Goal: Task Accomplishment & Management: Manage account settings

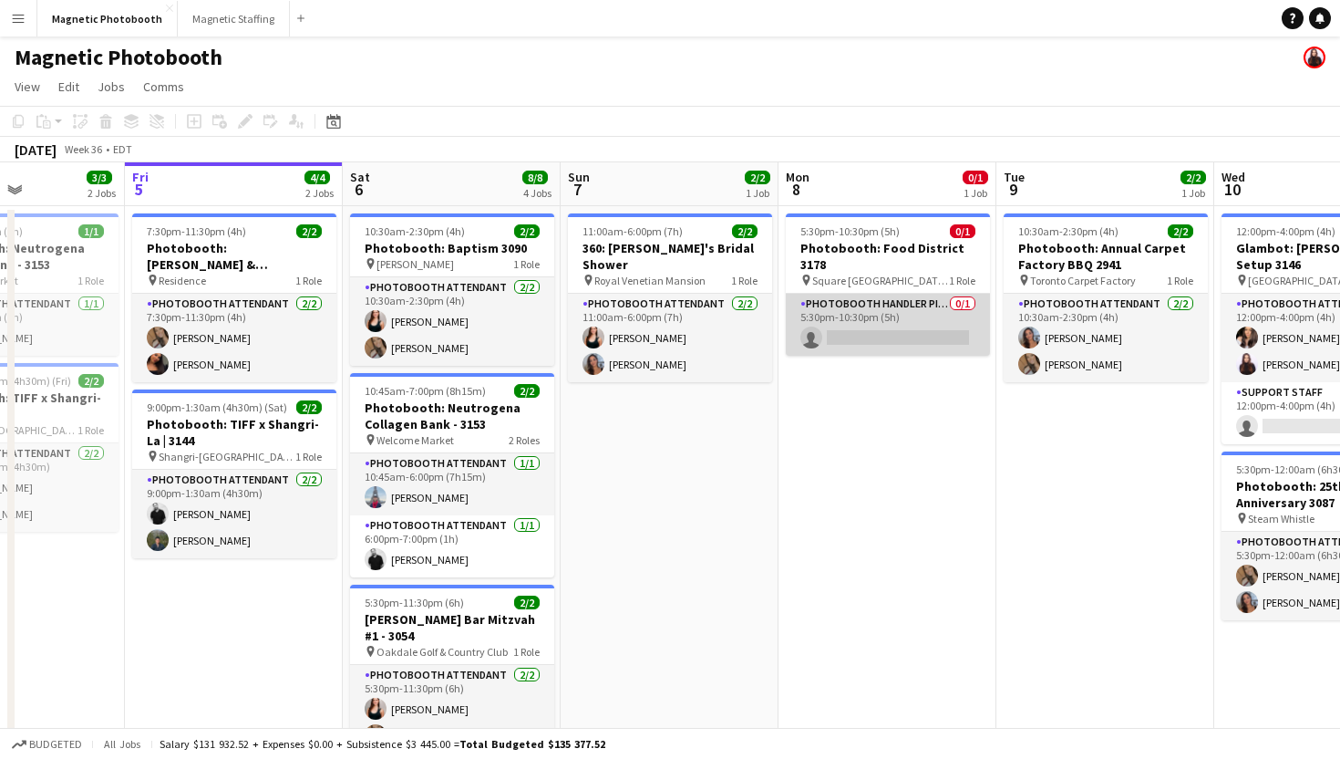
scroll to position [0, 537]
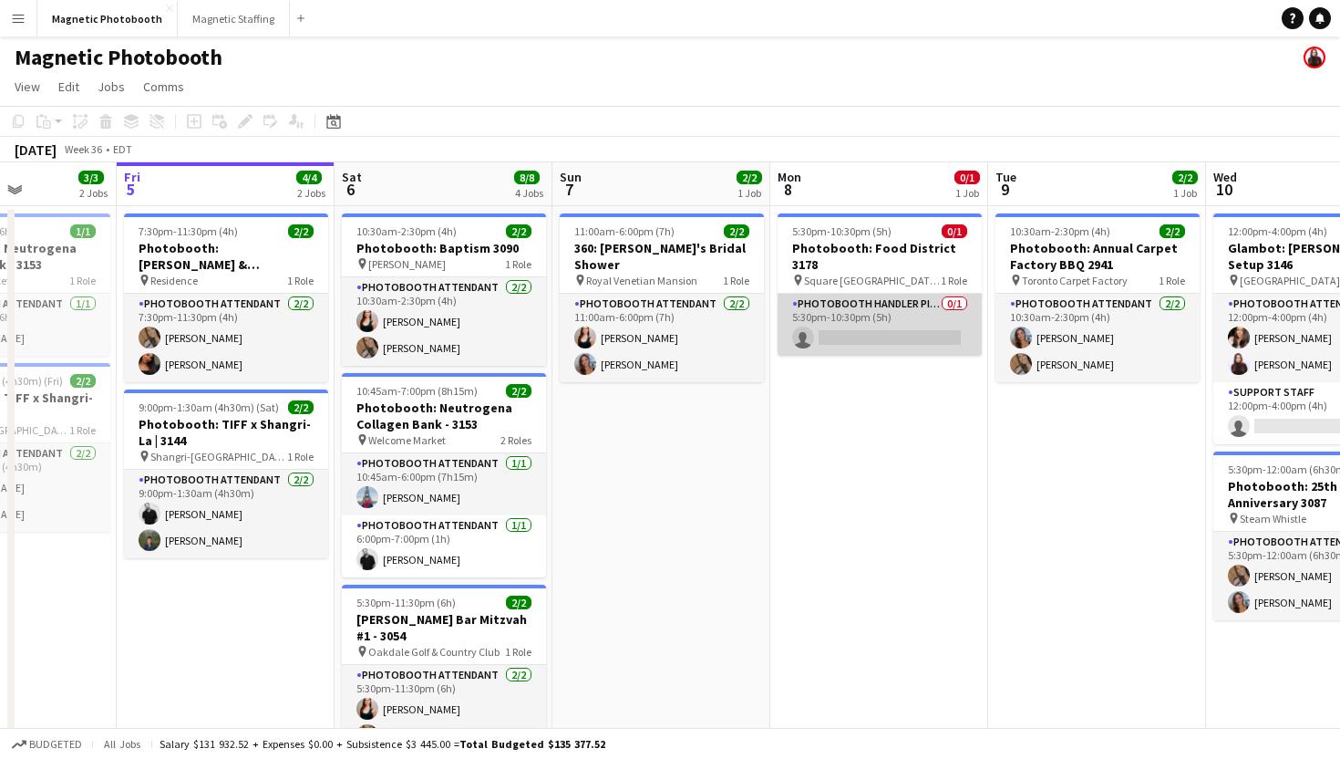
click at [820, 295] on app-card-role "Photobooth Handler Pick-Up/Drop-Off 0/1 5:30pm-10:30pm (5h) single-neutral-acti…" at bounding box center [880, 325] width 204 height 62
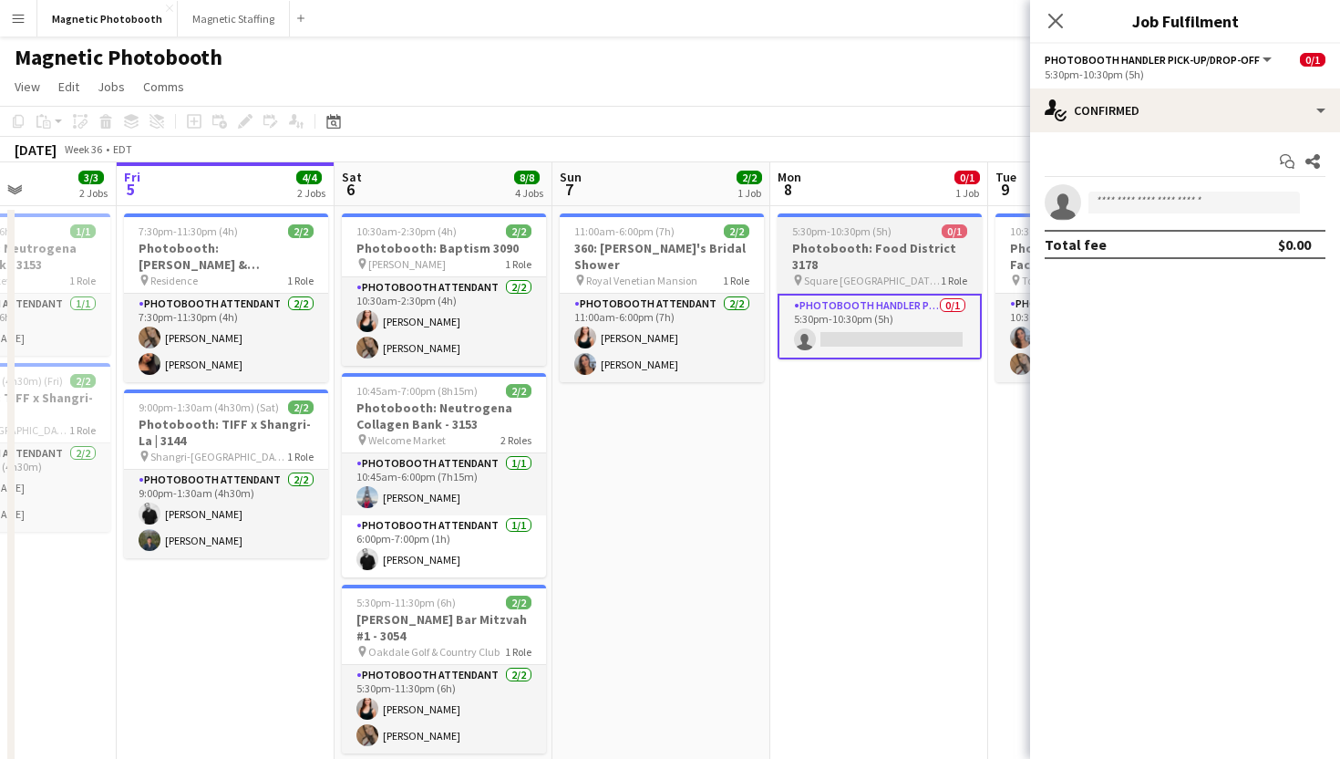
click at [961, 237] on span "0/1" at bounding box center [955, 231] width 26 height 14
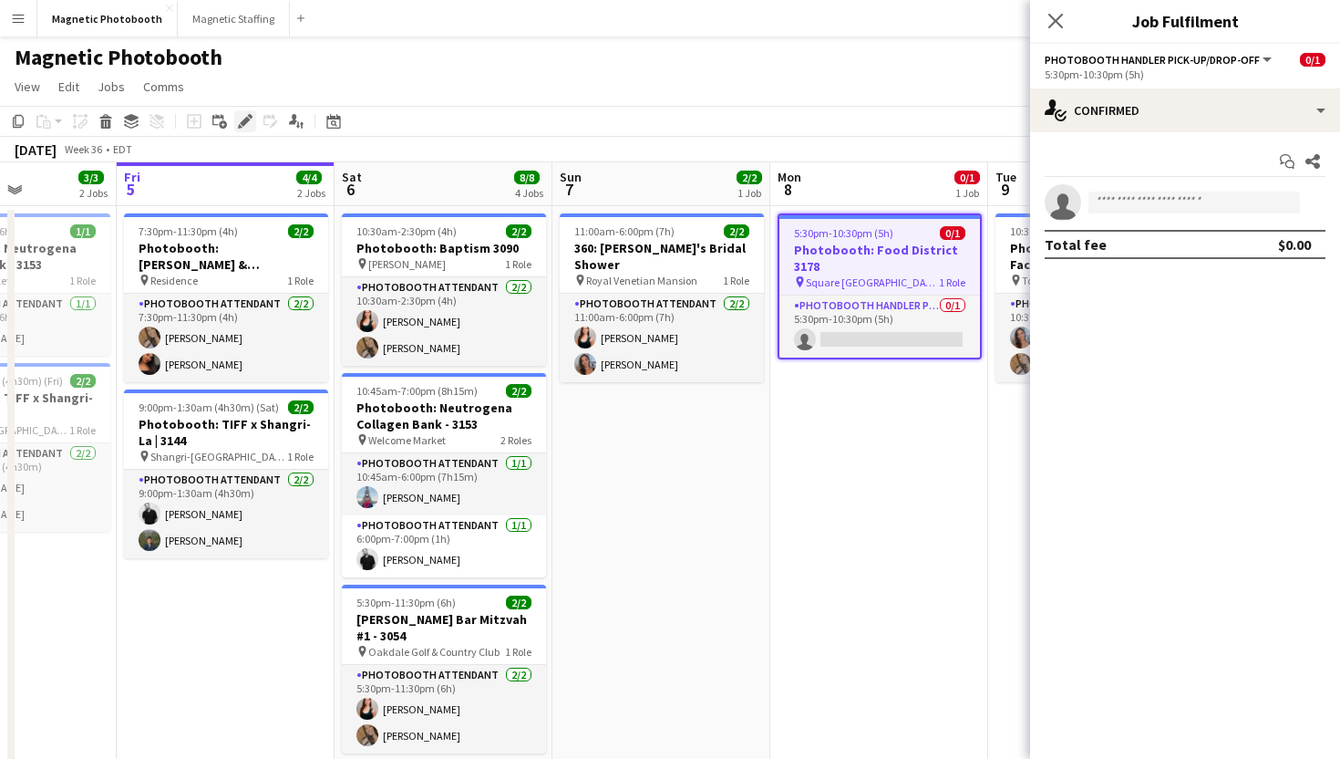
click at [245, 120] on icon at bounding box center [245, 122] width 10 height 10
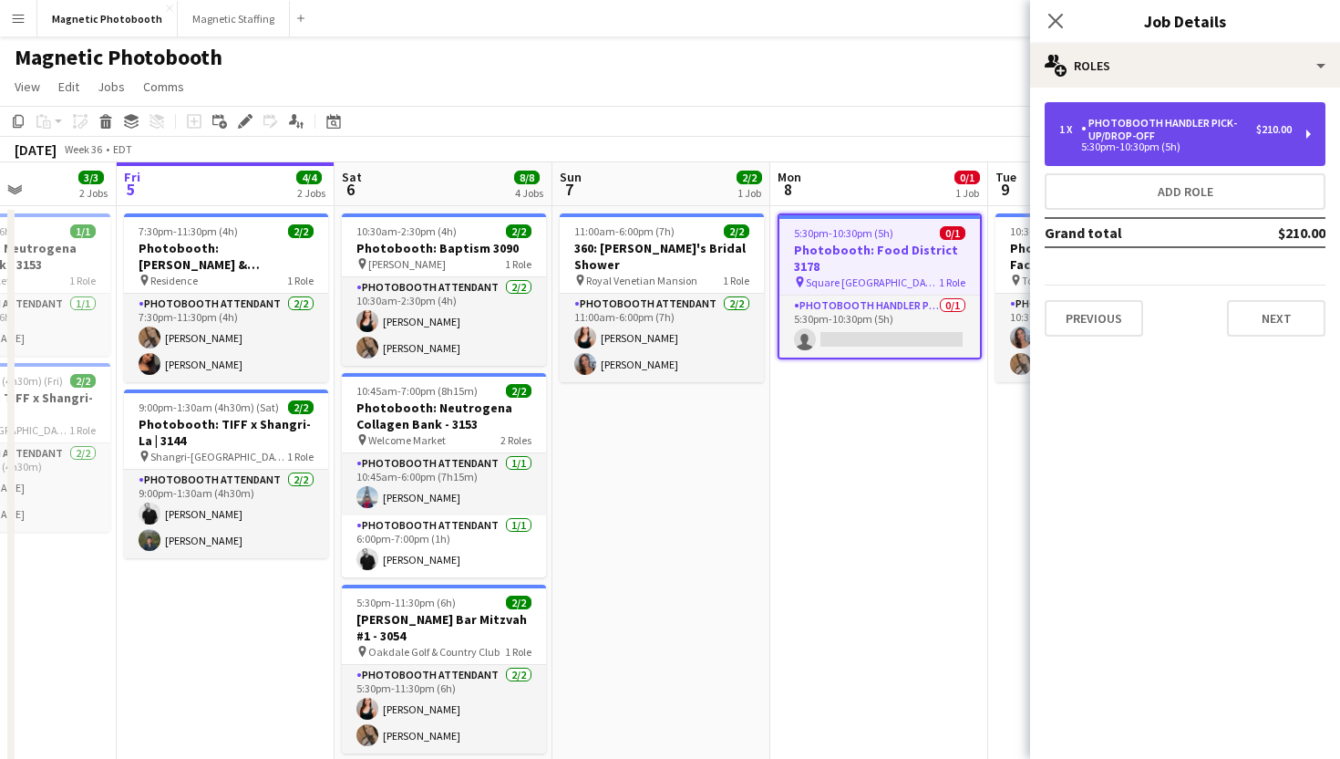
click at [1130, 151] on div "5:30pm-10:30pm (5h)" at bounding box center [1176, 146] width 233 height 9
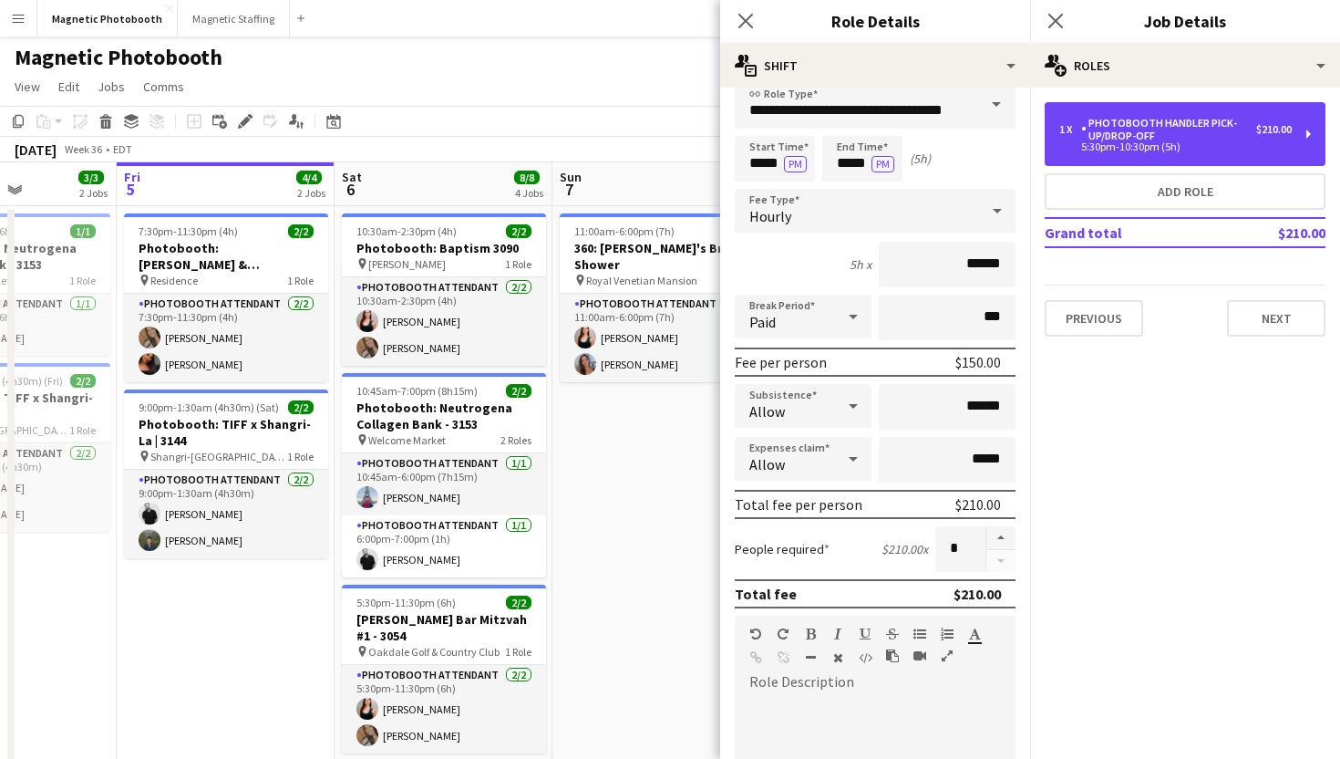
scroll to position [0, 0]
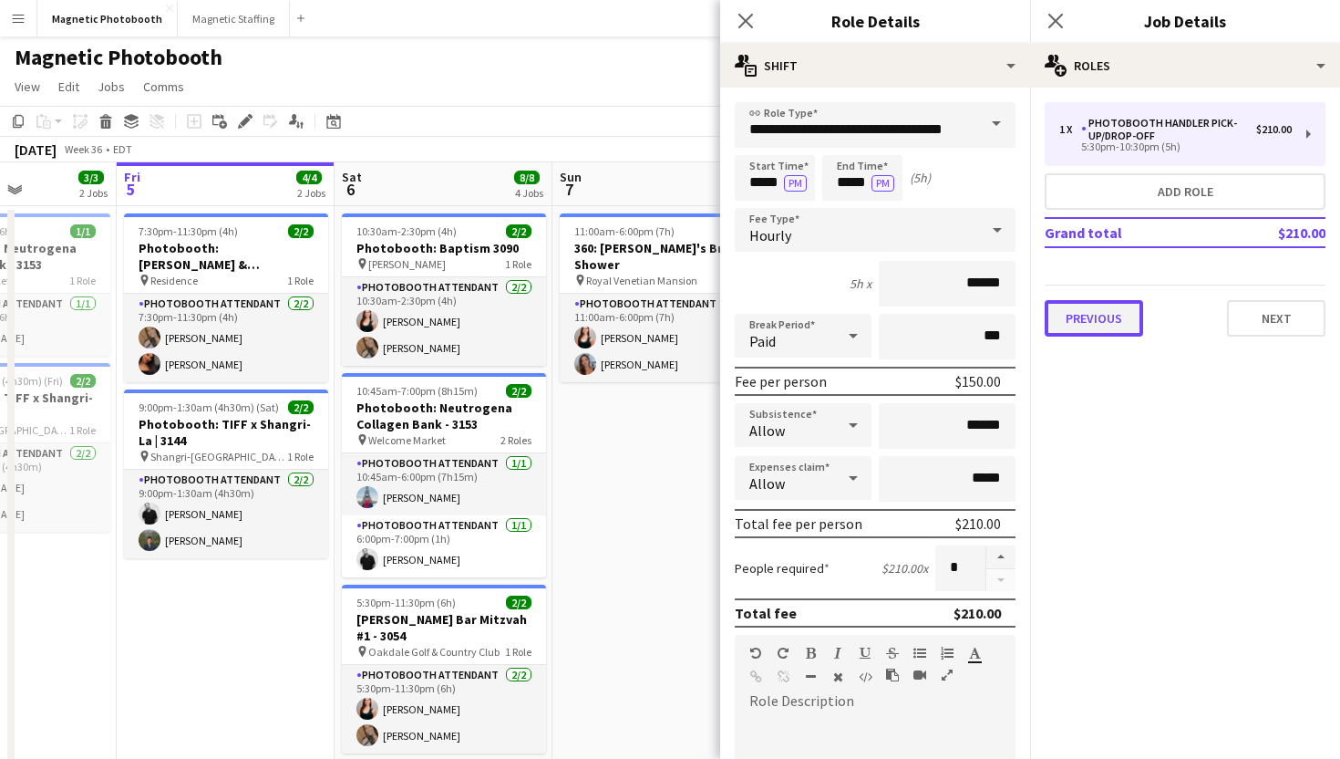
click at [1131, 322] on button "Previous" at bounding box center [1094, 318] width 98 height 36
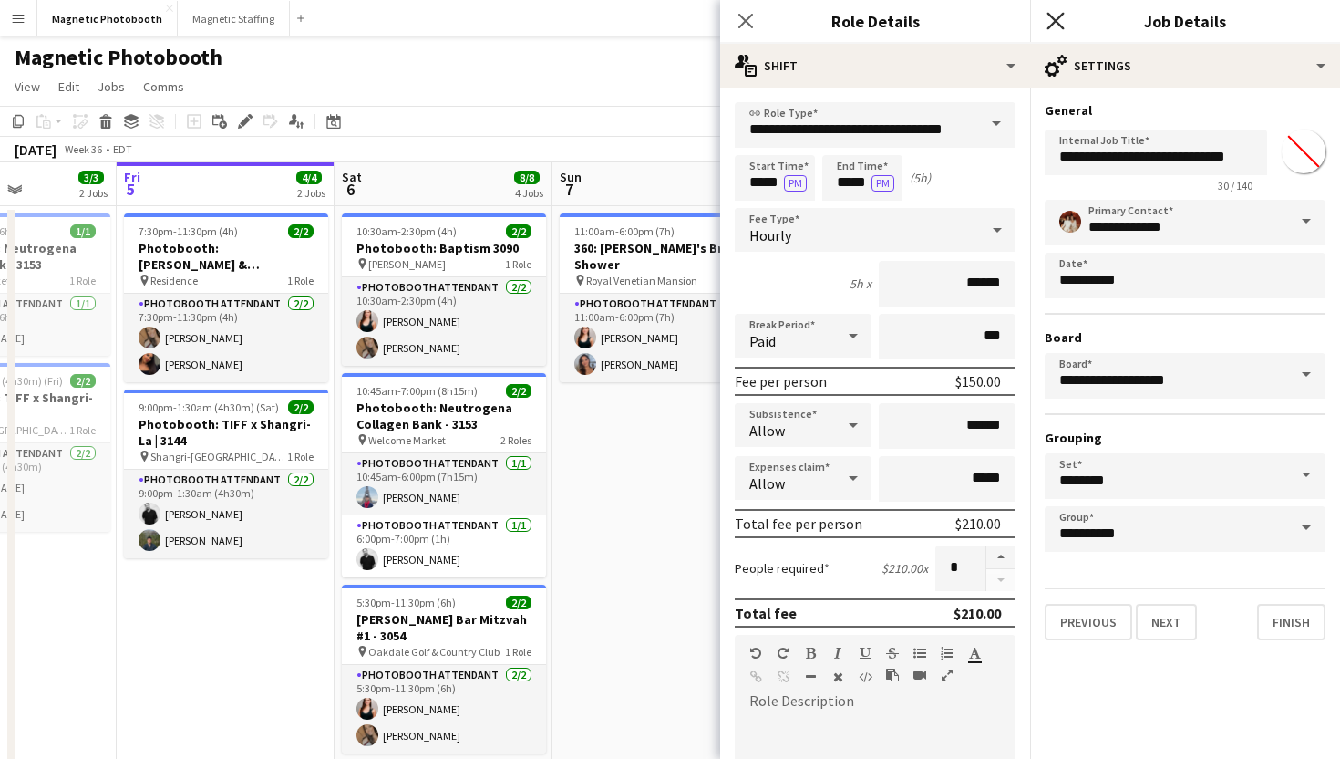
click at [1050, 21] on icon "Close pop-in" at bounding box center [1055, 20] width 17 height 17
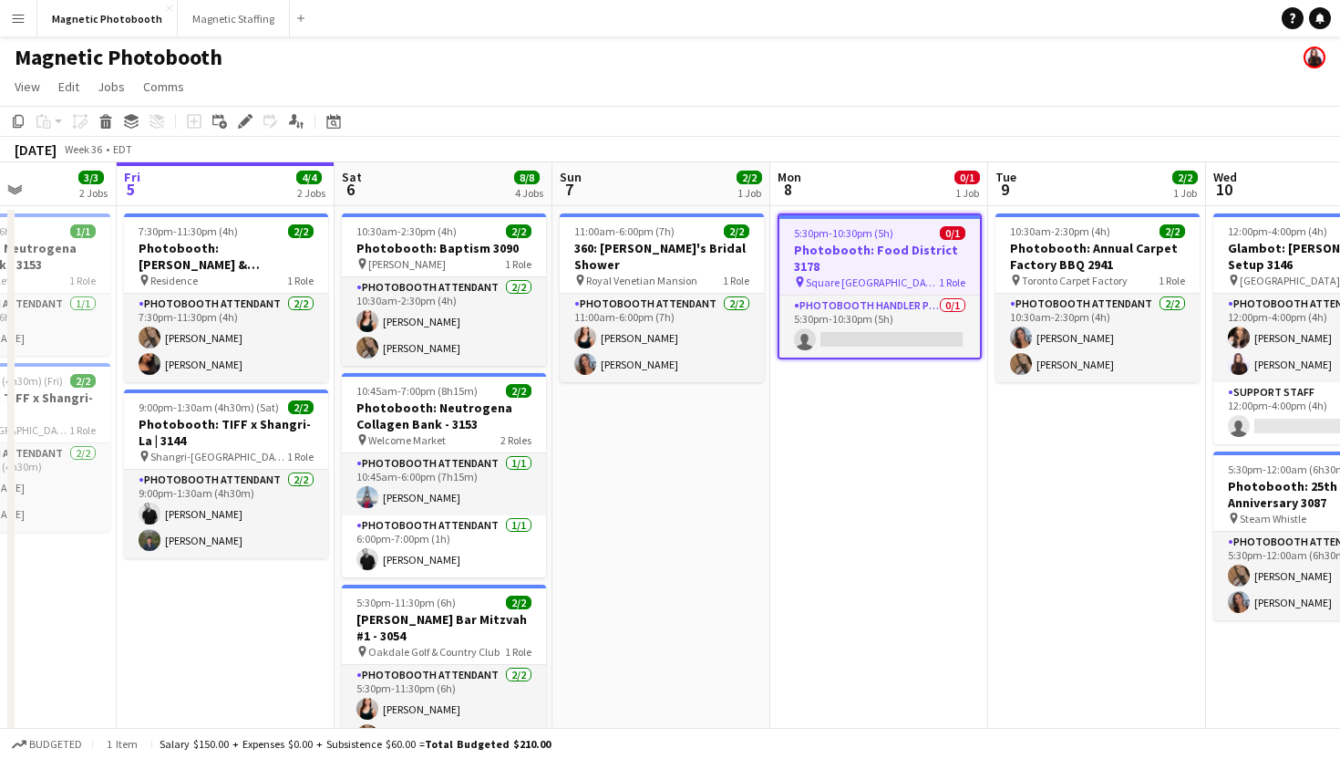
click at [1050, 21] on app-navbar "Menu Boards Boards Boards All jobs Status Workforce Workforce My Workforce Recr…" at bounding box center [670, 18] width 1340 height 36
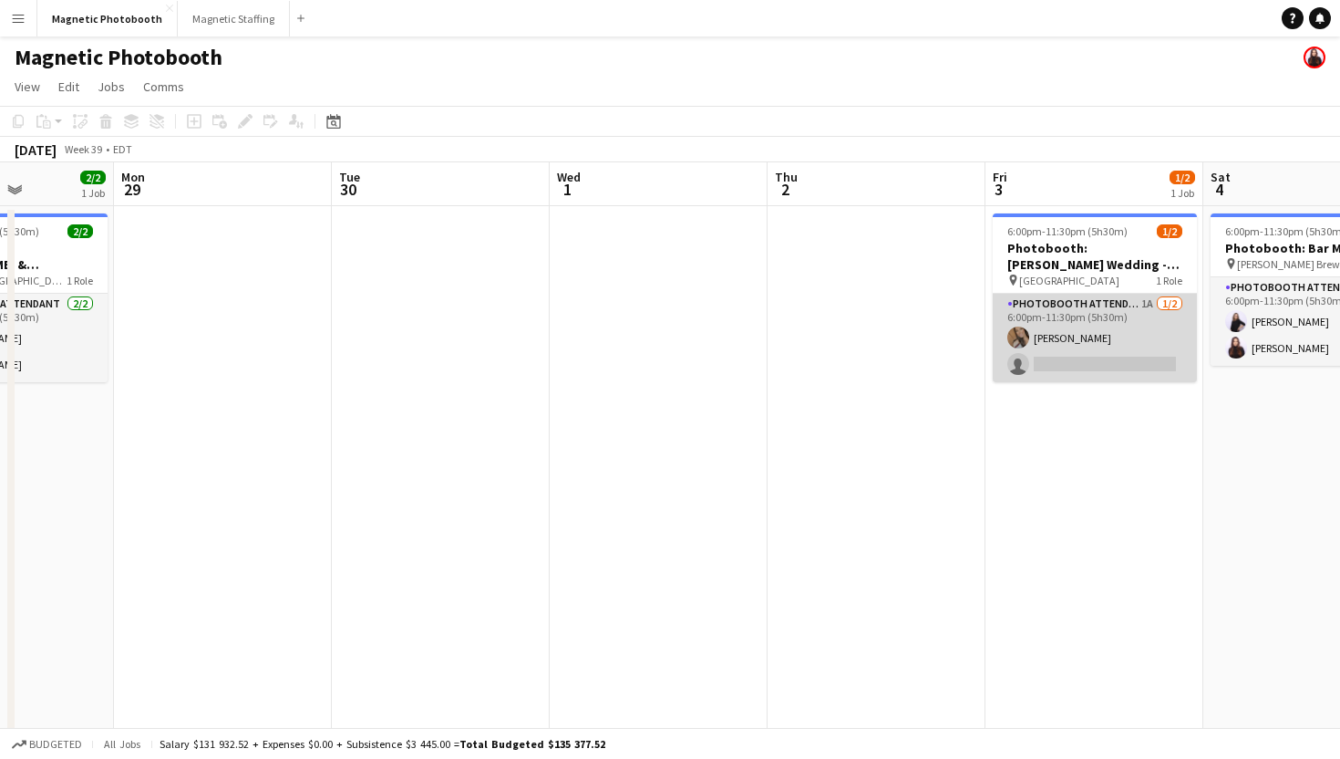
scroll to position [0, 543]
click at [1061, 332] on app-card-role "Photobooth Attendant 1A [DATE] 6:00pm-11:30pm (5h30m) [PERSON_NAME] single-neut…" at bounding box center [1092, 338] width 204 height 88
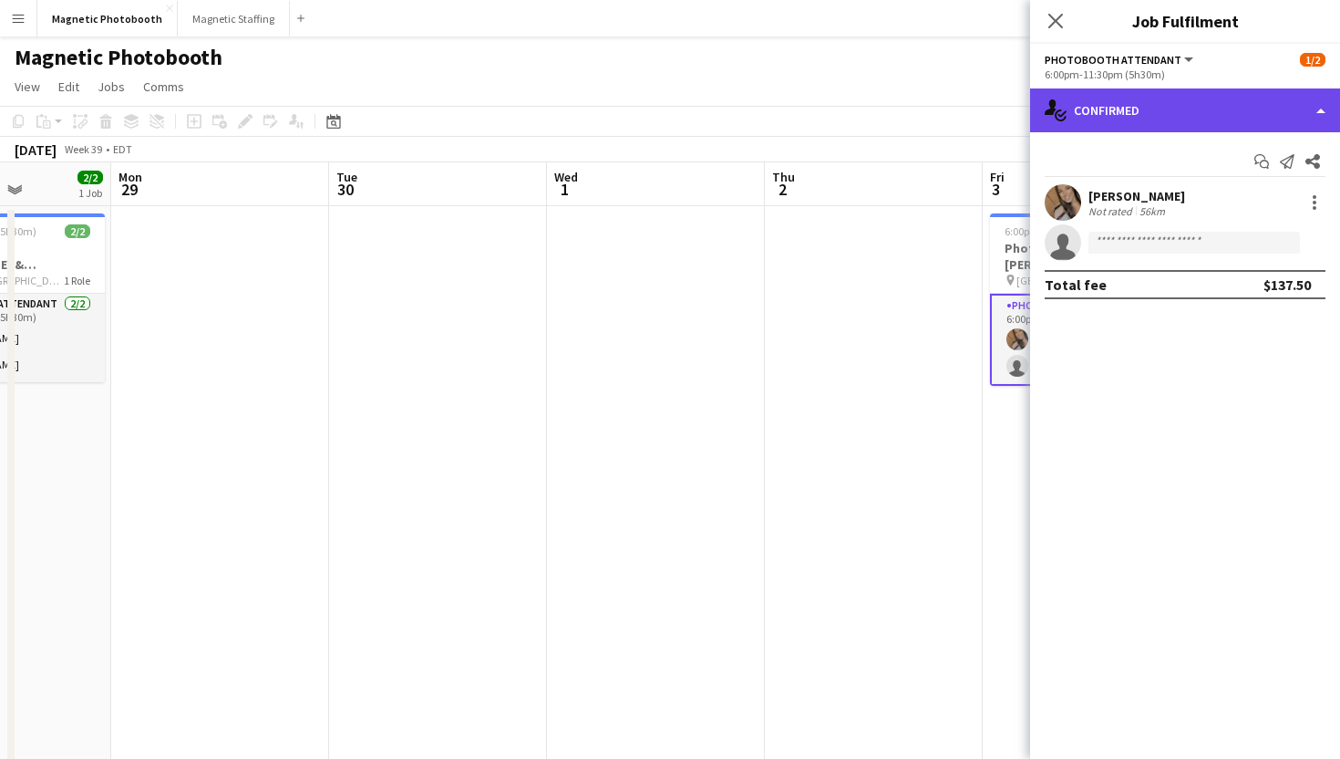
click at [1184, 123] on div "single-neutral-actions-check-2 Confirmed" at bounding box center [1185, 110] width 310 height 44
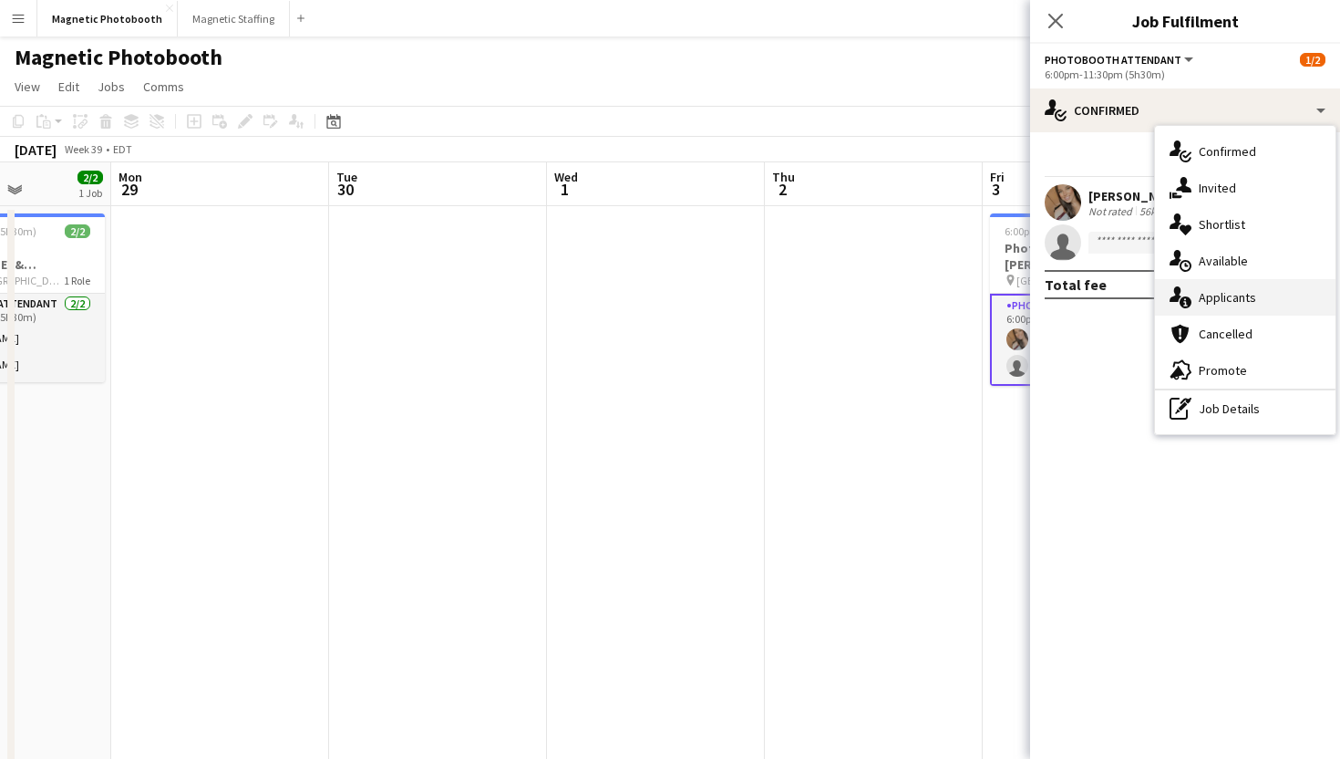
click at [1214, 286] on div "single-neutral-actions-information Applicants" at bounding box center [1245, 297] width 181 height 36
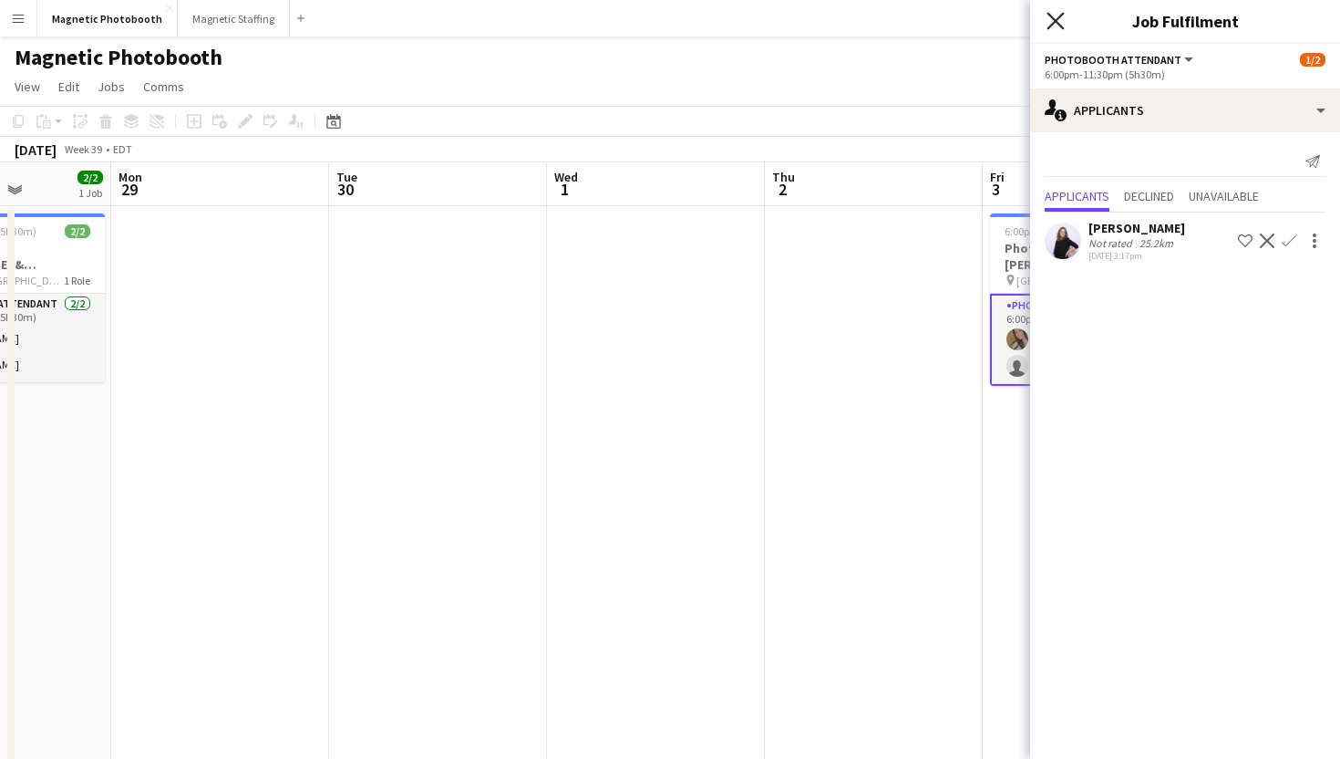
click at [1055, 17] on icon "Close pop-in" at bounding box center [1055, 20] width 17 height 17
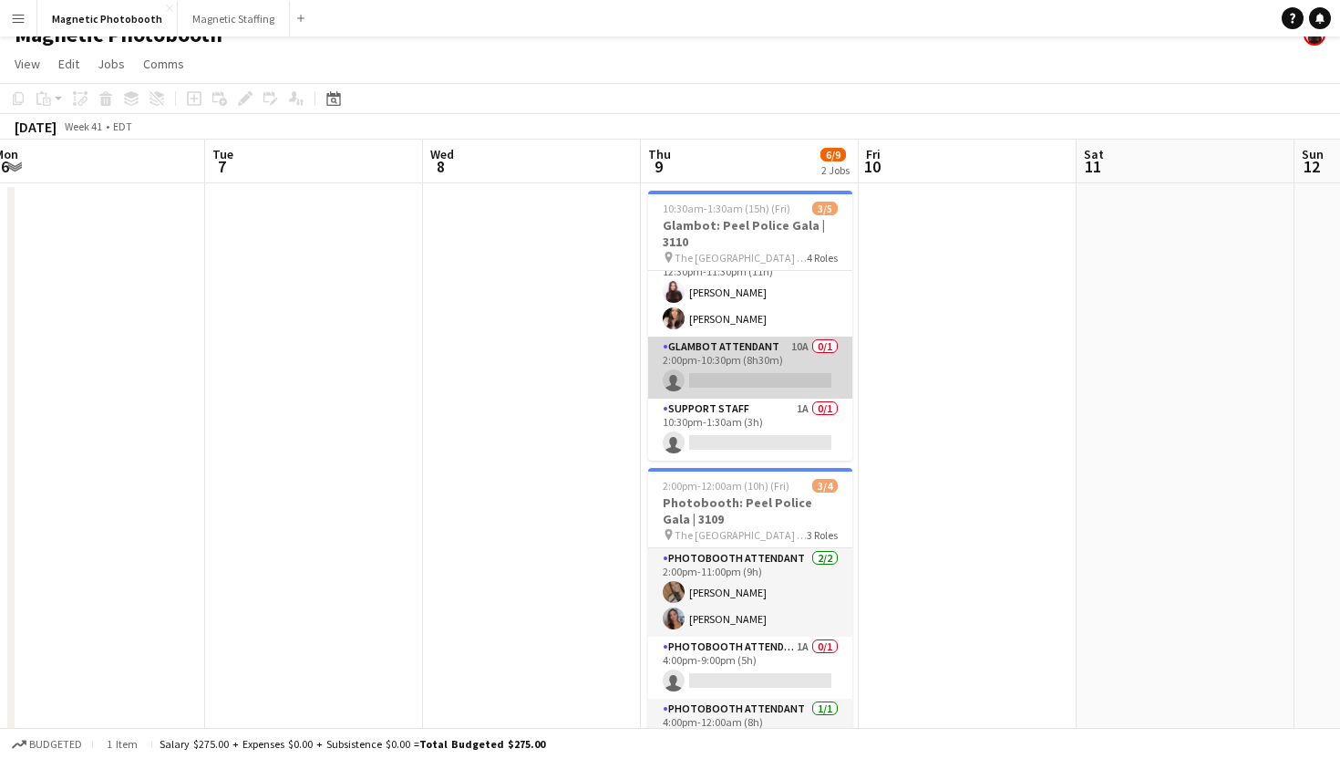
scroll to position [16, 0]
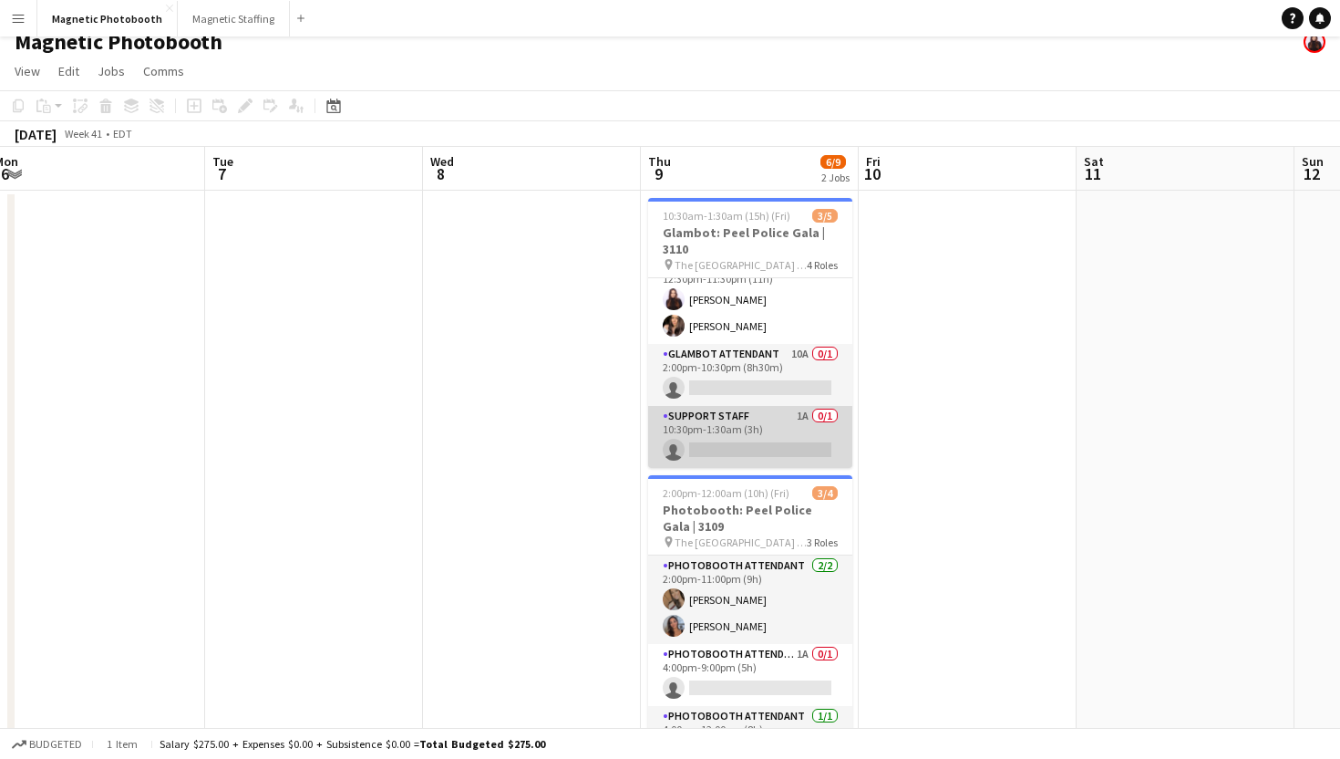
click at [755, 442] on app-card-role "Support Staff 1A 0/1 10:30pm-1:30am (3h) single-neutral-actions" at bounding box center [750, 437] width 204 height 62
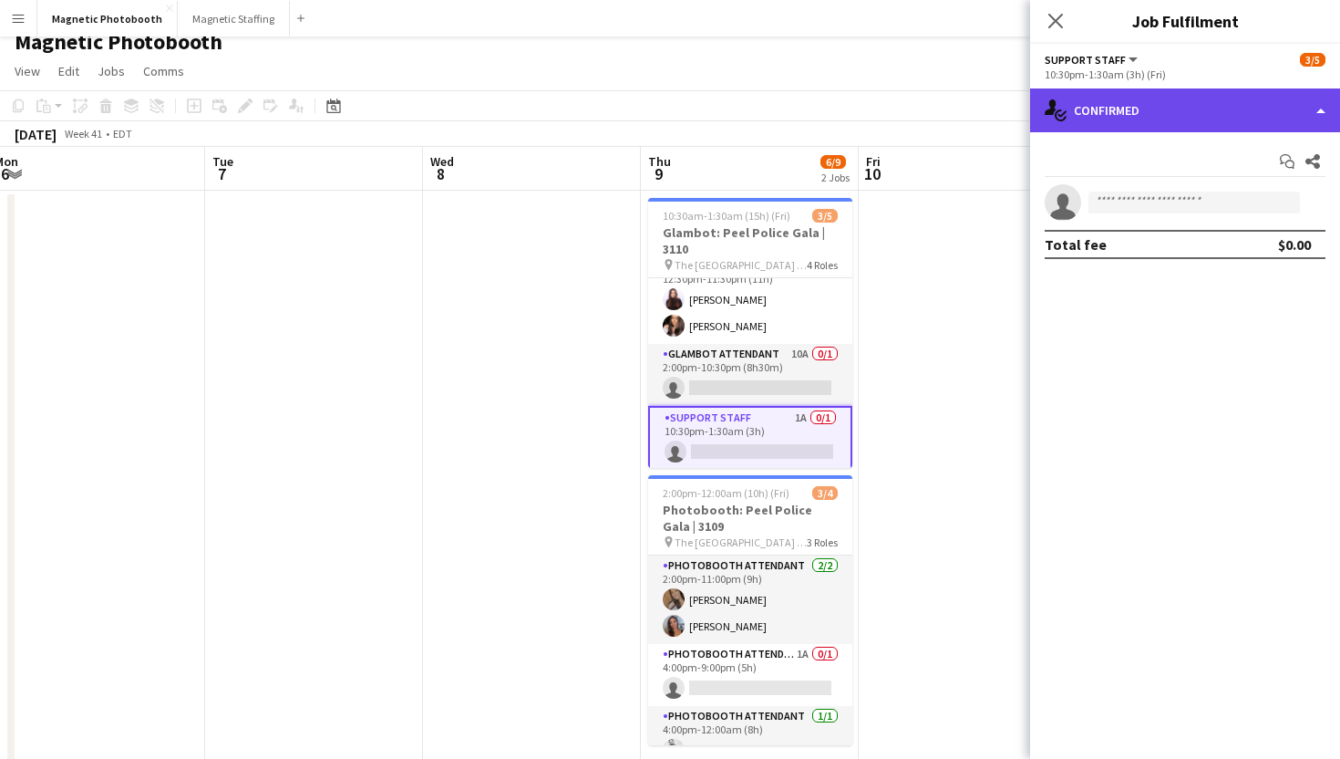
click at [1120, 103] on div "single-neutral-actions-check-2 Confirmed" at bounding box center [1185, 110] width 310 height 44
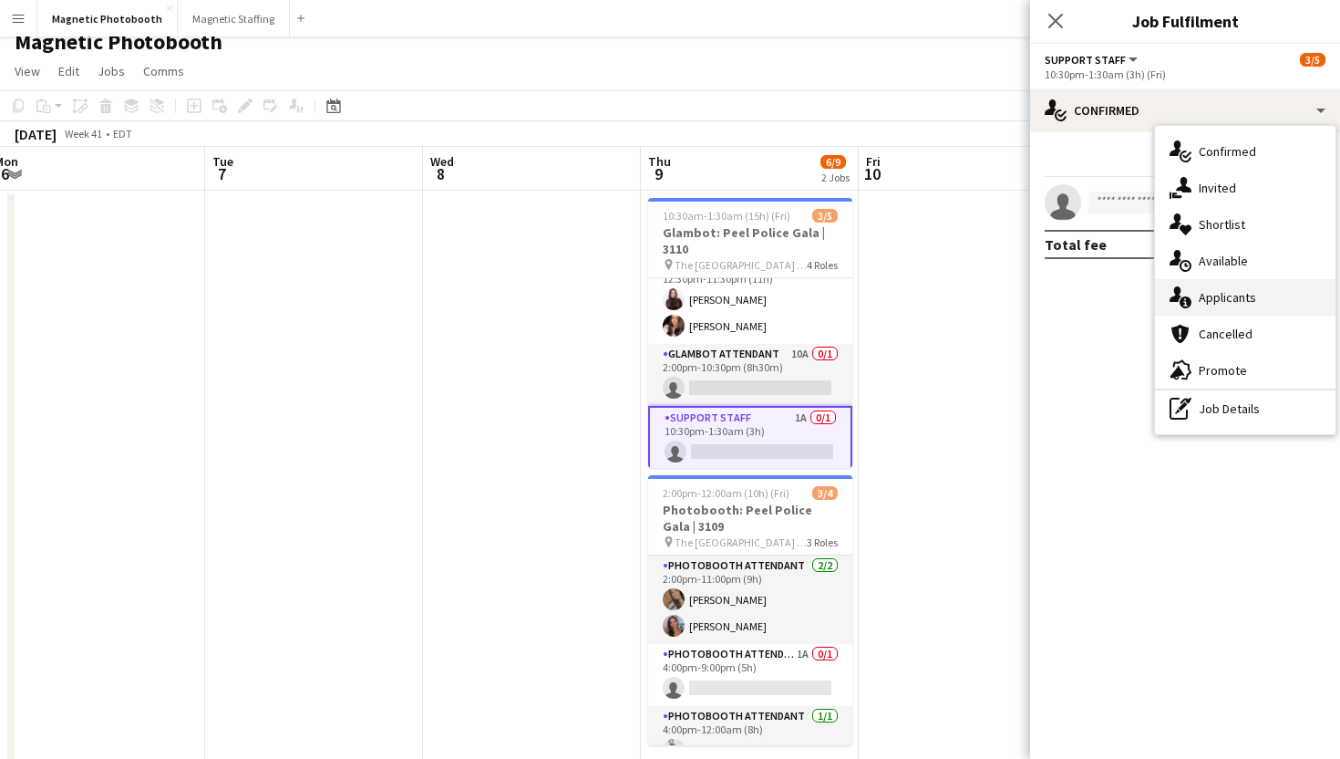
click at [1195, 301] on div "single-neutral-actions-information Applicants" at bounding box center [1245, 297] width 181 height 36
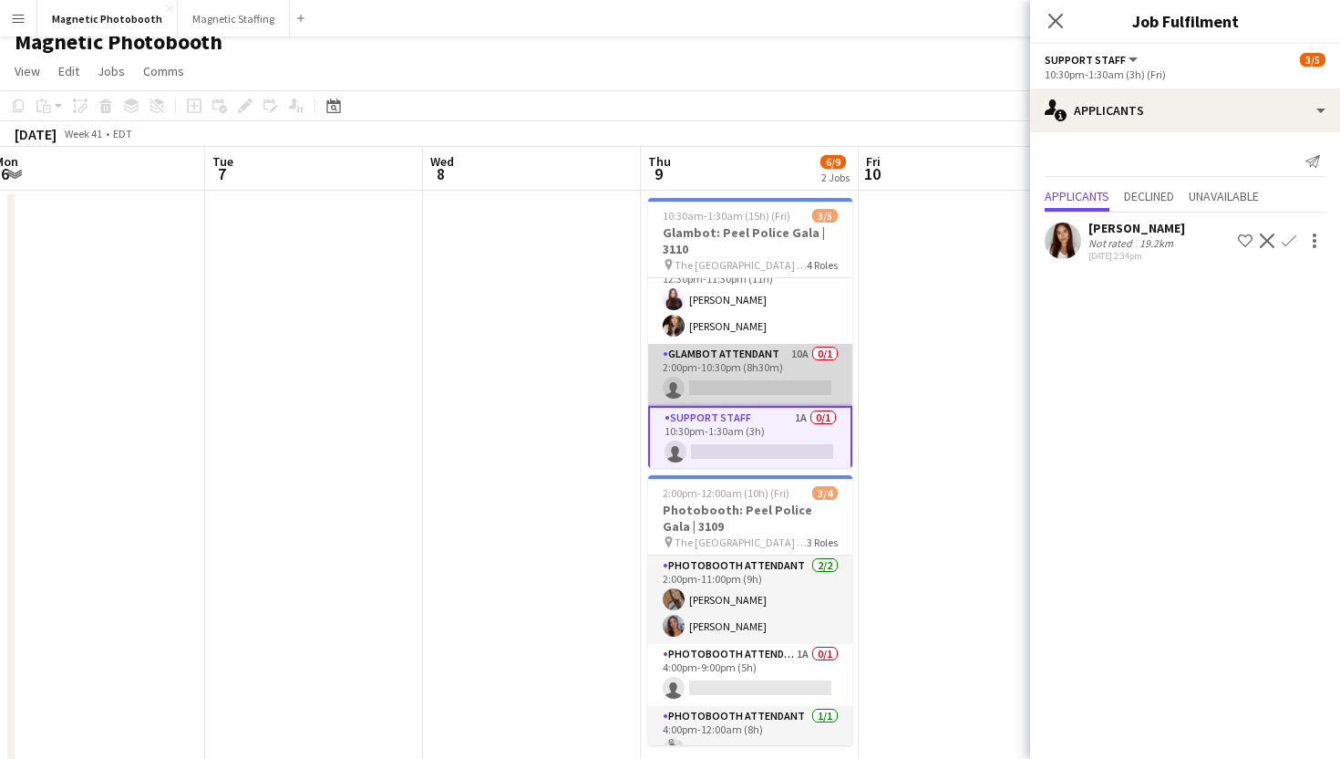
click at [787, 361] on app-card-role "Glambot Attendant 10A 0/1 2:00pm-10:30pm (8h30m) single-neutral-actions" at bounding box center [750, 375] width 204 height 62
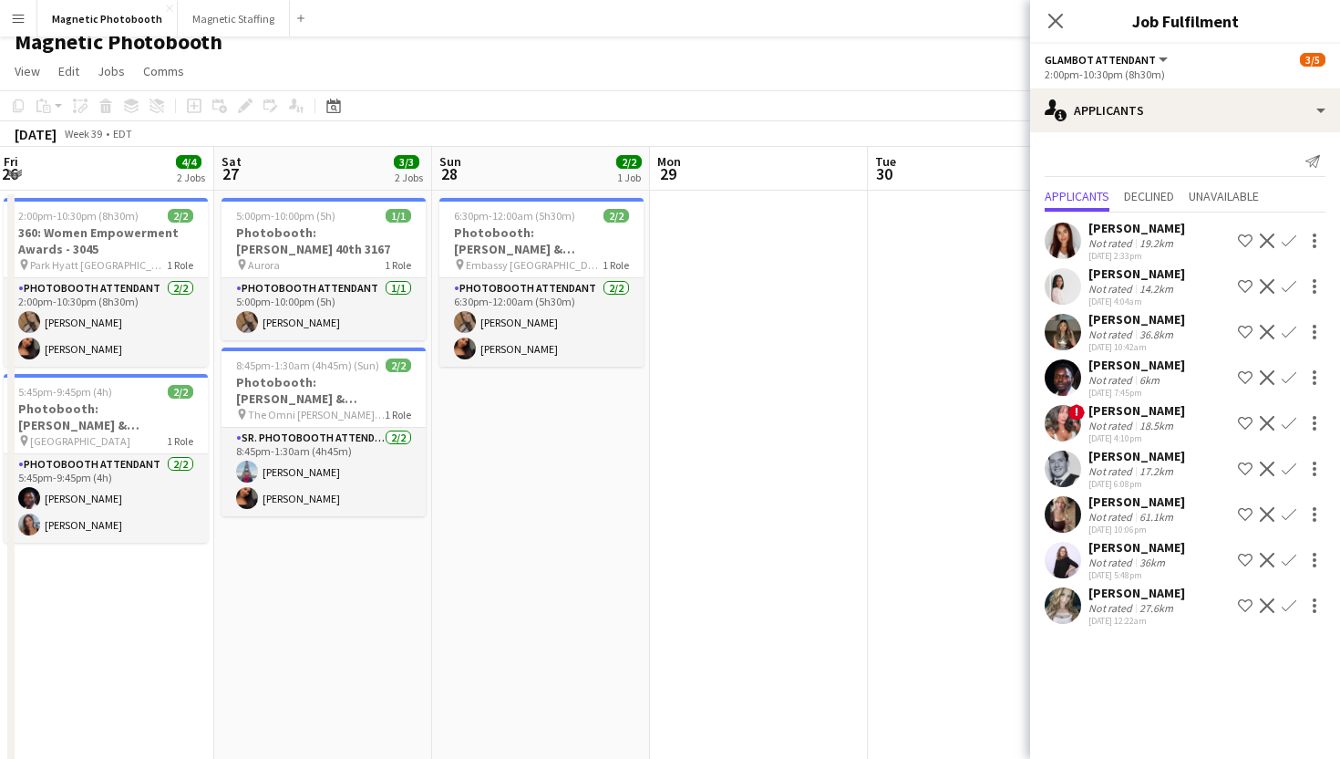
scroll to position [0, 387]
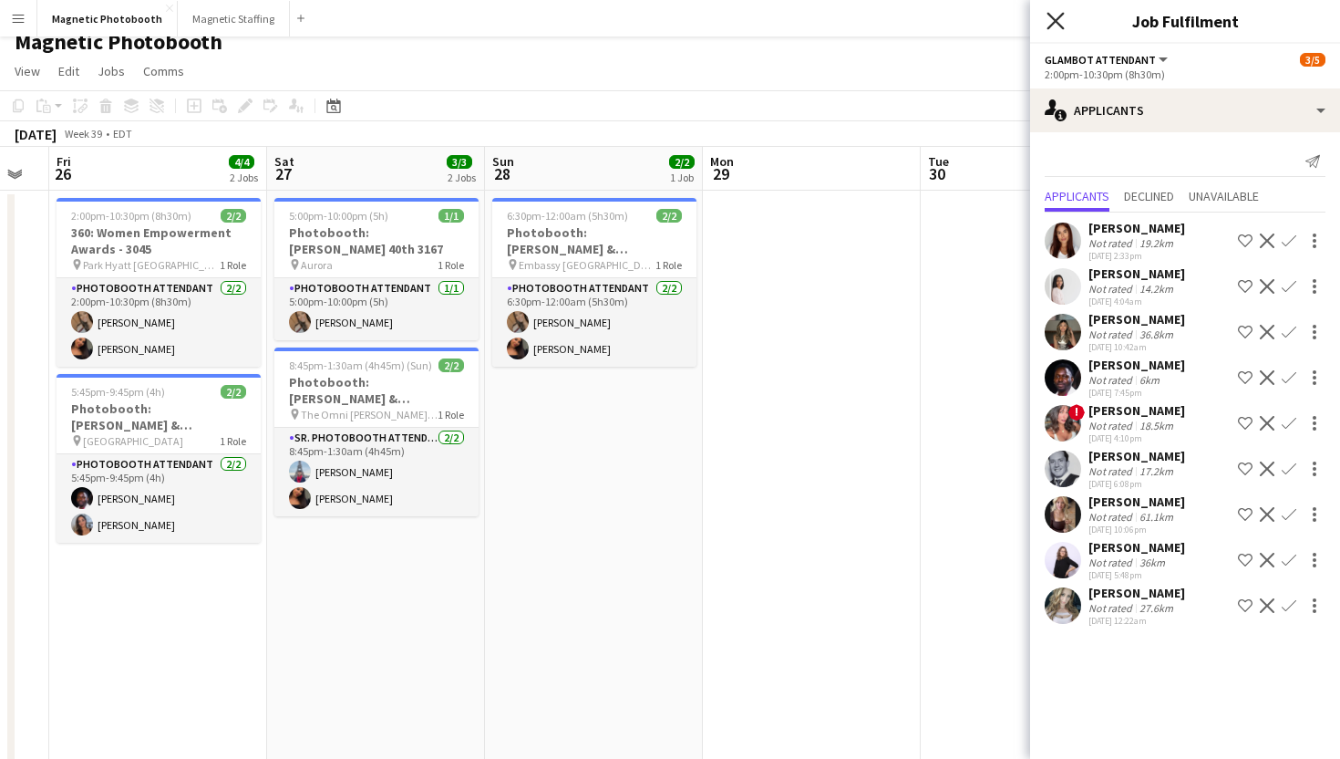
click at [1058, 21] on icon at bounding box center [1055, 20] width 17 height 17
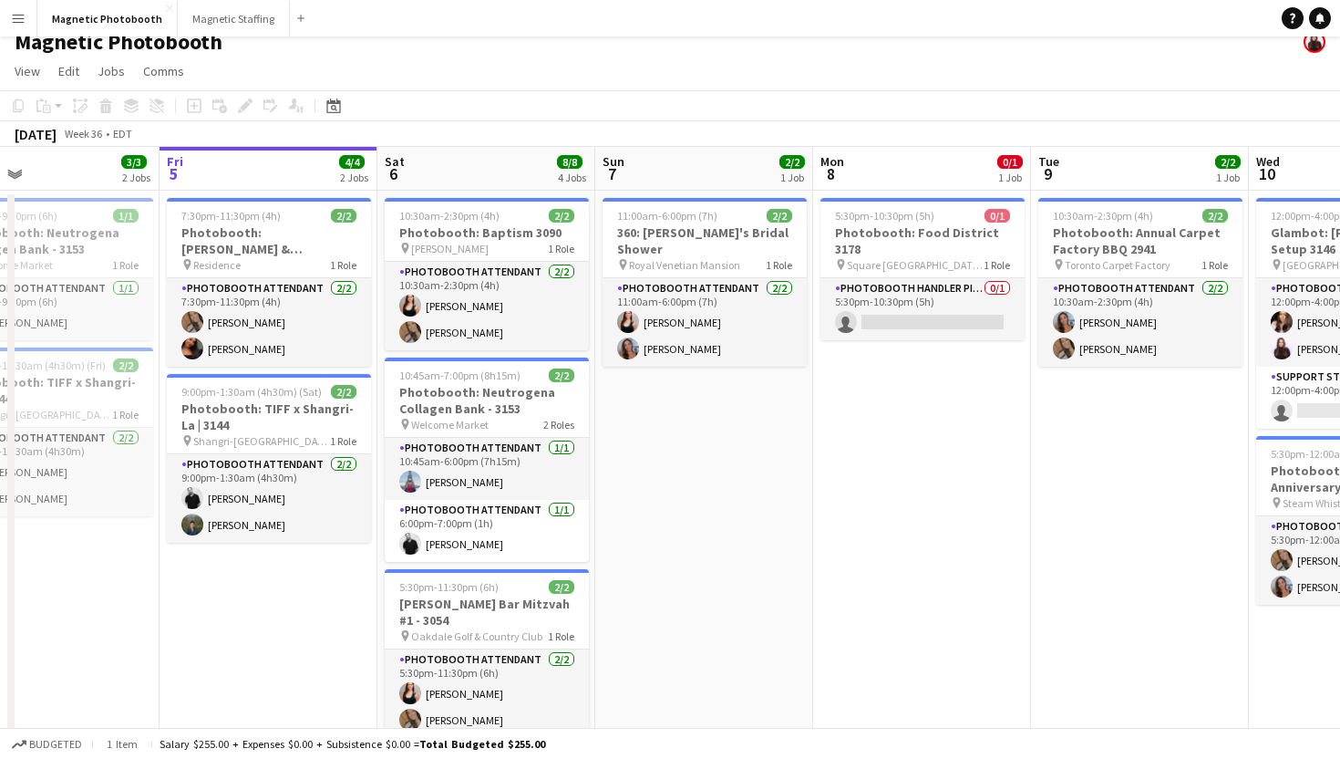
scroll to position [0, 498]
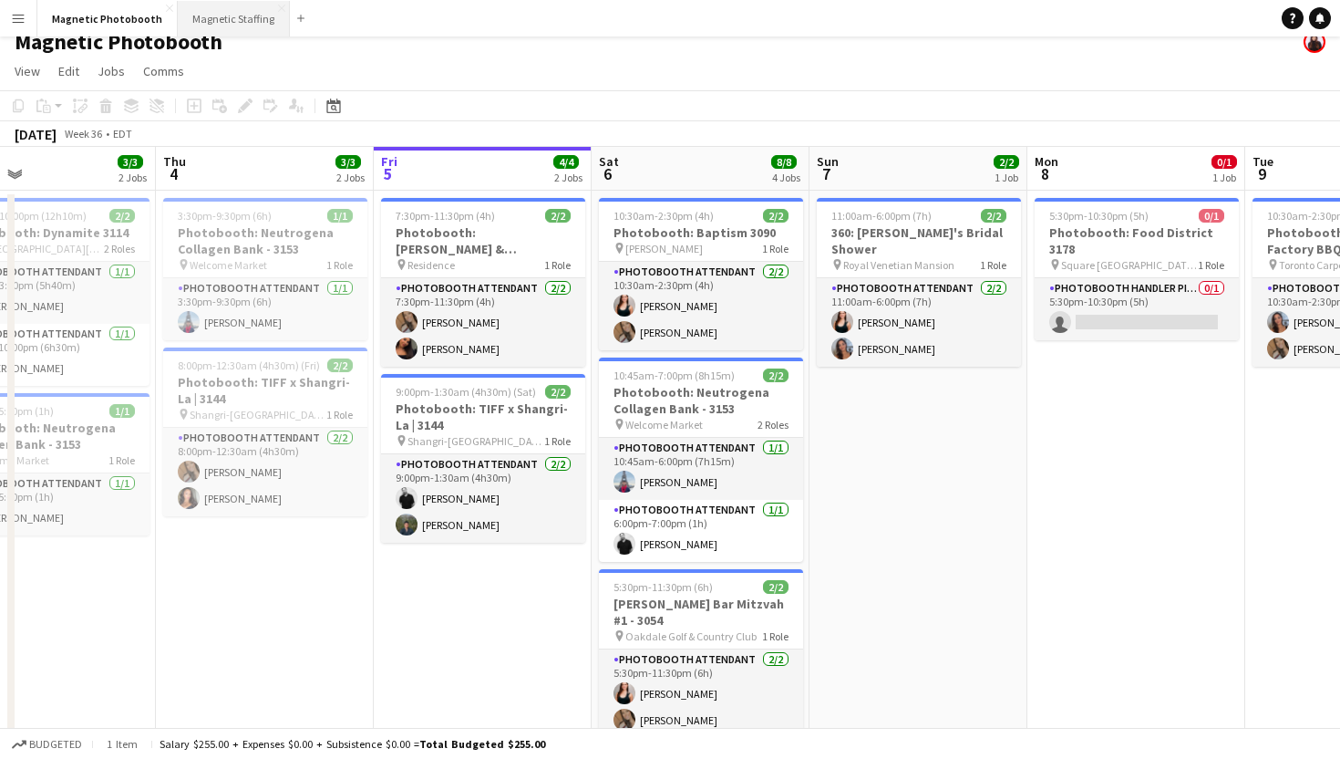
click at [232, 22] on button "Magnetic Staffing Close" at bounding box center [234, 19] width 112 height 36
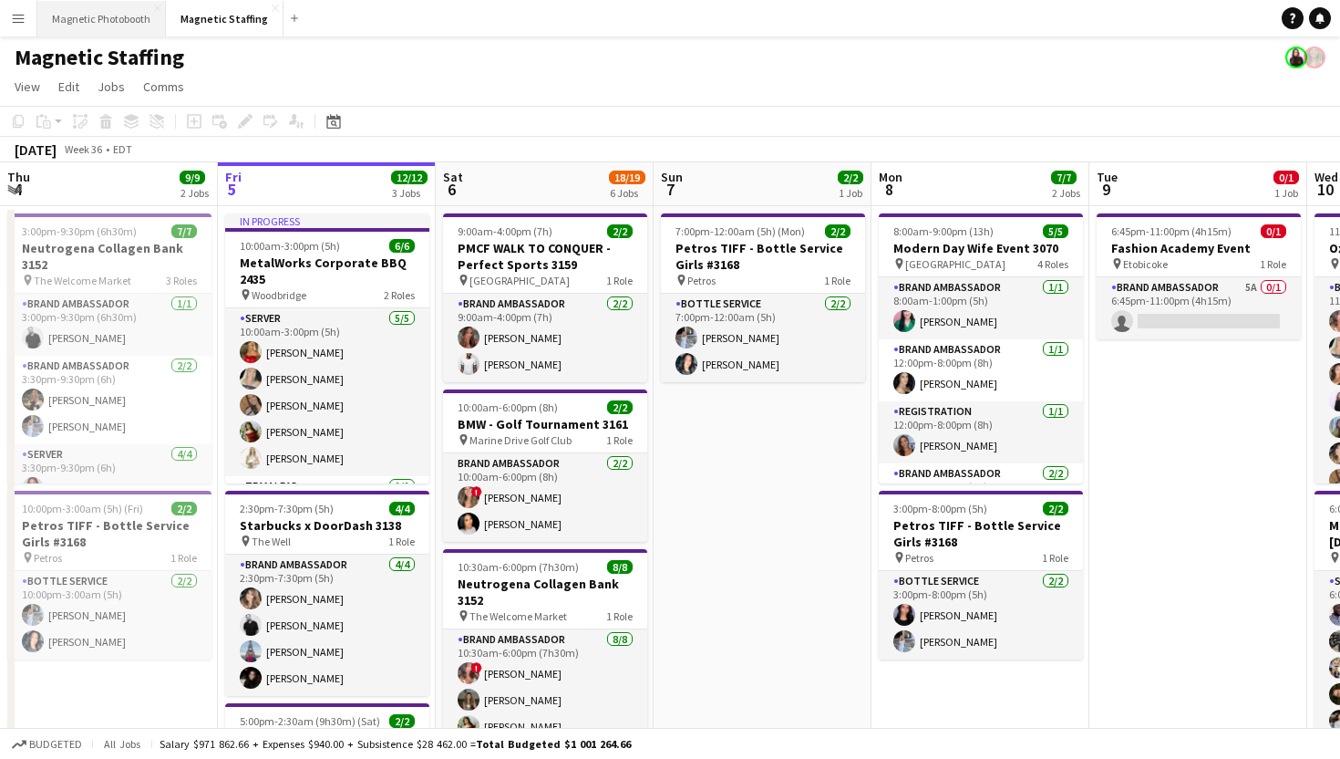
click at [124, 15] on button "Magnetic Photobooth Close" at bounding box center [101, 19] width 129 height 36
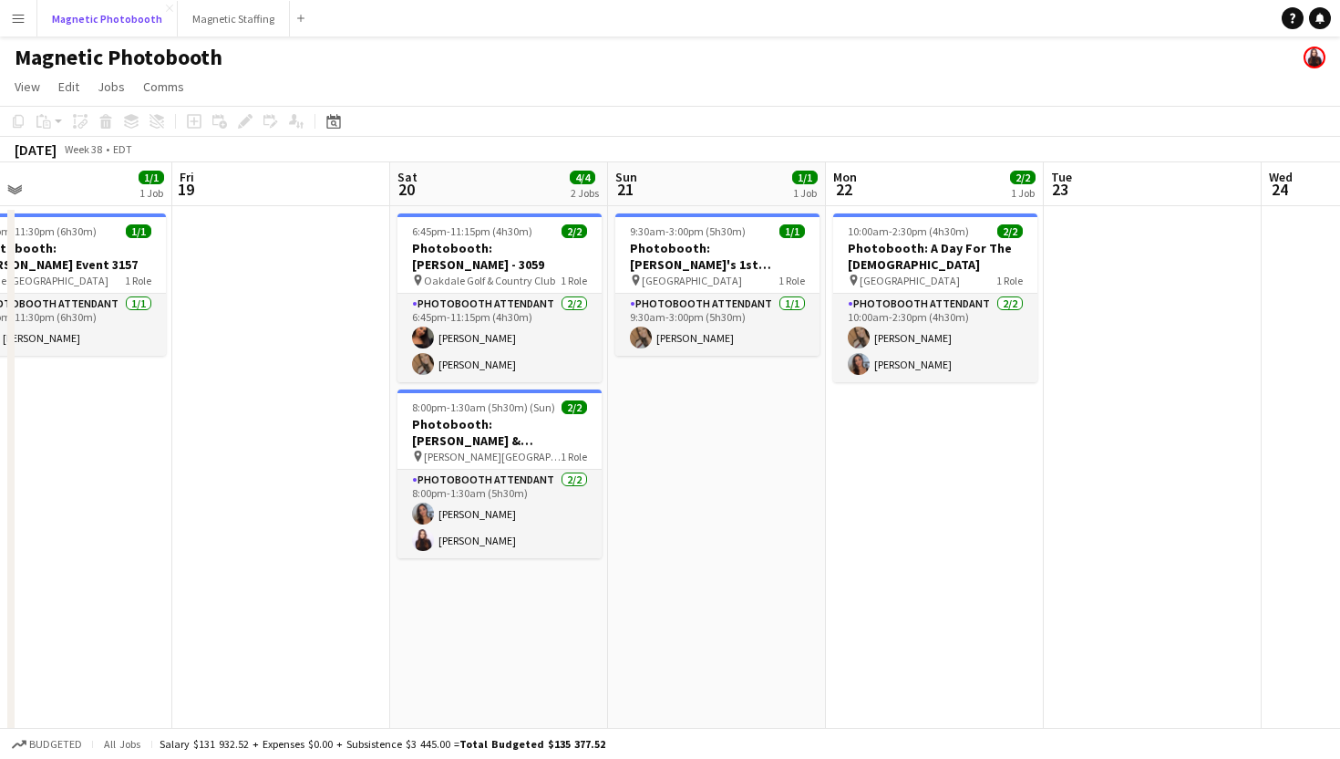
scroll to position [0, 512]
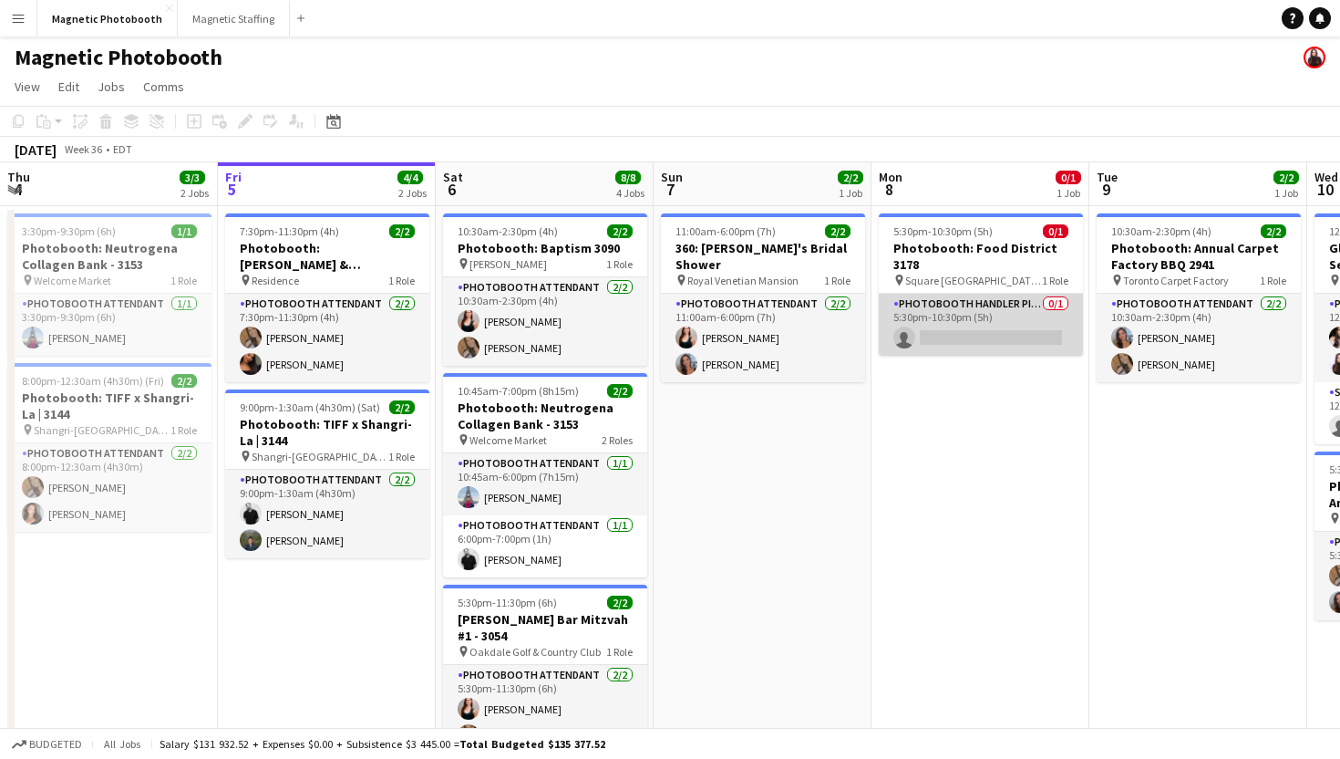
click at [980, 315] on app-card-role "Photobooth Handler Pick-Up/Drop-Off 0/1 5:30pm-10:30pm (5h) single-neutral-acti…" at bounding box center [981, 325] width 204 height 62
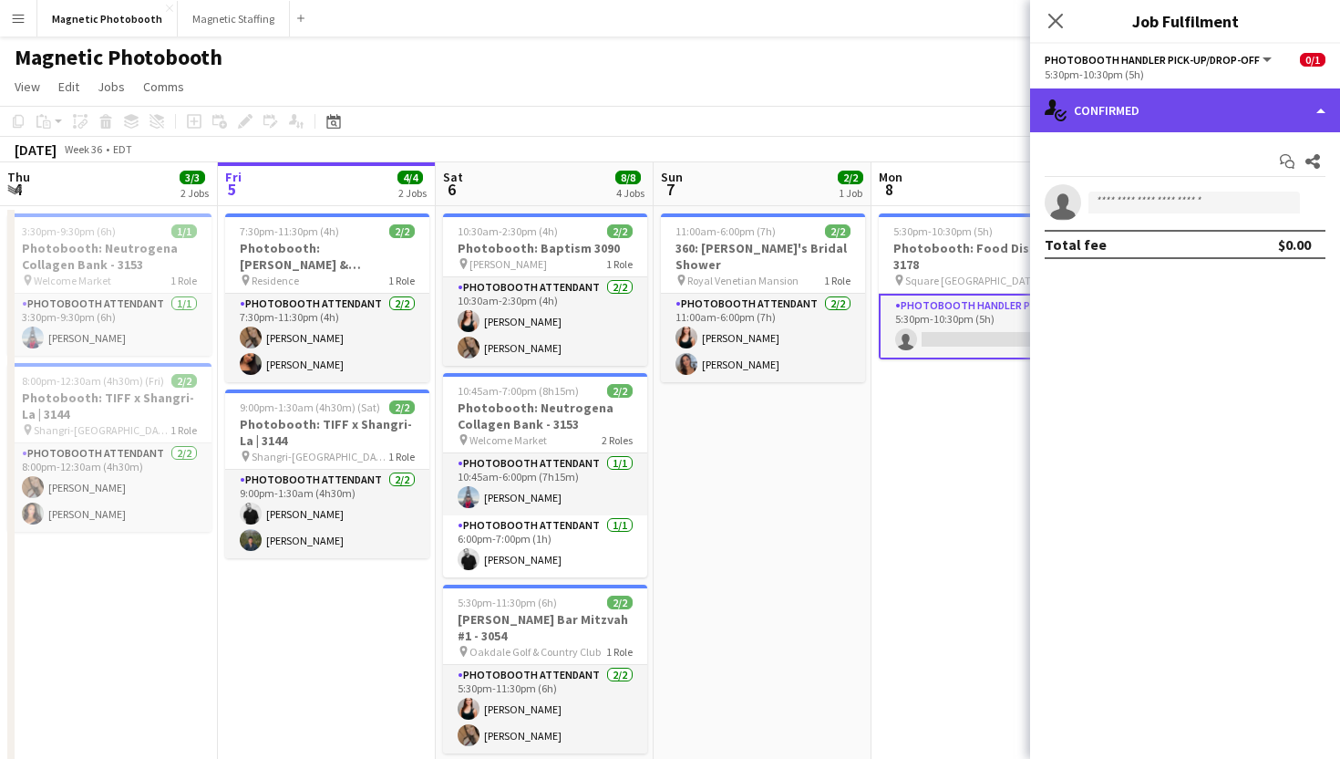
click at [1173, 122] on div "single-neutral-actions-check-2 Confirmed" at bounding box center [1185, 110] width 310 height 44
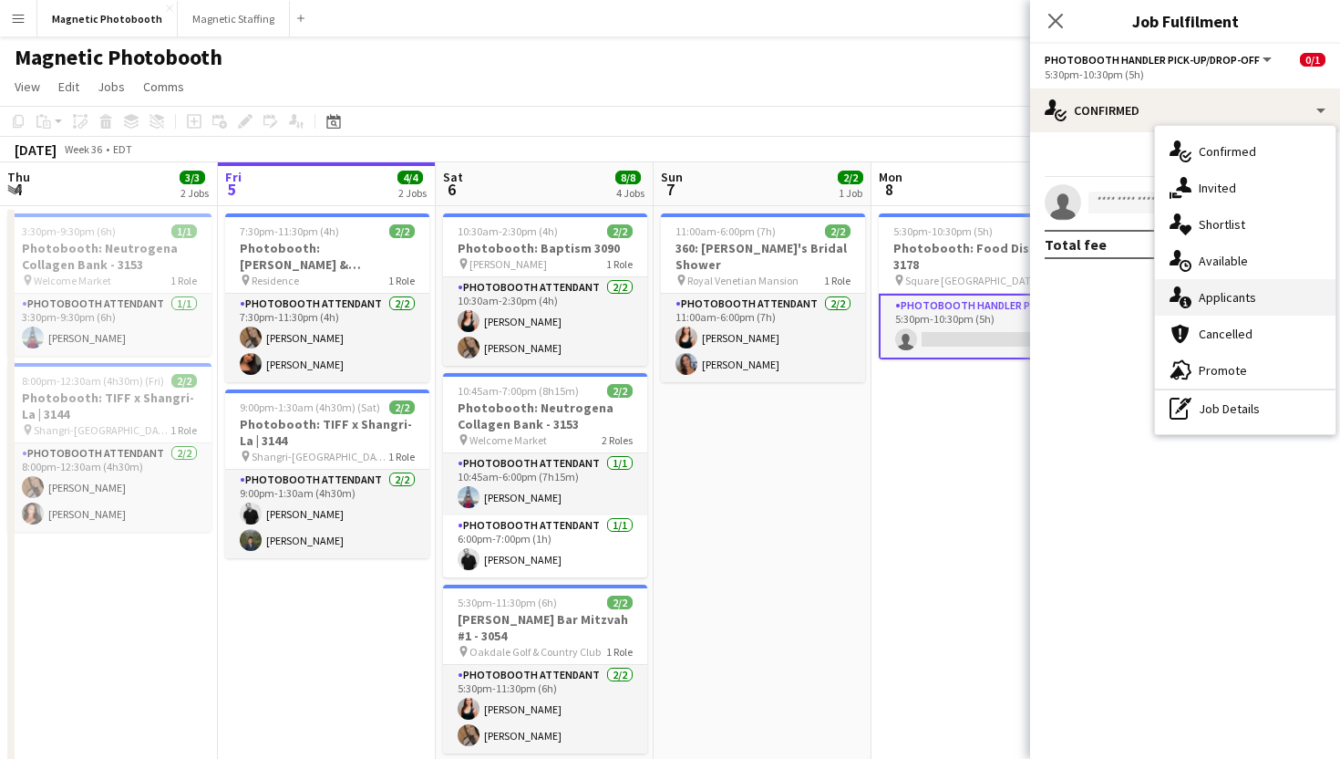
click at [1266, 299] on div "single-neutral-actions-information Applicants" at bounding box center [1245, 297] width 181 height 36
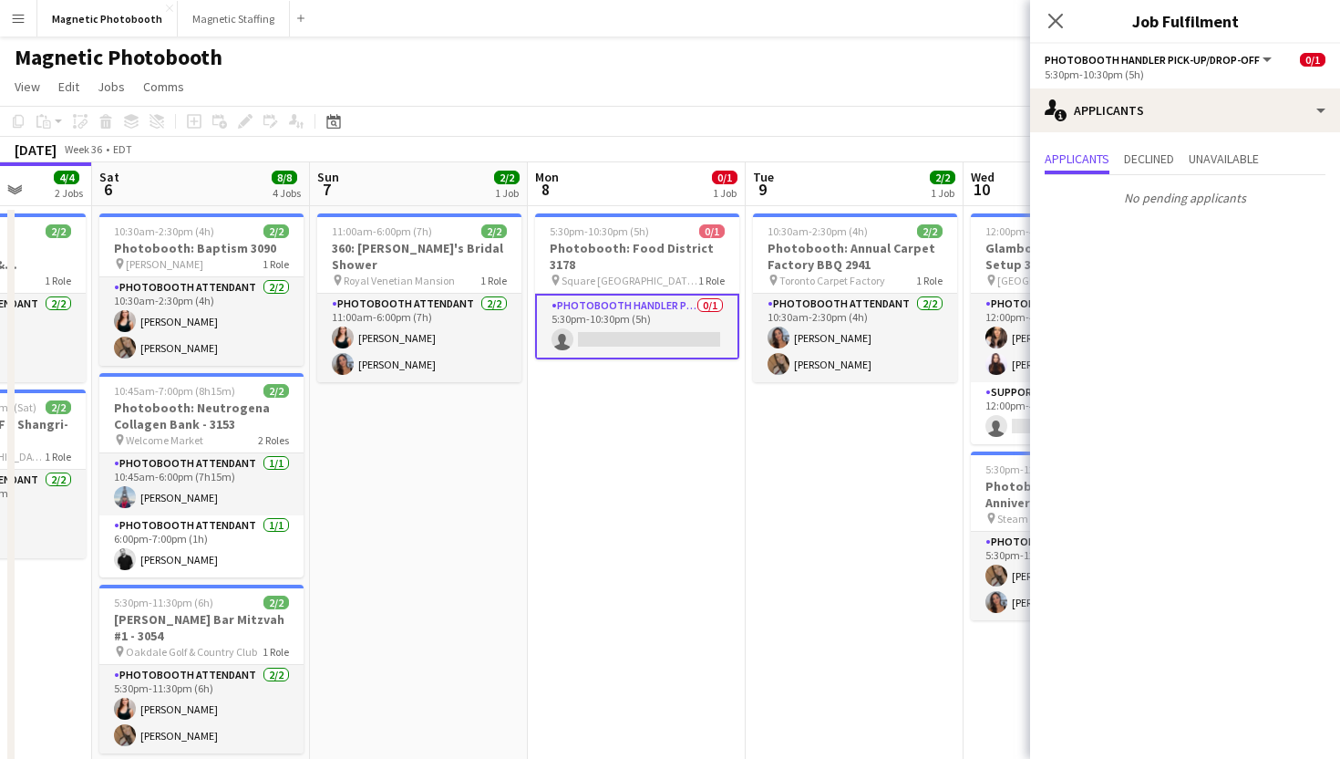
scroll to position [0, 830]
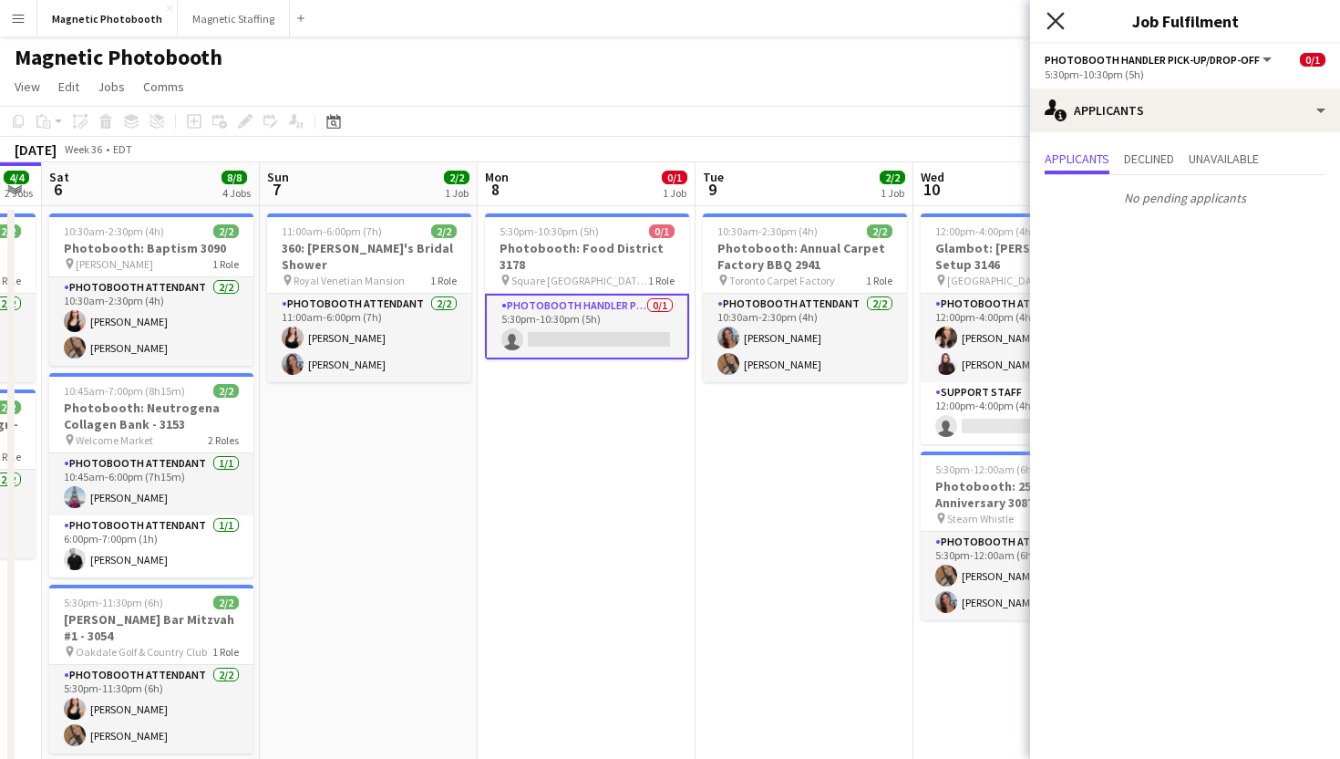
click at [1060, 21] on icon "Close pop-in" at bounding box center [1055, 20] width 17 height 17
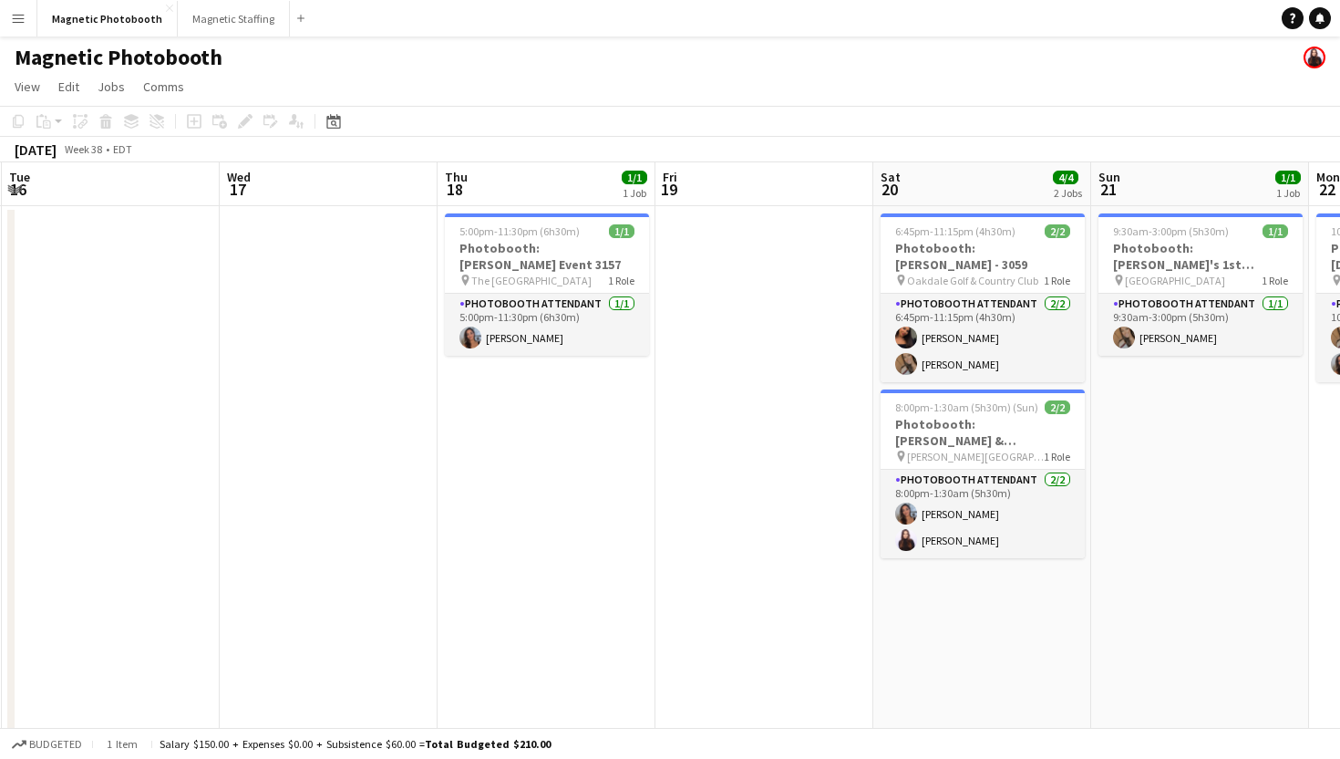
scroll to position [0, 542]
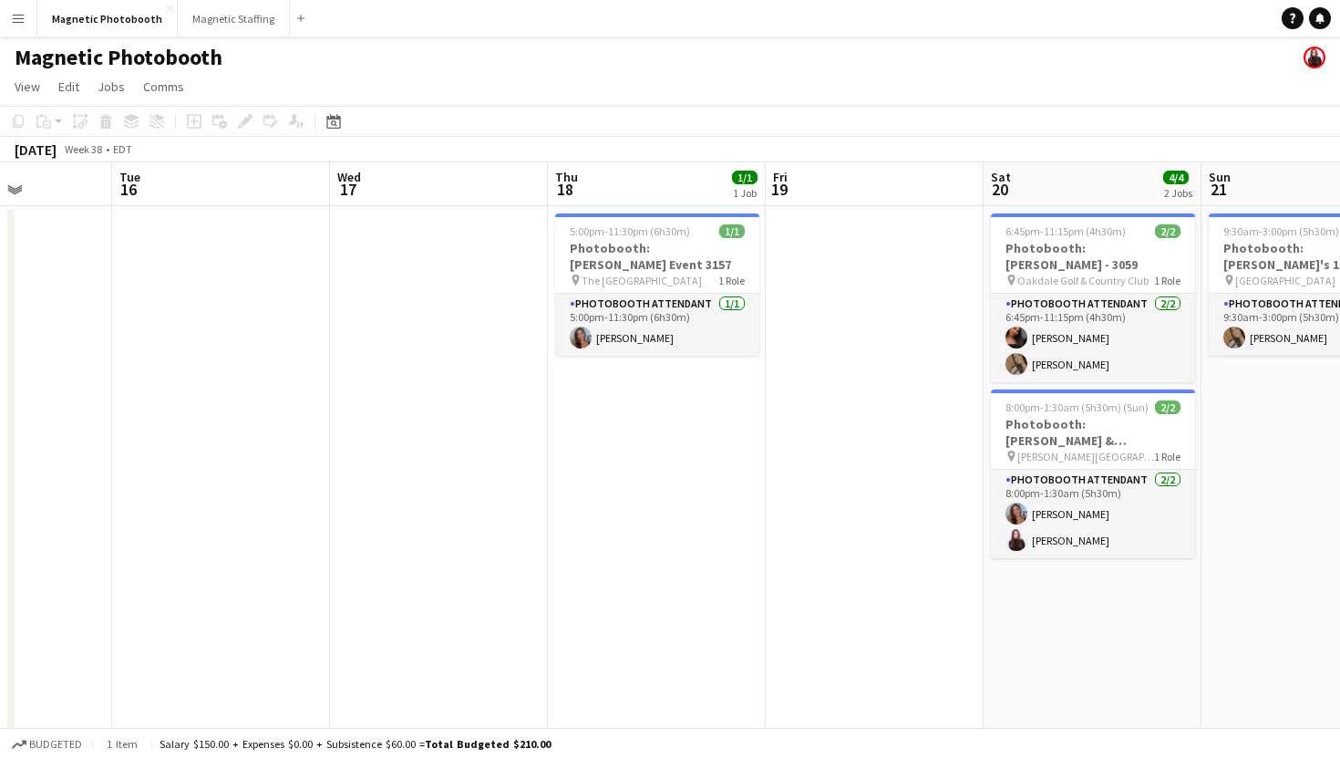
click at [463, 323] on app-date-cell at bounding box center [439, 596] width 218 height 781
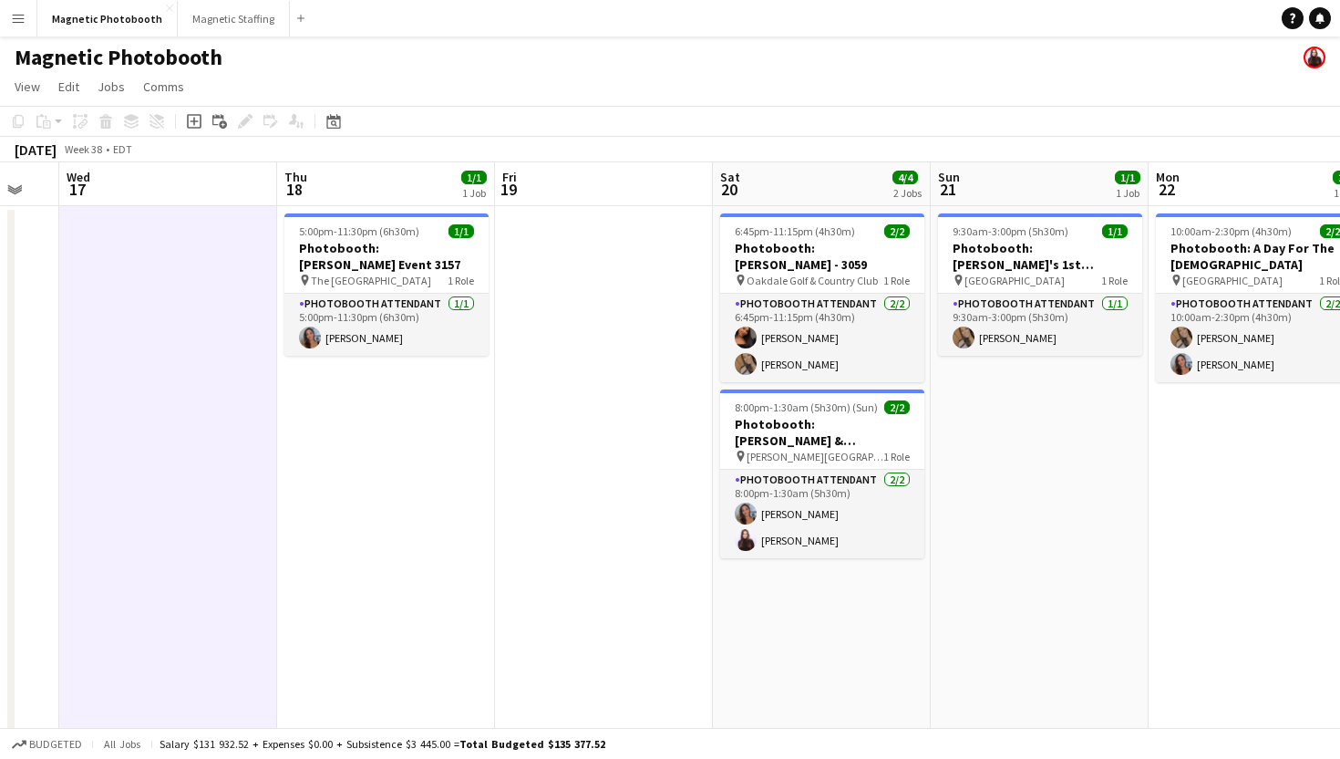
scroll to position [0, 596]
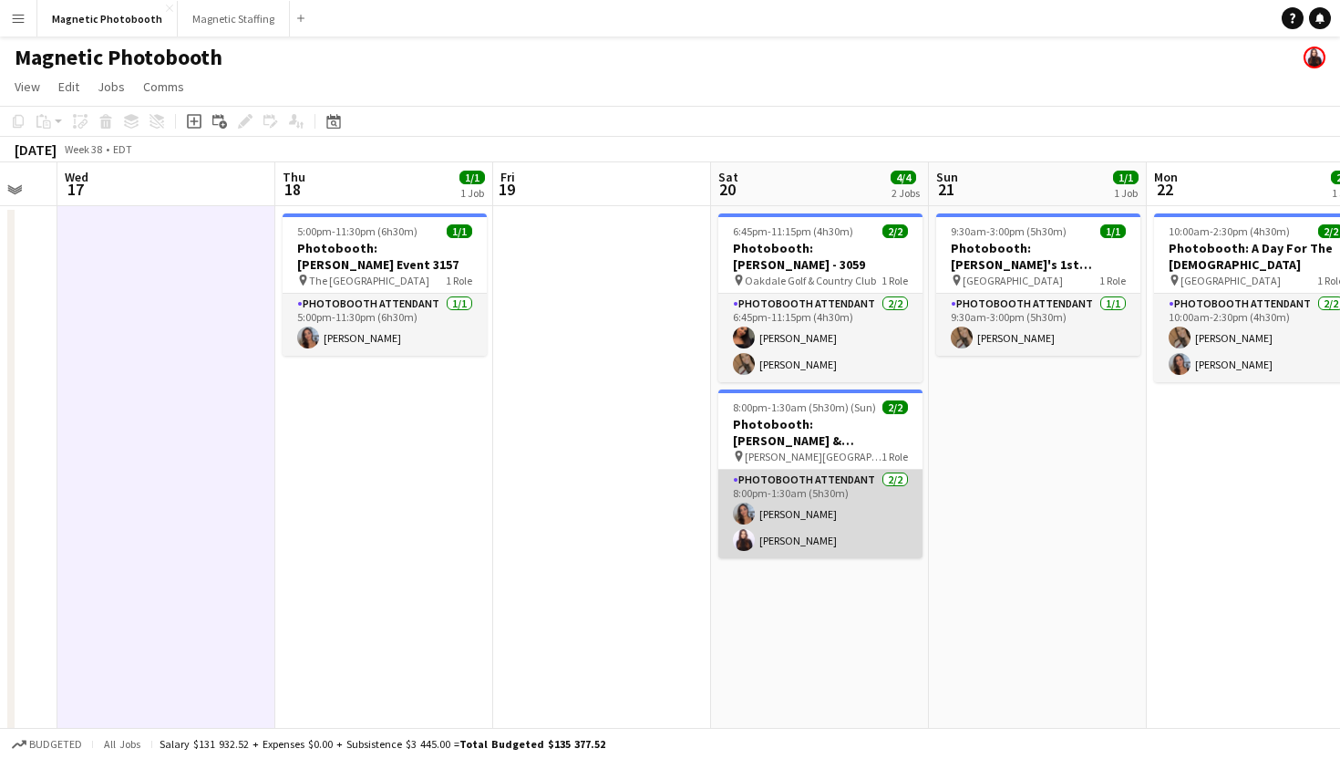
click at [785, 531] on app-card-role "Photobooth Attendant [DATE] 8:00pm-1:30am (5h30m) [PERSON_NAME] [PERSON_NAME]" at bounding box center [820, 514] width 204 height 88
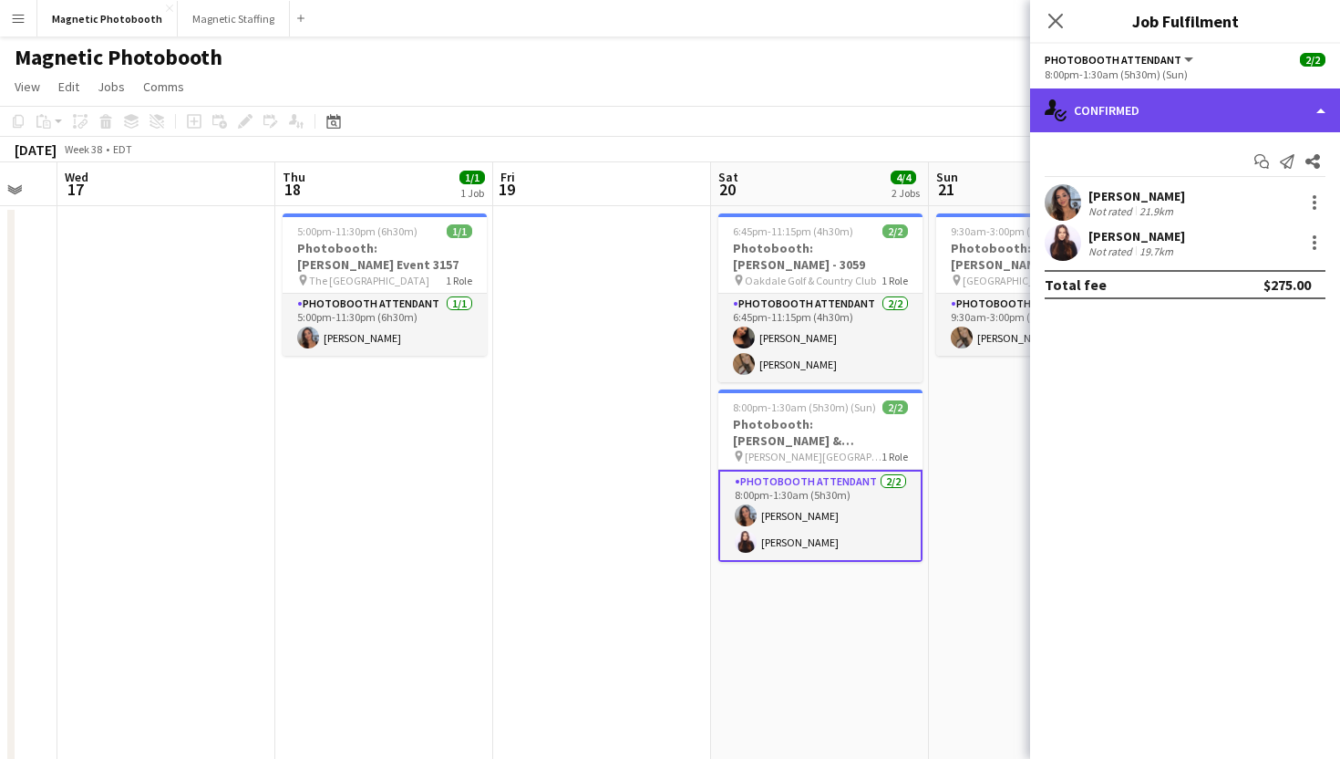
click at [1216, 116] on div "single-neutral-actions-check-2 Confirmed" at bounding box center [1185, 110] width 310 height 44
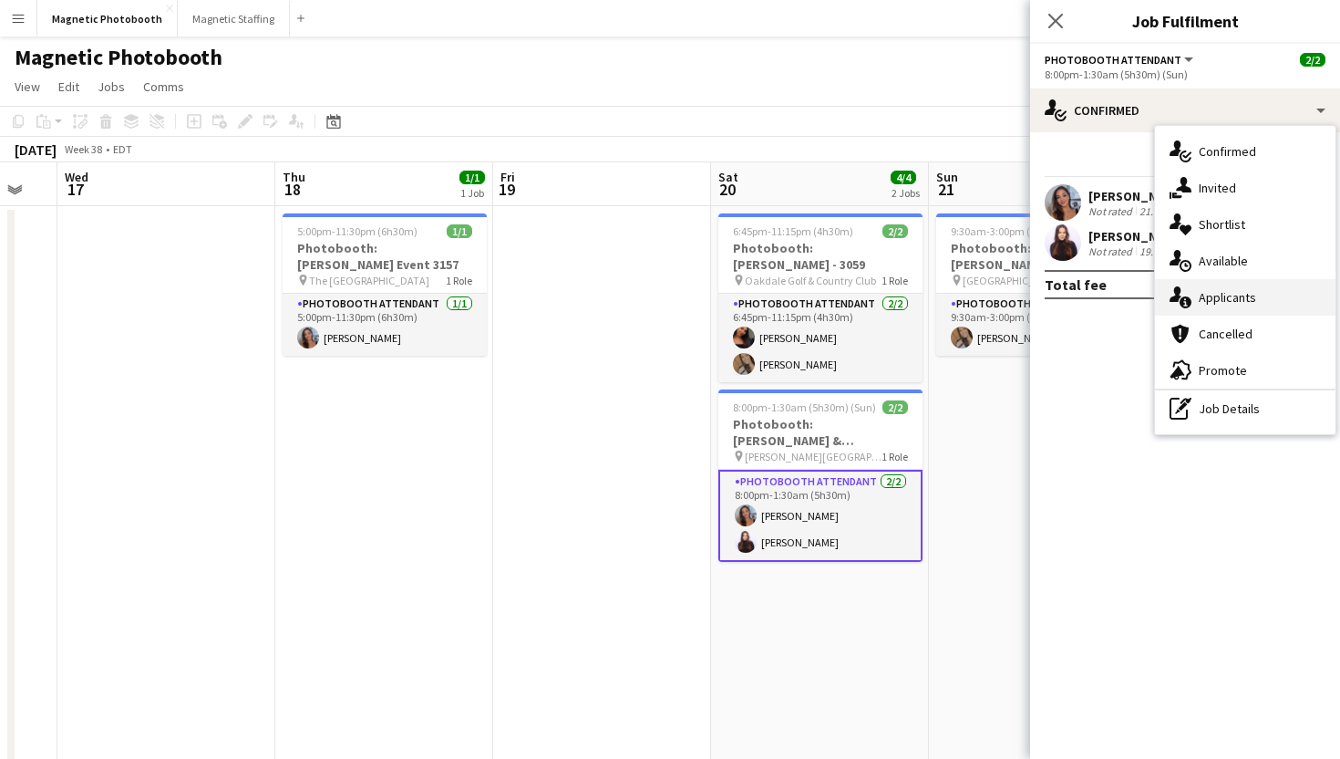
click at [1218, 296] on span "Applicants" at bounding box center [1227, 297] width 57 height 16
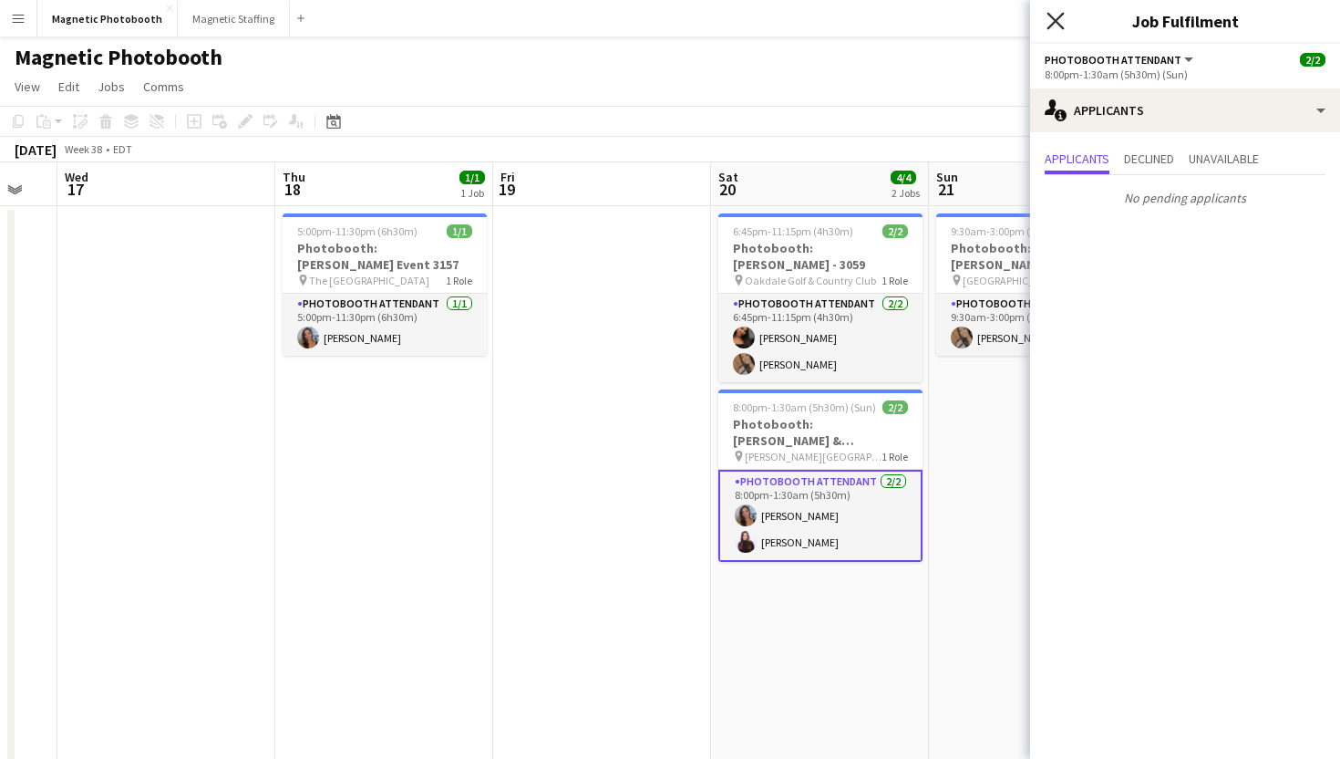
click at [1055, 22] on icon at bounding box center [1055, 20] width 17 height 17
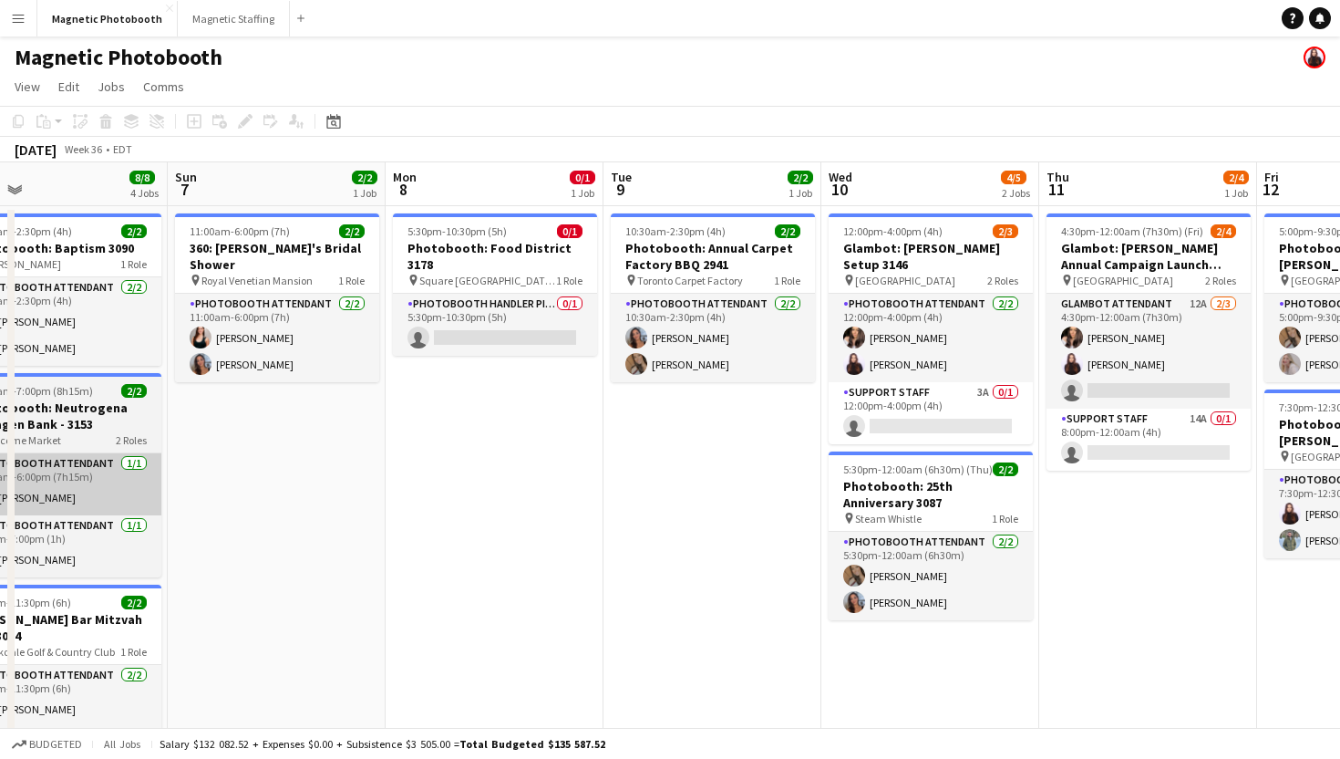
scroll to position [0, 488]
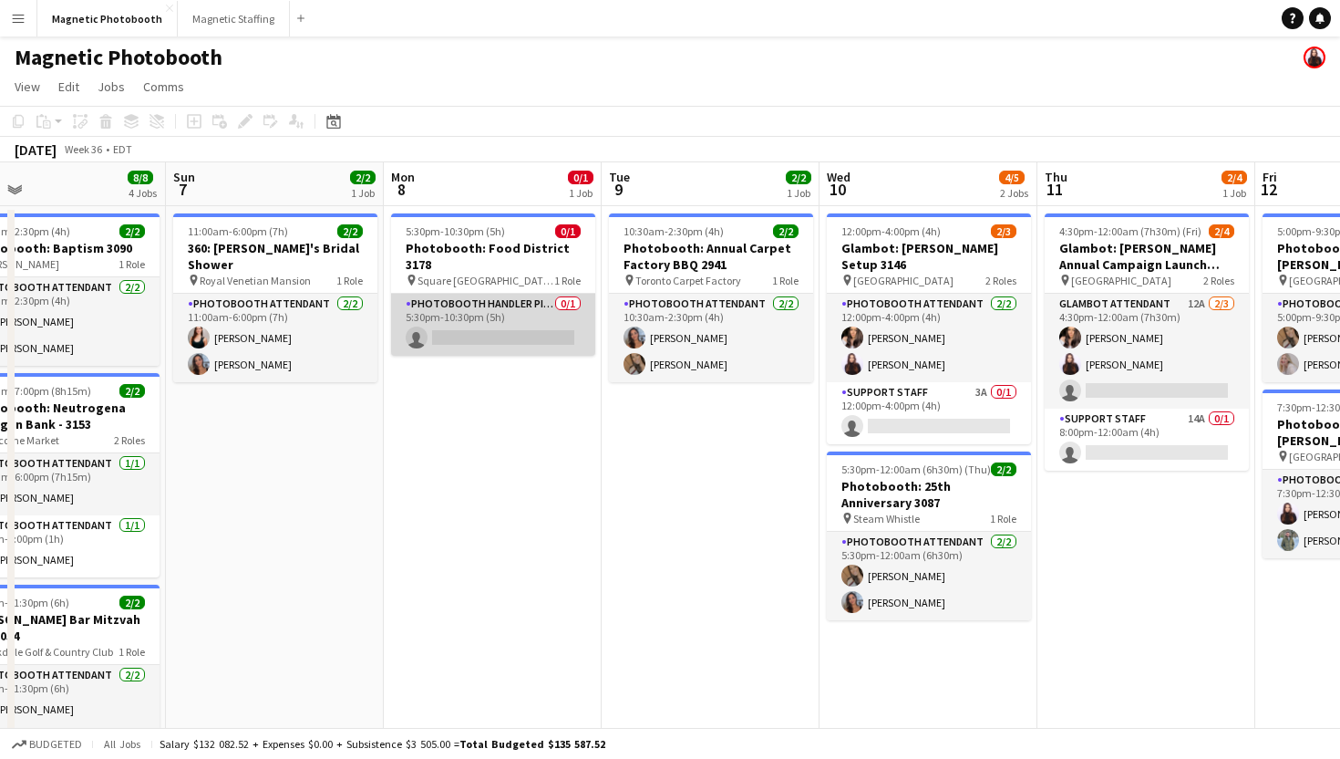
click at [529, 305] on app-card-role "Photobooth Handler Pick-Up/Drop-Off 0/1 5:30pm-10:30pm (5h) single-neutral-acti…" at bounding box center [493, 325] width 204 height 62
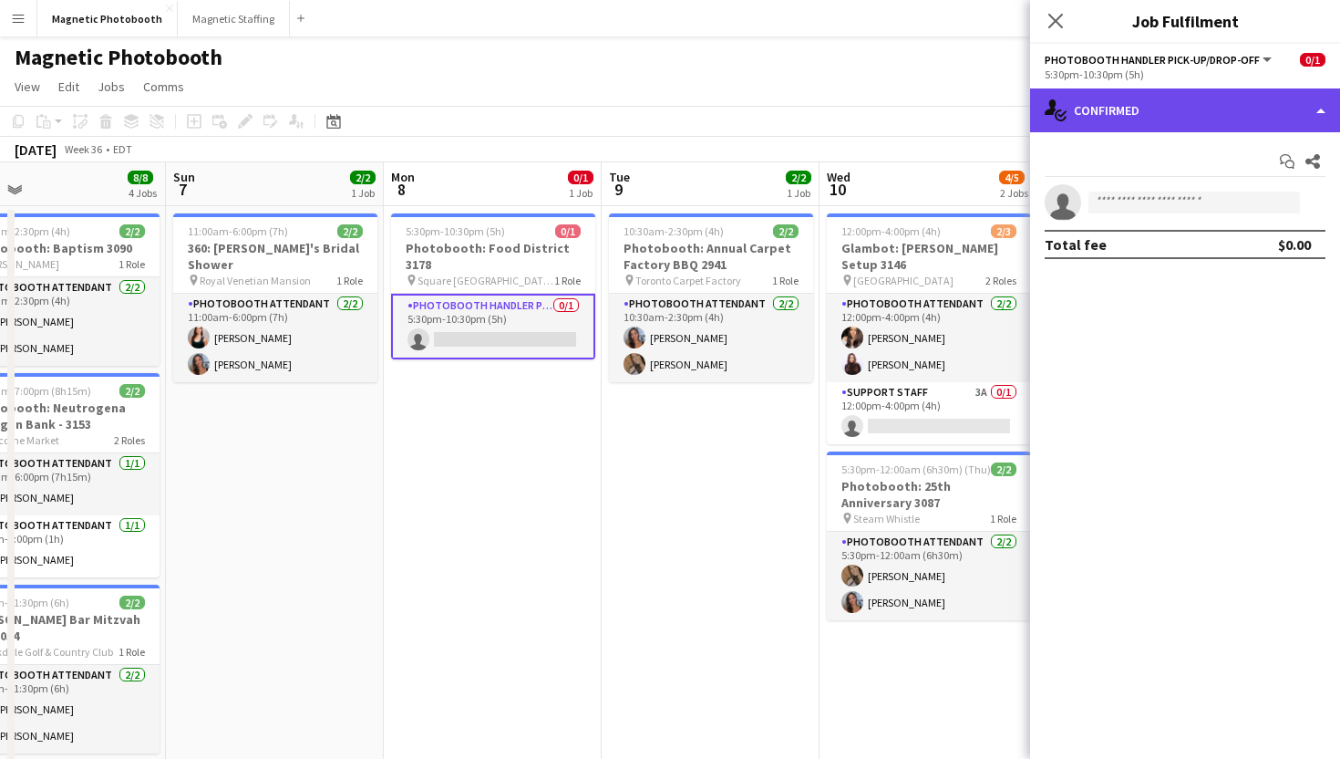
click at [1197, 109] on div "single-neutral-actions-check-2 Confirmed" at bounding box center [1185, 110] width 310 height 44
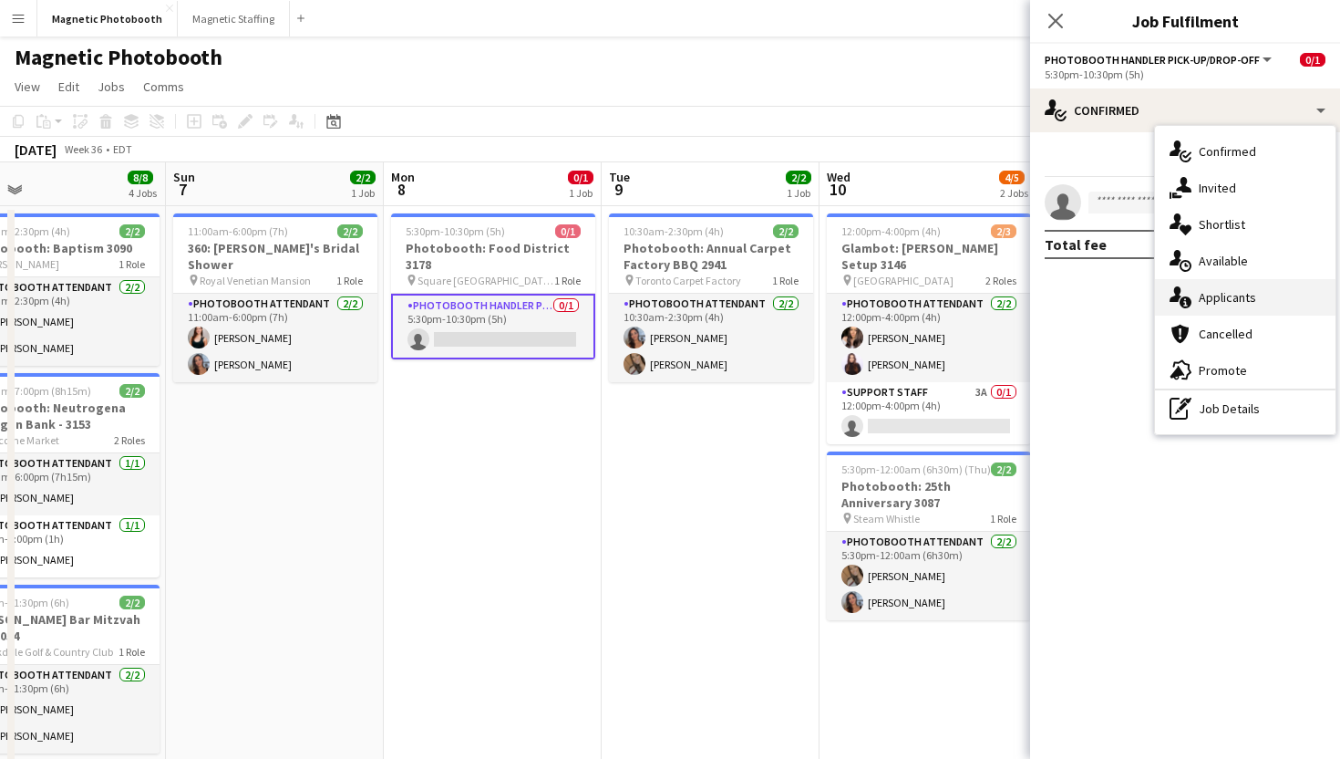
click at [1222, 306] on div "single-neutral-actions-information Applicants" at bounding box center [1245, 297] width 181 height 36
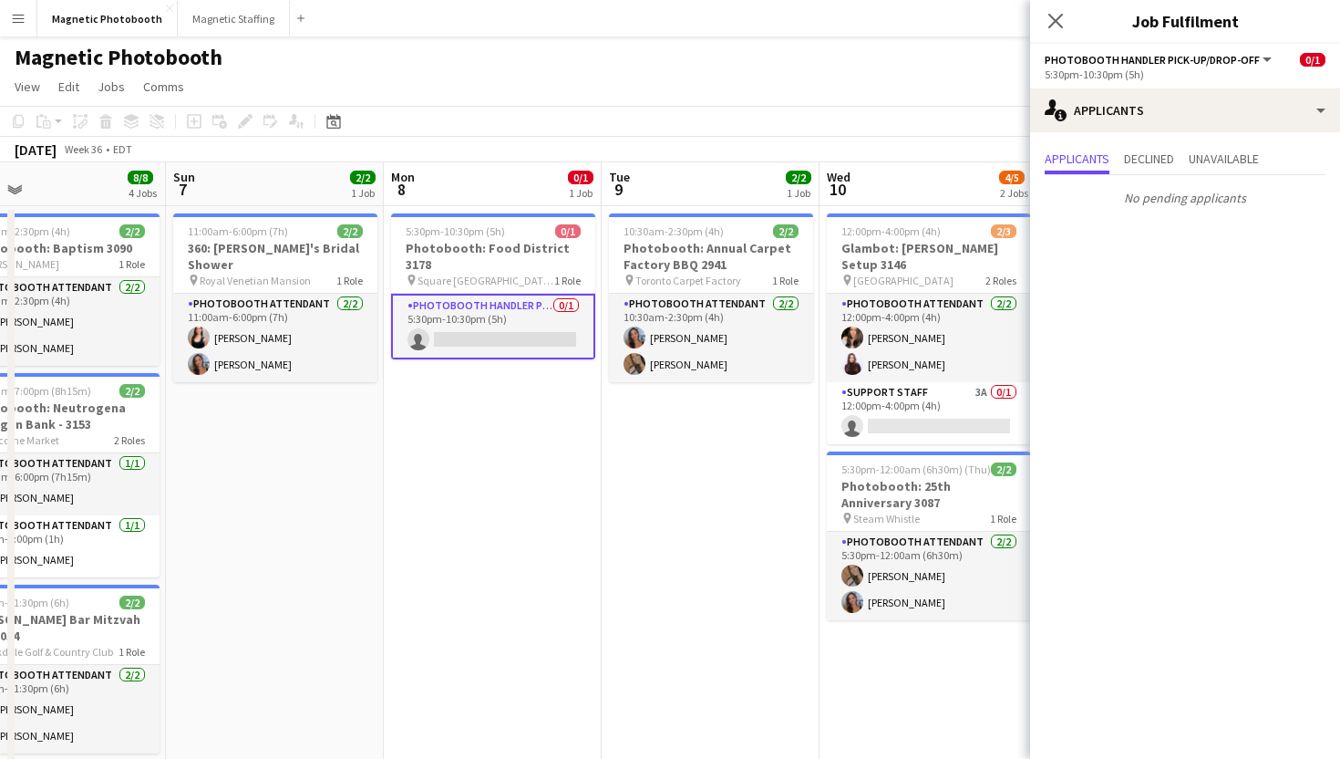
click at [584, 389] on app-date-cell "5:30pm-10:30pm (5h) 0/1 Photobooth: Food District 3178 pin Square One Food Dist…" at bounding box center [493, 596] width 218 height 781
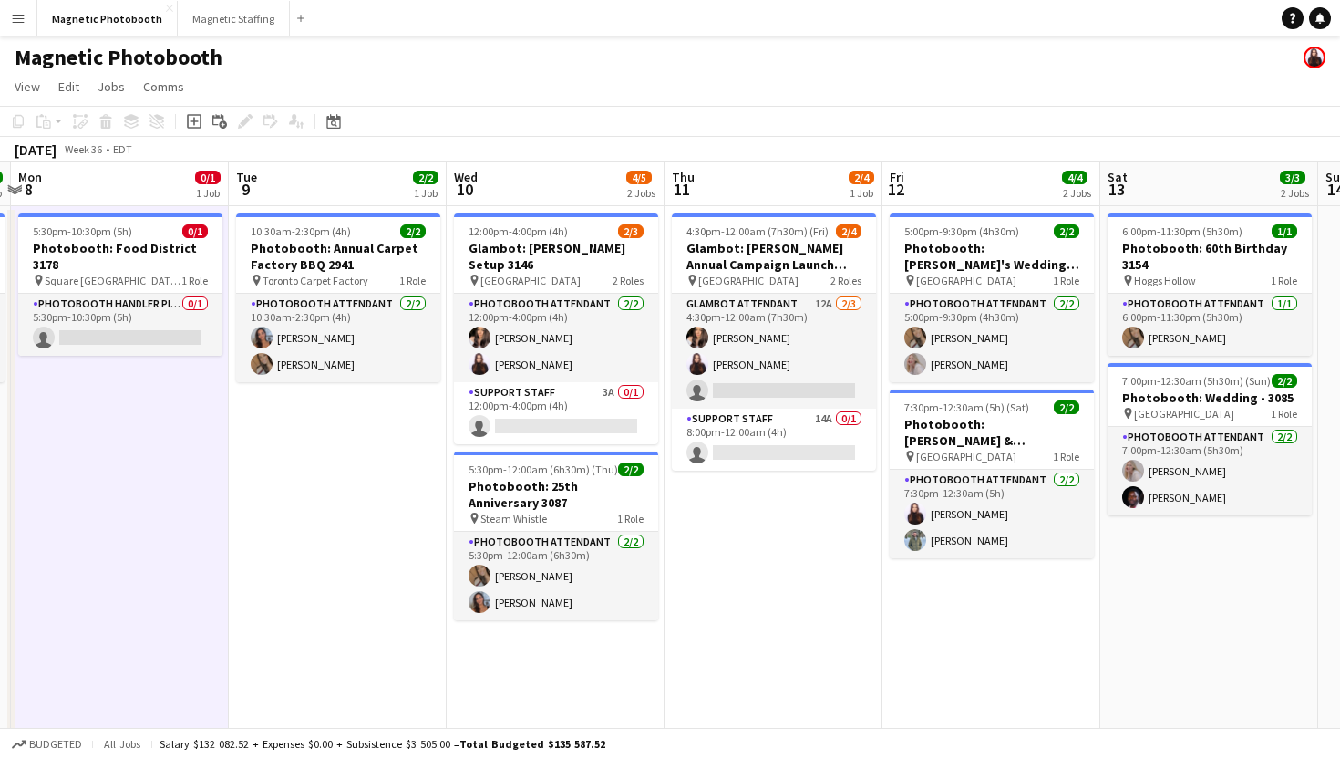
scroll to position [0, 384]
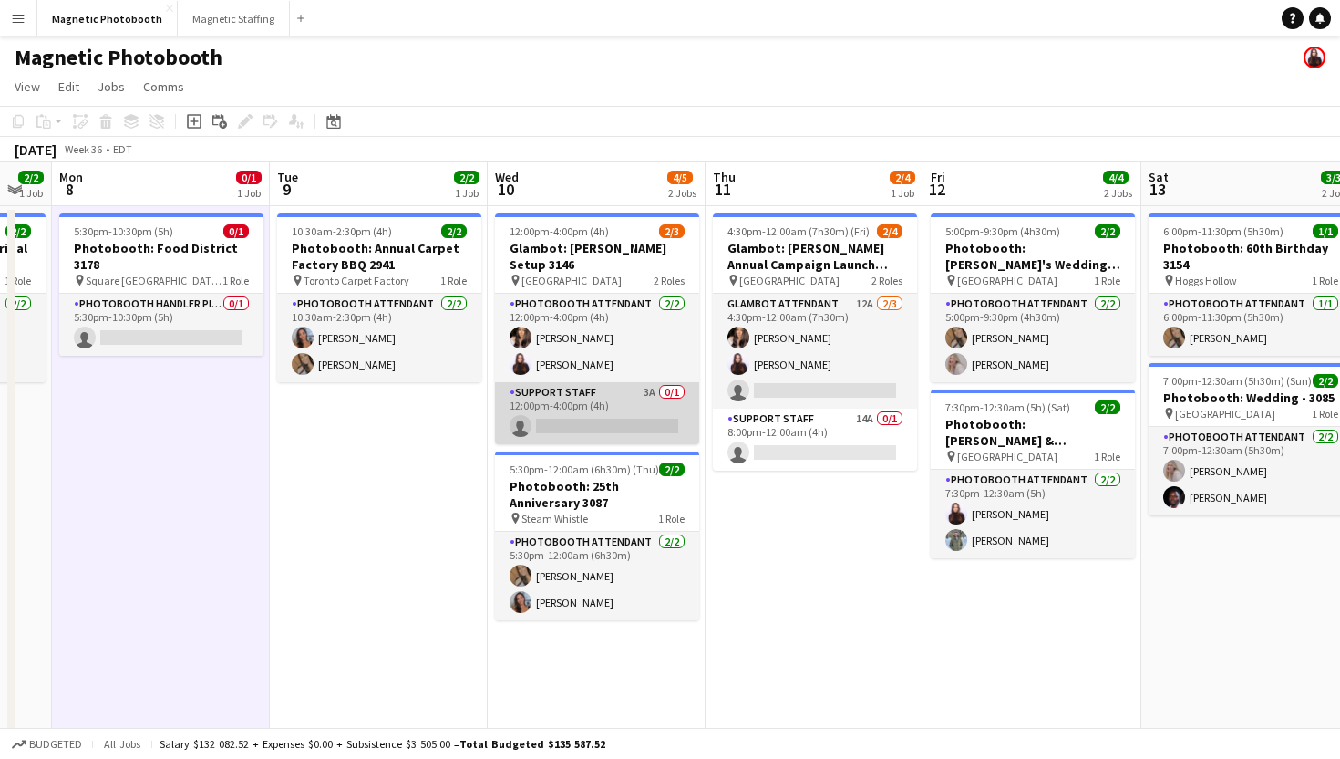
click at [605, 407] on app-card-role "Support Staff 3A 0/1 12:00pm-4:00pm (4h) single-neutral-actions" at bounding box center [597, 413] width 204 height 62
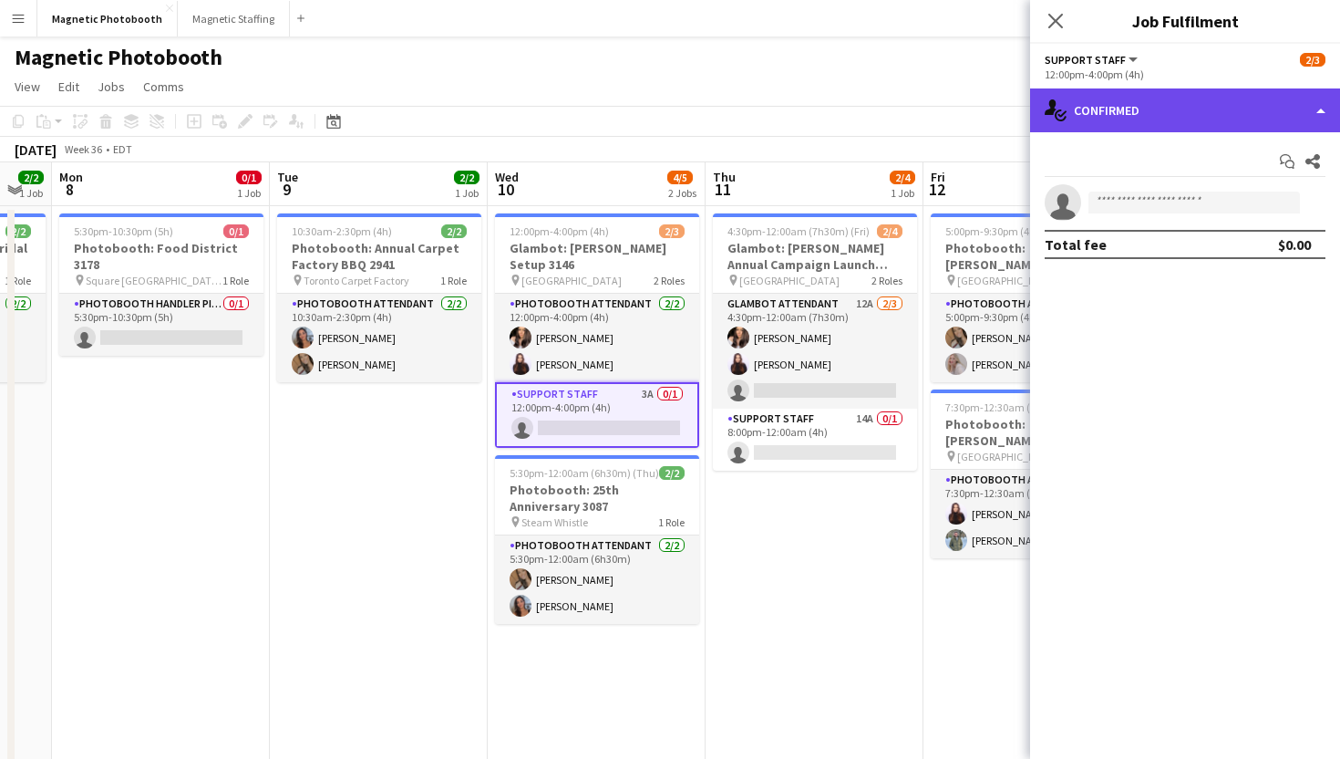
click at [1109, 124] on div "single-neutral-actions-check-2 Confirmed" at bounding box center [1185, 110] width 310 height 44
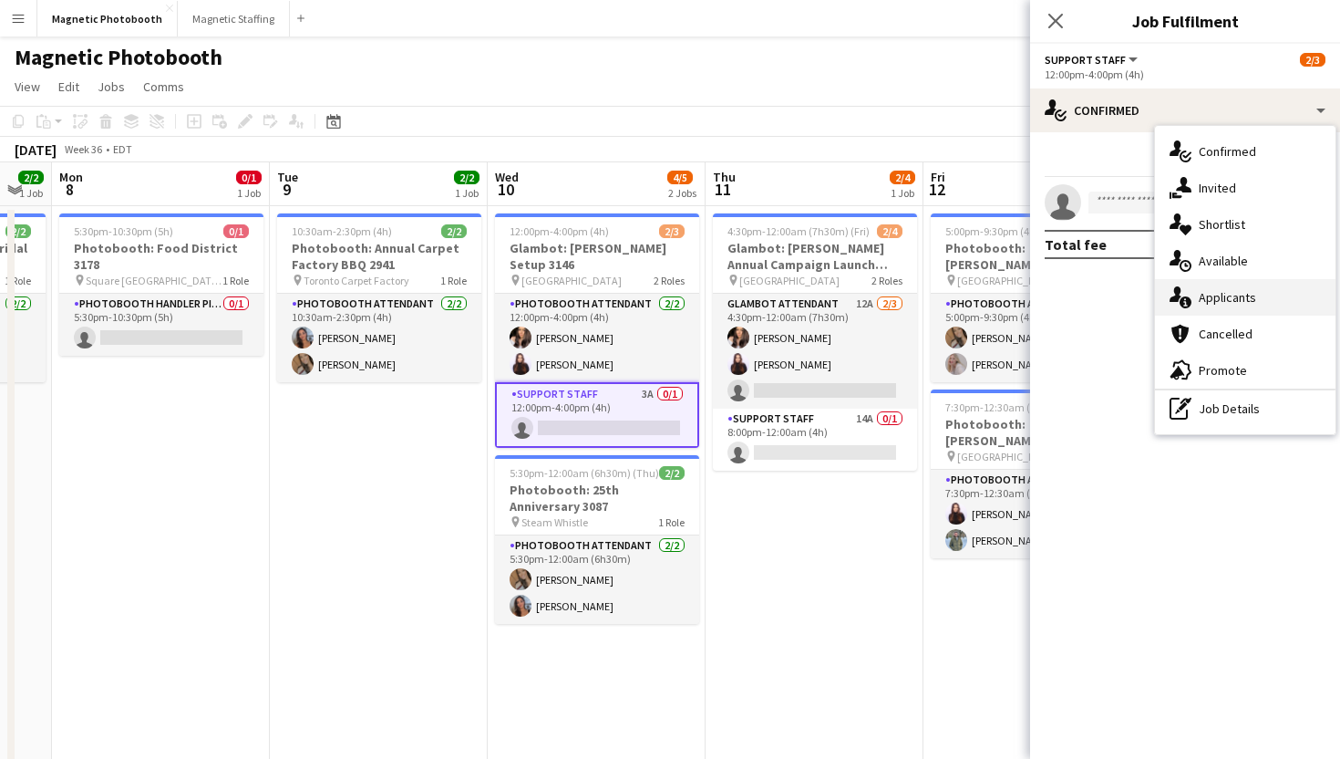
click at [1225, 302] on span "Applicants" at bounding box center [1227, 297] width 57 height 16
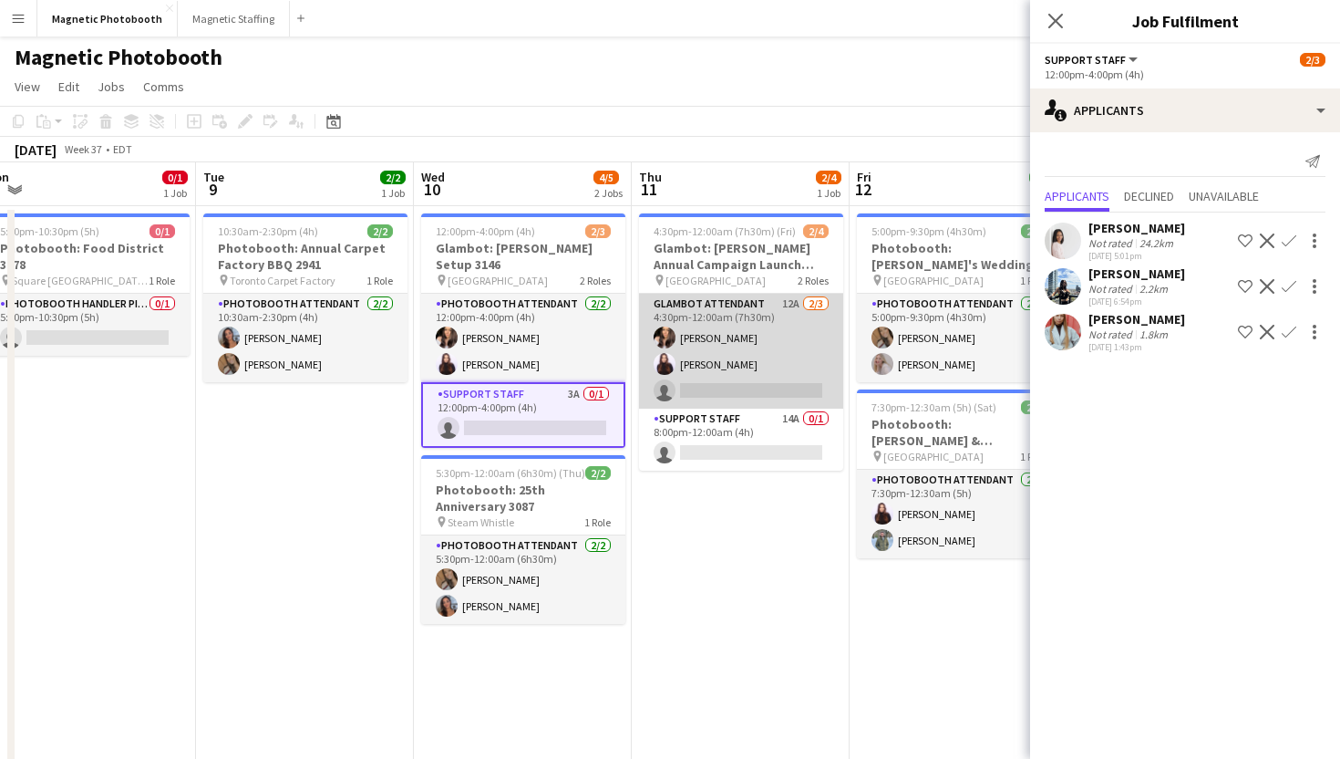
scroll to position [0, 460]
click at [780, 400] on app-card-role "Glambot Attendant 12A [DATE] 4:30pm-12:00am (7h30m) [PERSON_NAME] [PERSON_NAME]…" at bounding box center [739, 351] width 204 height 115
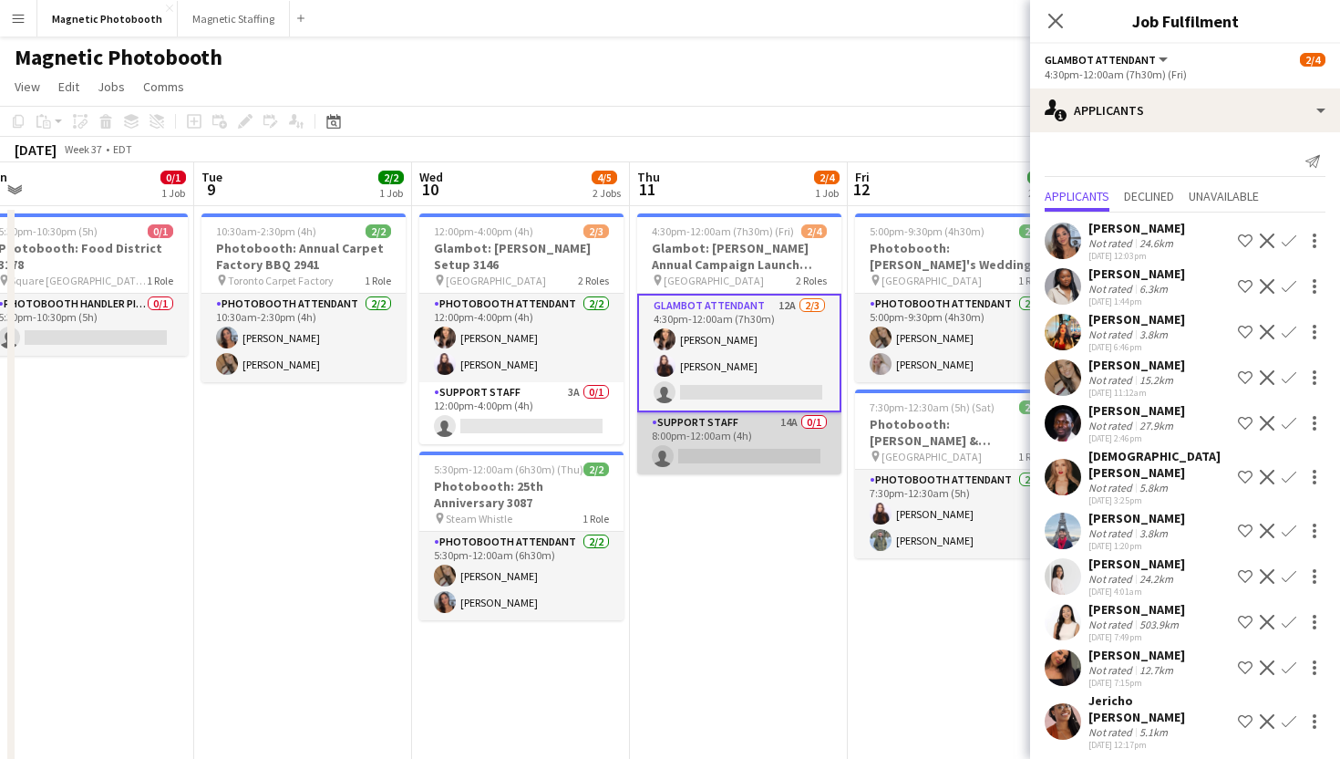
click at [778, 452] on app-card-role "Support Staff 14A 0/1 8:00pm-12:00am (4h) single-neutral-actions" at bounding box center [739, 443] width 204 height 62
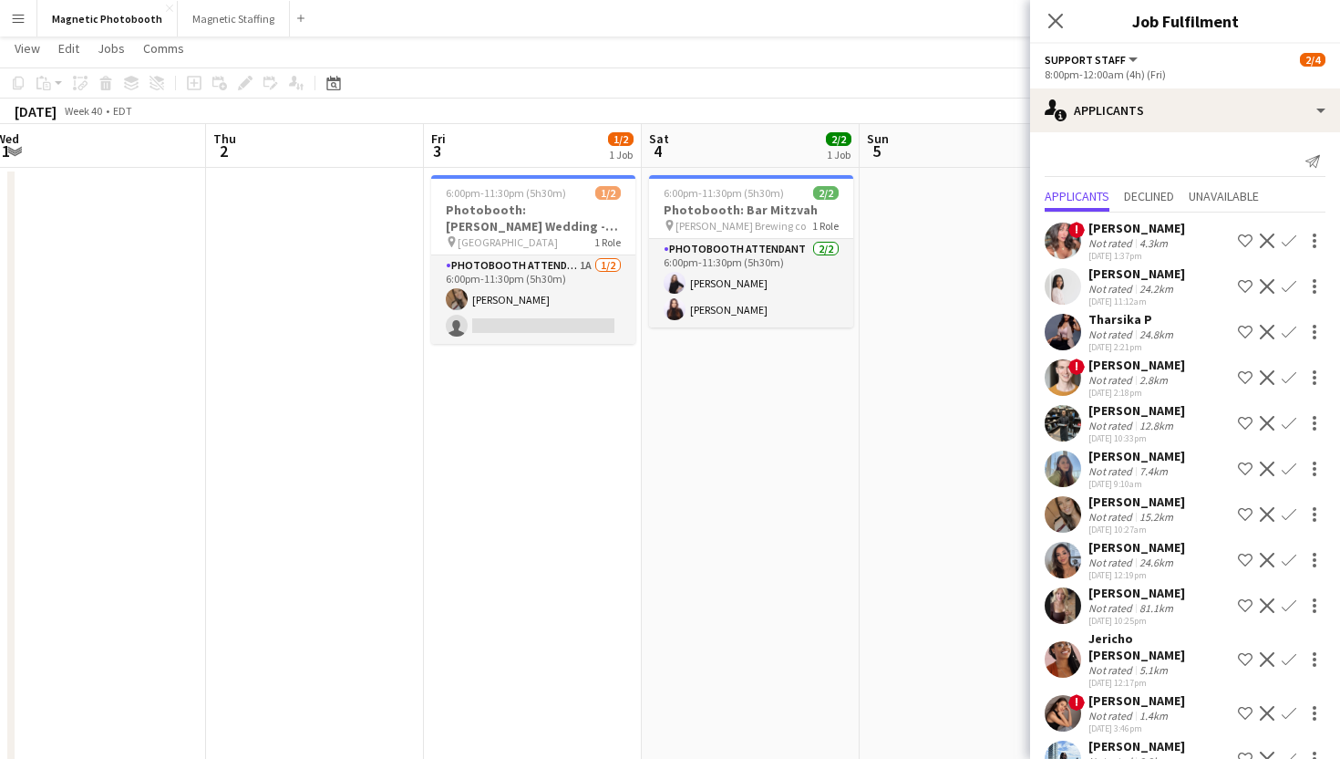
scroll to position [0, 677]
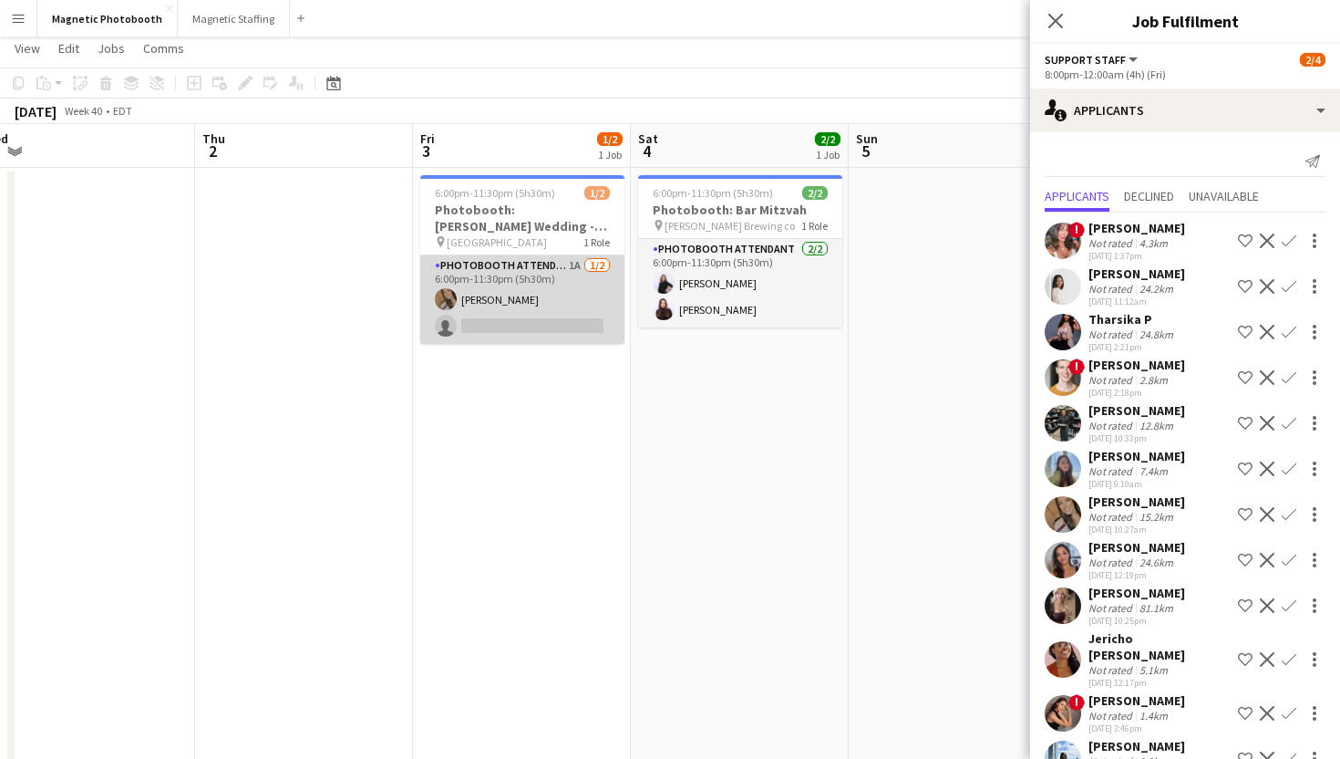
click at [502, 278] on app-card-role "Photobooth Attendant 1A [DATE] 6:00pm-11:30pm (5h30m) [PERSON_NAME] single-neut…" at bounding box center [522, 299] width 204 height 88
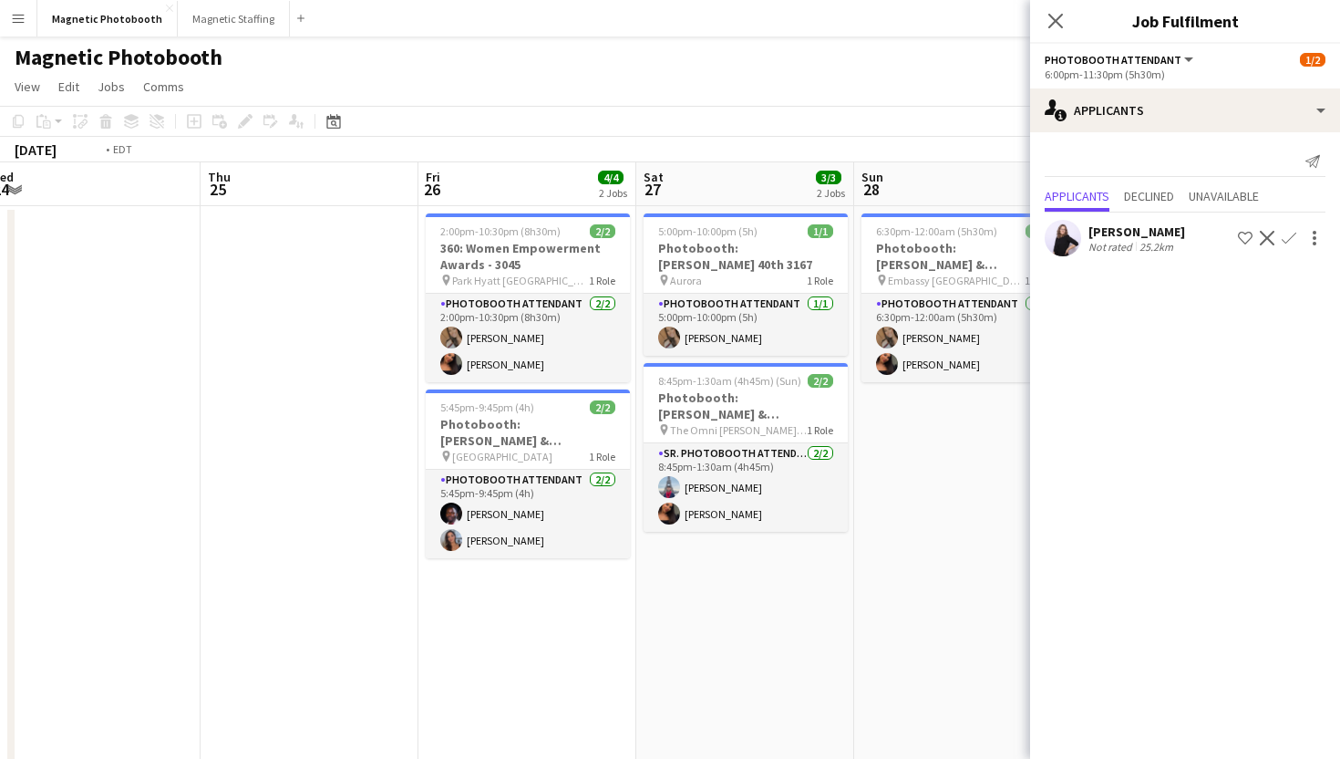
scroll to position [0, 535]
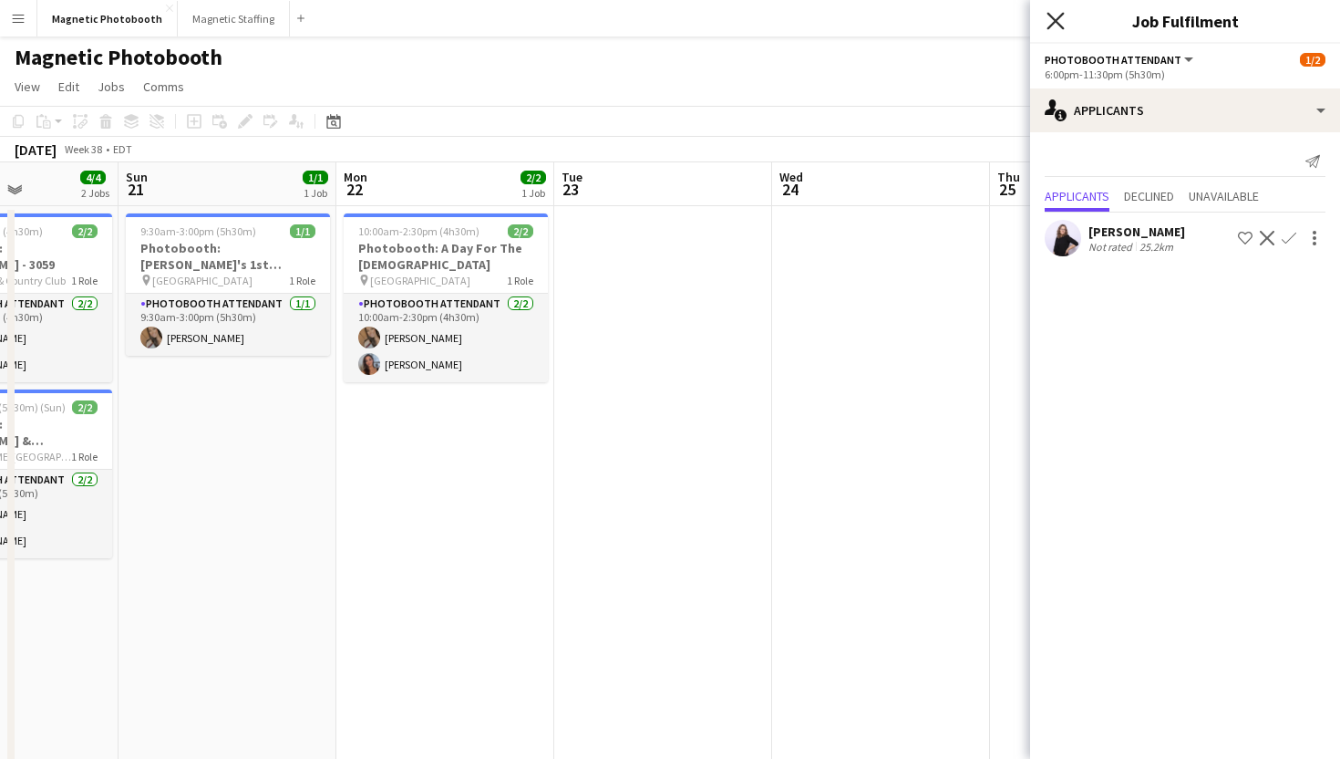
click at [1055, 21] on icon at bounding box center [1055, 20] width 17 height 17
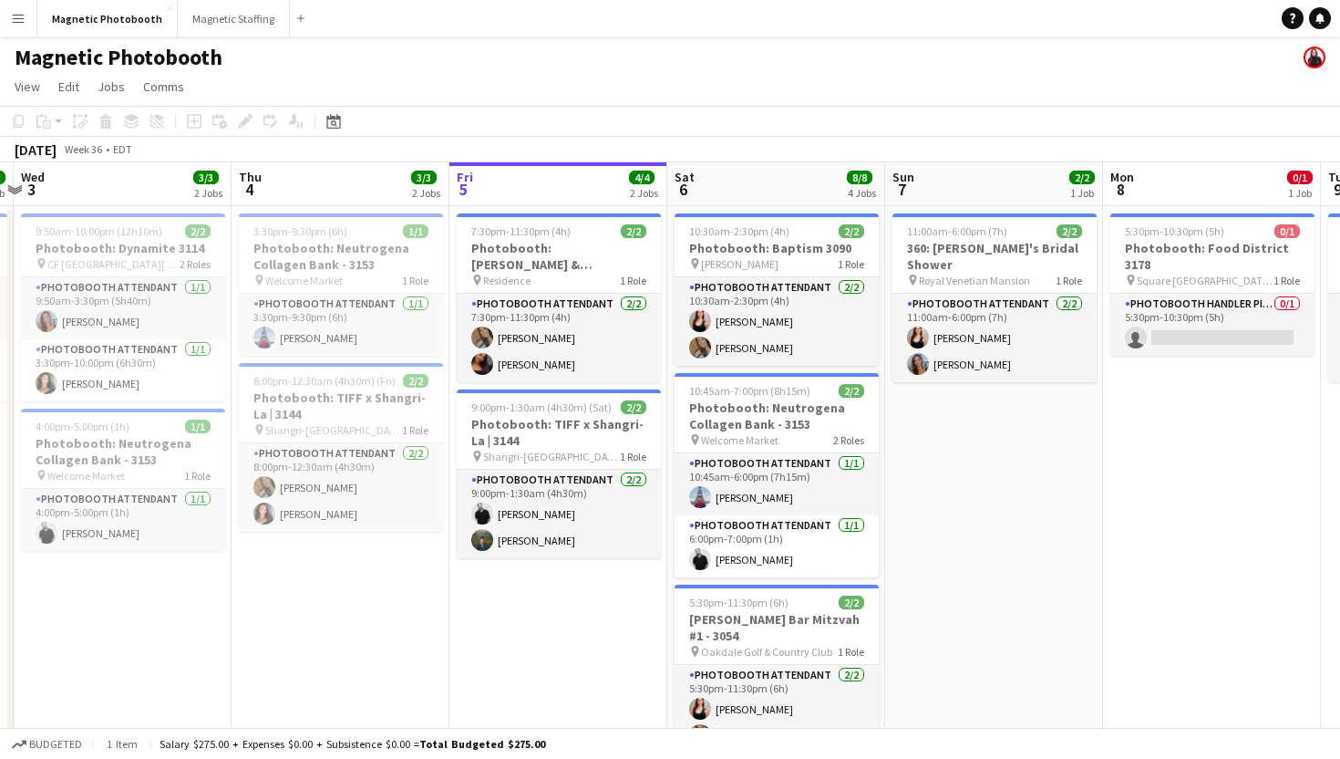
scroll to position [20, 0]
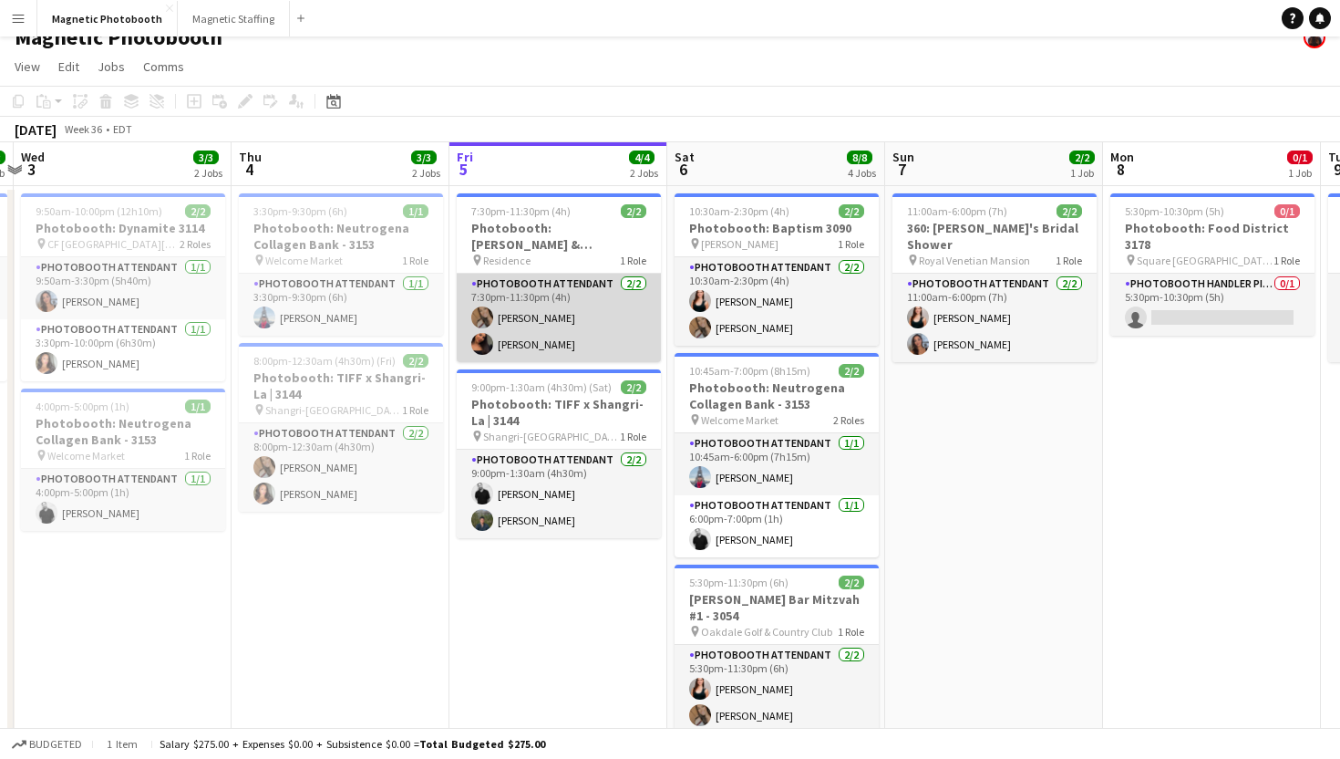
click at [531, 346] on app-card-role "Photobooth Attendant [DATE] 7:30pm-11:30pm (4h) [PERSON_NAME] [PERSON_NAME]" at bounding box center [559, 318] width 204 height 88
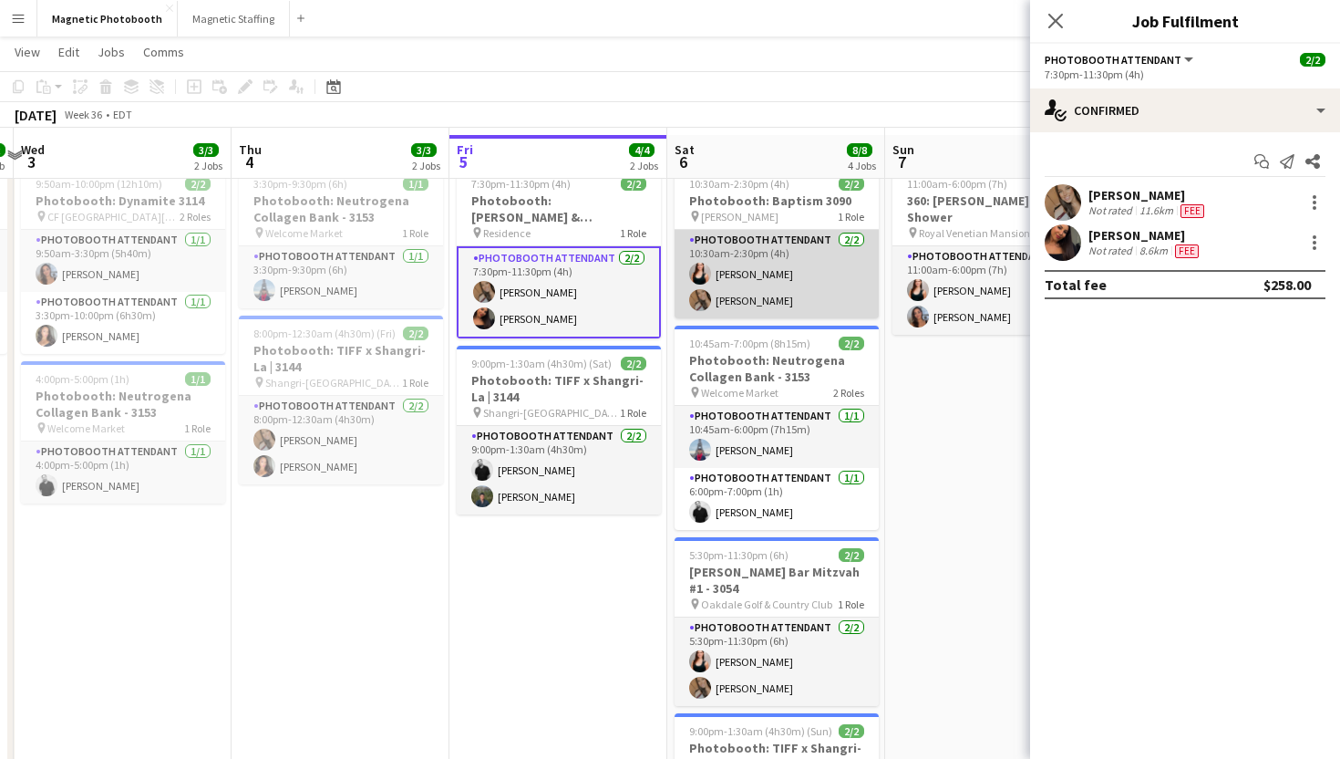
scroll to position [78, 0]
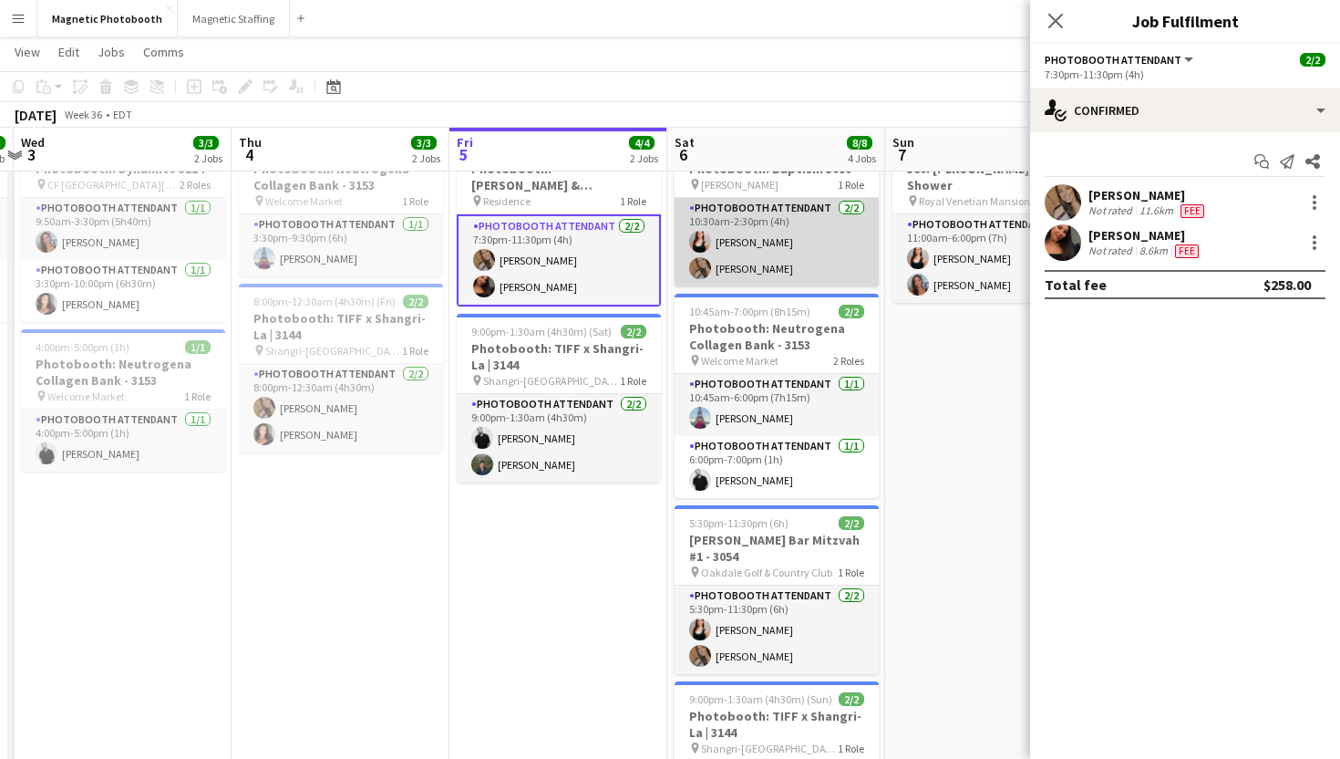
click at [733, 268] on app-card-role "Photobooth Attendant [DATE] 10:30am-2:30pm (4h) [PERSON_NAME] [PERSON_NAME]" at bounding box center [777, 242] width 204 height 88
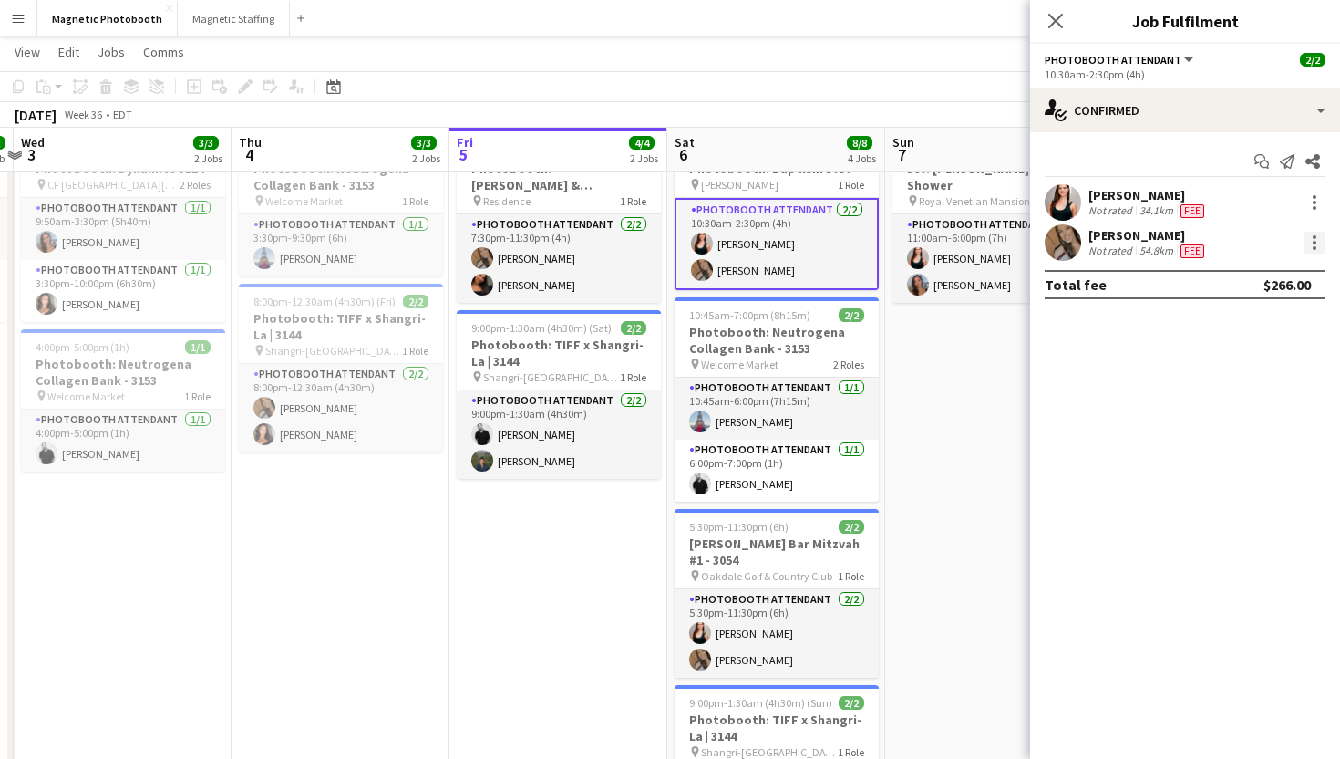
click at [1308, 240] on div at bounding box center [1315, 243] width 22 height 22
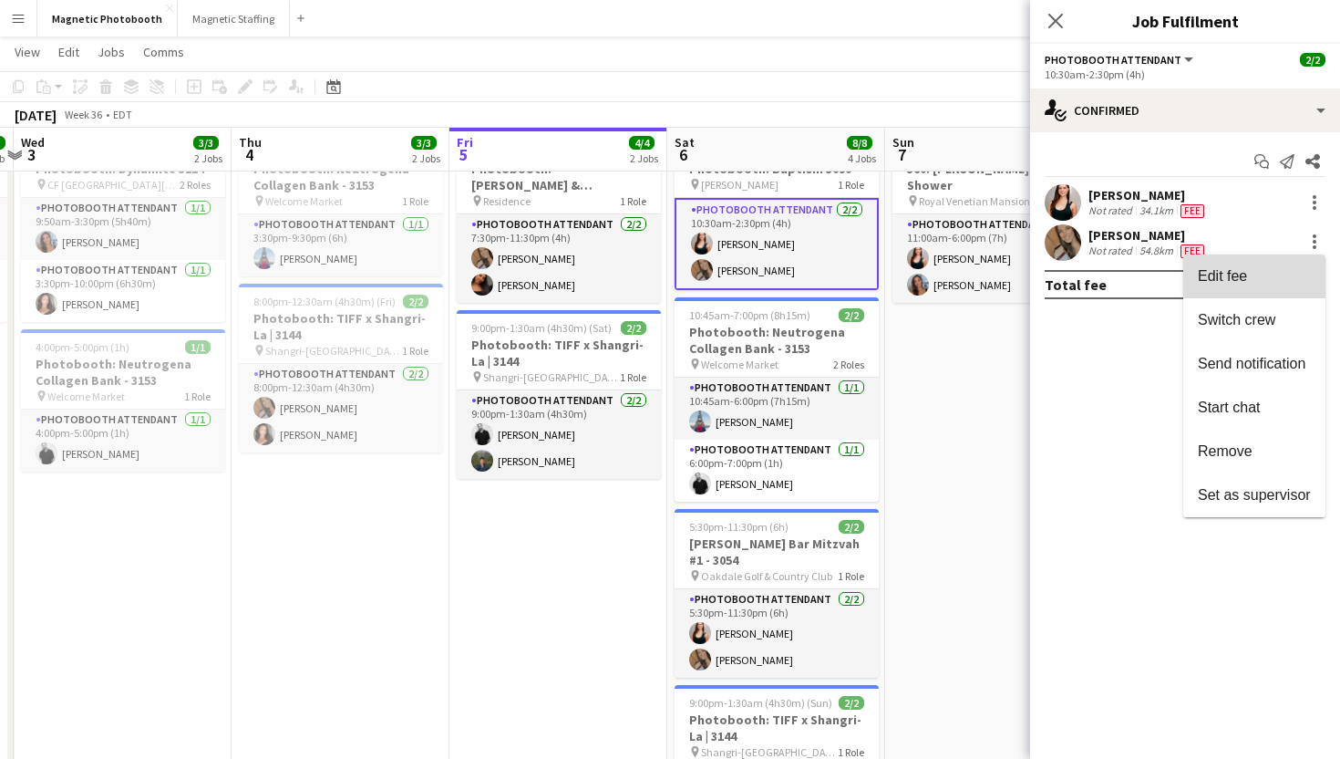
click at [1276, 268] on span "Edit fee" at bounding box center [1254, 276] width 113 height 16
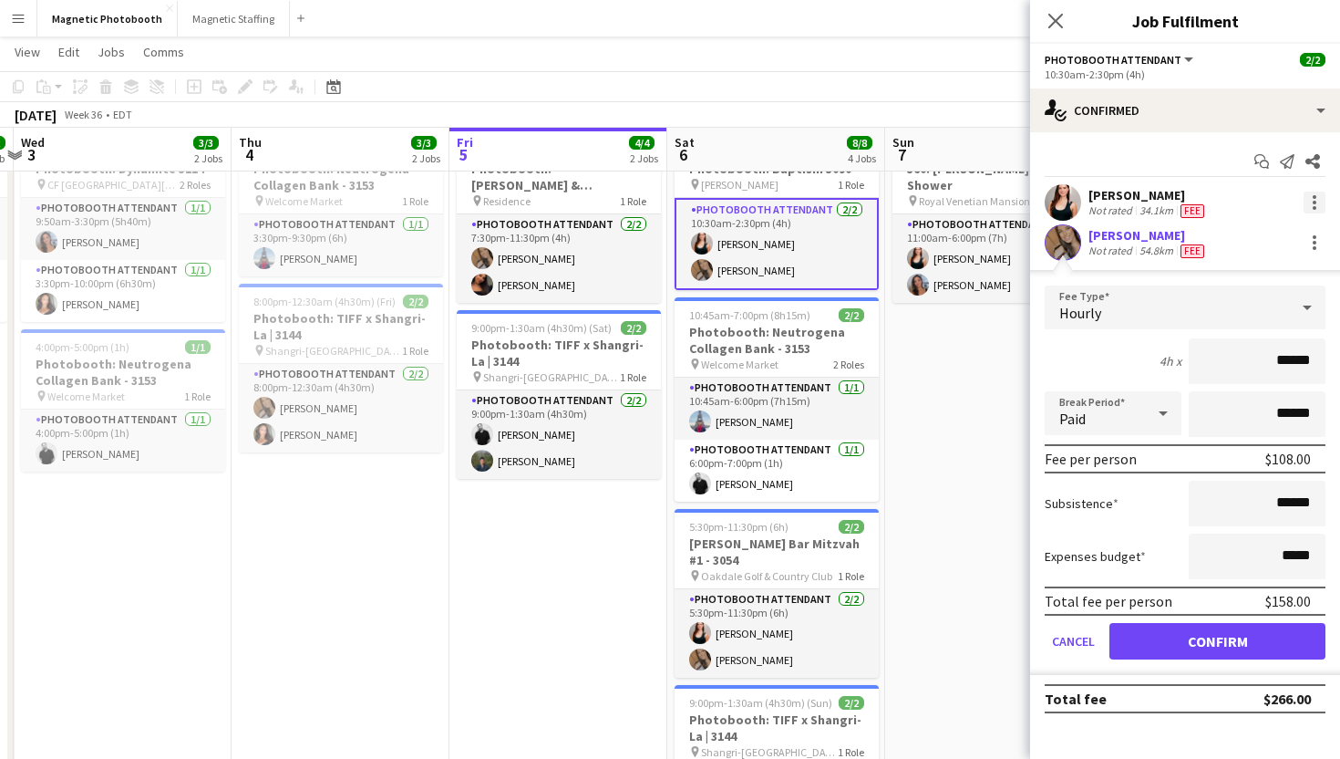
click at [1313, 206] on div at bounding box center [1315, 208] width 4 height 4
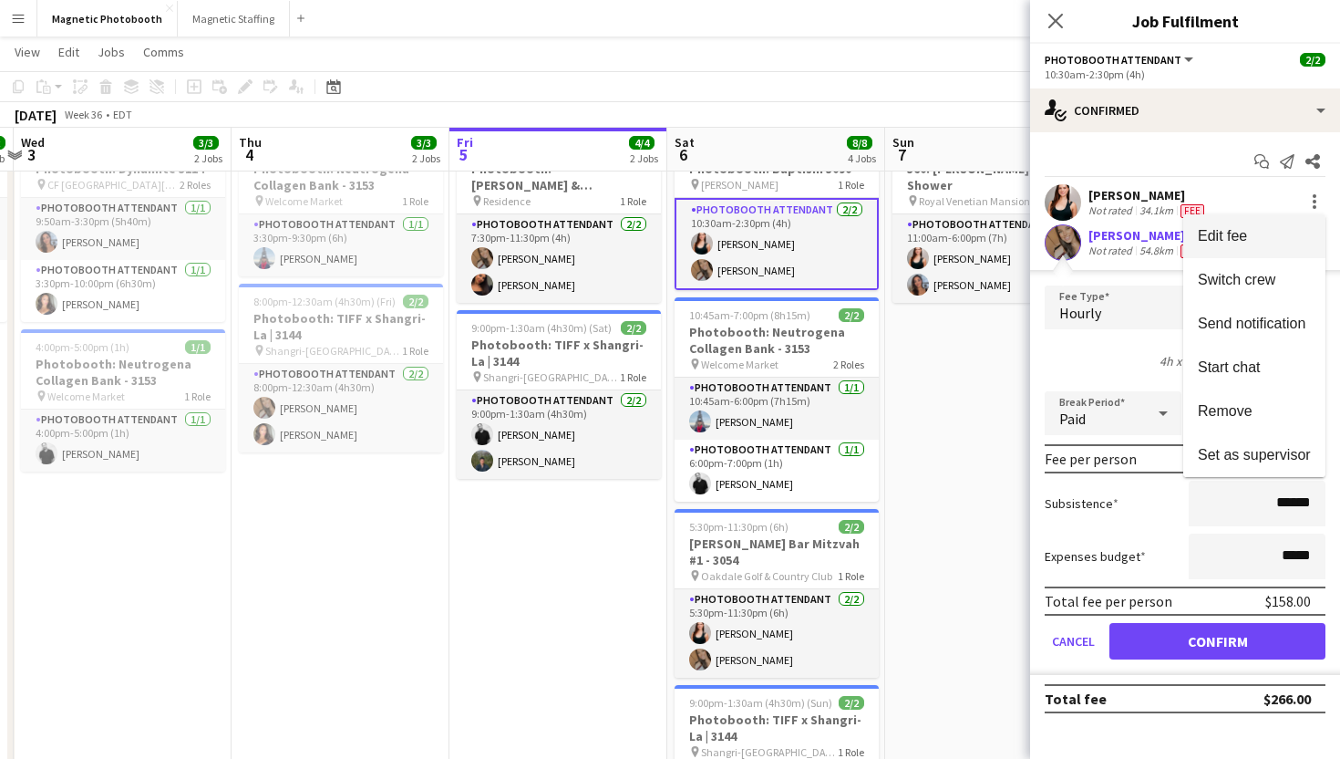
click at [1286, 236] on span "Edit fee" at bounding box center [1254, 236] width 113 height 16
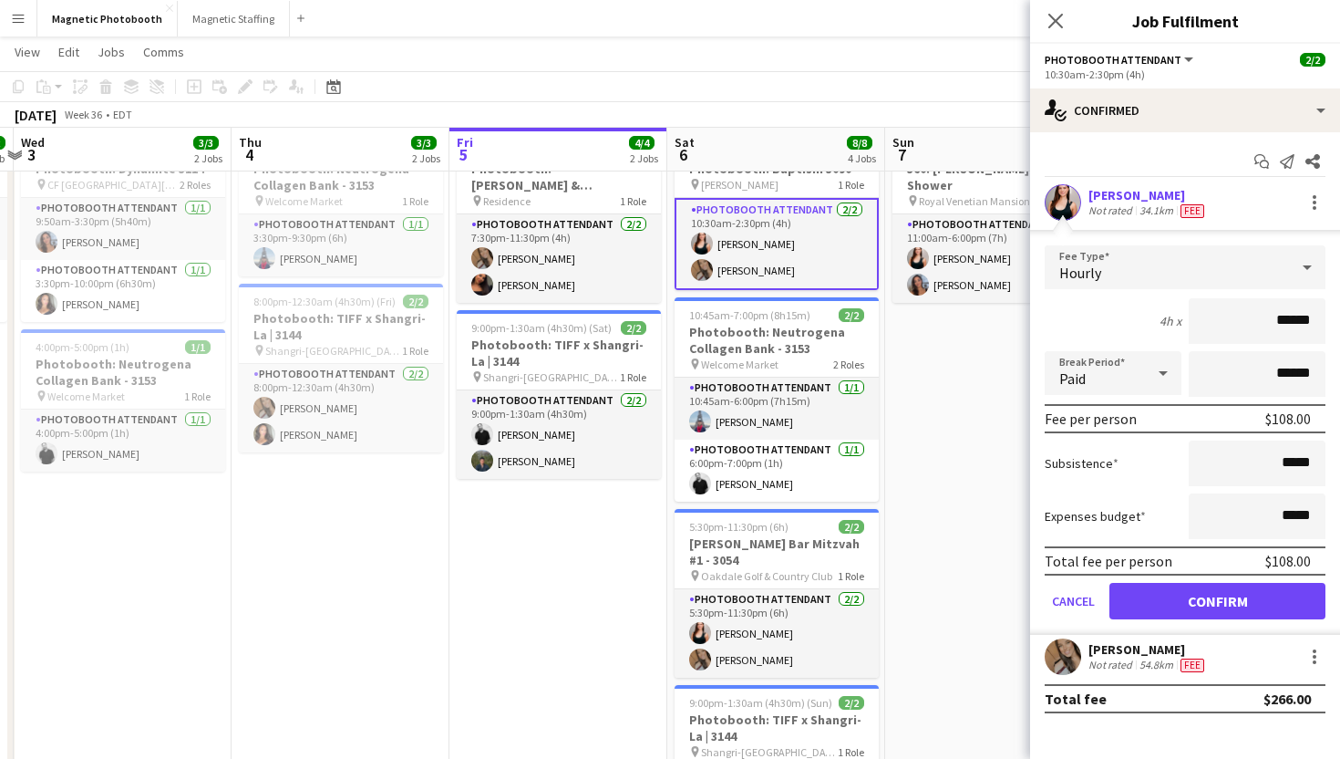
click at [1152, 184] on div "[PERSON_NAME] Not rated 34.1km Fee" at bounding box center [1185, 202] width 310 height 36
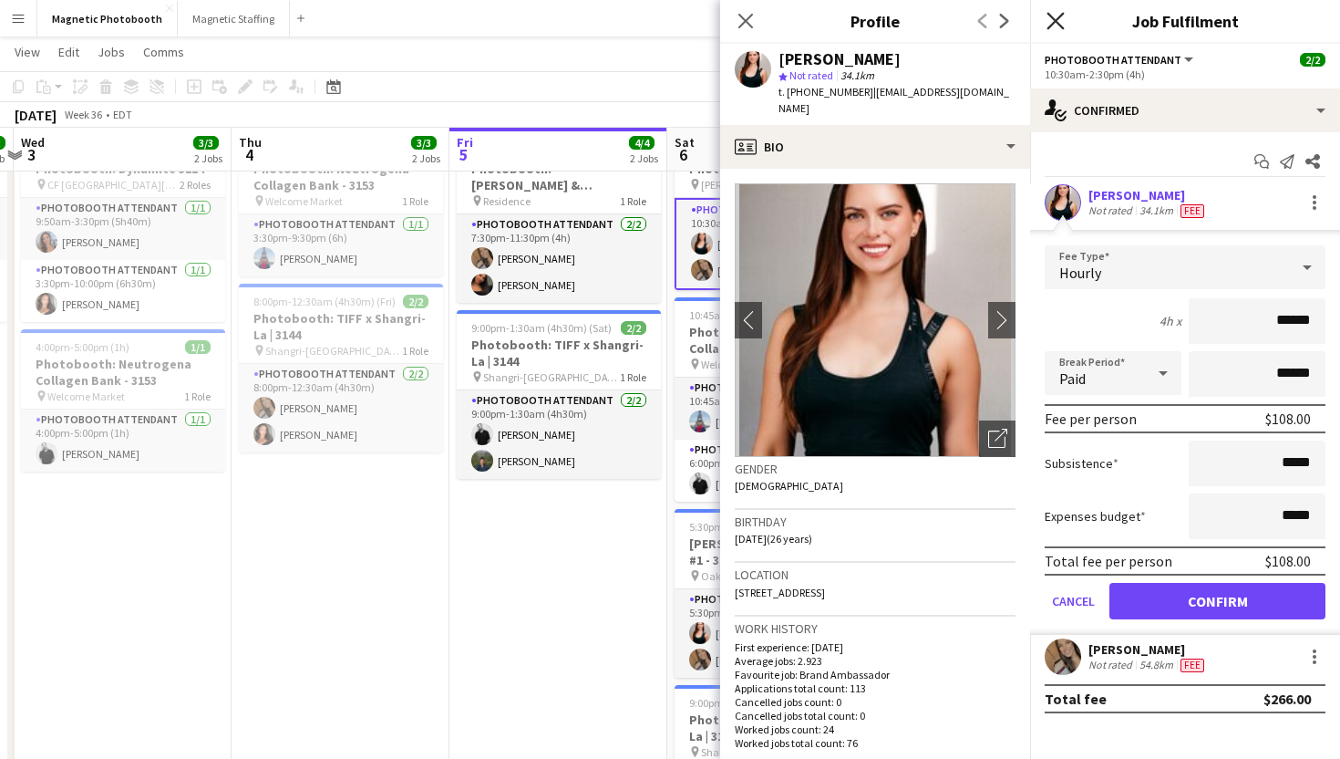
click at [1057, 16] on icon "Close pop-in" at bounding box center [1055, 20] width 17 height 17
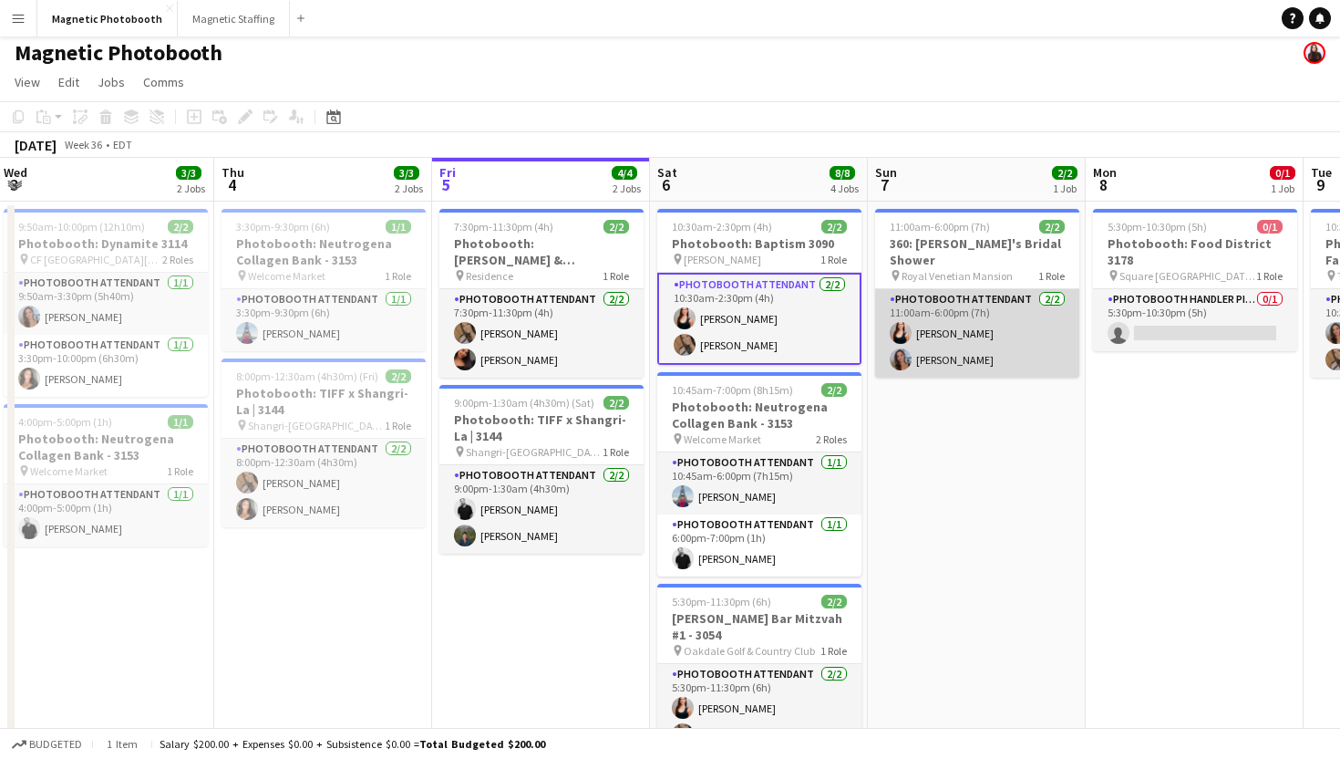
scroll to position [6, 0]
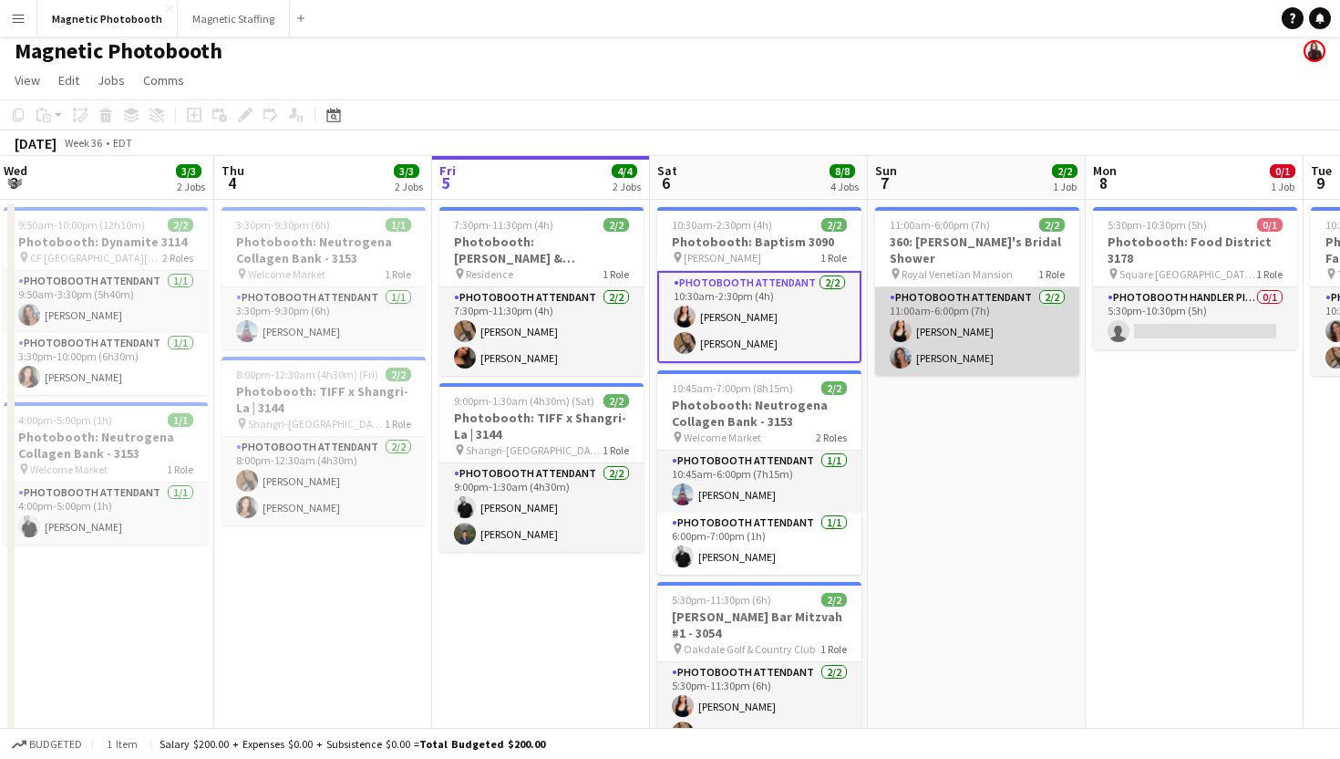
click at [928, 323] on app-card-role "Photobooth Attendant [DATE] 11:00am-6:00pm (7h) [PERSON_NAME] [PERSON_NAME]" at bounding box center [977, 331] width 204 height 88
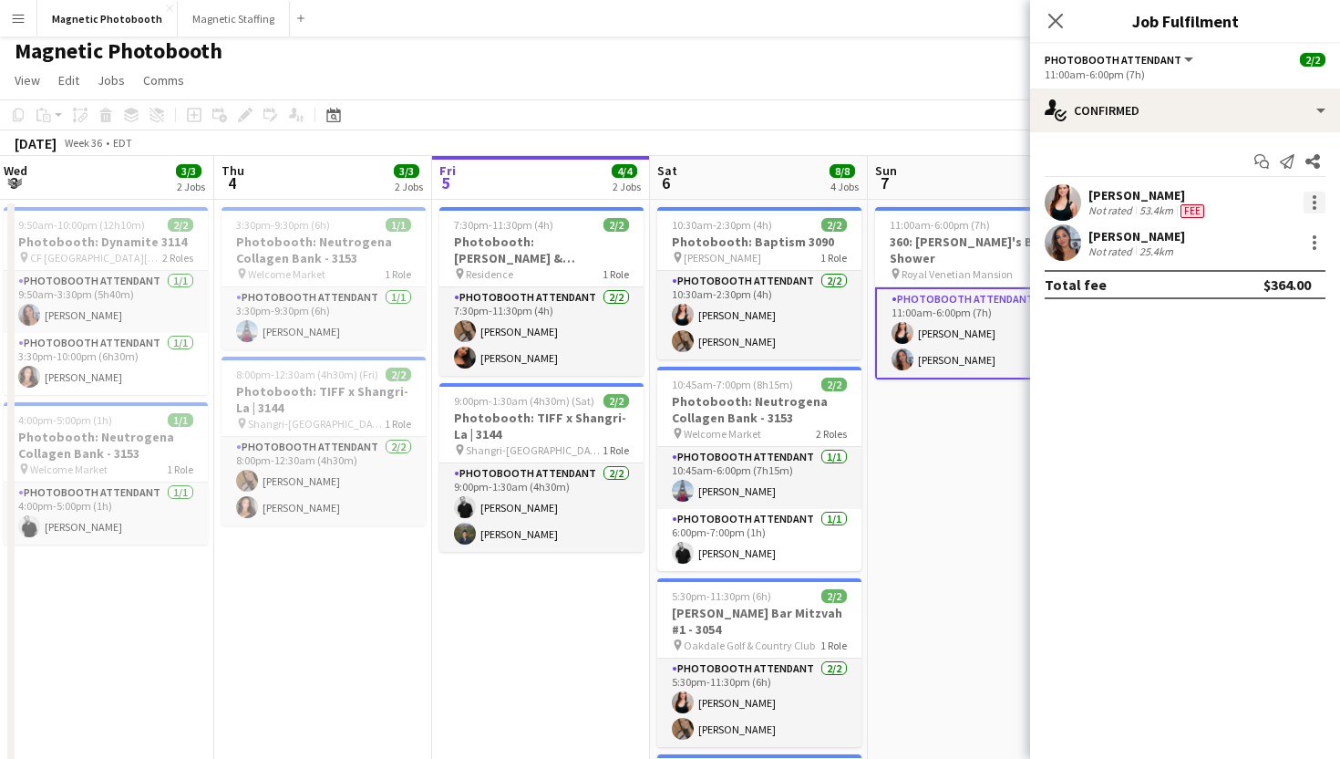
click at [1319, 204] on div at bounding box center [1315, 202] width 22 height 22
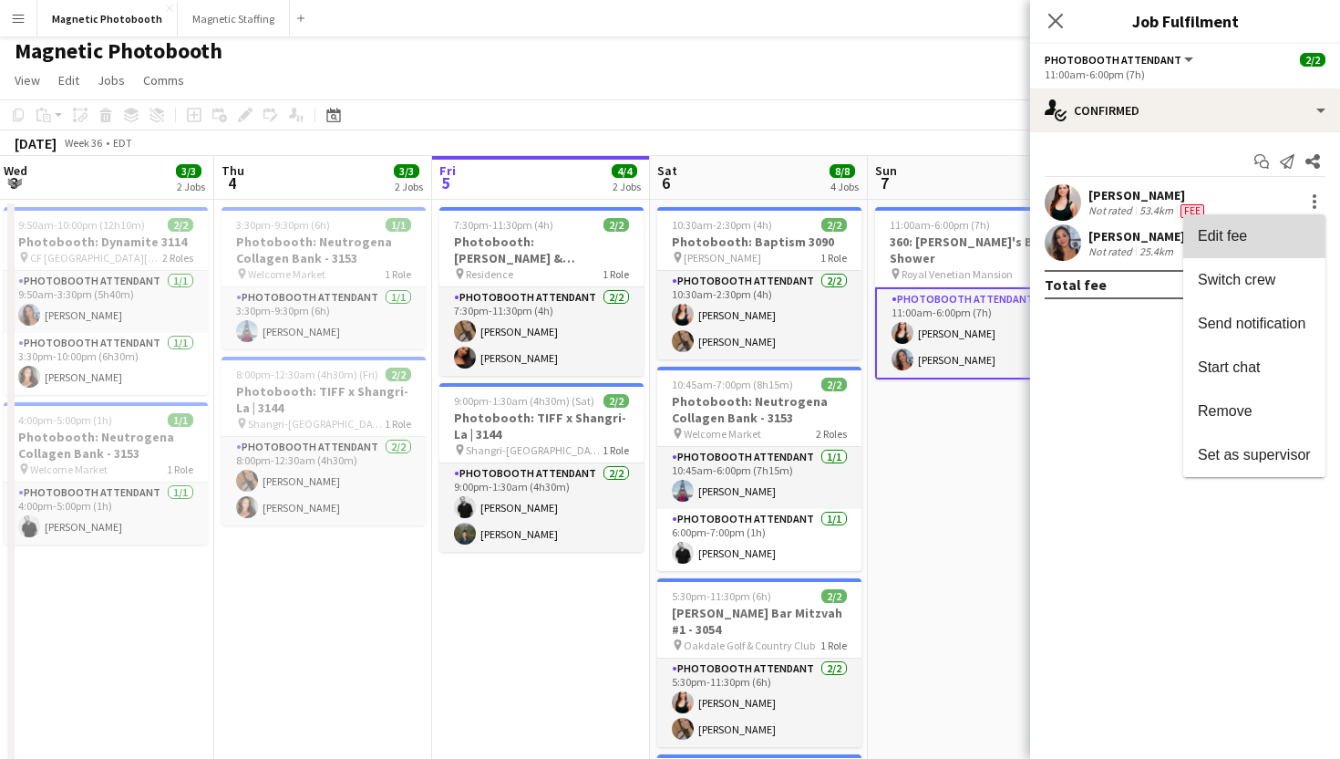
click at [1258, 235] on span "Edit fee" at bounding box center [1254, 236] width 113 height 16
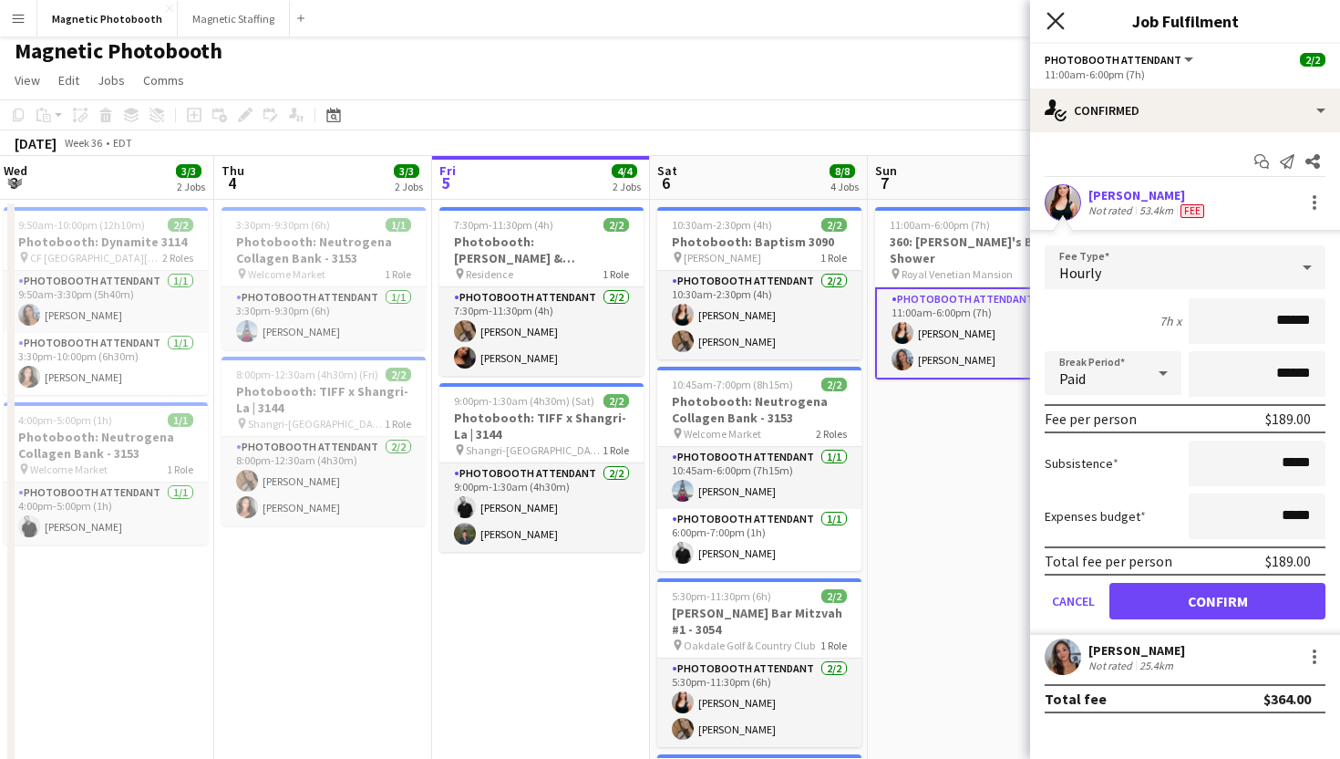
click at [1055, 15] on icon "Close pop-in" at bounding box center [1055, 20] width 17 height 17
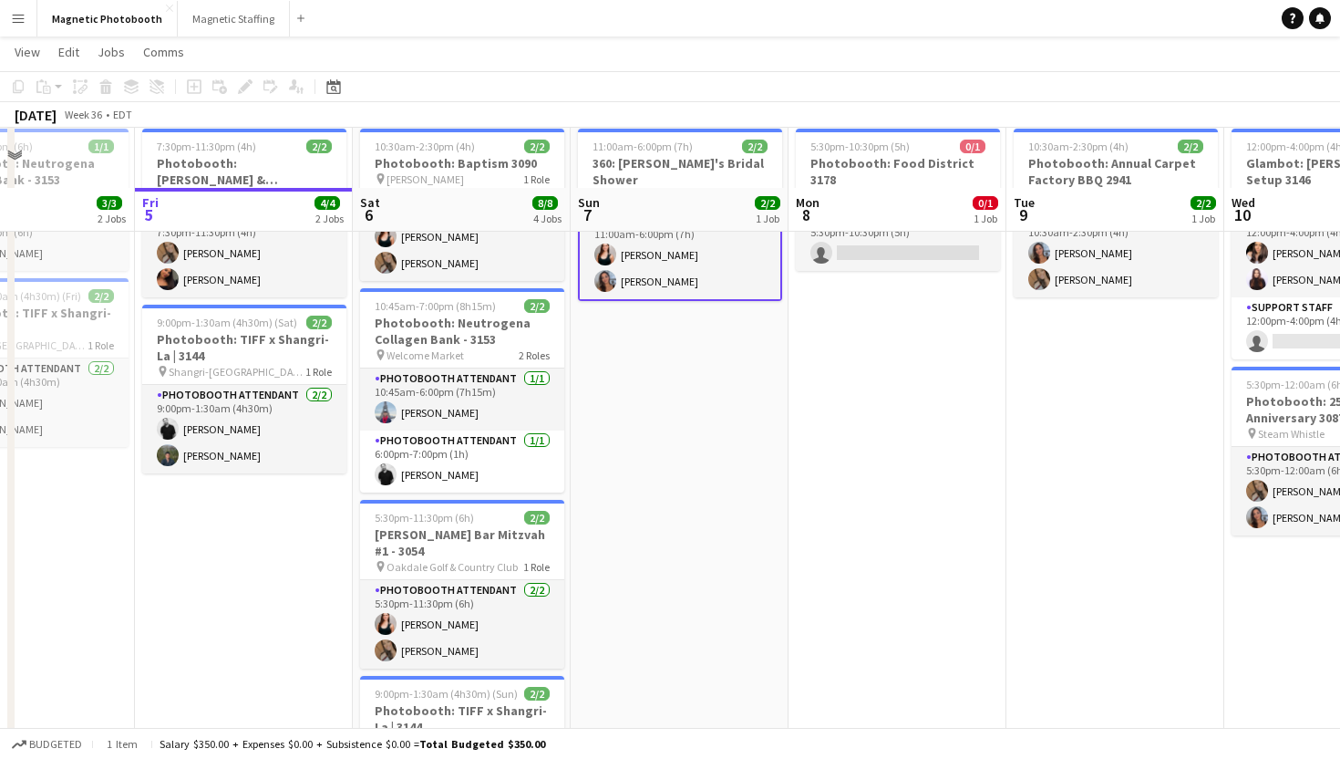
scroll to position [0, 0]
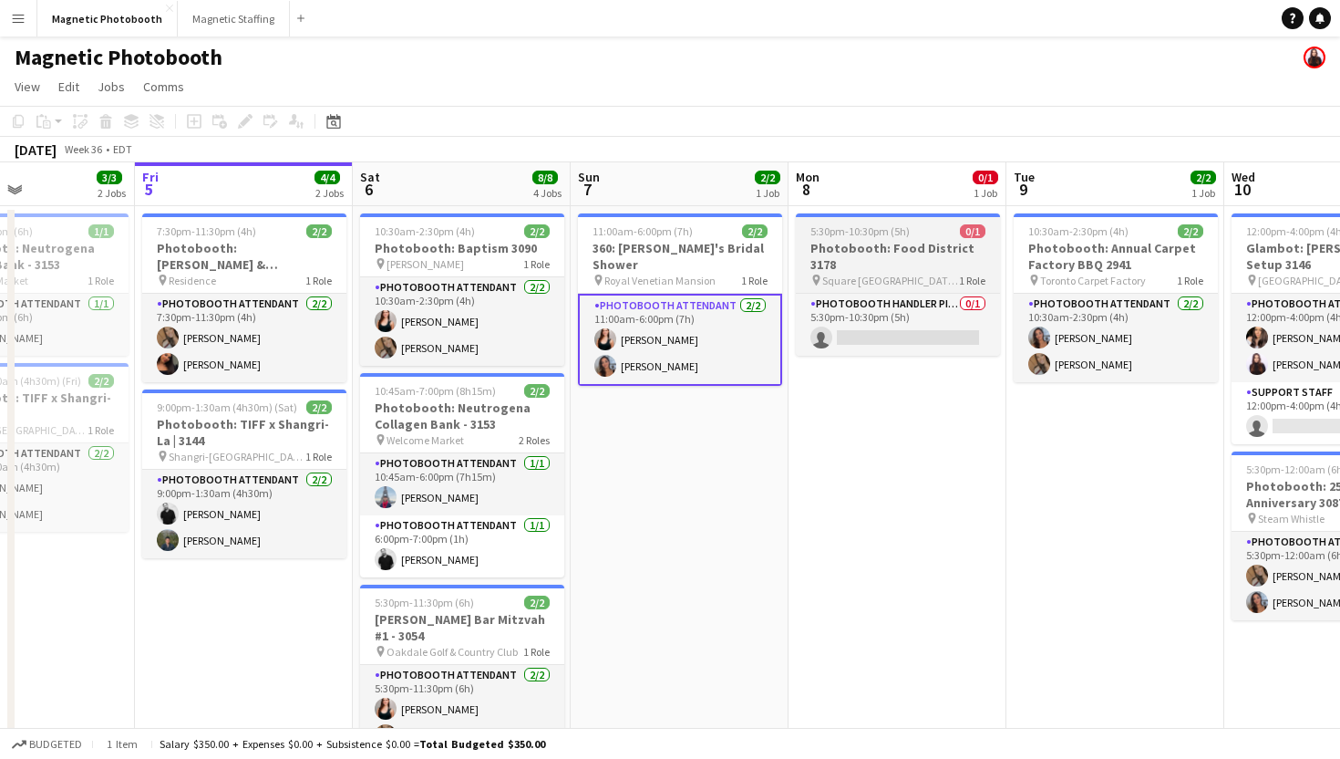
click at [926, 274] on span "Square [GEOGRAPHIC_DATA] [GEOGRAPHIC_DATA]" at bounding box center [890, 281] width 137 height 14
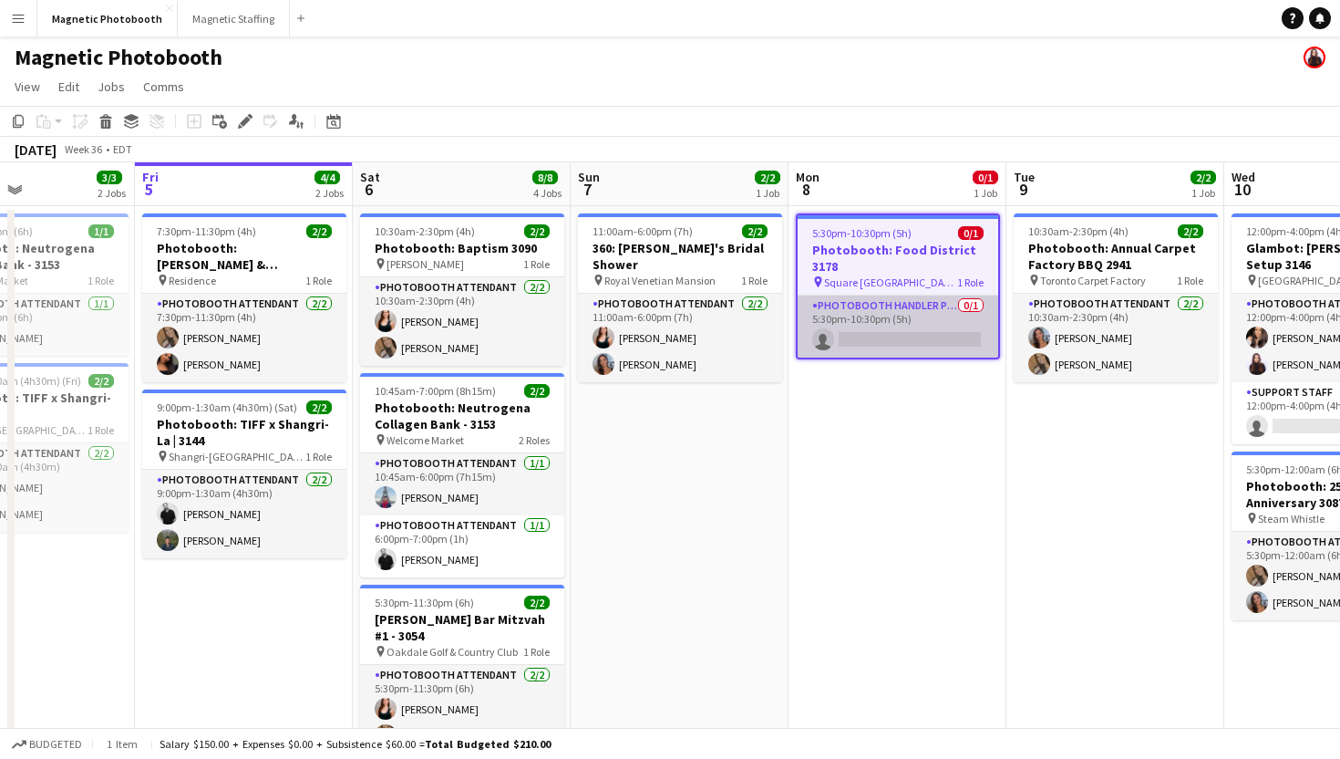
click at [932, 339] on app-card-role "Photobooth Handler Pick-Up/Drop-Off 0/1 5:30pm-10:30pm (5h) single-neutral-acti…" at bounding box center [898, 326] width 201 height 62
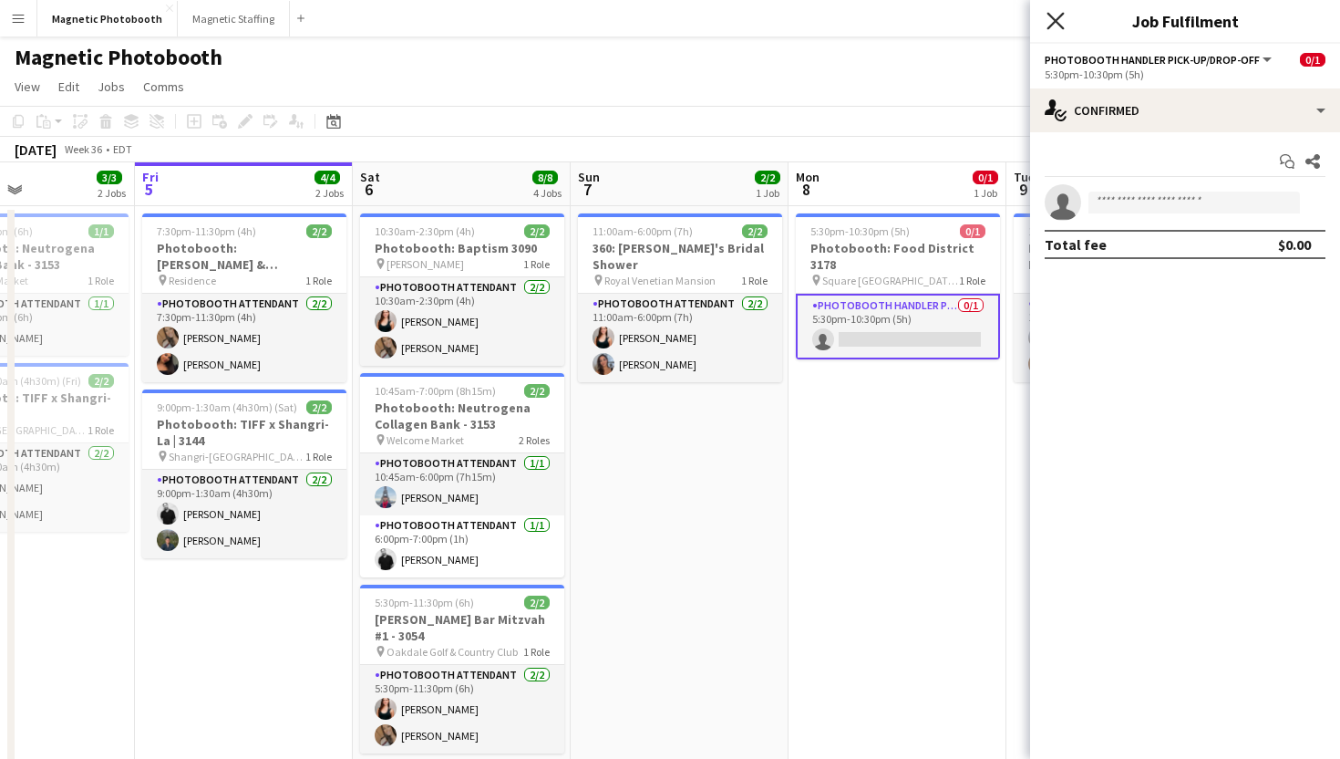
click at [1054, 12] on icon "Close pop-in" at bounding box center [1055, 20] width 17 height 17
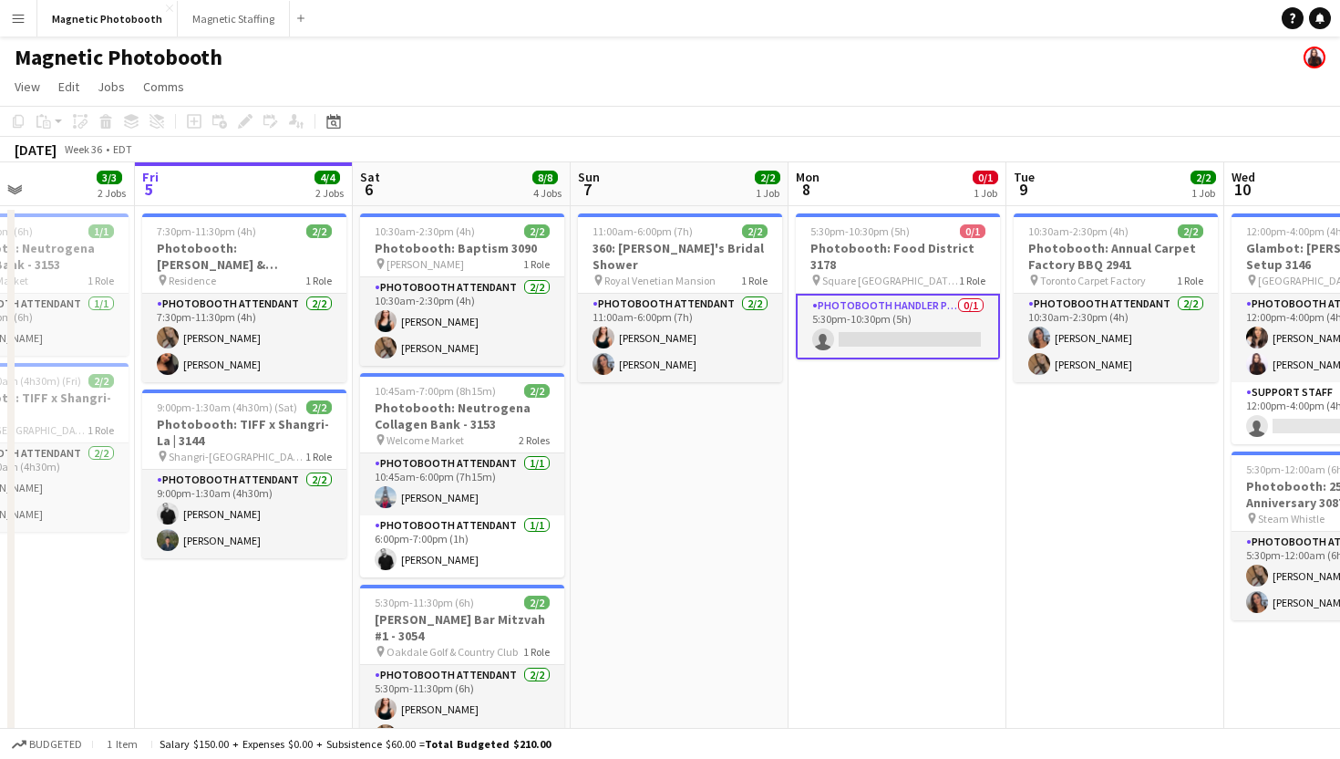
click at [910, 181] on app-board-header-date "Mon 8 0/1 1 Job" at bounding box center [898, 184] width 218 height 44
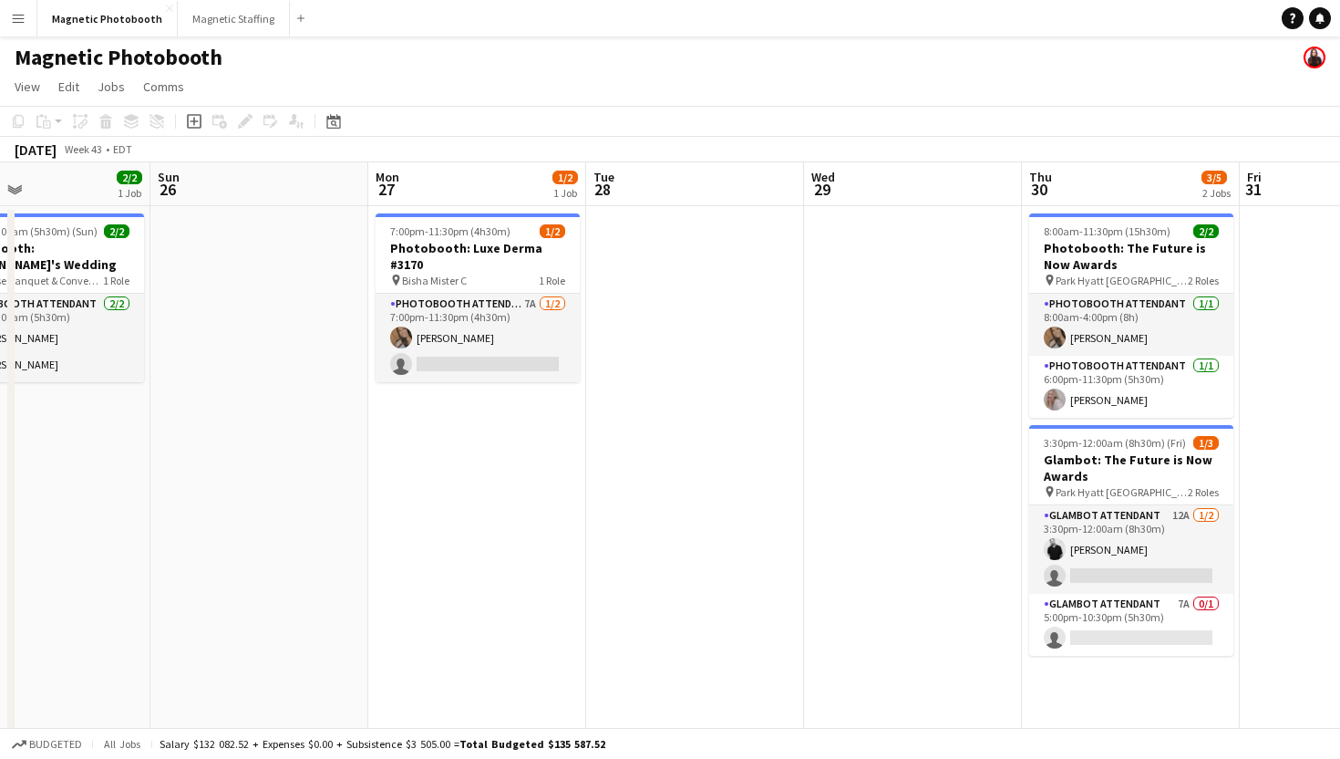
scroll to position [0, 544]
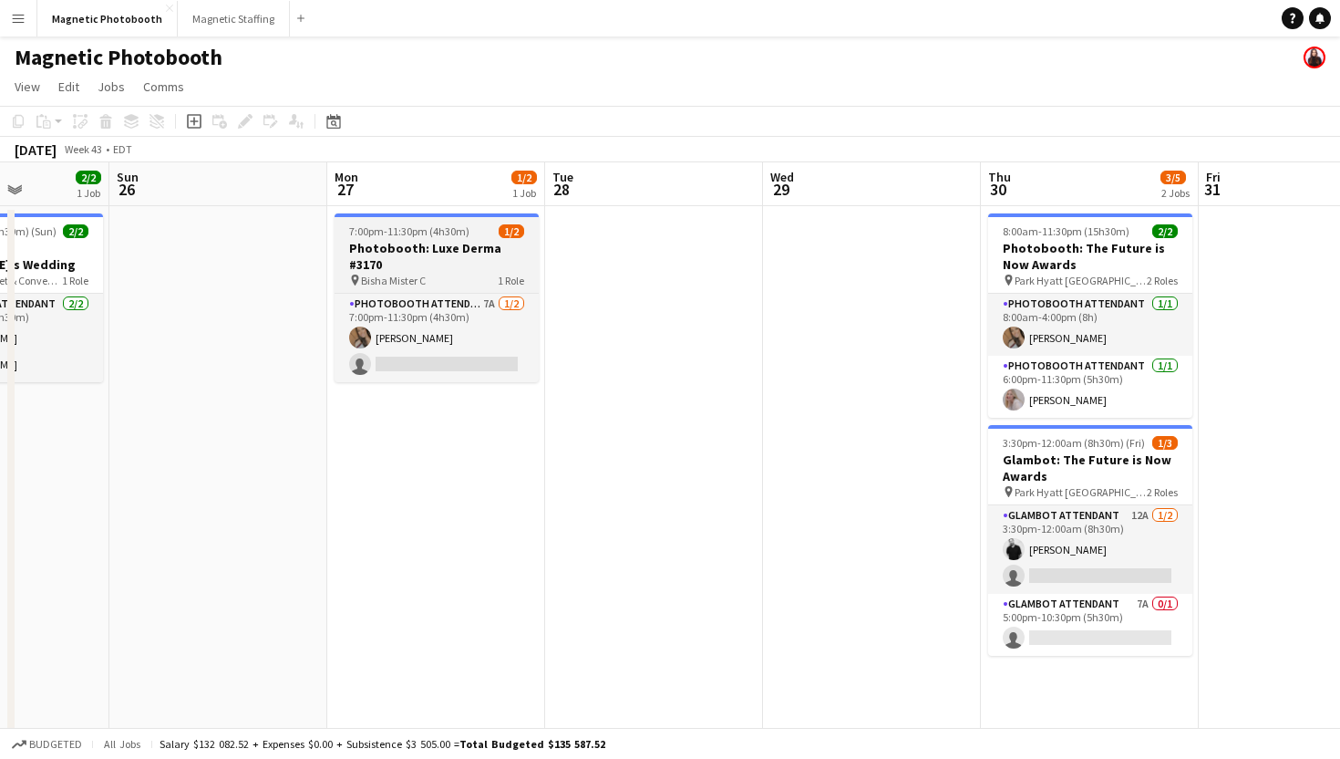
click at [483, 253] on h3 "Photobooth: Luxe Derma #3170" at bounding box center [437, 256] width 204 height 33
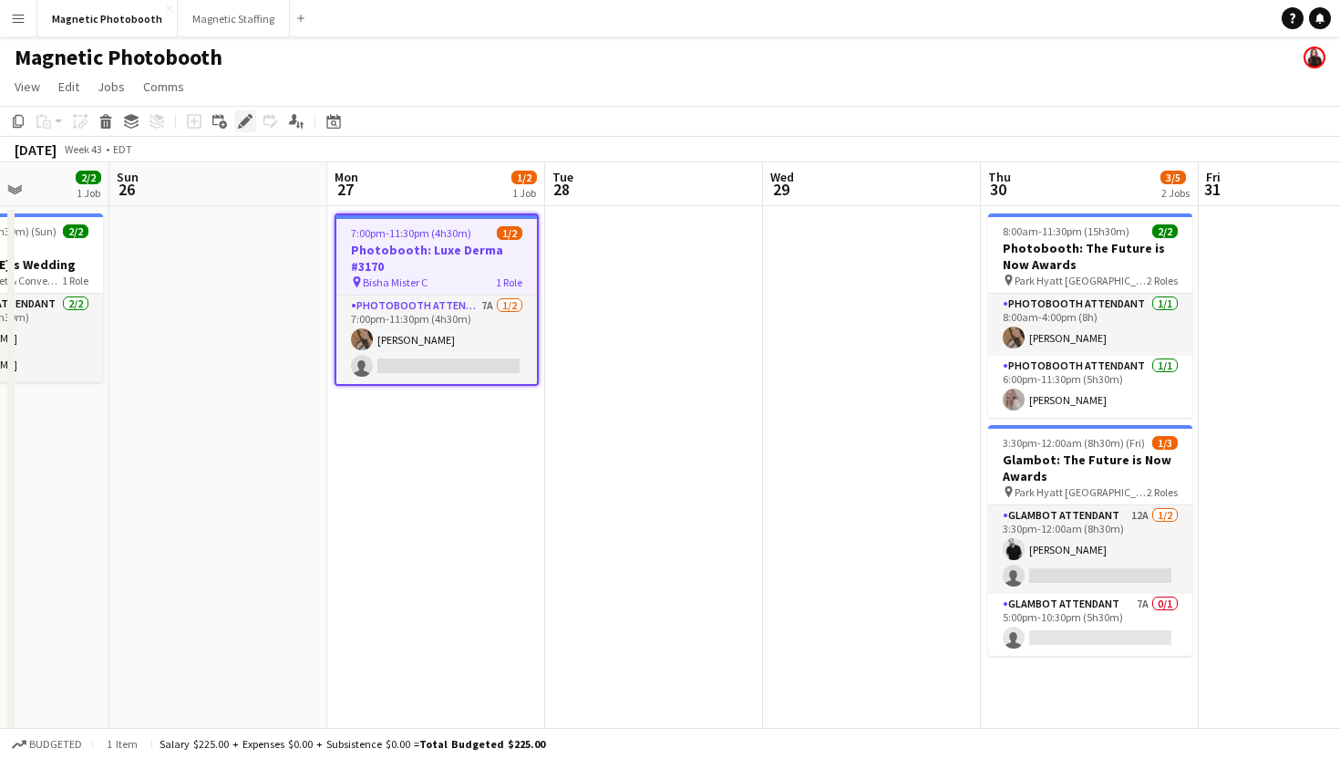
click at [248, 115] on icon at bounding box center [250, 116] width 5 height 5
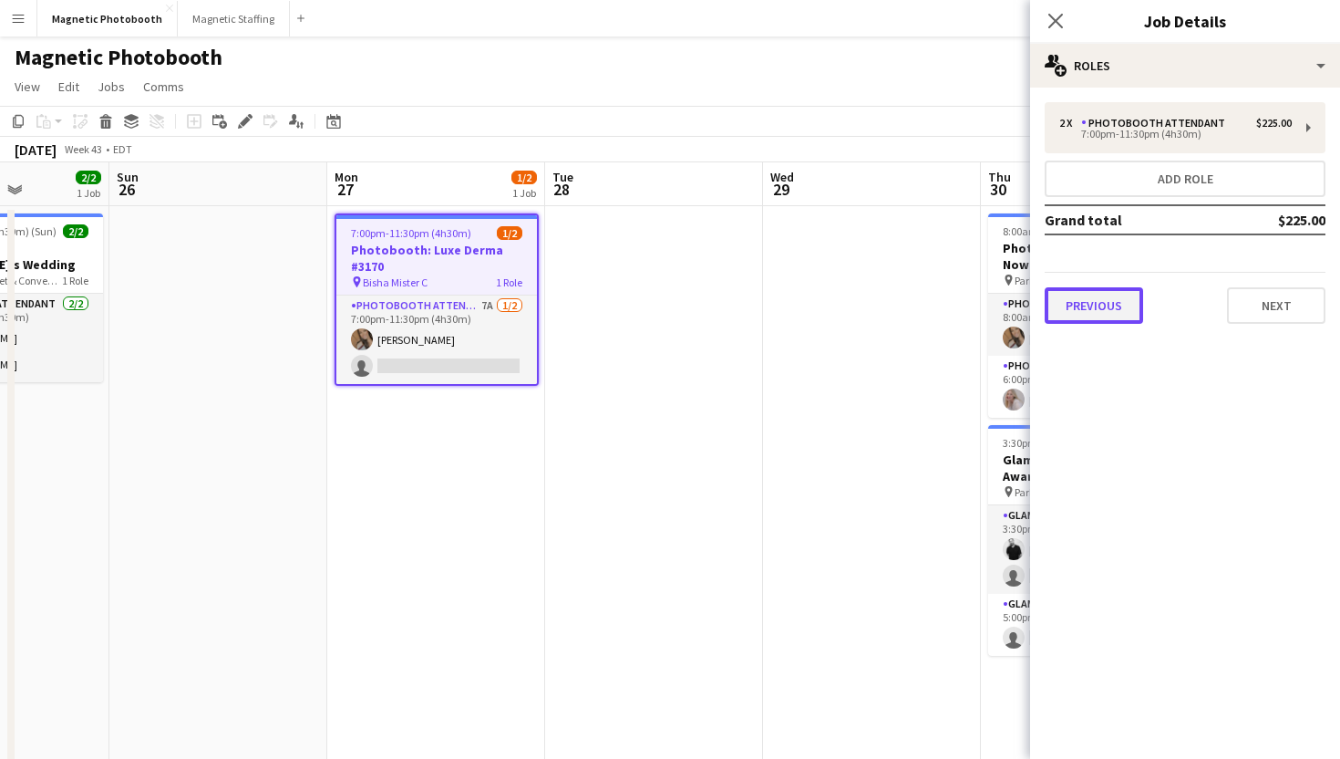
click at [1122, 306] on button "Previous" at bounding box center [1094, 305] width 98 height 36
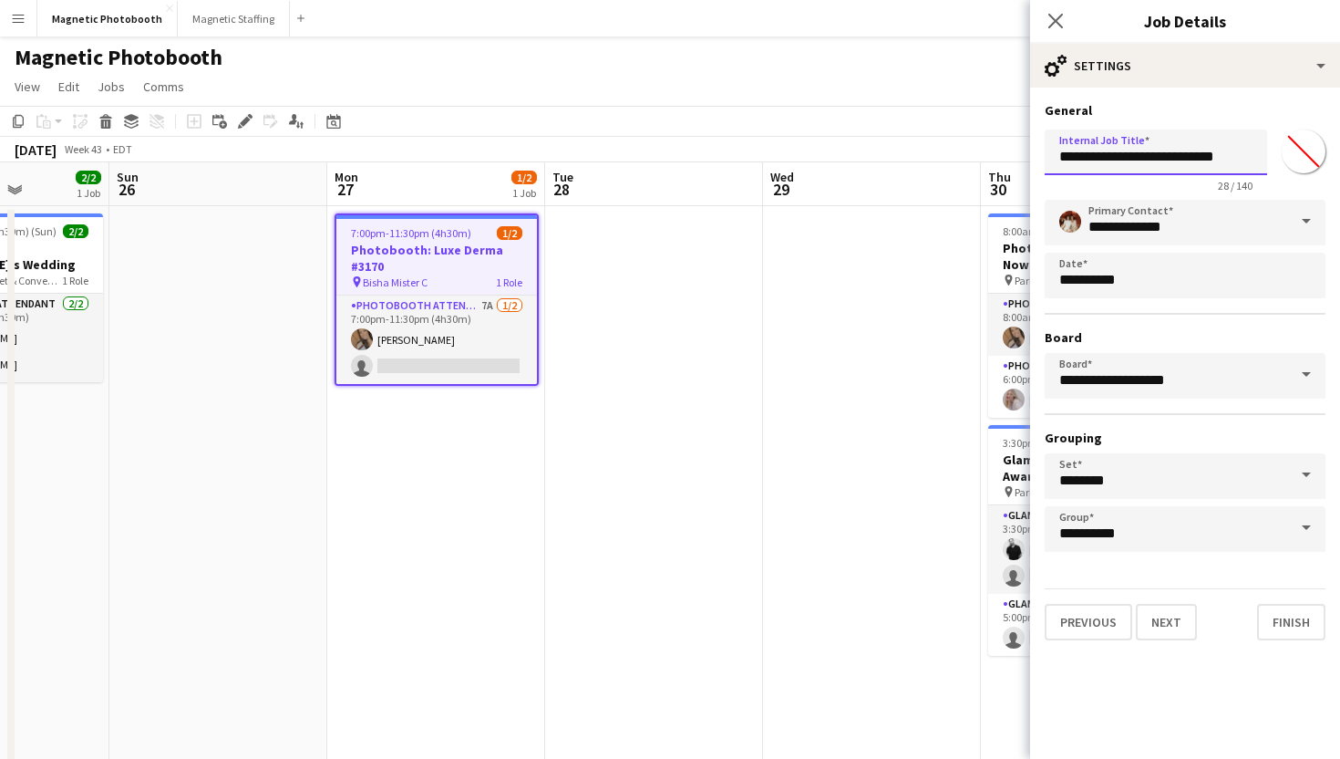
click at [1217, 148] on input "**********" at bounding box center [1156, 152] width 222 height 46
type input "**********"
click at [1058, 12] on icon "Close pop-in" at bounding box center [1055, 20] width 17 height 17
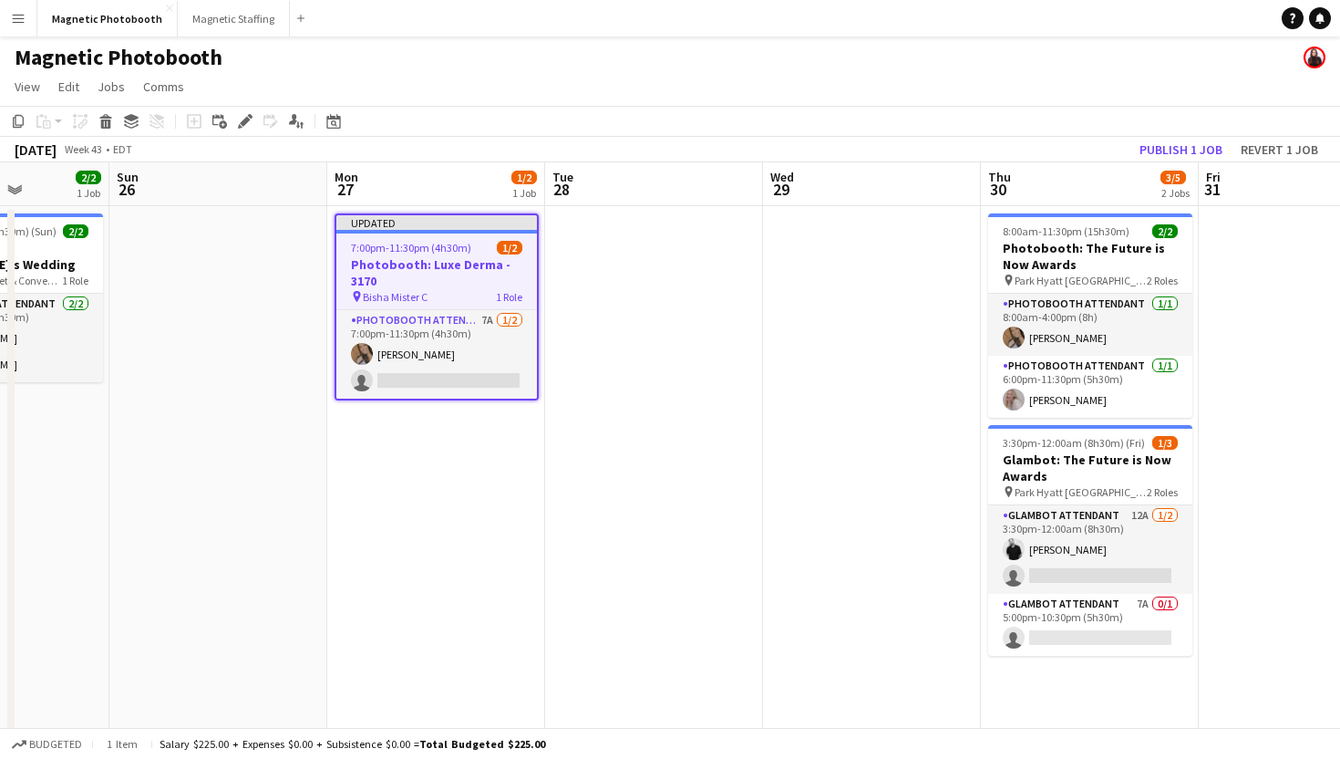
click at [1058, 16] on app-navbar "Menu Boards Boards Boards All jobs Status Workforce Workforce My Workforce Recr…" at bounding box center [670, 18] width 1340 height 36
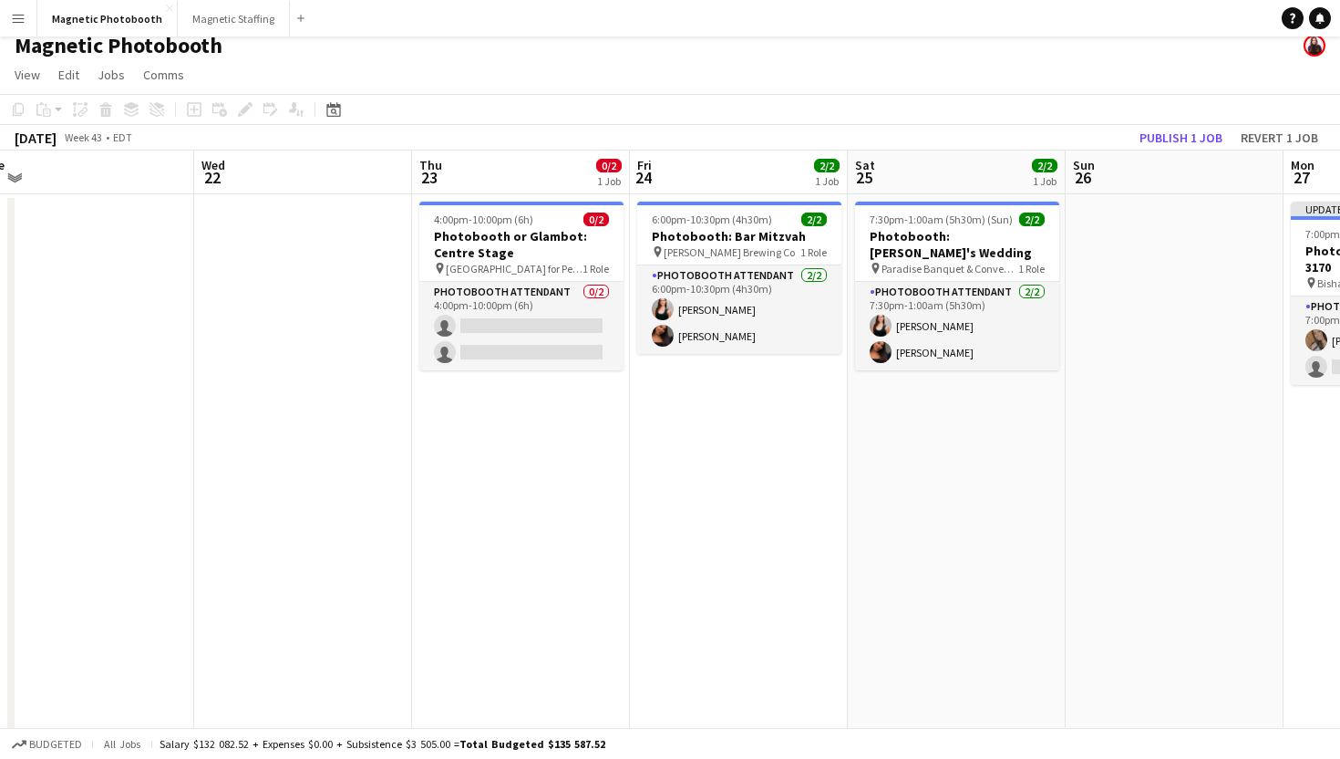
scroll to position [0, 388]
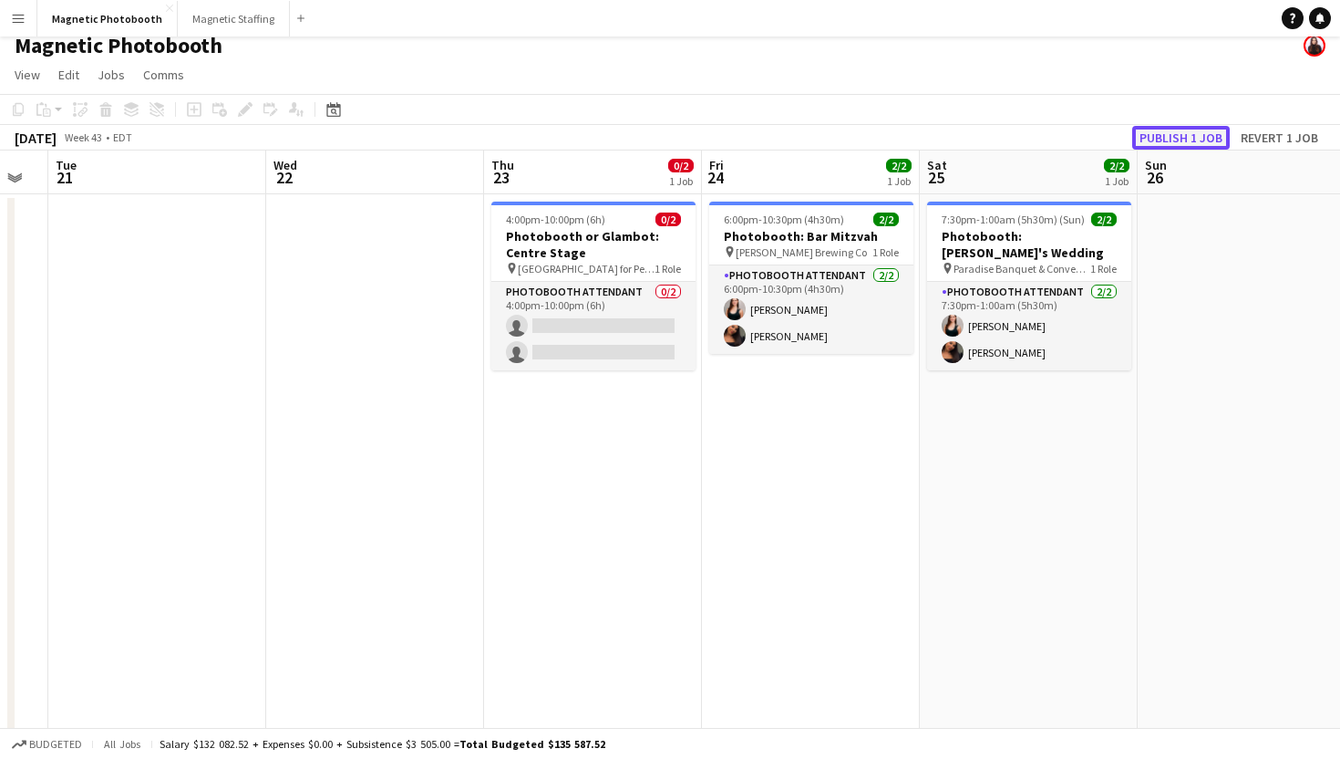
click at [1198, 132] on button "Publish 1 job" at bounding box center [1181, 138] width 98 height 24
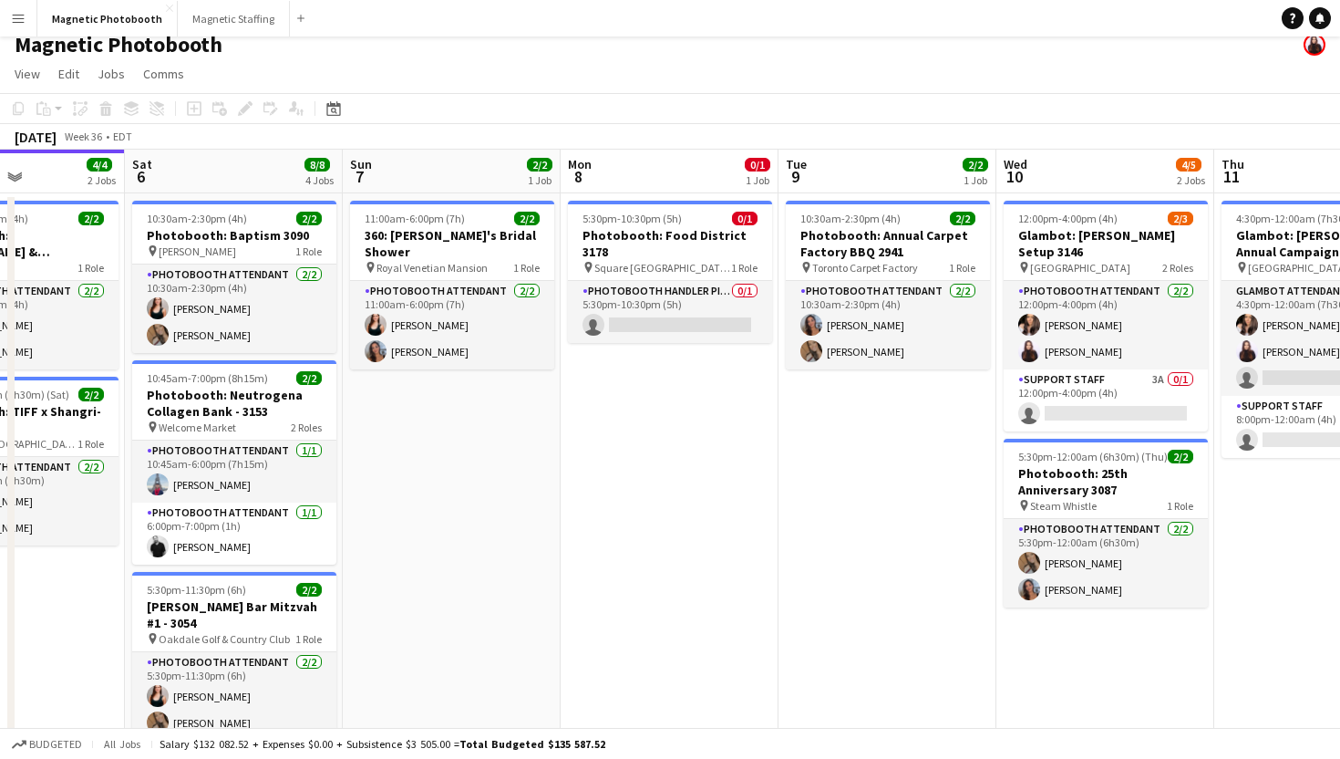
scroll to position [0, 746]
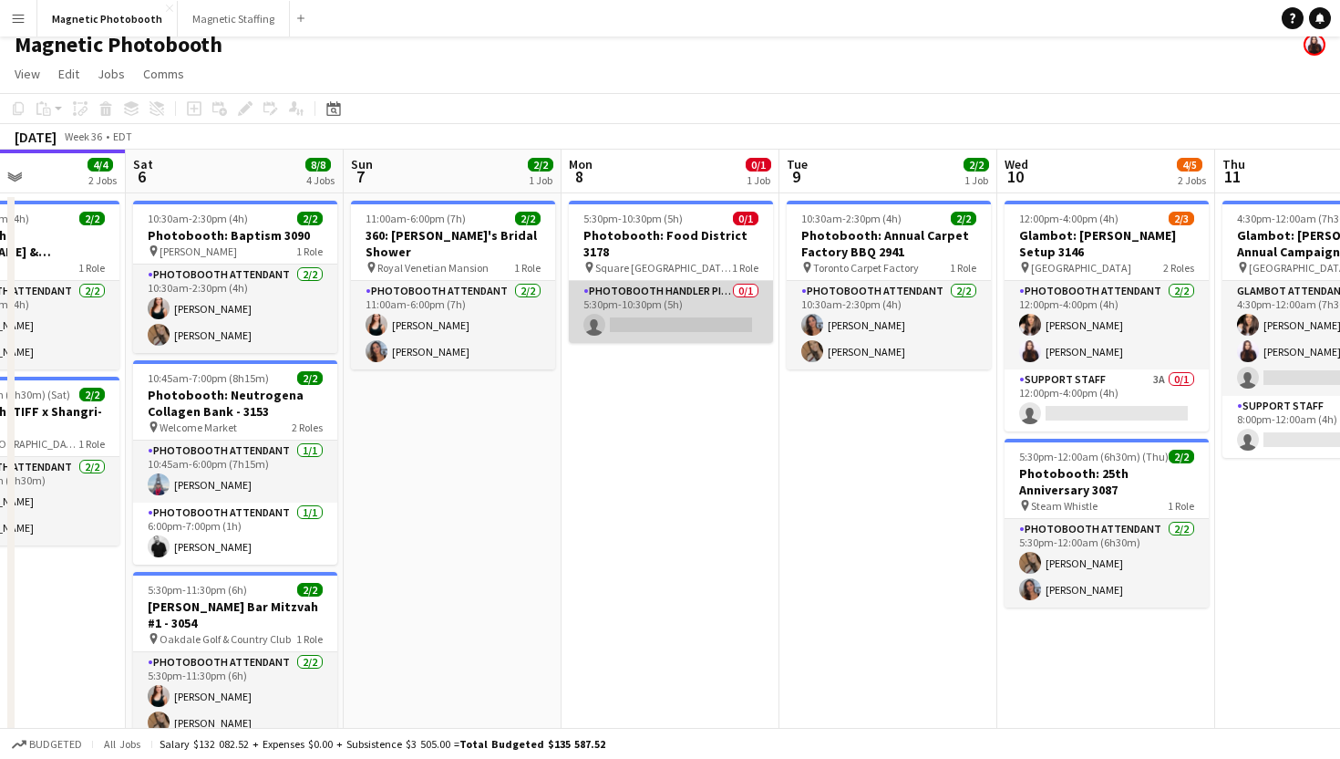
click at [642, 288] on app-card-role "Photobooth Handler Pick-Up/Drop-Off 0/1 5:30pm-10:30pm (5h) single-neutral-acti…" at bounding box center [671, 312] width 204 height 62
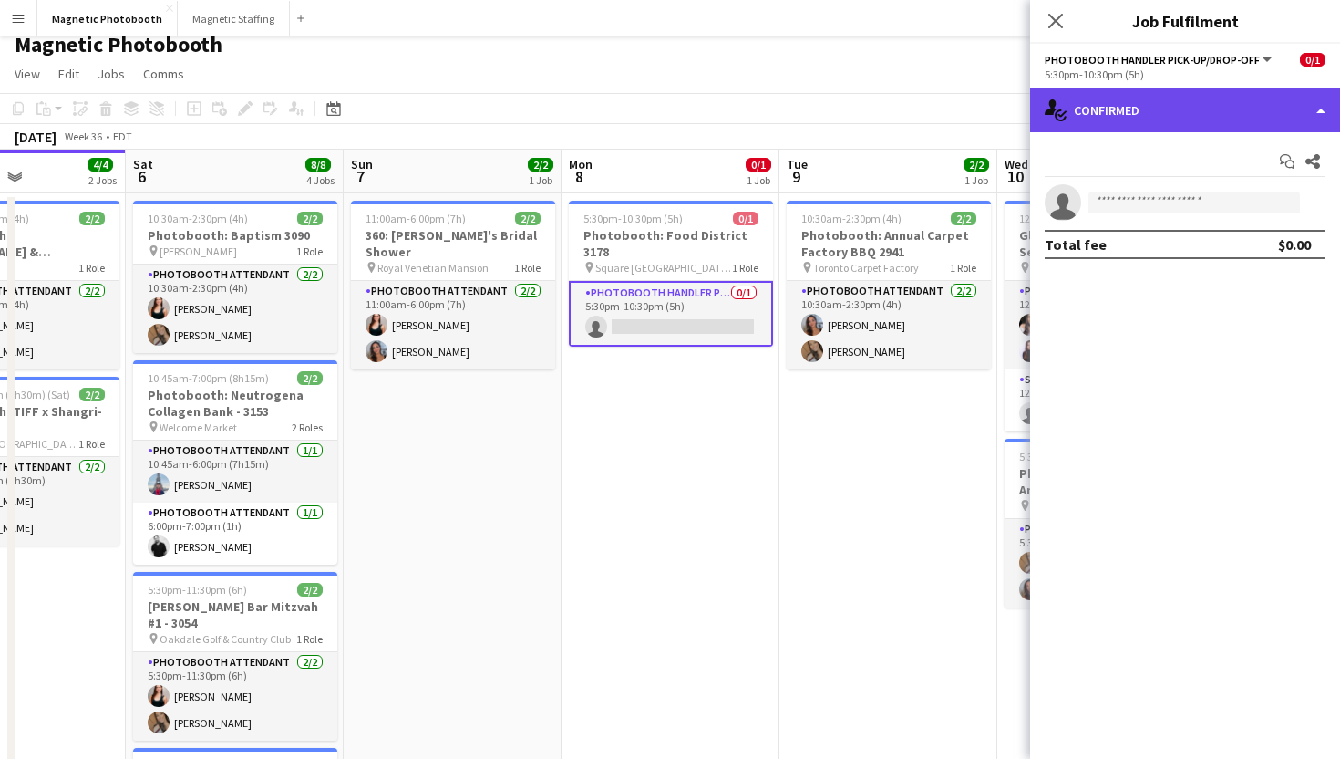
click at [1095, 101] on div "single-neutral-actions-check-2 Confirmed" at bounding box center [1185, 110] width 310 height 44
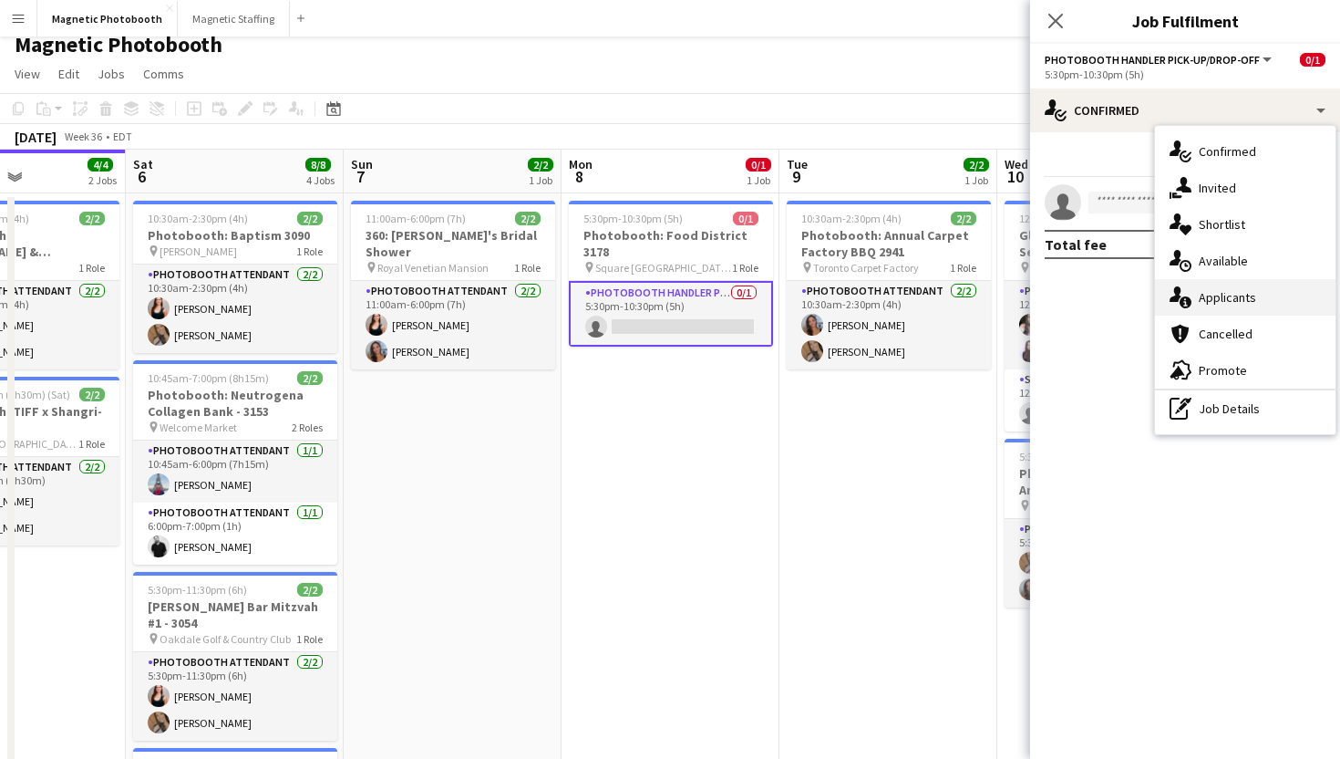
click at [1173, 297] on icon at bounding box center [1176, 294] width 12 height 16
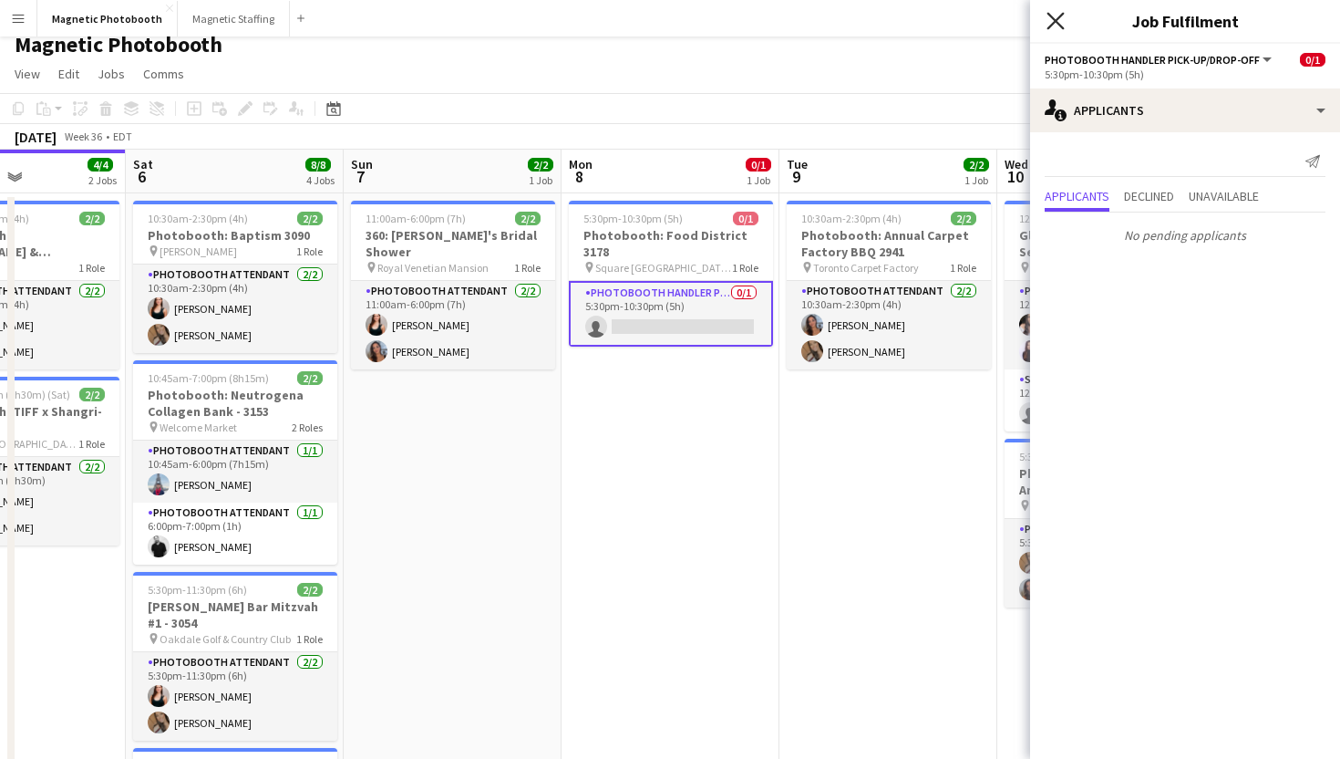
click at [1052, 14] on icon "Close pop-in" at bounding box center [1055, 20] width 17 height 17
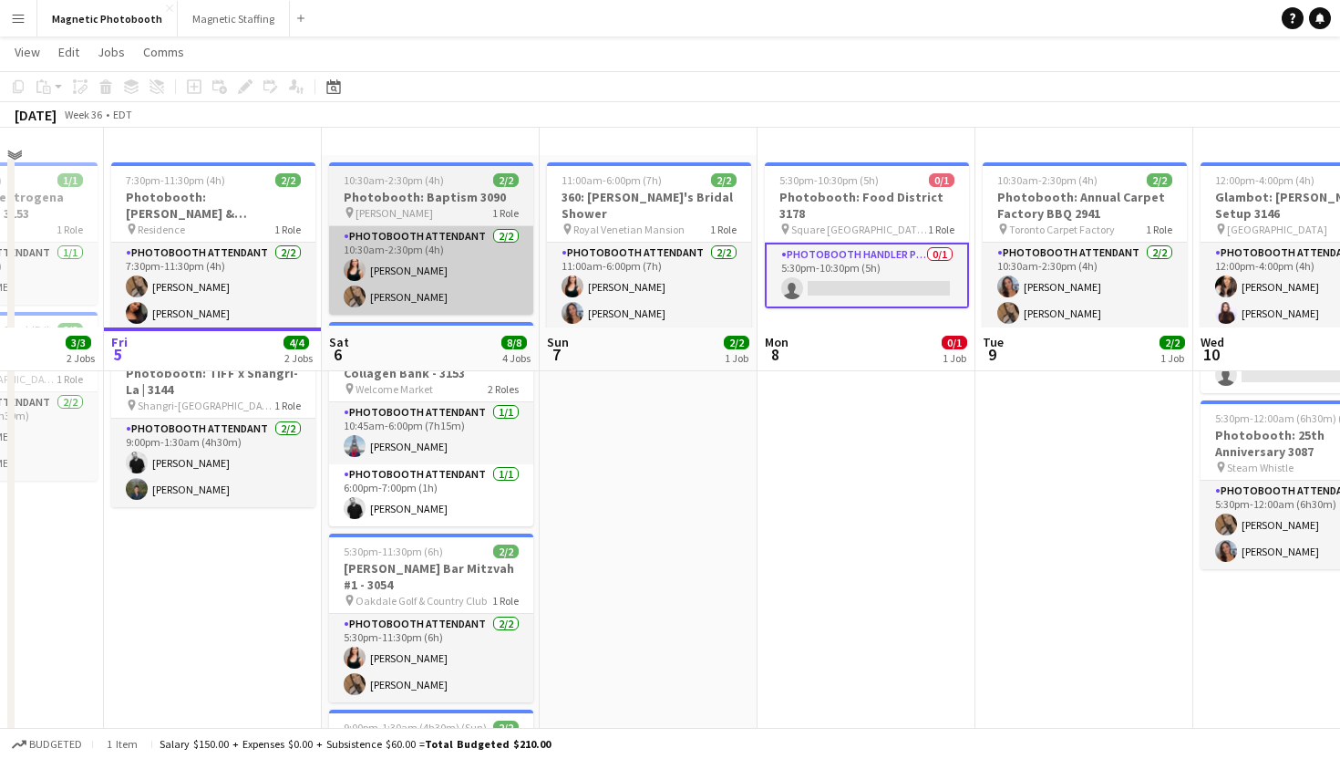
scroll to position [0, 0]
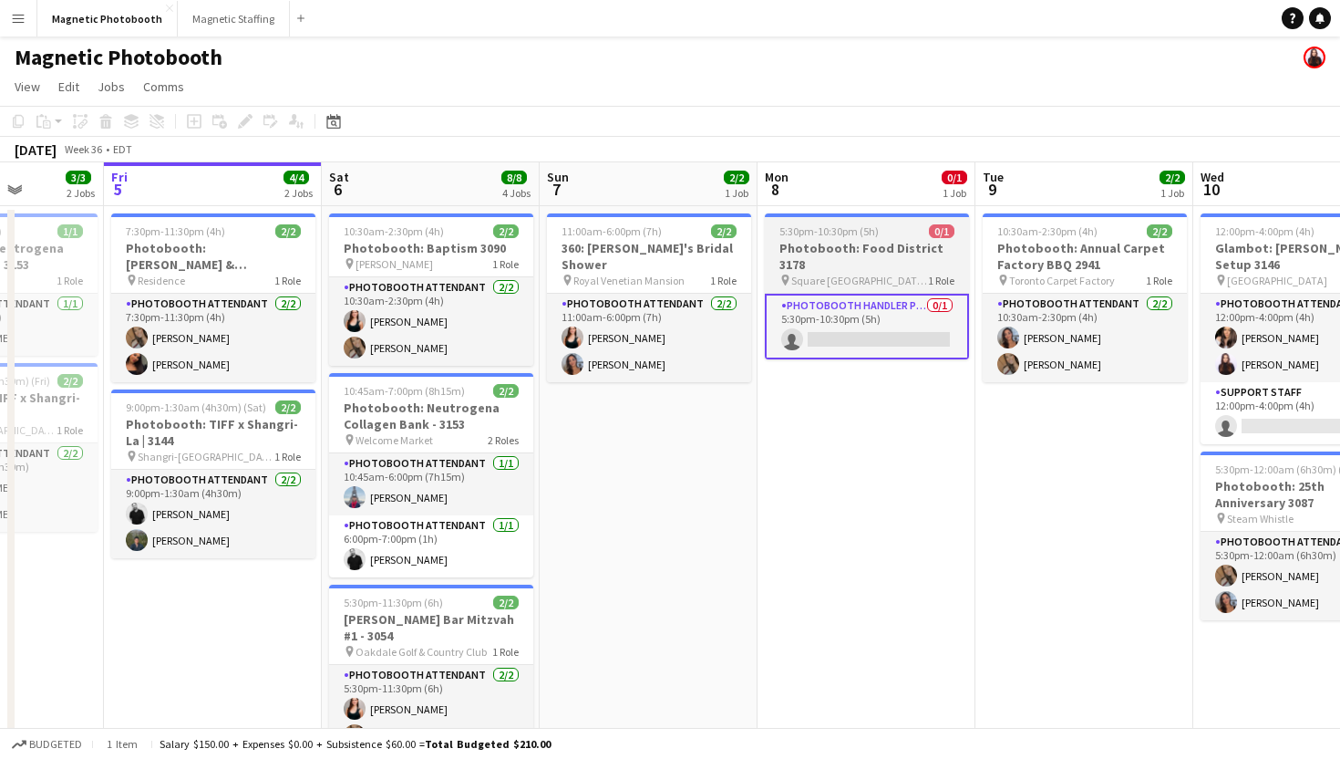
click at [815, 240] on h3 "Photobooth: Food District 3178" at bounding box center [867, 256] width 204 height 33
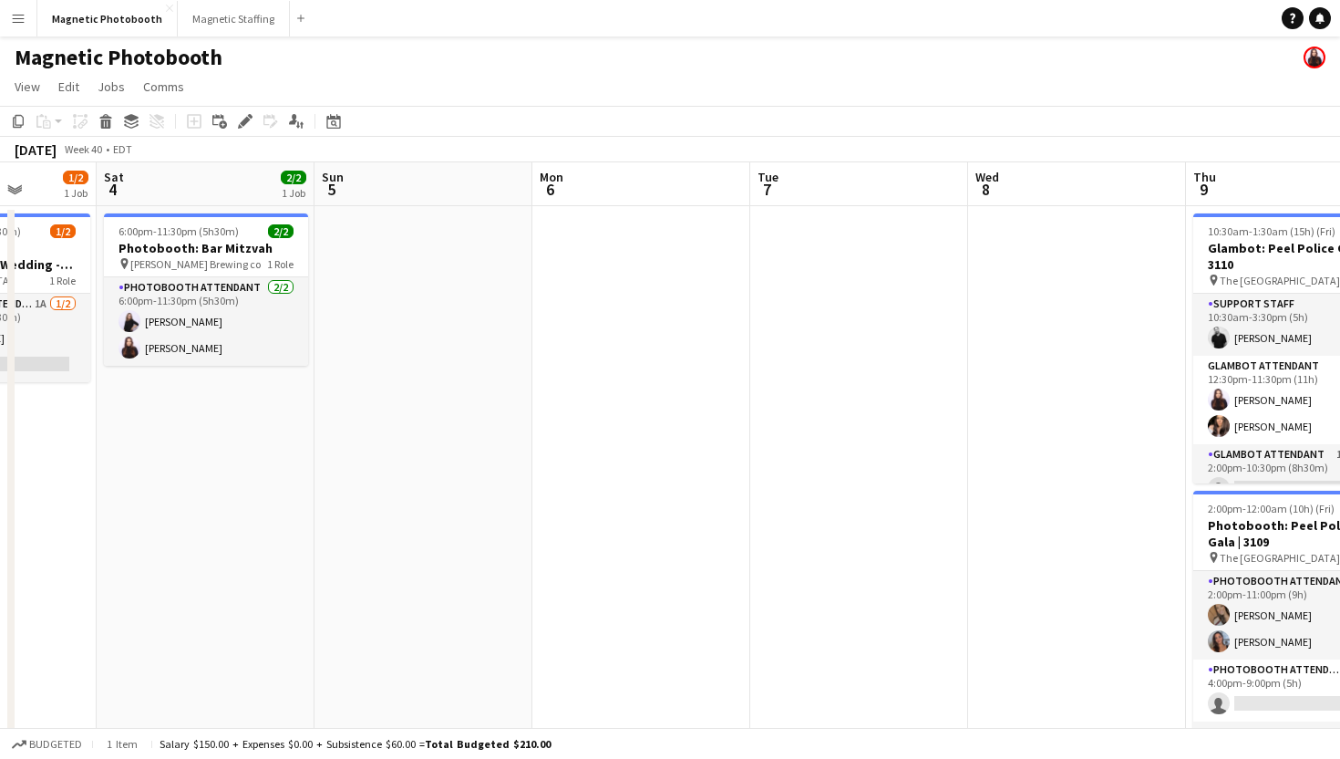
scroll to position [0, 656]
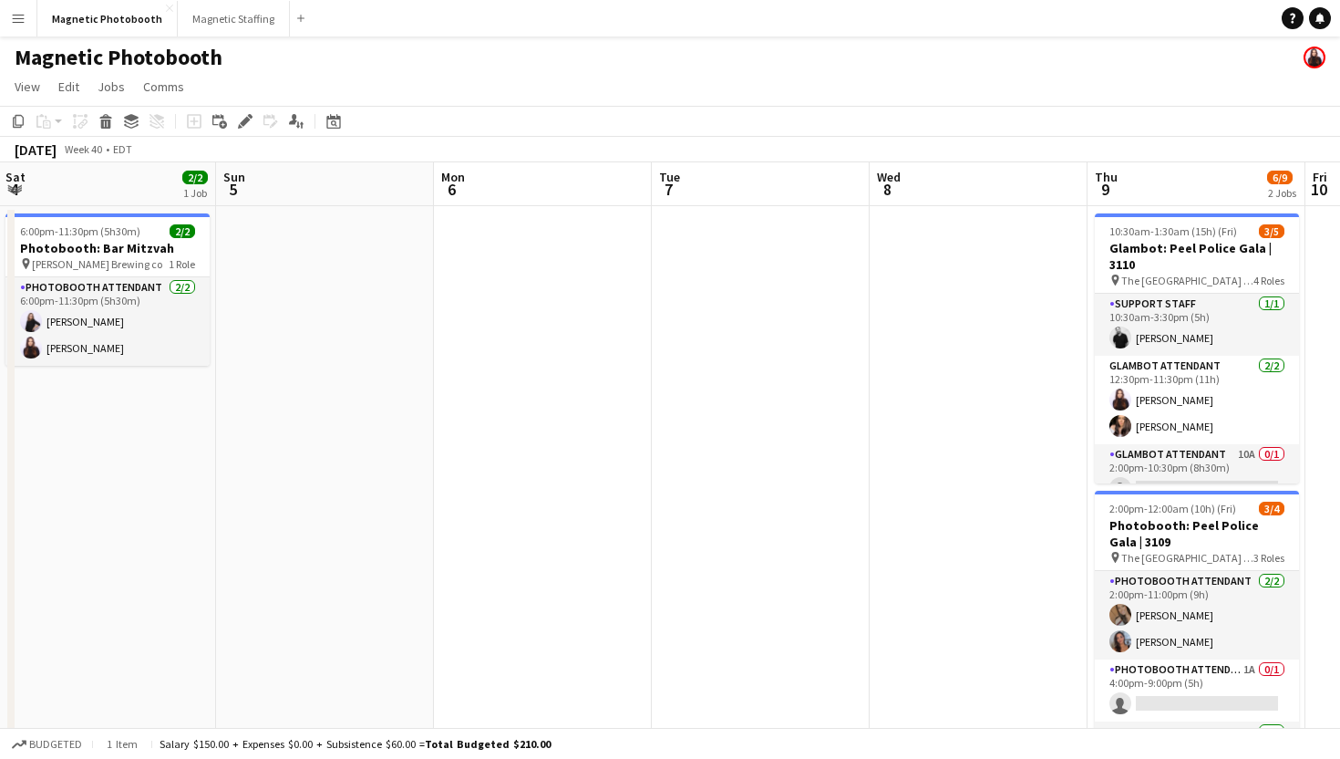
click at [958, 265] on app-date-cell at bounding box center [979, 596] width 218 height 781
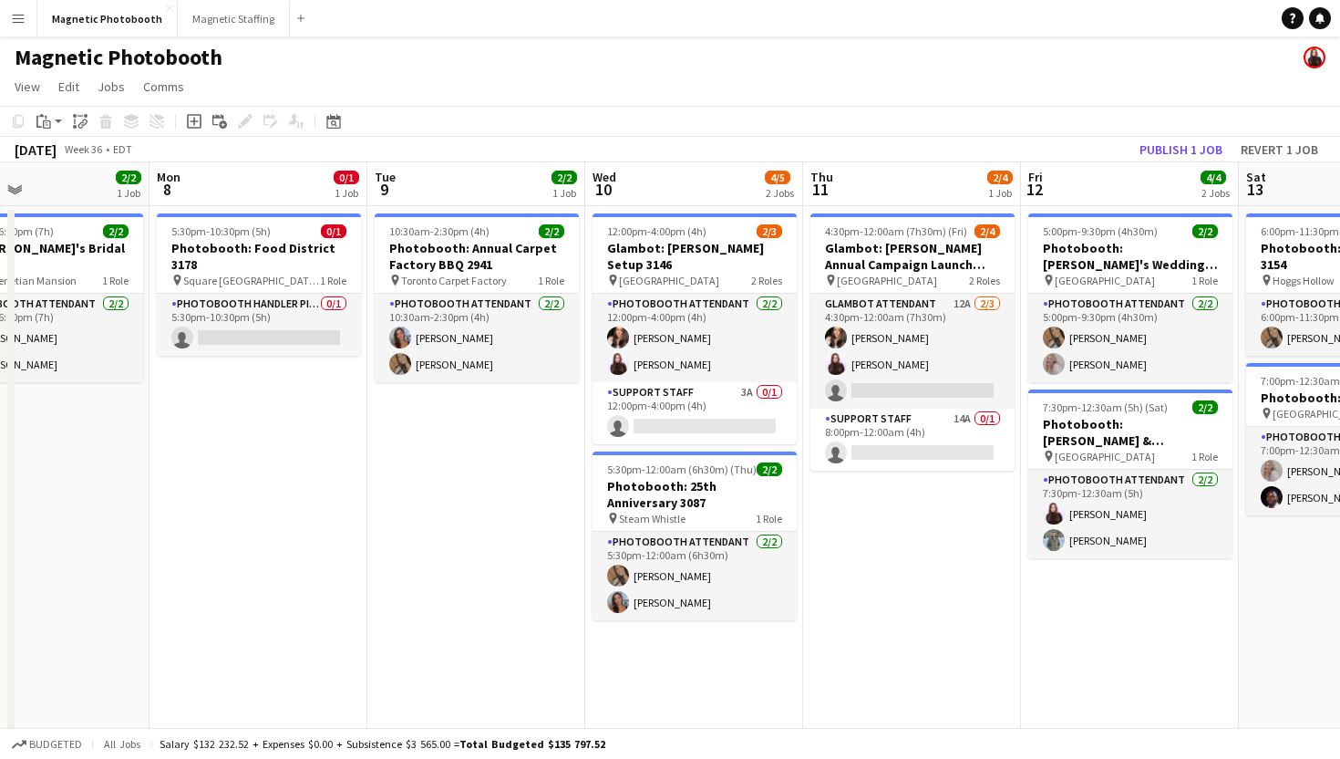
scroll to position [0, 416]
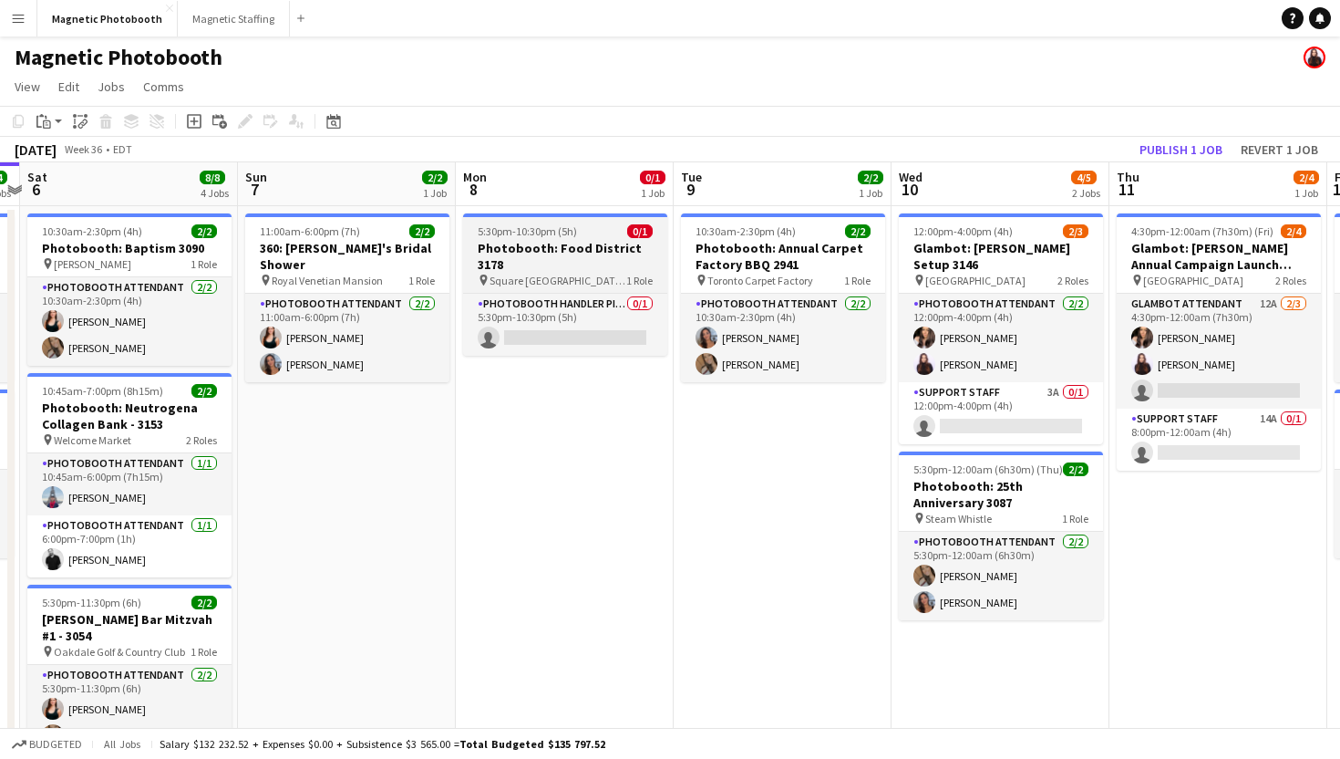
click at [582, 232] on div "5:30pm-10:30pm (5h) 0/1" at bounding box center [565, 231] width 204 height 14
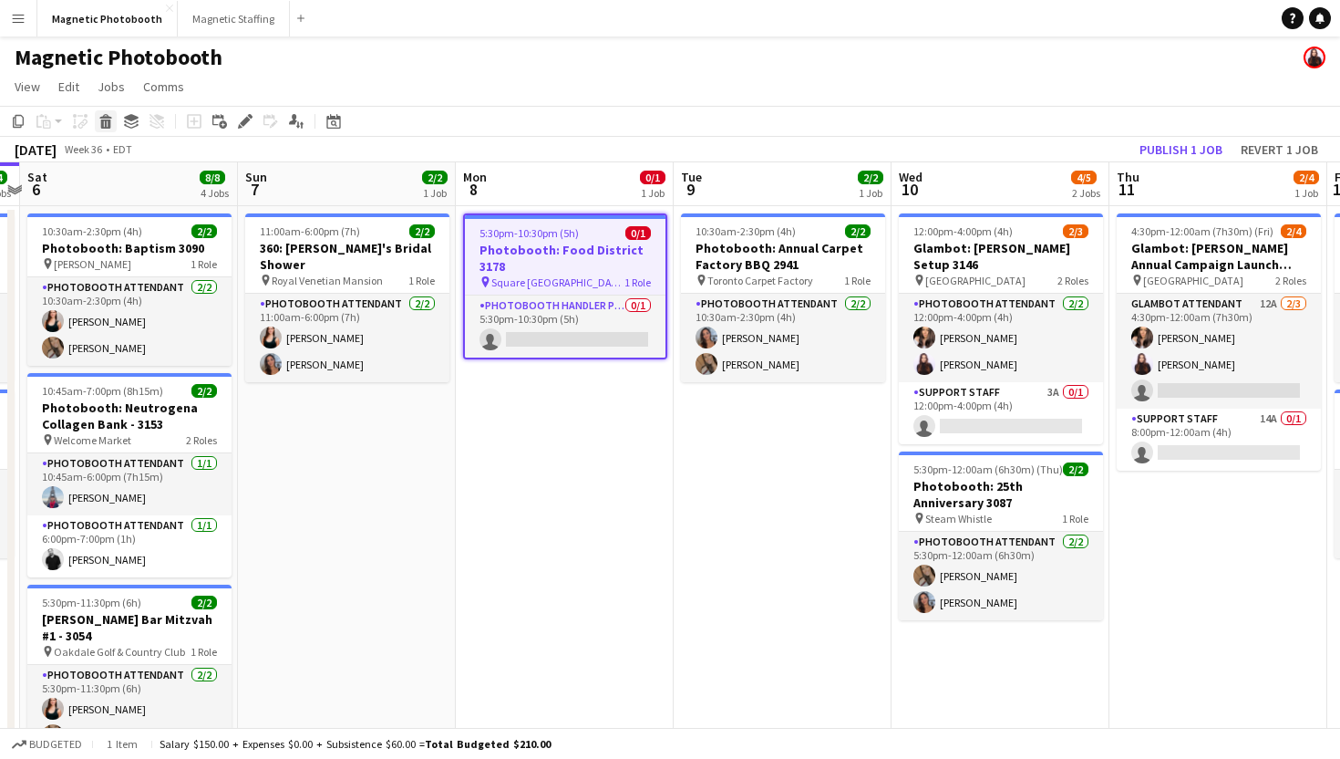
click at [112, 119] on icon "Delete" at bounding box center [105, 121] width 15 height 15
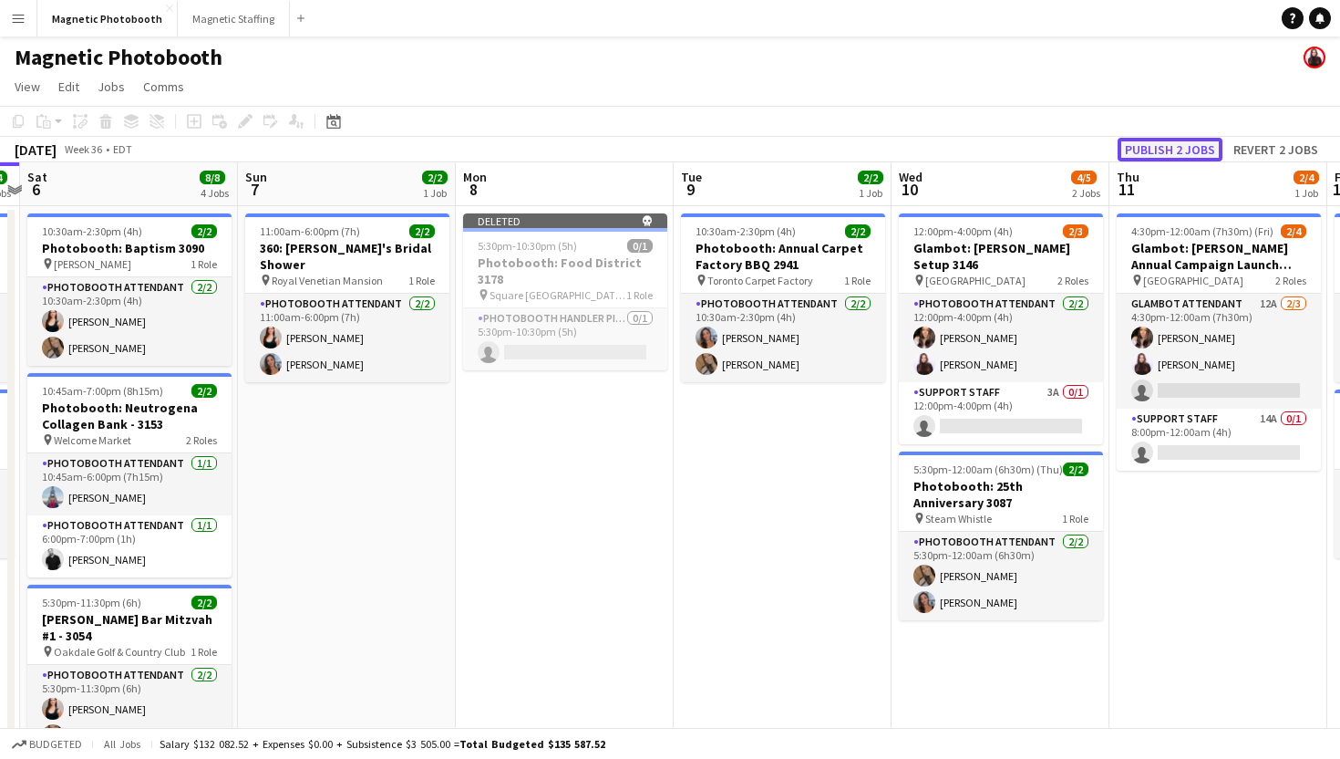
click at [1170, 151] on button "Publish 2 jobs" at bounding box center [1170, 150] width 105 height 24
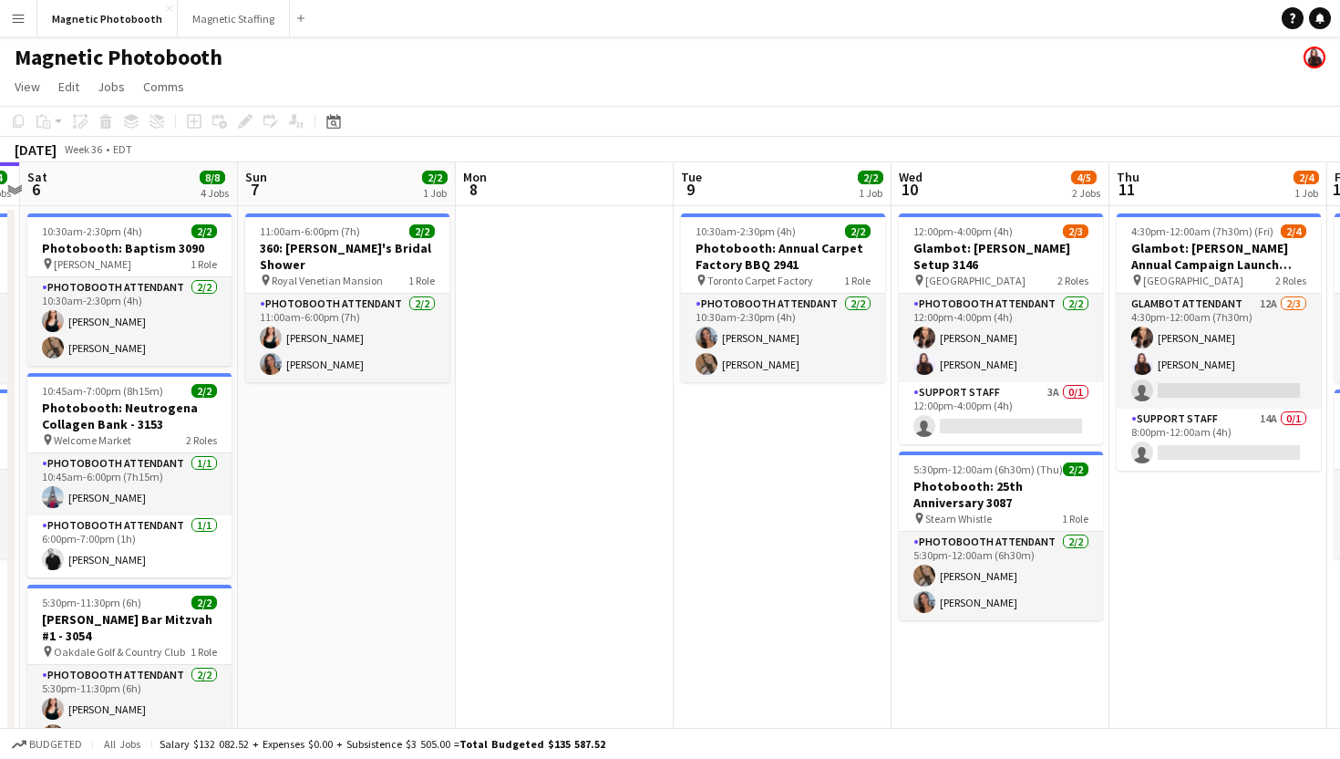
click at [26, 19] on button "Menu" at bounding box center [18, 18] width 36 height 36
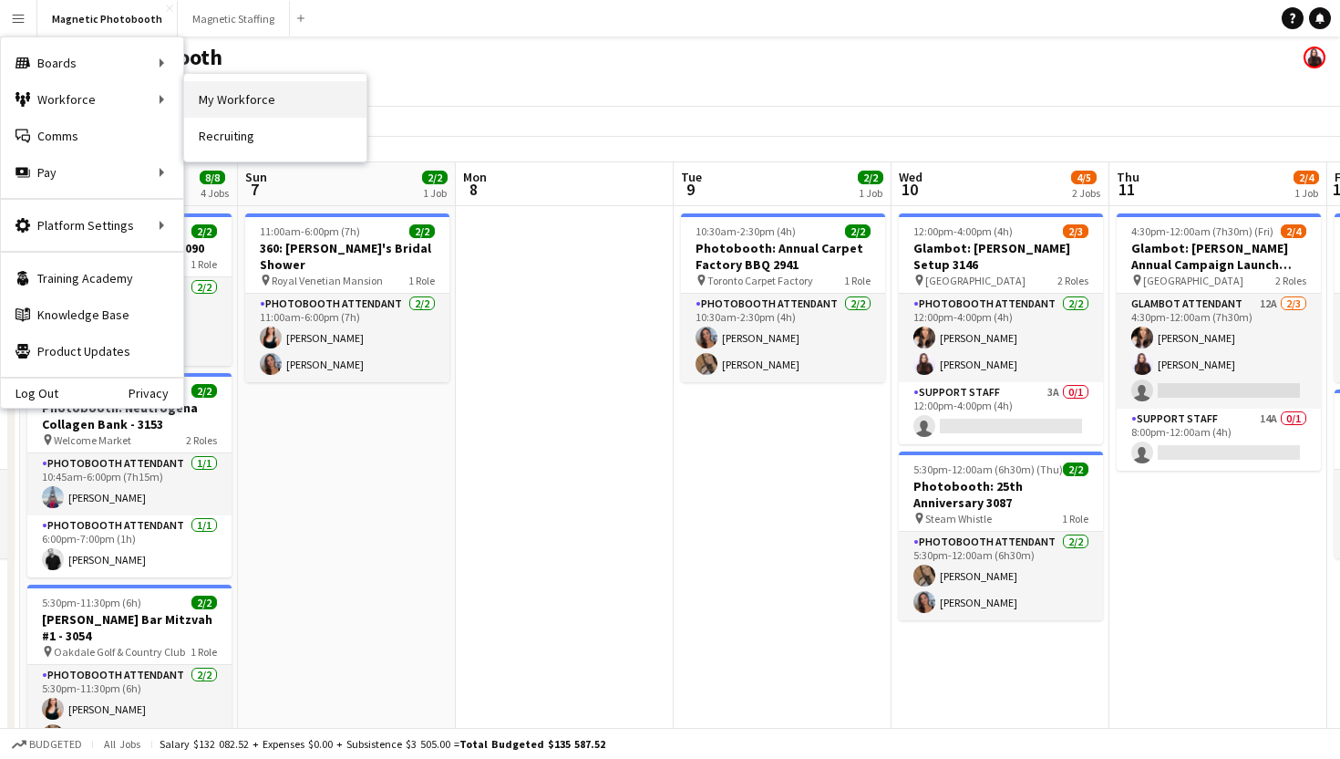
click at [215, 102] on link "My Workforce" at bounding box center [275, 99] width 182 height 36
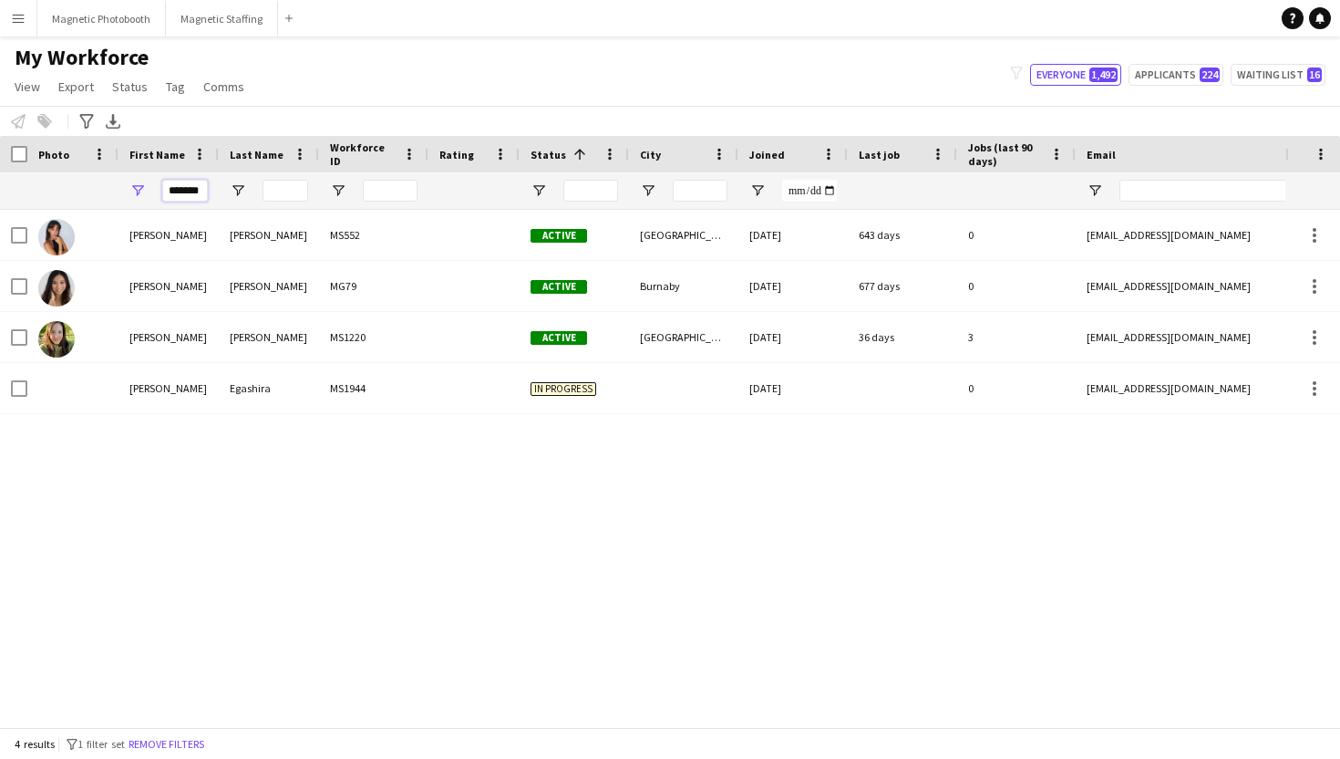
click at [189, 189] on input "*******" at bounding box center [185, 191] width 46 height 22
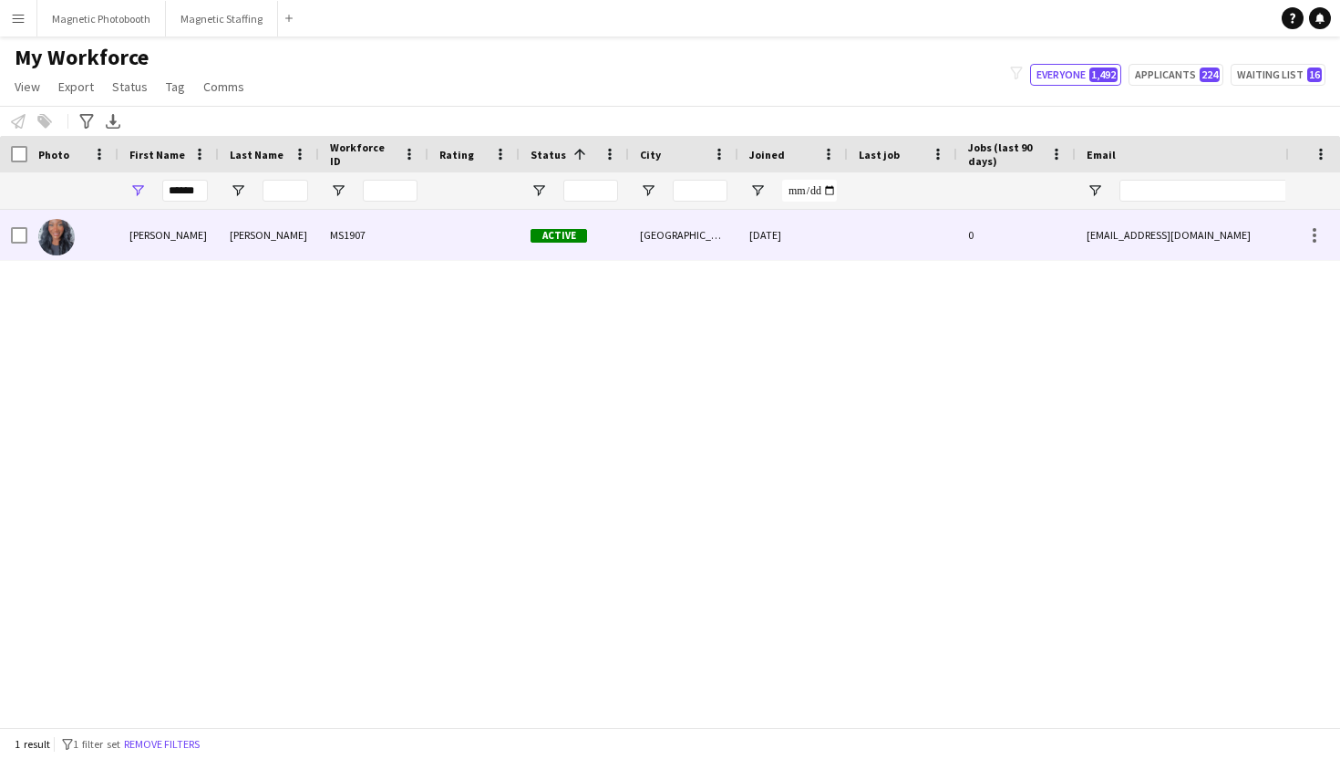
click at [126, 239] on div "[PERSON_NAME]" at bounding box center [169, 235] width 100 height 50
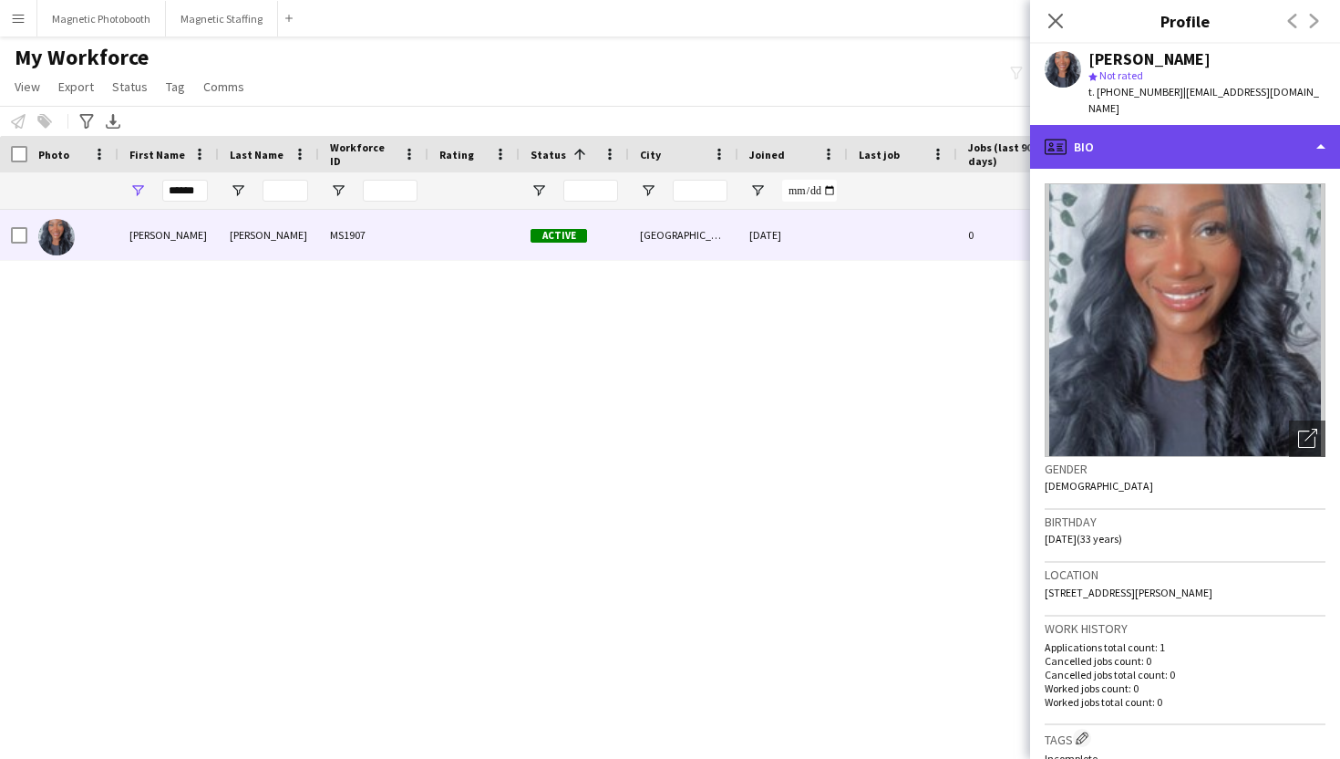
click at [1187, 125] on div "profile Bio" at bounding box center [1185, 147] width 310 height 44
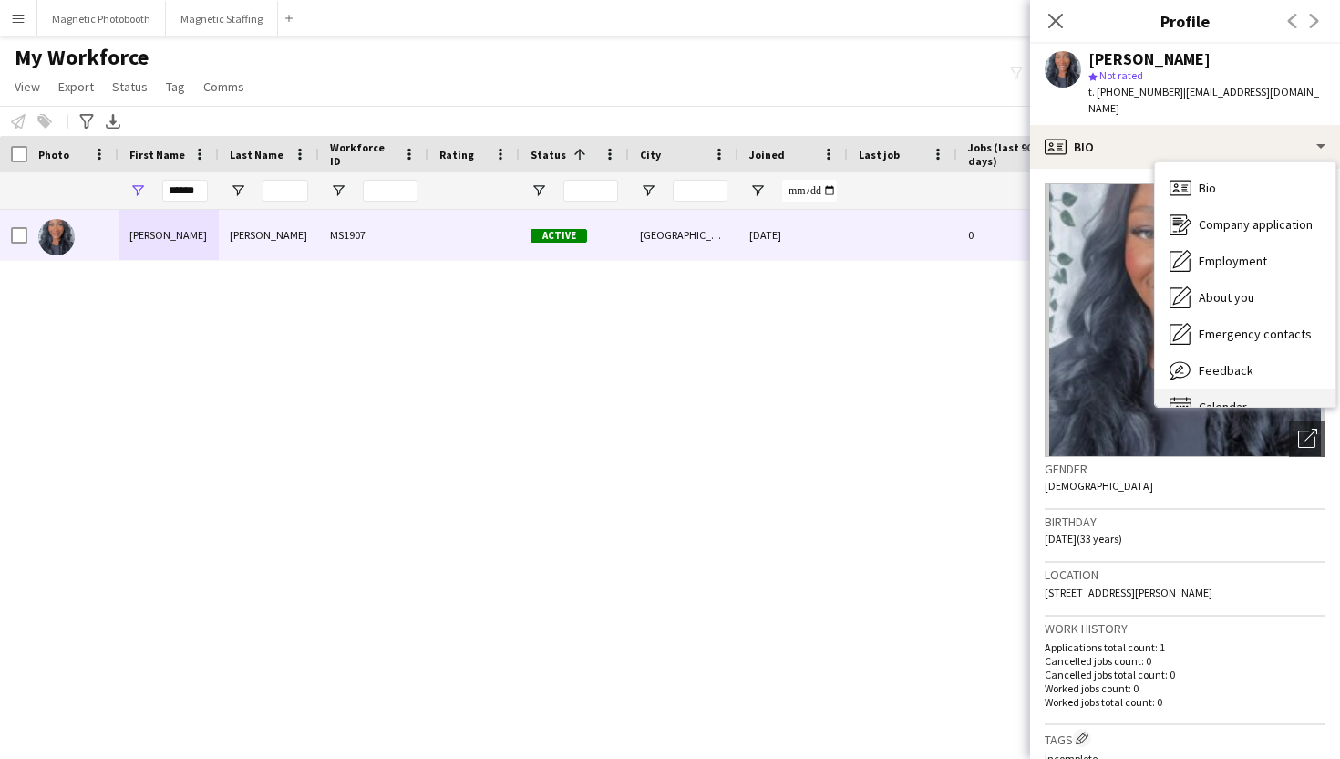
click at [1246, 388] on div "Calendar Calendar" at bounding box center [1245, 406] width 181 height 36
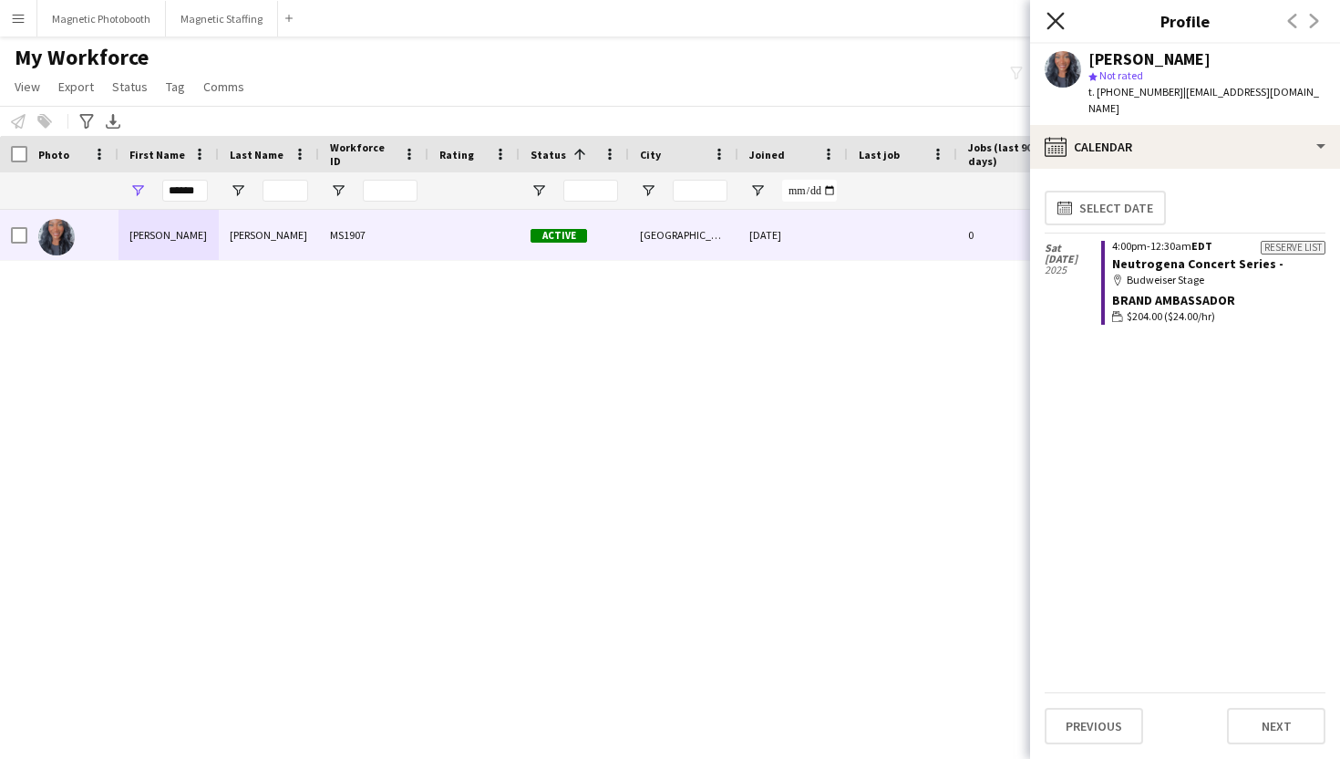
click at [1049, 22] on icon "Close pop-in" at bounding box center [1055, 20] width 17 height 17
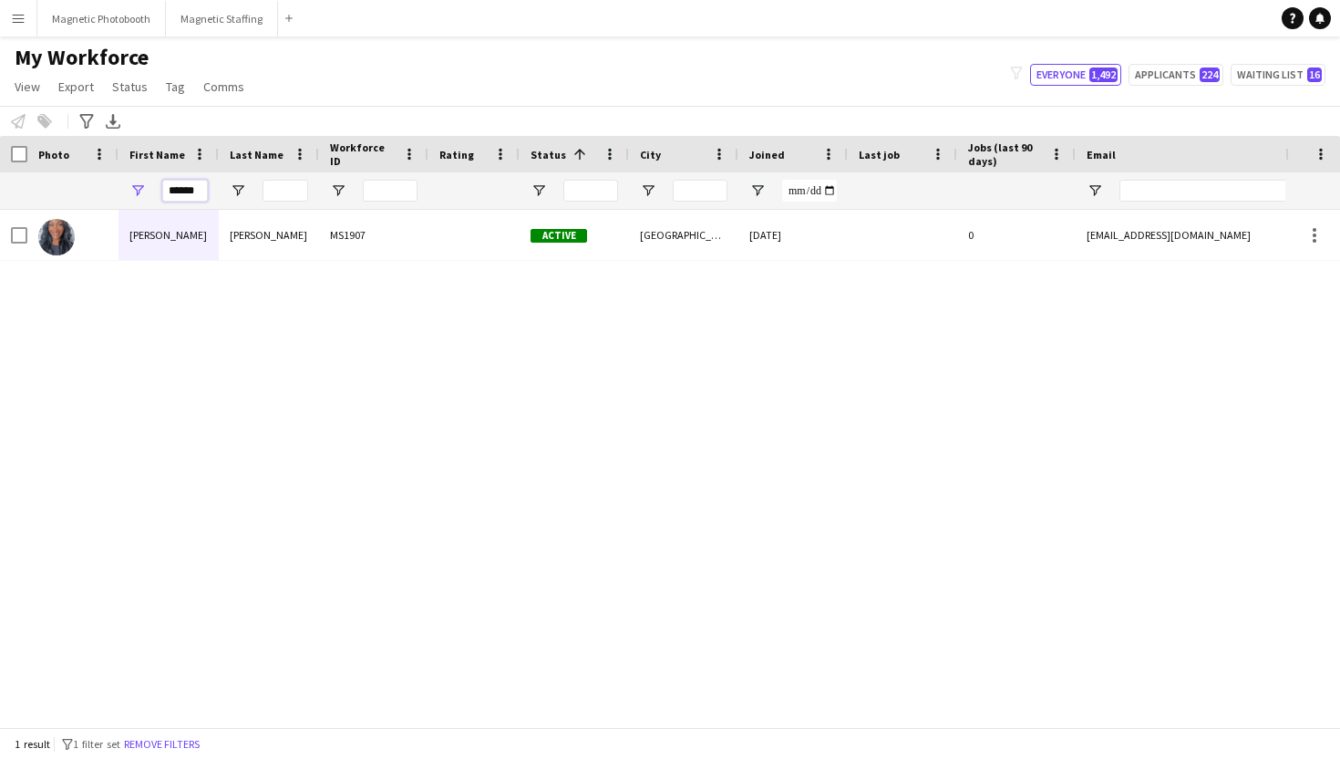
click at [190, 197] on input "******" at bounding box center [185, 191] width 46 height 22
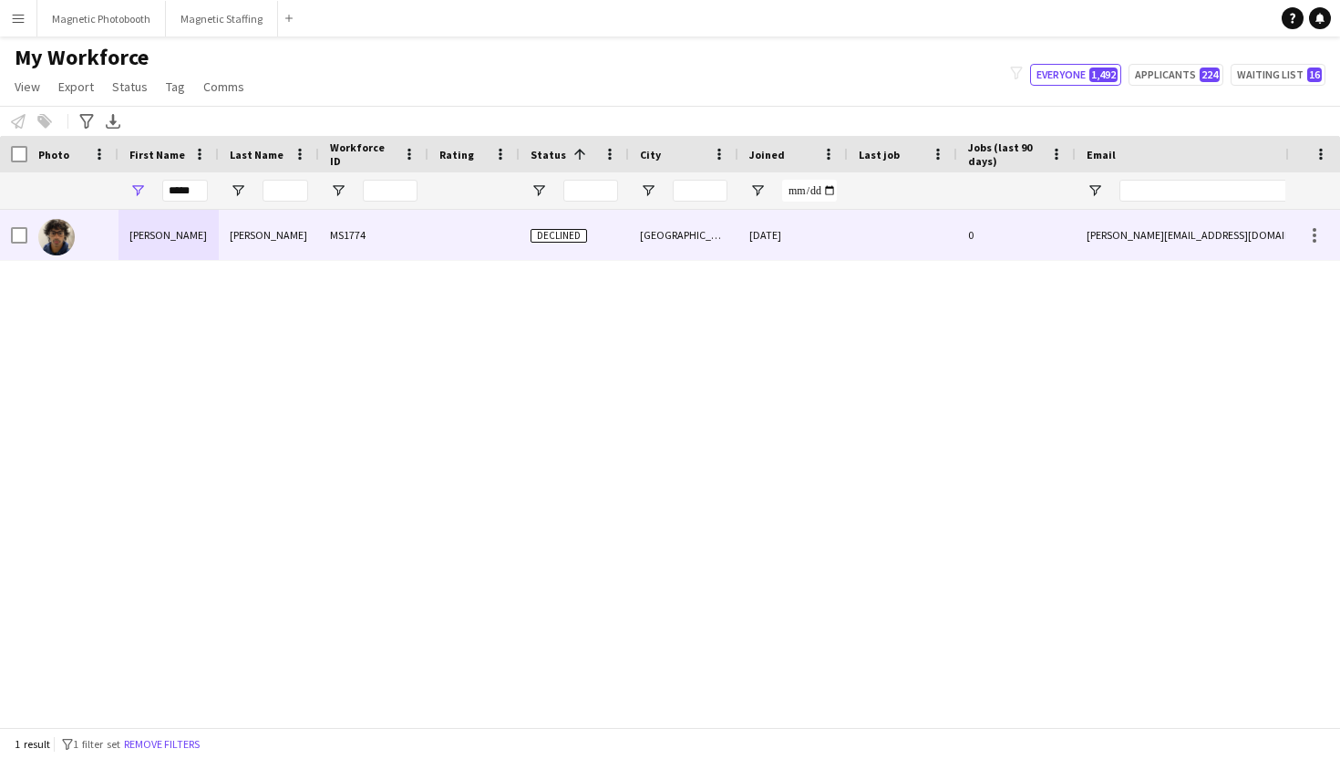
click at [135, 240] on div "[PERSON_NAME]" at bounding box center [169, 235] width 100 height 50
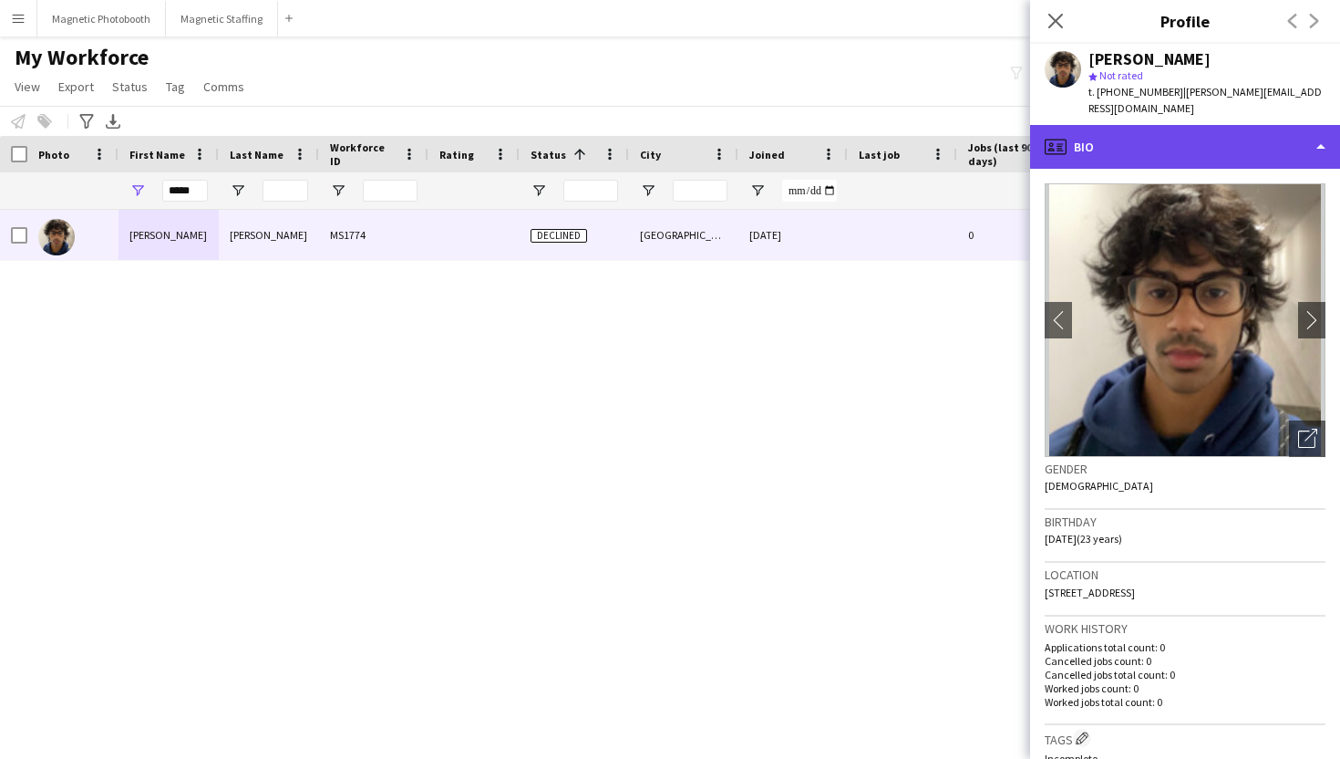
click at [1293, 125] on div "profile Bio" at bounding box center [1185, 147] width 310 height 44
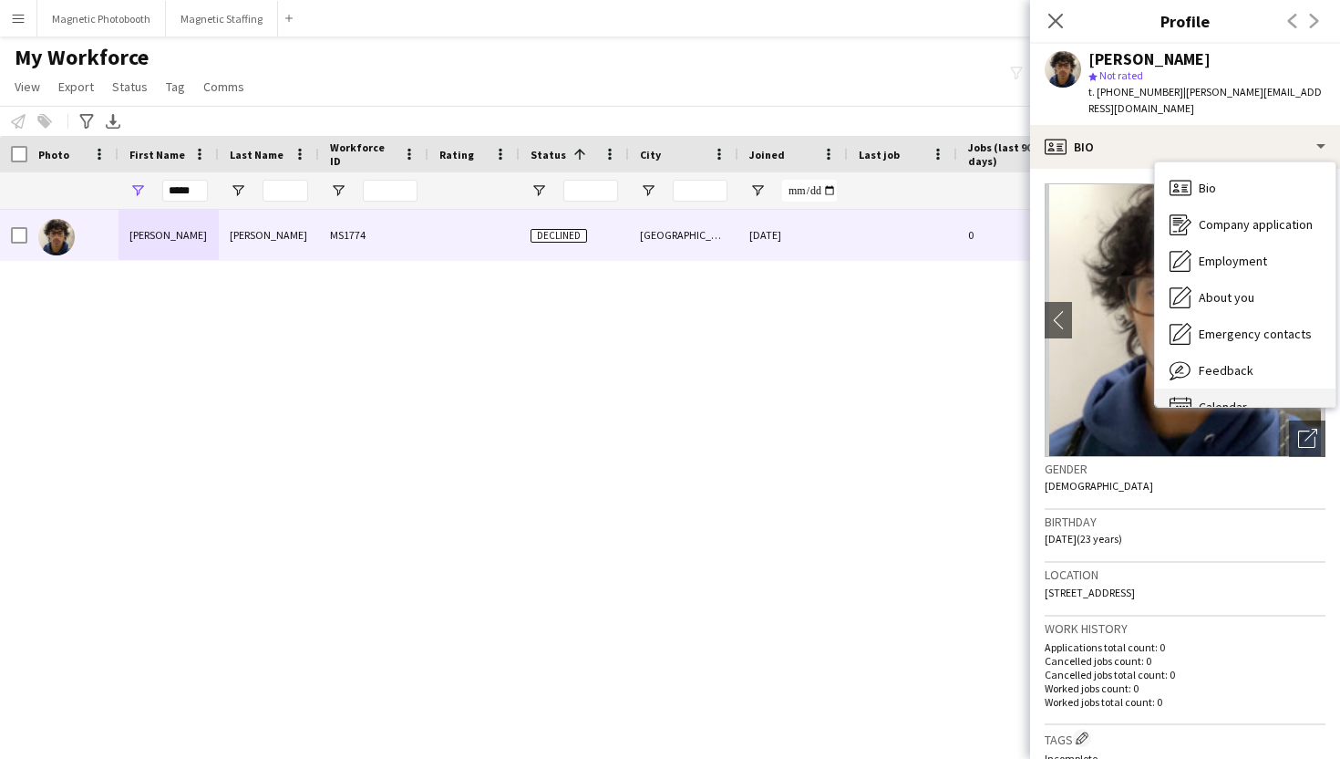
click at [1263, 388] on div "Calendar Calendar" at bounding box center [1245, 406] width 181 height 36
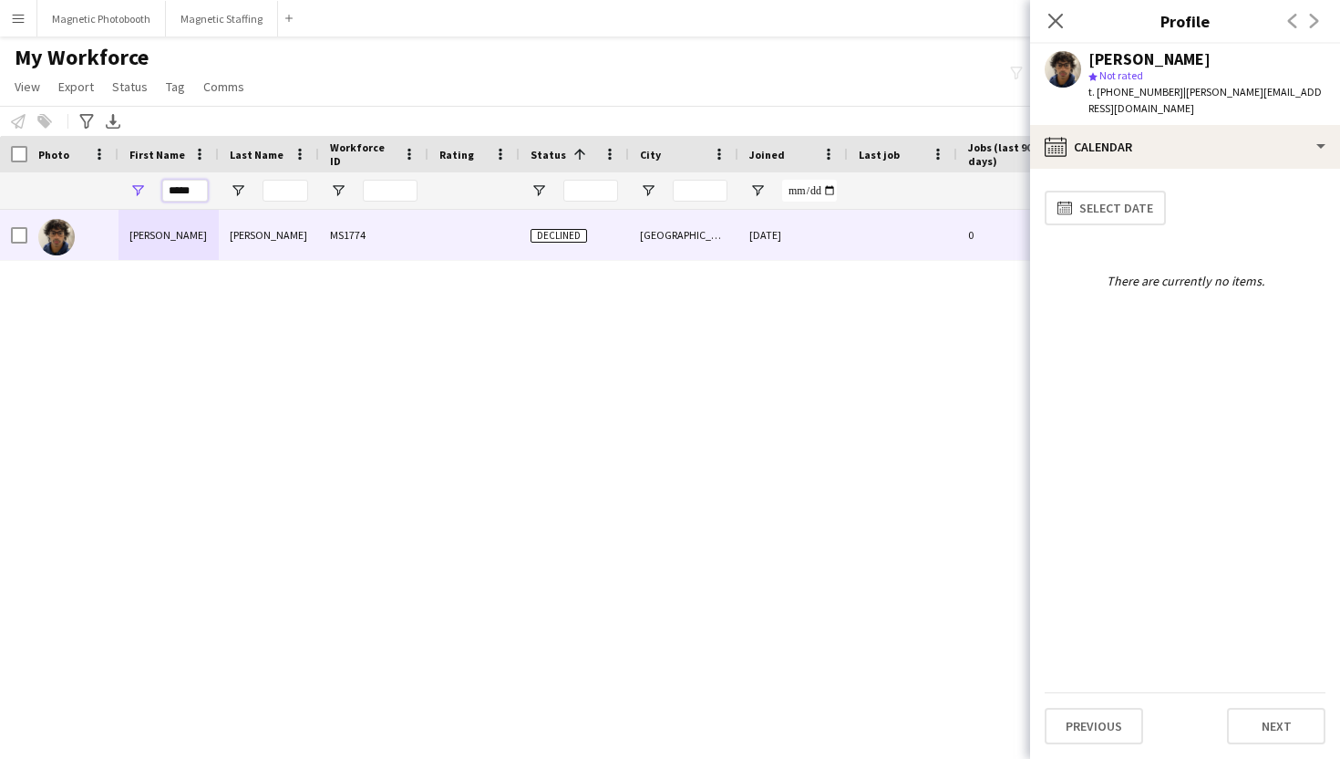
click at [194, 183] on input "*****" at bounding box center [185, 191] width 46 height 22
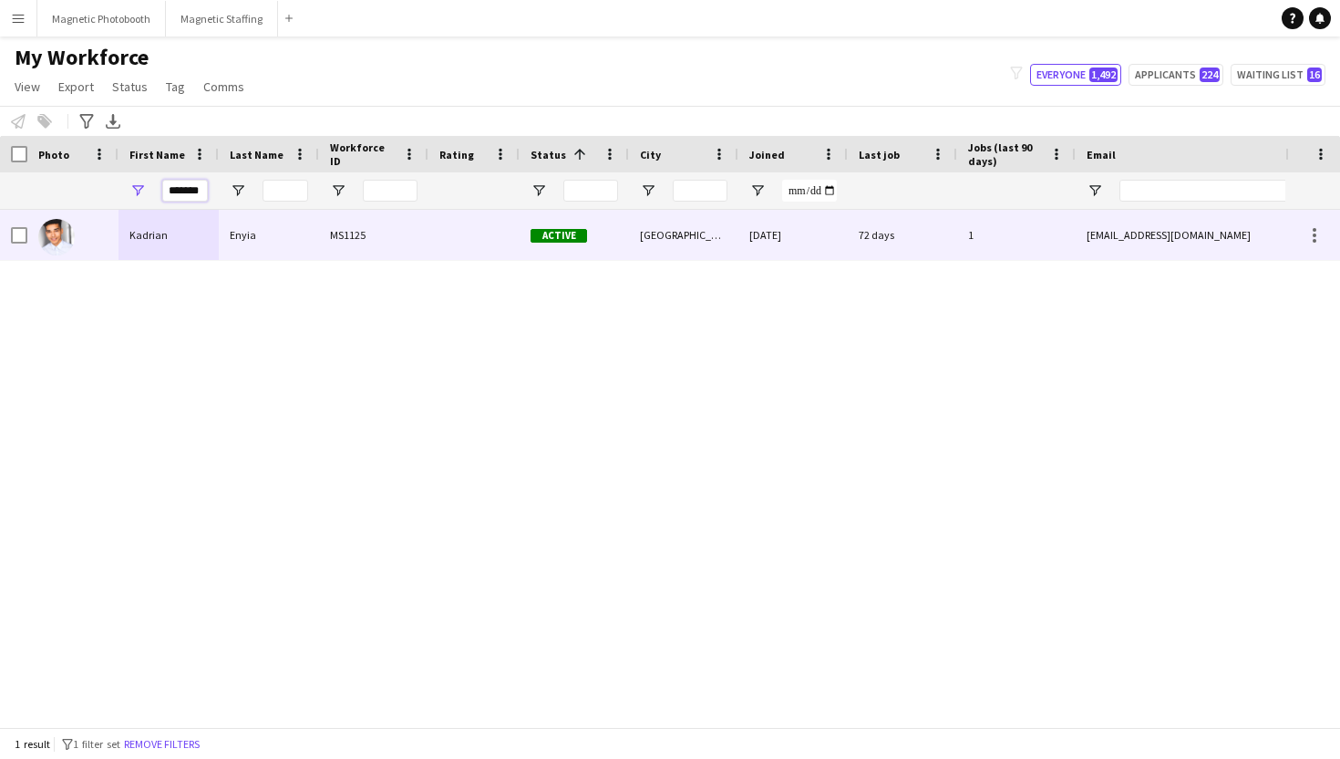
type input "*******"
click at [171, 241] on div "Kadrian" at bounding box center [169, 235] width 100 height 50
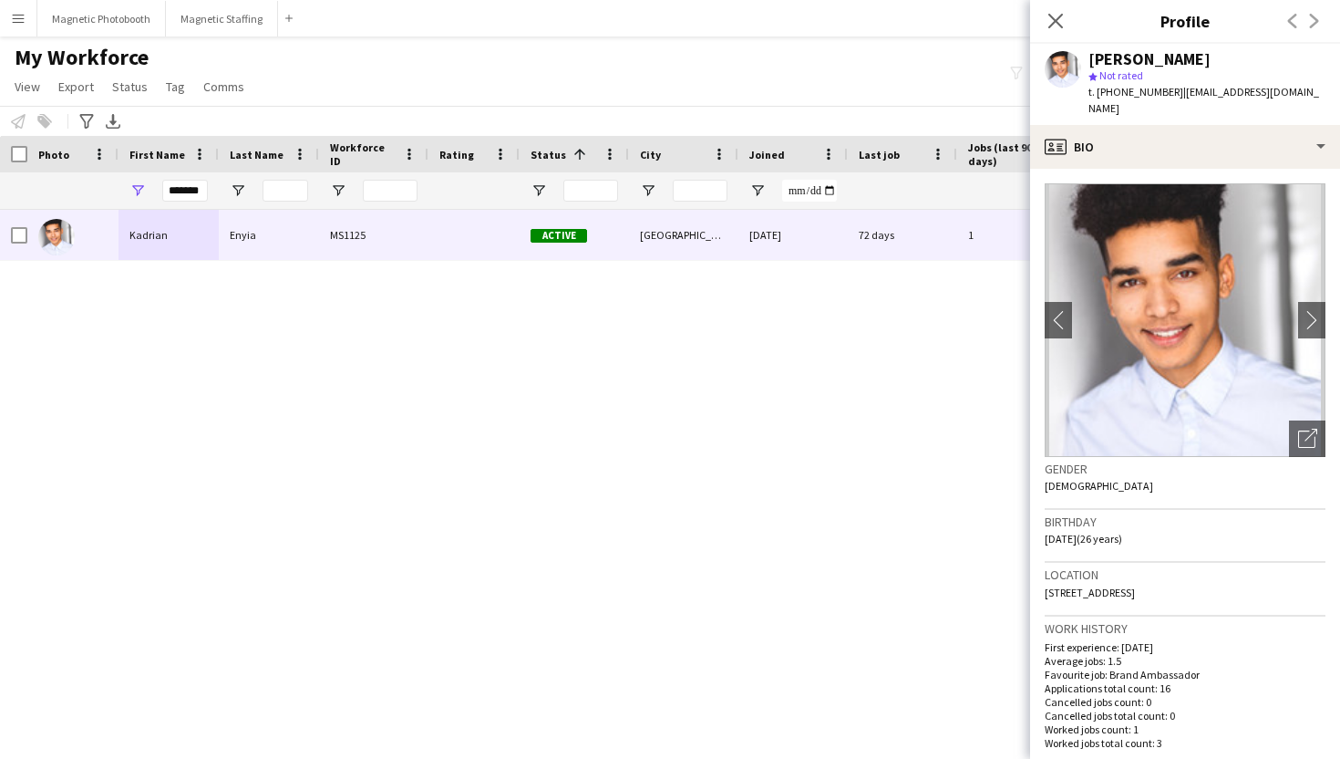
drag, startPoint x: 1194, startPoint y: 54, endPoint x: 1093, endPoint y: 64, distance: 100.8
click at [1093, 64] on div "[PERSON_NAME]" at bounding box center [1207, 59] width 237 height 16
copy div "[PERSON_NAME]"
click at [109, 19] on button "Magnetic Photobooth Close" at bounding box center [101, 19] width 129 height 36
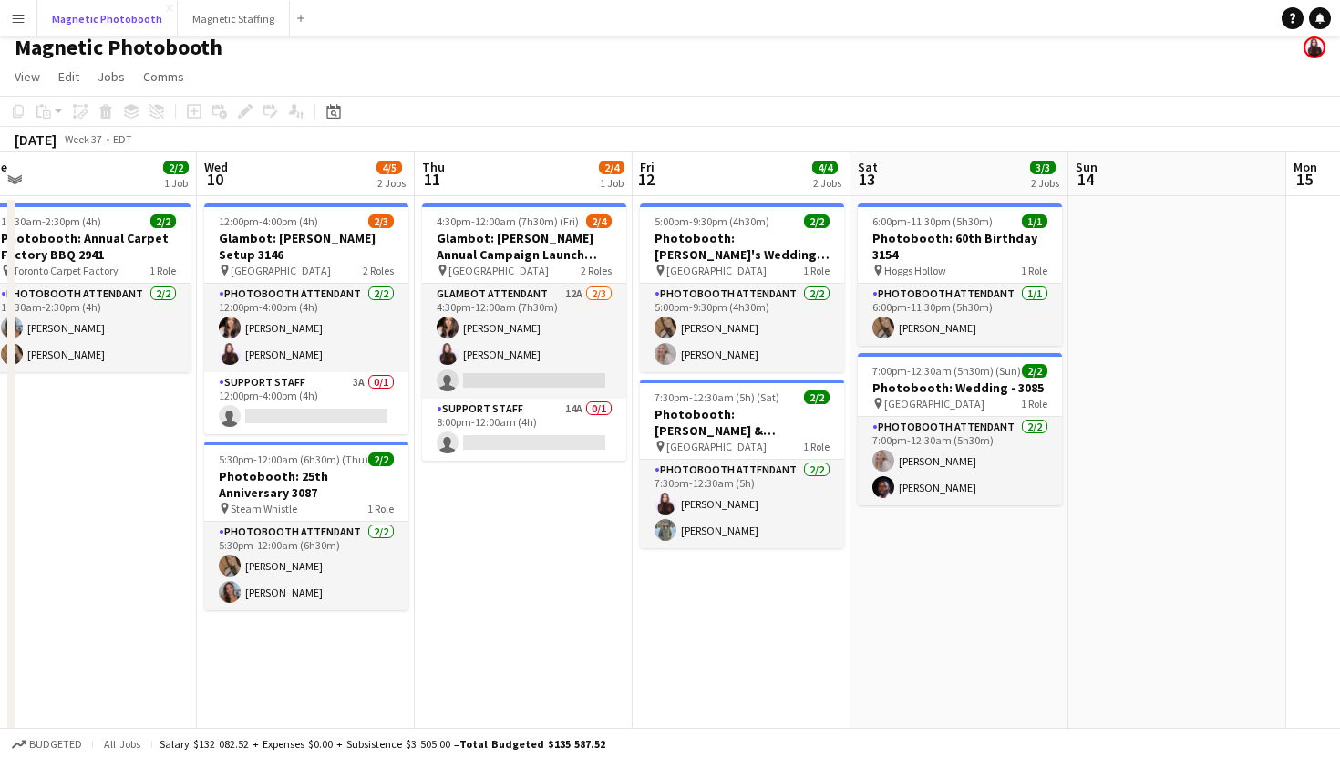
scroll to position [0, 677]
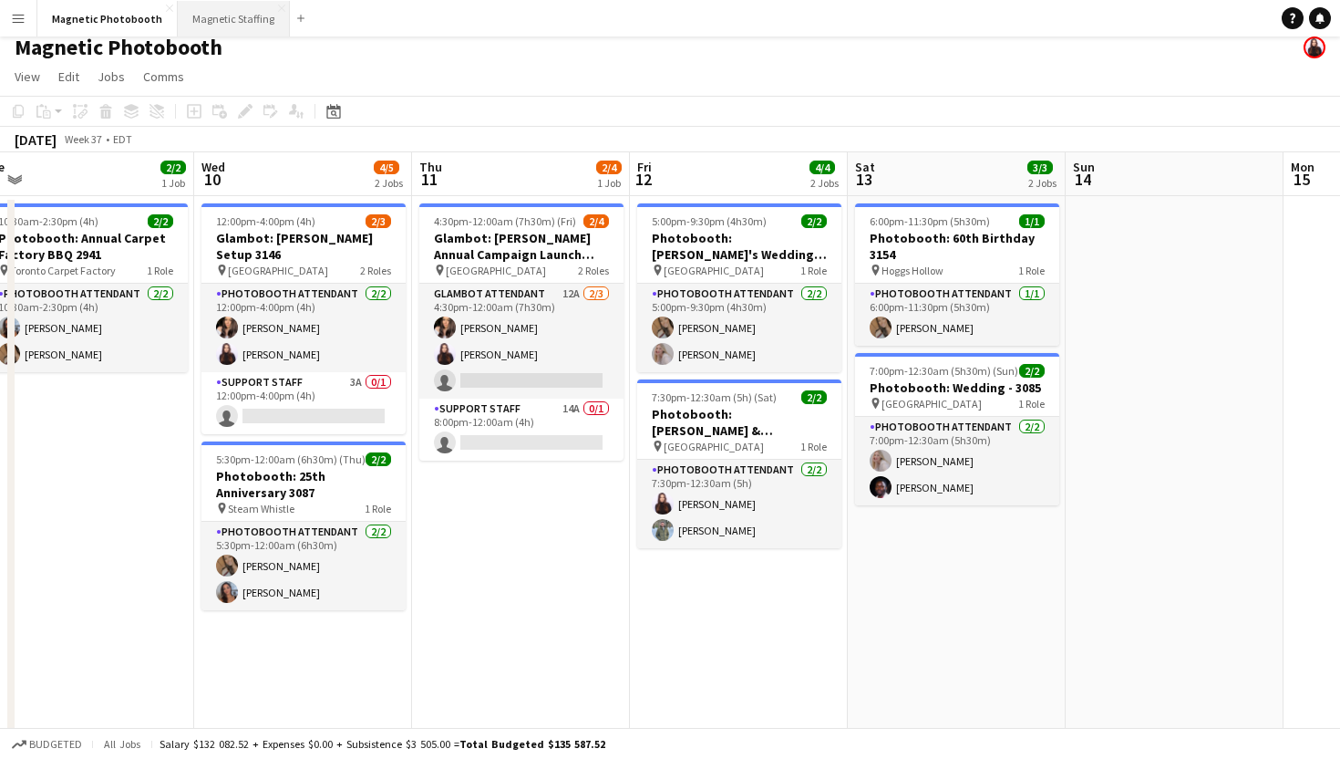
click at [230, 11] on button "Magnetic Staffing Close" at bounding box center [234, 19] width 112 height 36
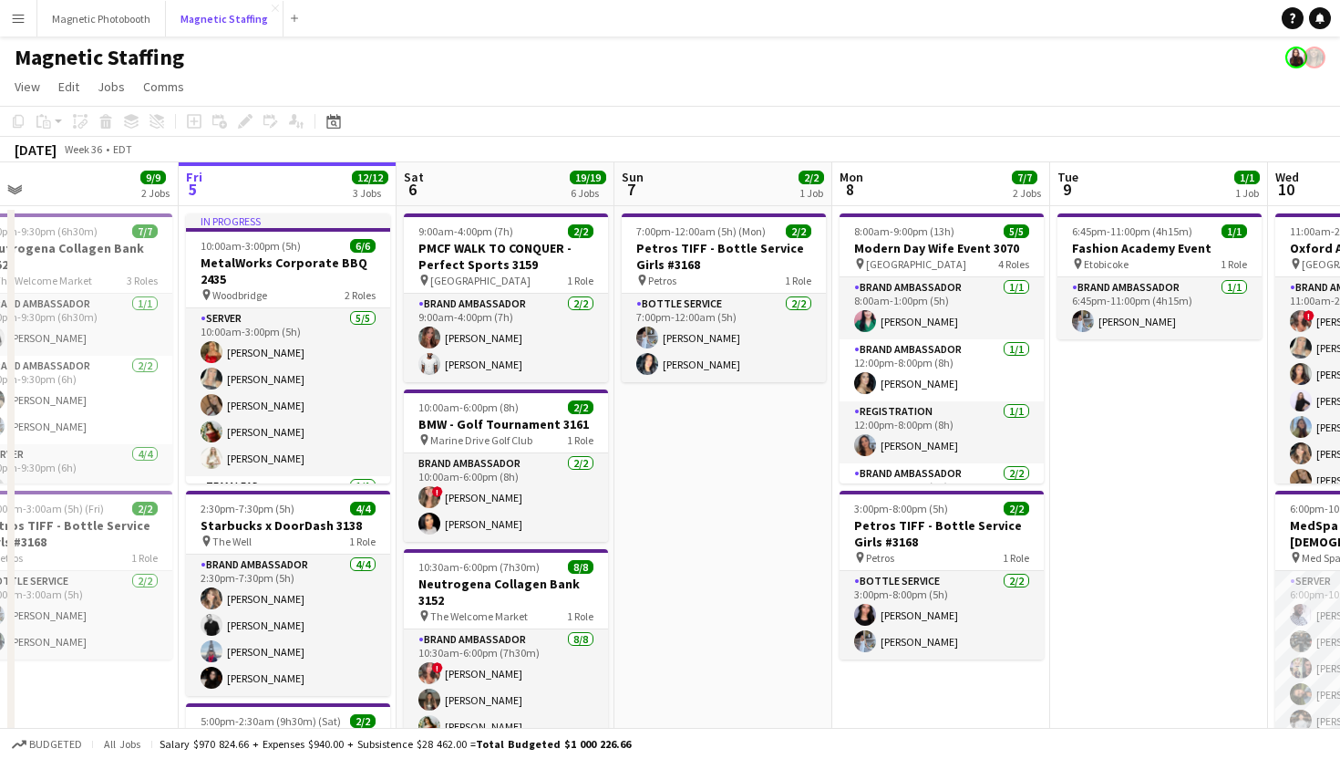
scroll to position [0, 473]
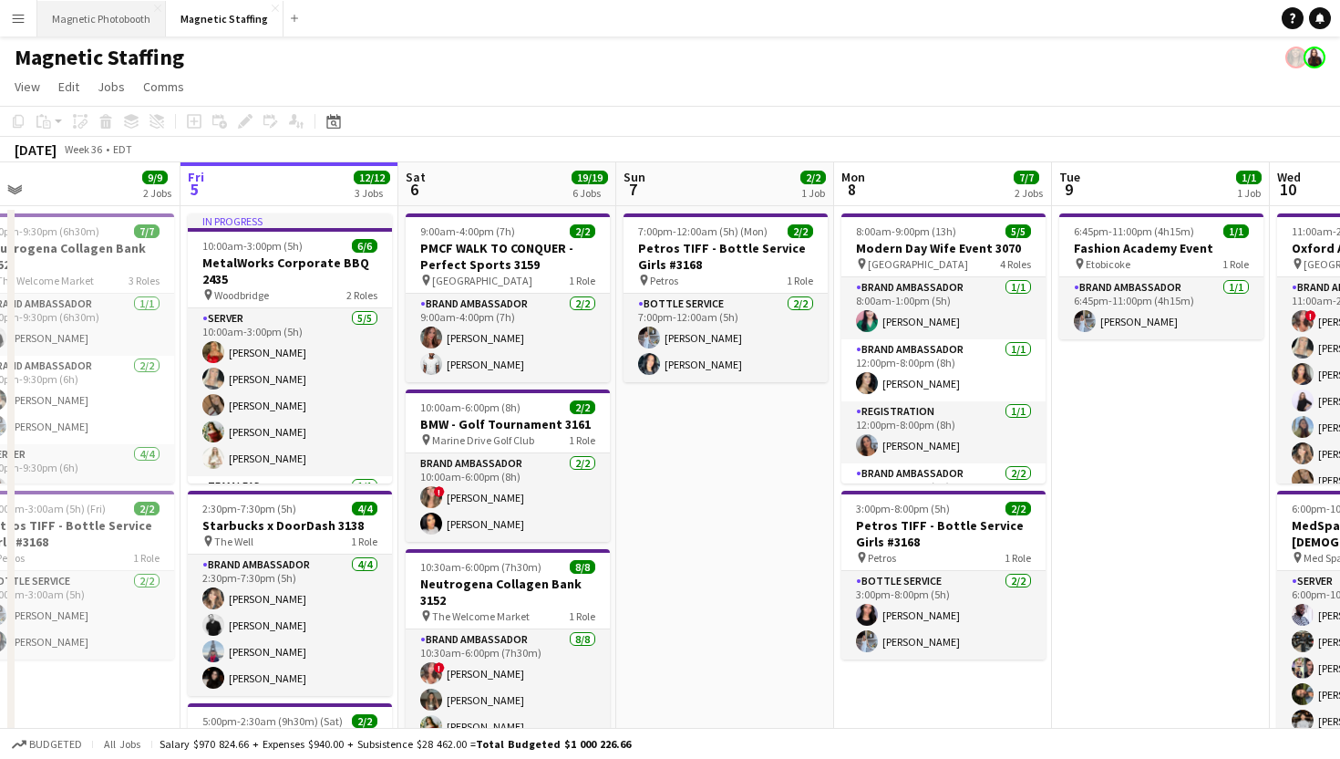
click at [117, 22] on button "Magnetic Photobooth Close" at bounding box center [101, 19] width 129 height 36
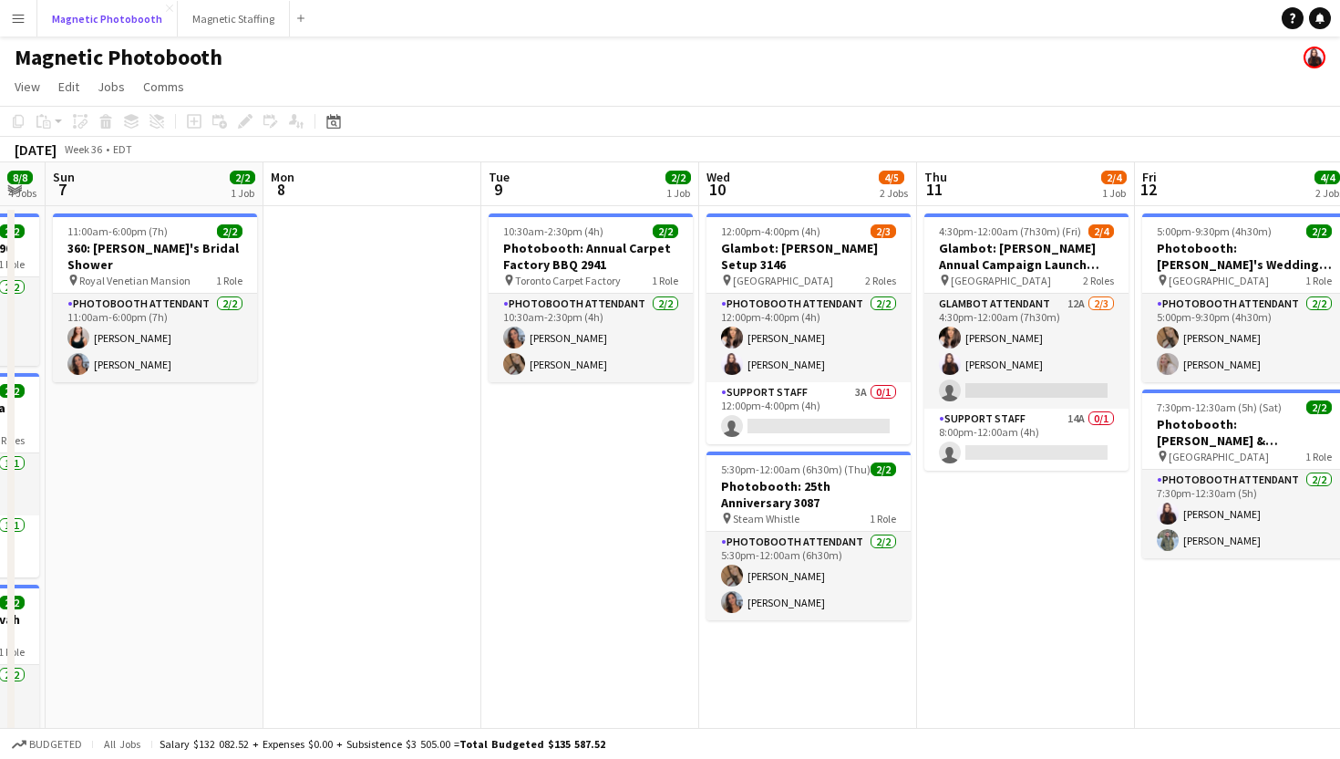
scroll to position [0, 627]
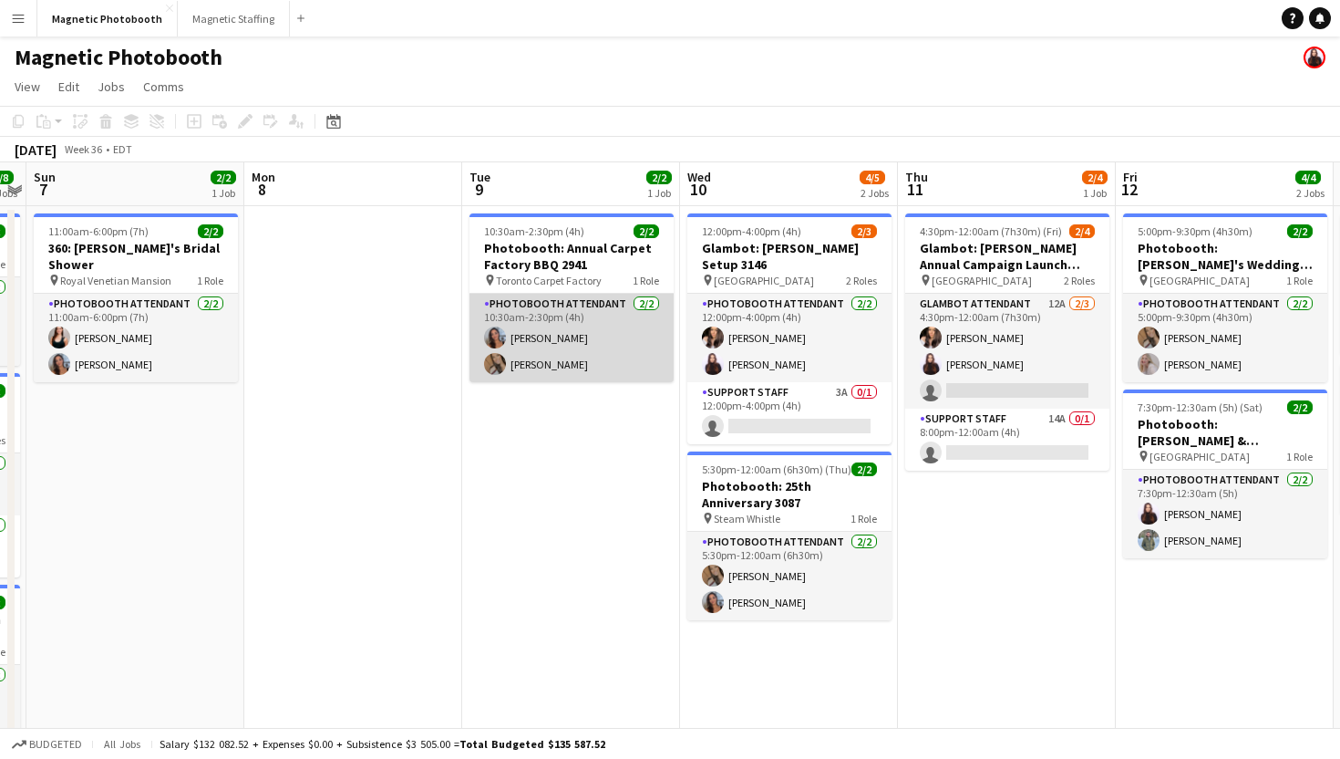
click at [614, 322] on app-card-role "Photobooth Attendant [DATE] 10:30am-2:30pm (4h) [PERSON_NAME] [PERSON_NAME]" at bounding box center [572, 338] width 204 height 88
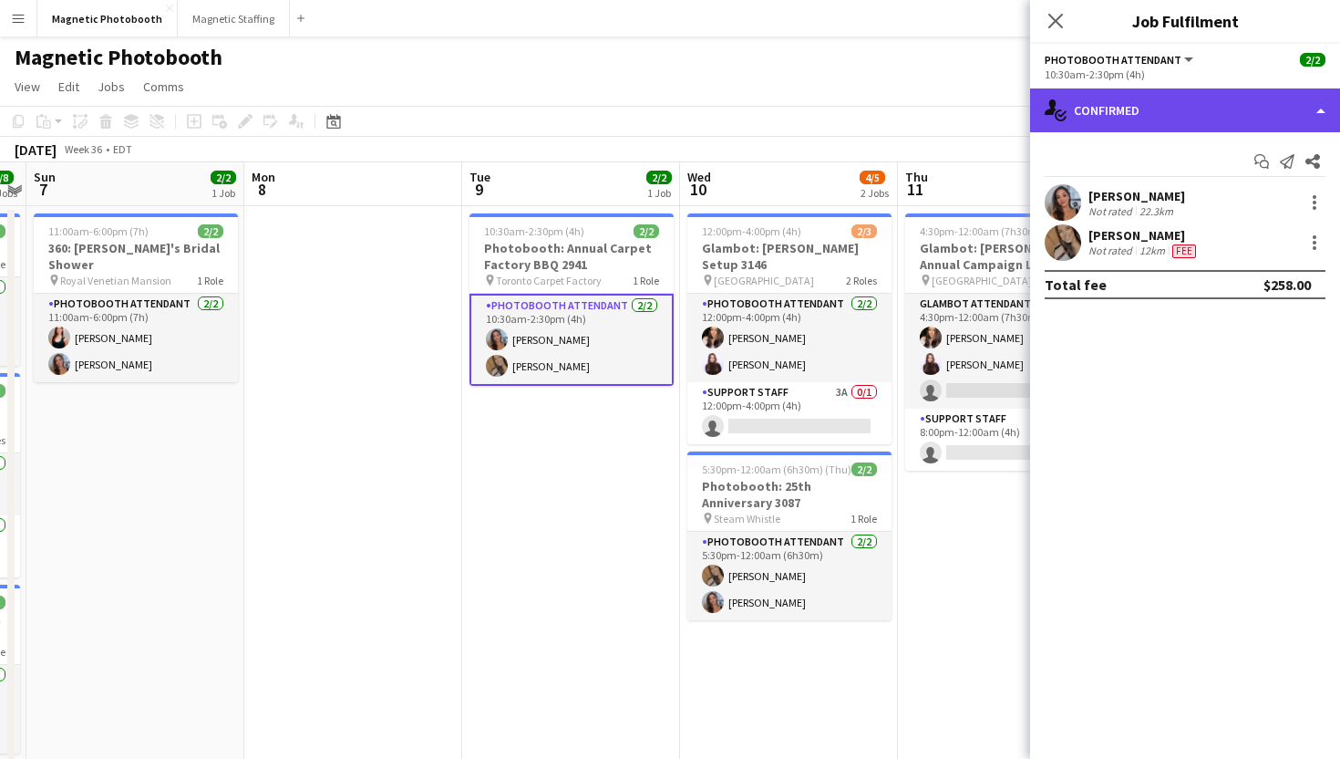
click at [1203, 110] on div "single-neutral-actions-check-2 Confirmed" at bounding box center [1185, 110] width 310 height 44
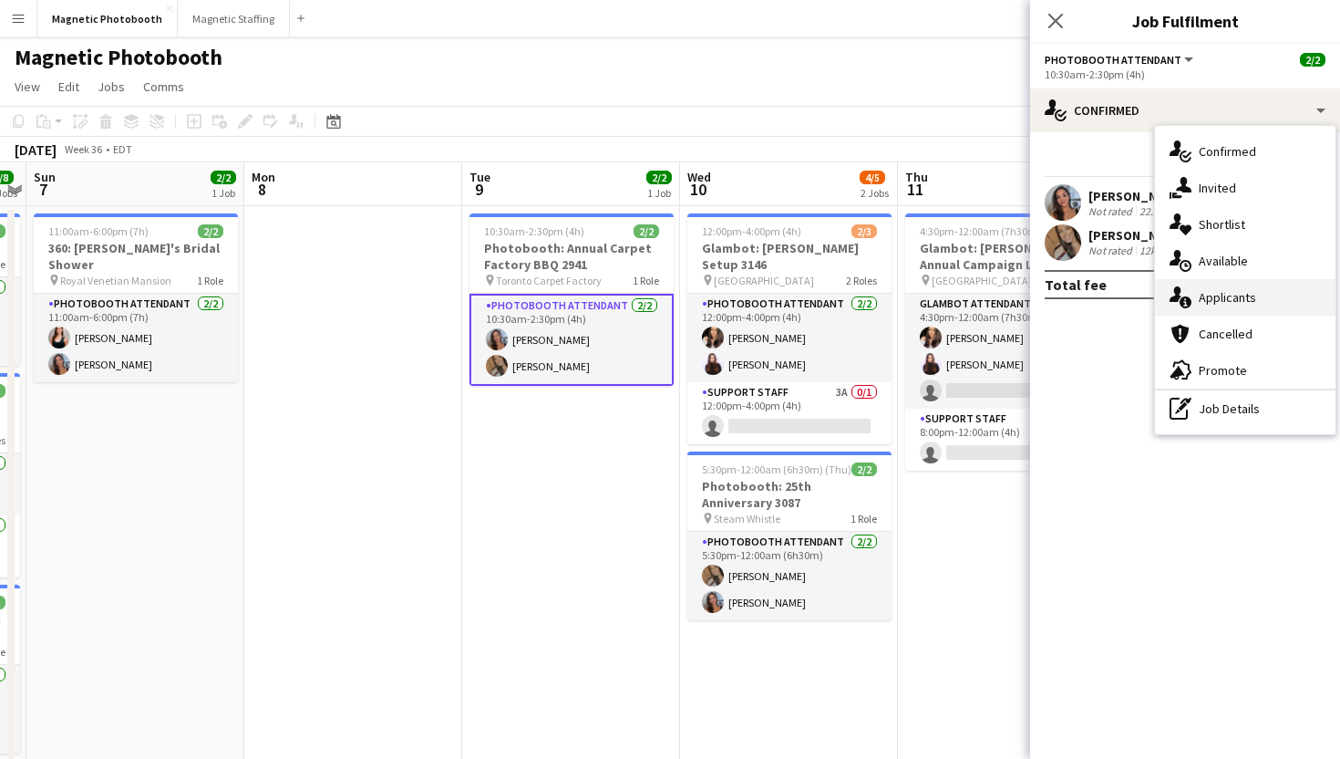
click at [1213, 300] on span "Applicants" at bounding box center [1227, 297] width 57 height 16
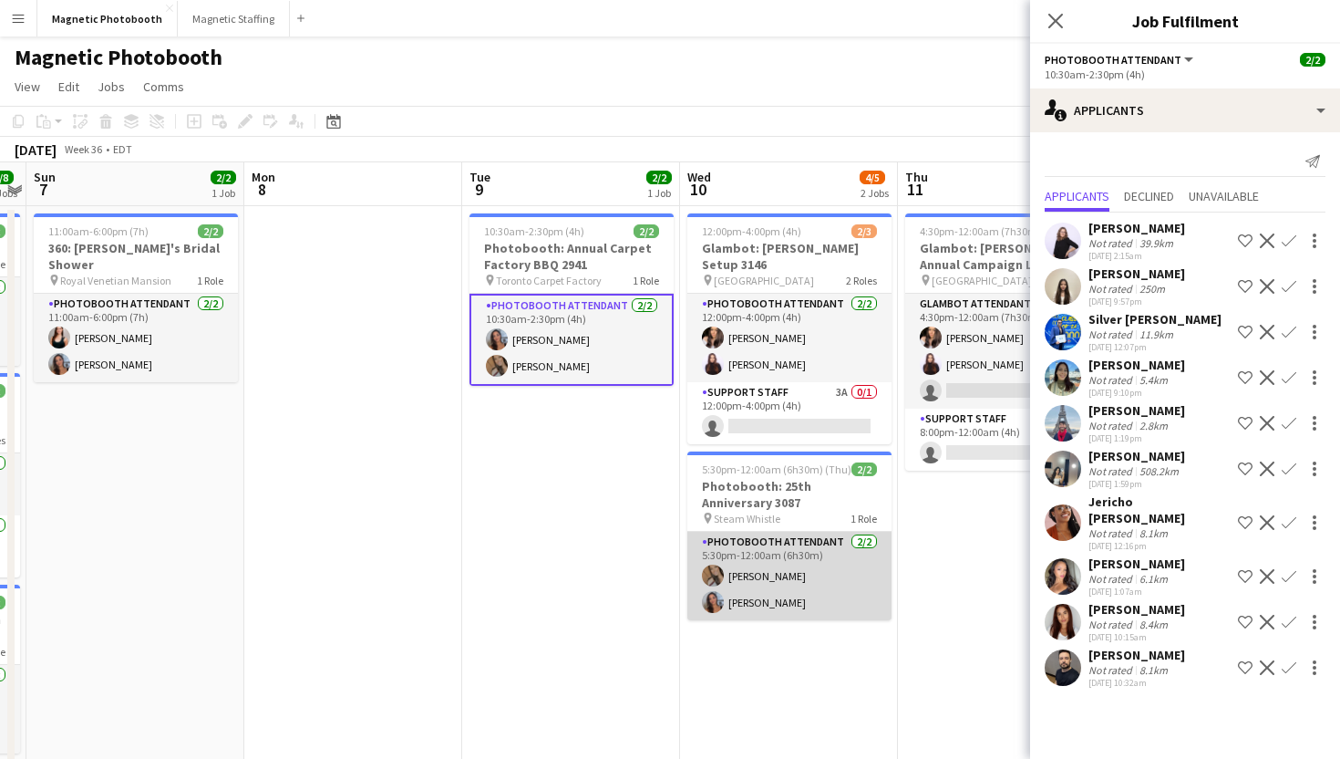
click at [777, 574] on app-card-role "Photobooth Attendant [DATE] 5:30pm-12:00am (6h30m) [PERSON_NAME] [PERSON_NAME]" at bounding box center [789, 576] width 204 height 88
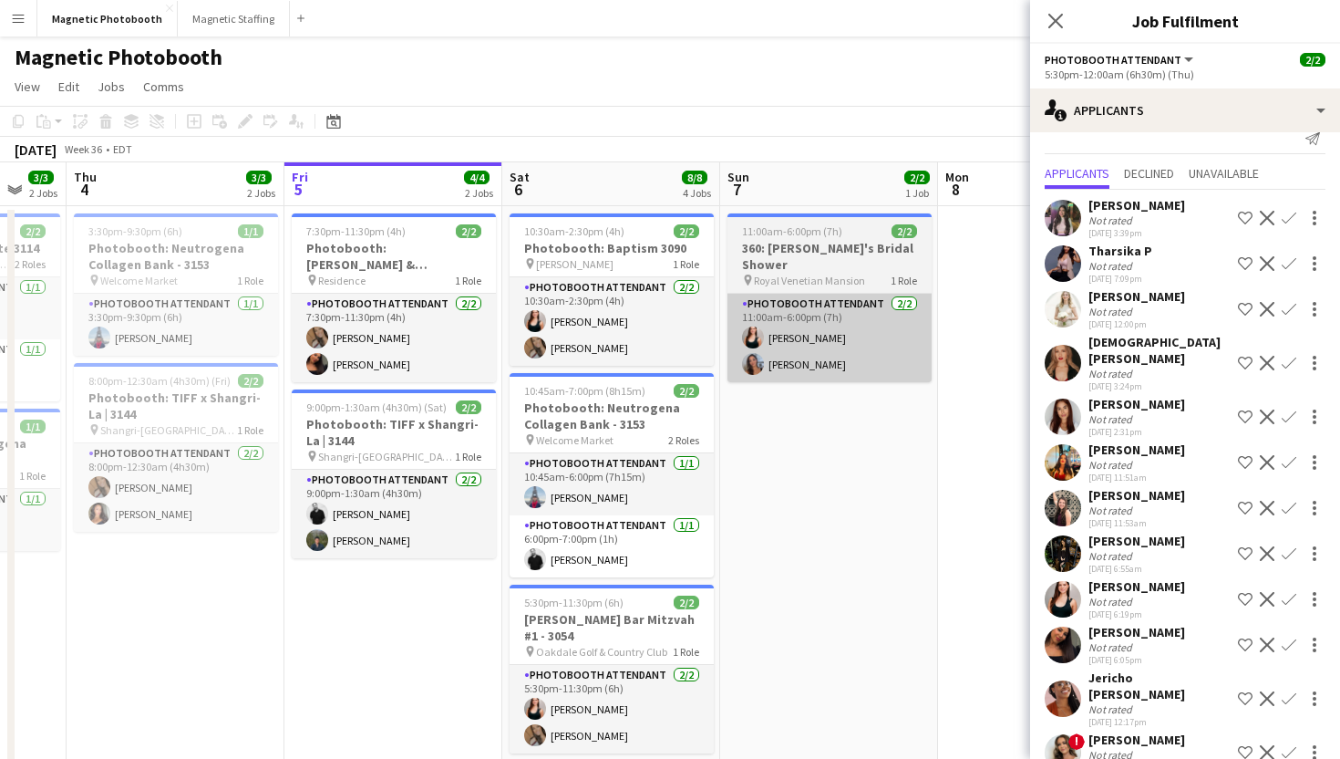
scroll to position [0, 567]
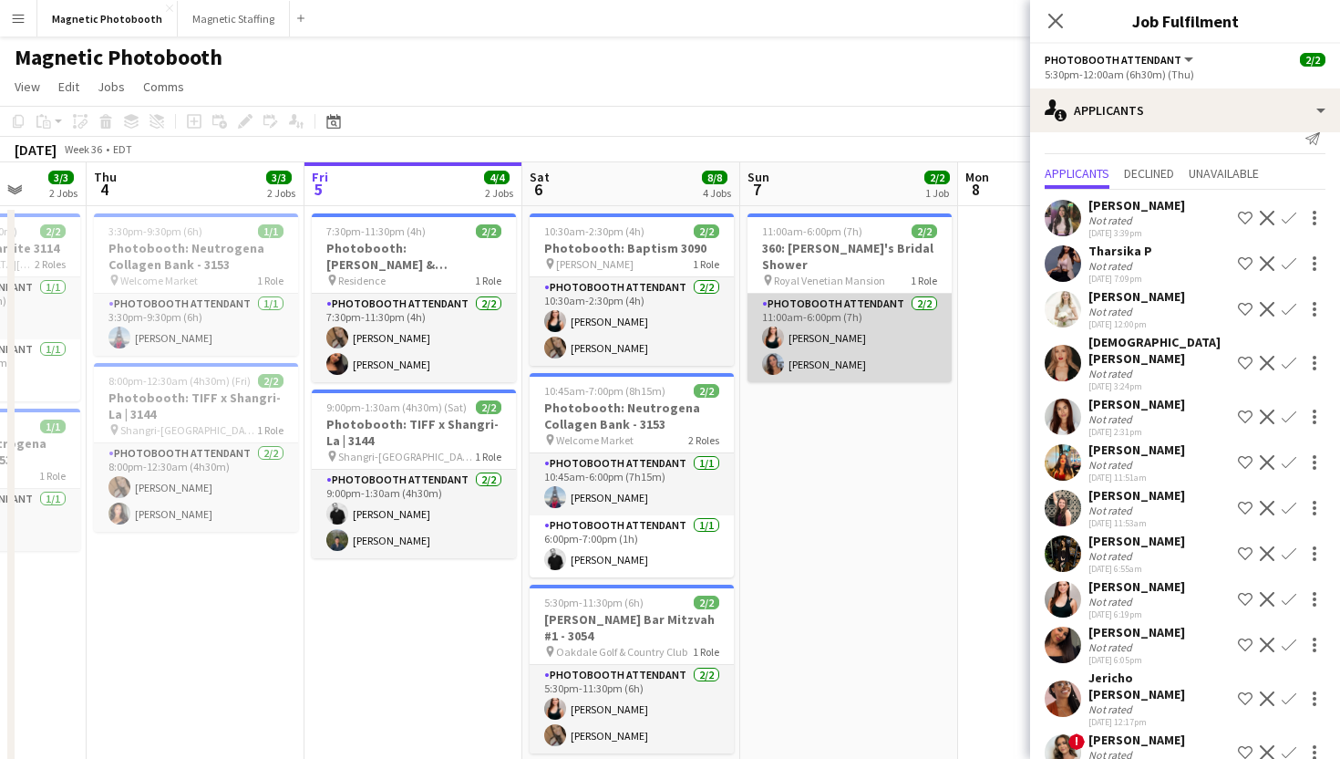
click at [854, 294] on app-card-role "Photobooth Attendant [DATE] 11:00am-6:00pm (7h) [PERSON_NAME] [PERSON_NAME]" at bounding box center [850, 338] width 204 height 88
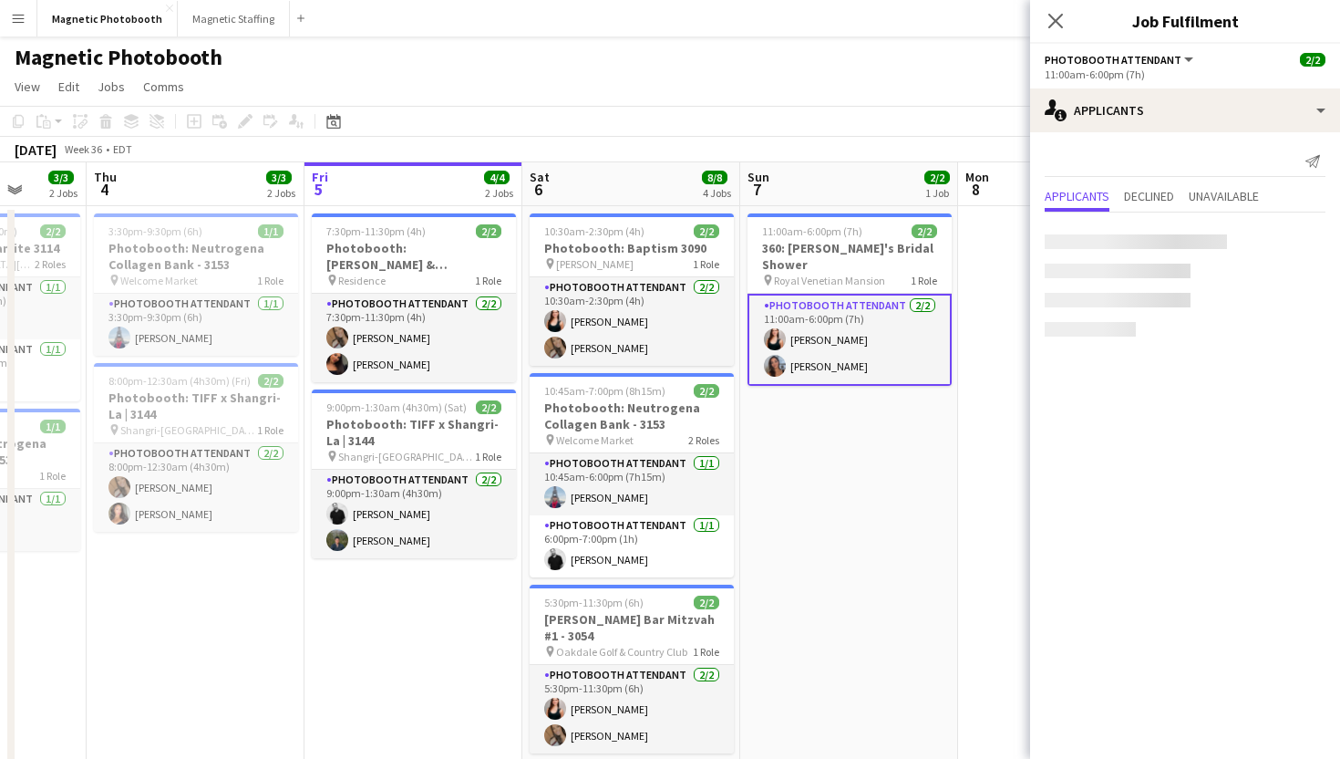
scroll to position [0, 0]
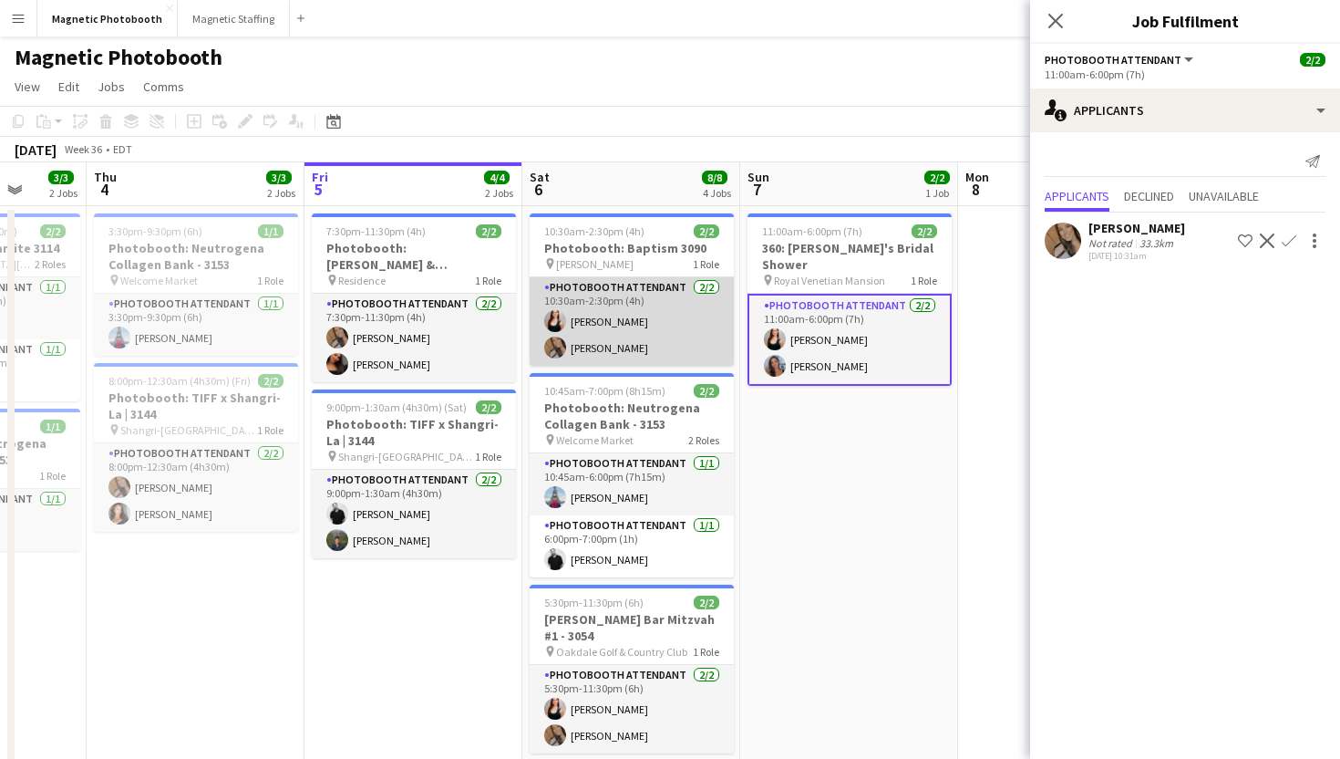
click at [620, 346] on app-card-role "Photobooth Attendant [DATE] 10:30am-2:30pm (4h) [PERSON_NAME] [PERSON_NAME]" at bounding box center [632, 321] width 204 height 88
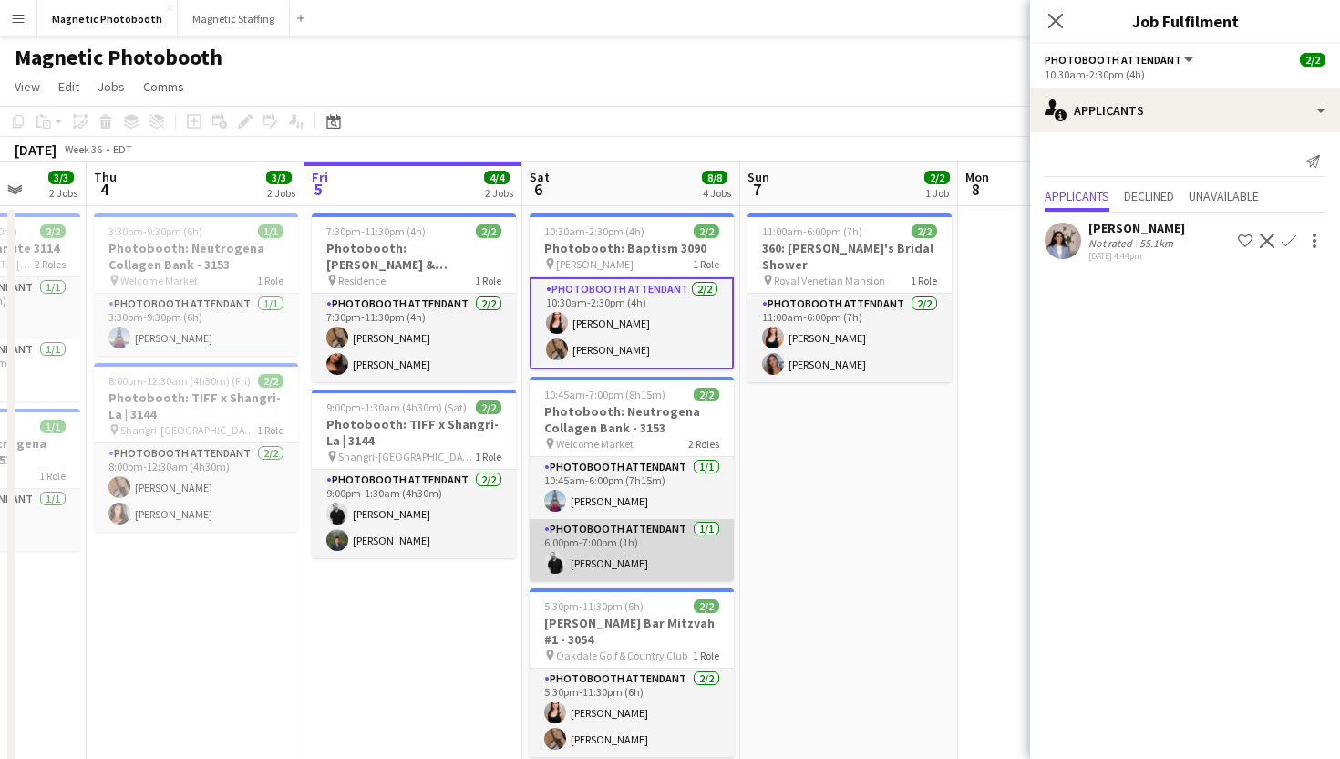
click at [583, 549] on app-card-role "Photobooth Attendant [DATE] 6:00pm-7:00pm (1h) [PERSON_NAME]" at bounding box center [632, 550] width 204 height 62
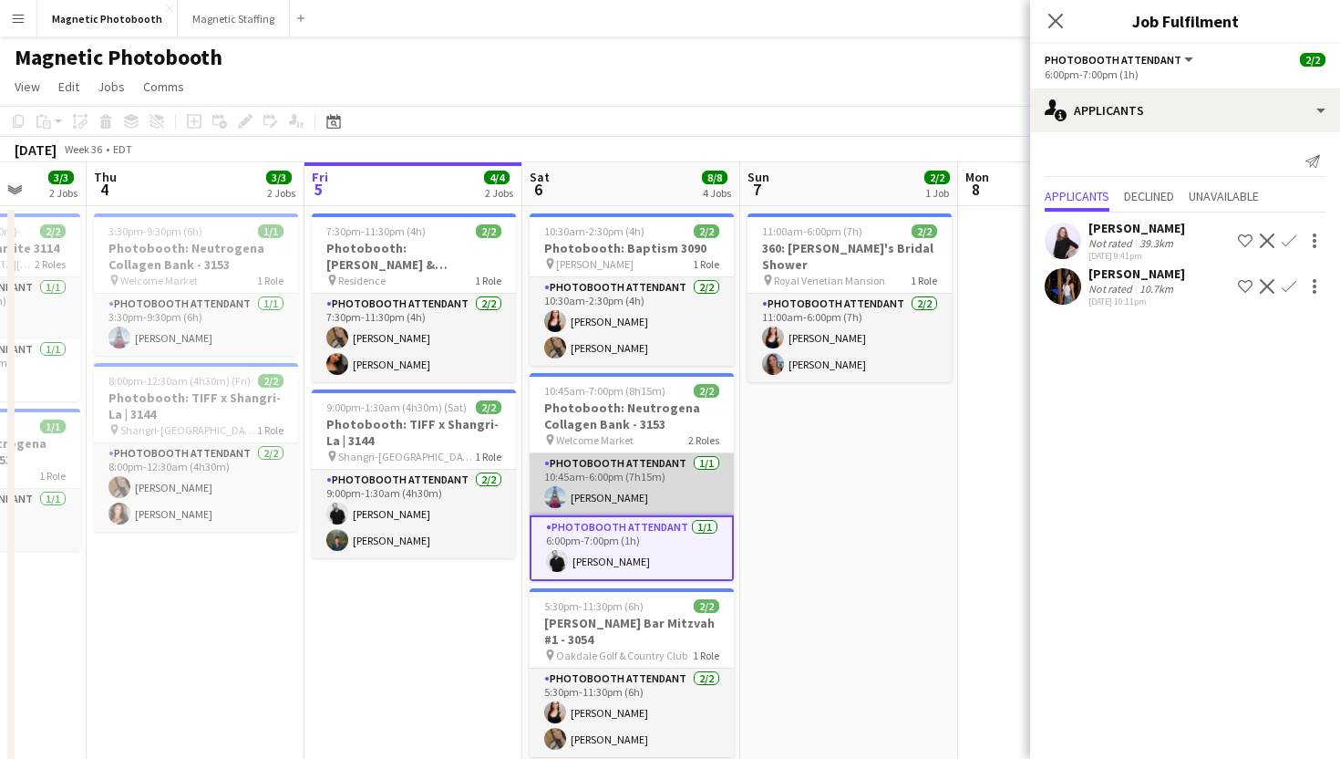
click at [601, 497] on app-card-role "Photobooth Attendant [DATE] 10:45am-6:00pm (7h15m) [PERSON_NAME]" at bounding box center [632, 484] width 204 height 62
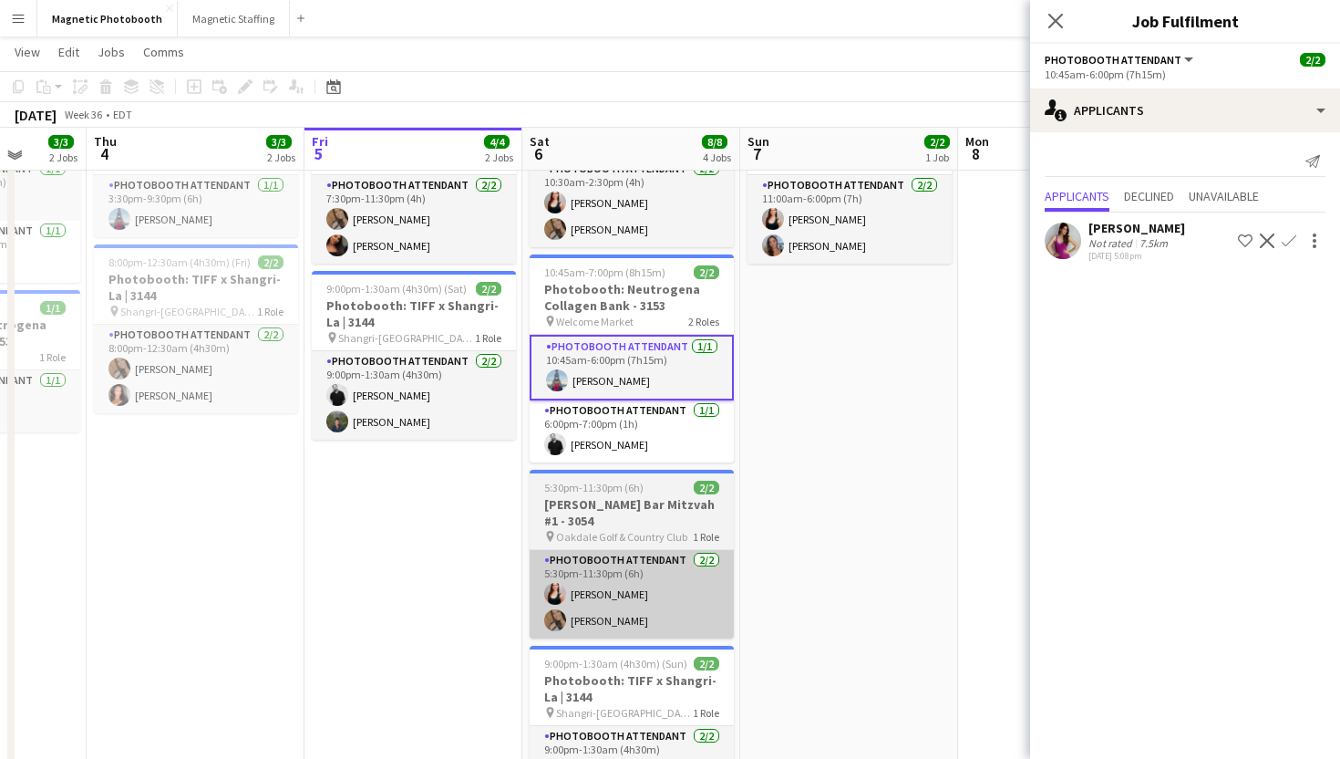
scroll to position [116, 0]
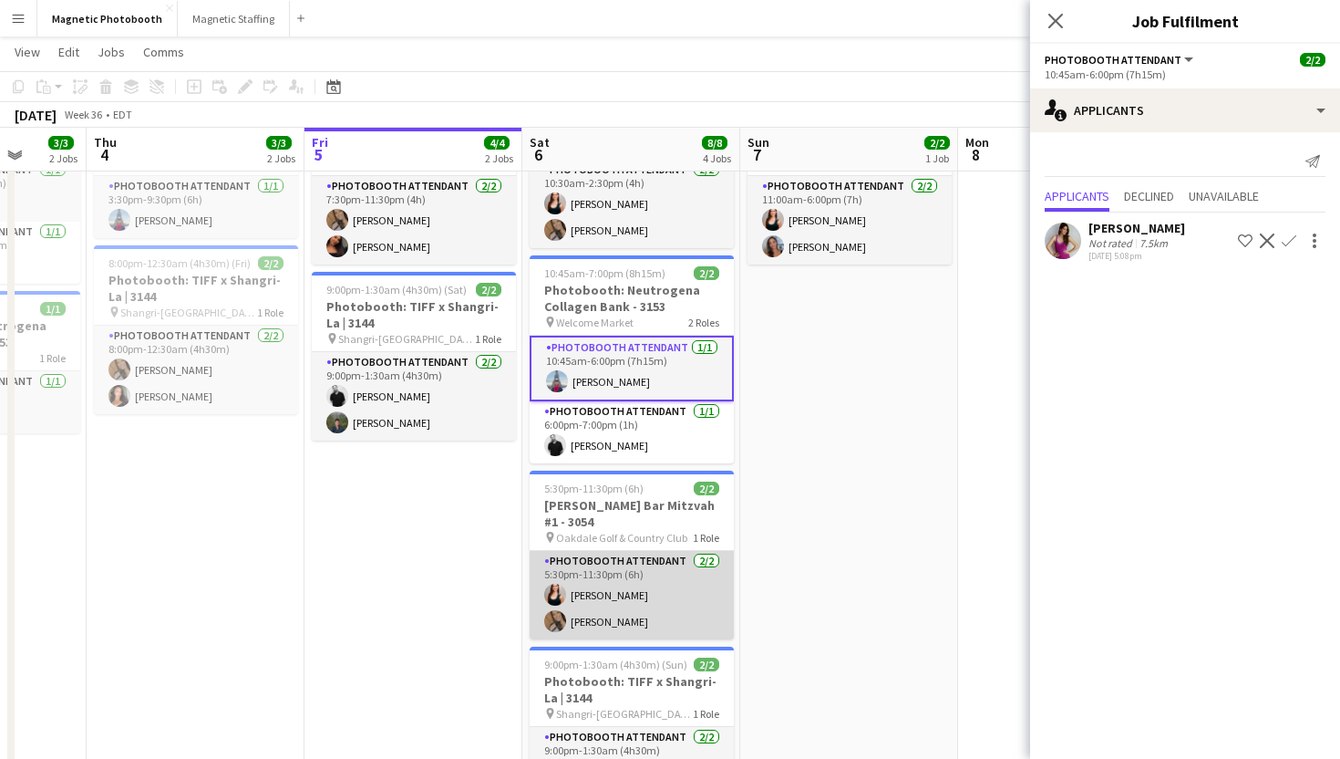
click at [600, 605] on app-card-role "Photobooth Attendant [DATE] 5:30pm-11:30pm (6h) [PERSON_NAME] [PERSON_NAME]" at bounding box center [632, 595] width 204 height 88
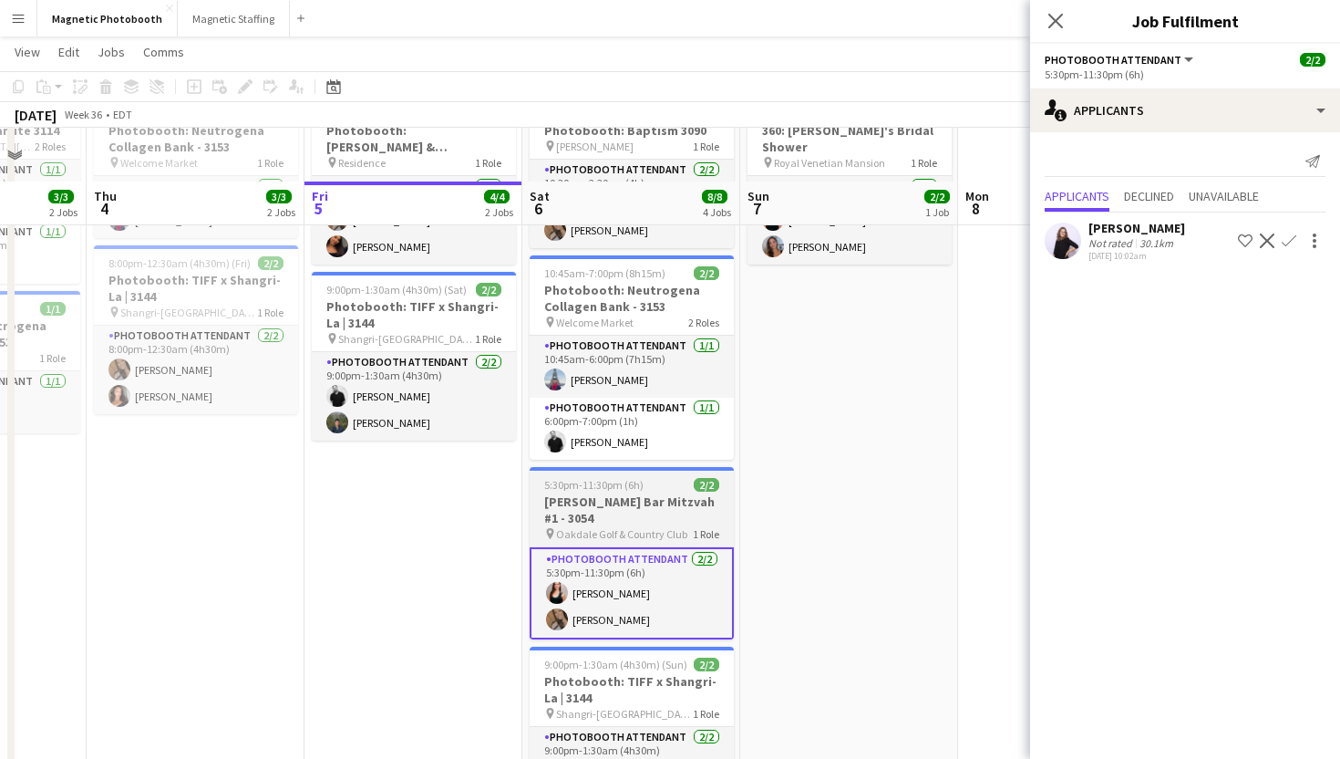
scroll to position [191, 0]
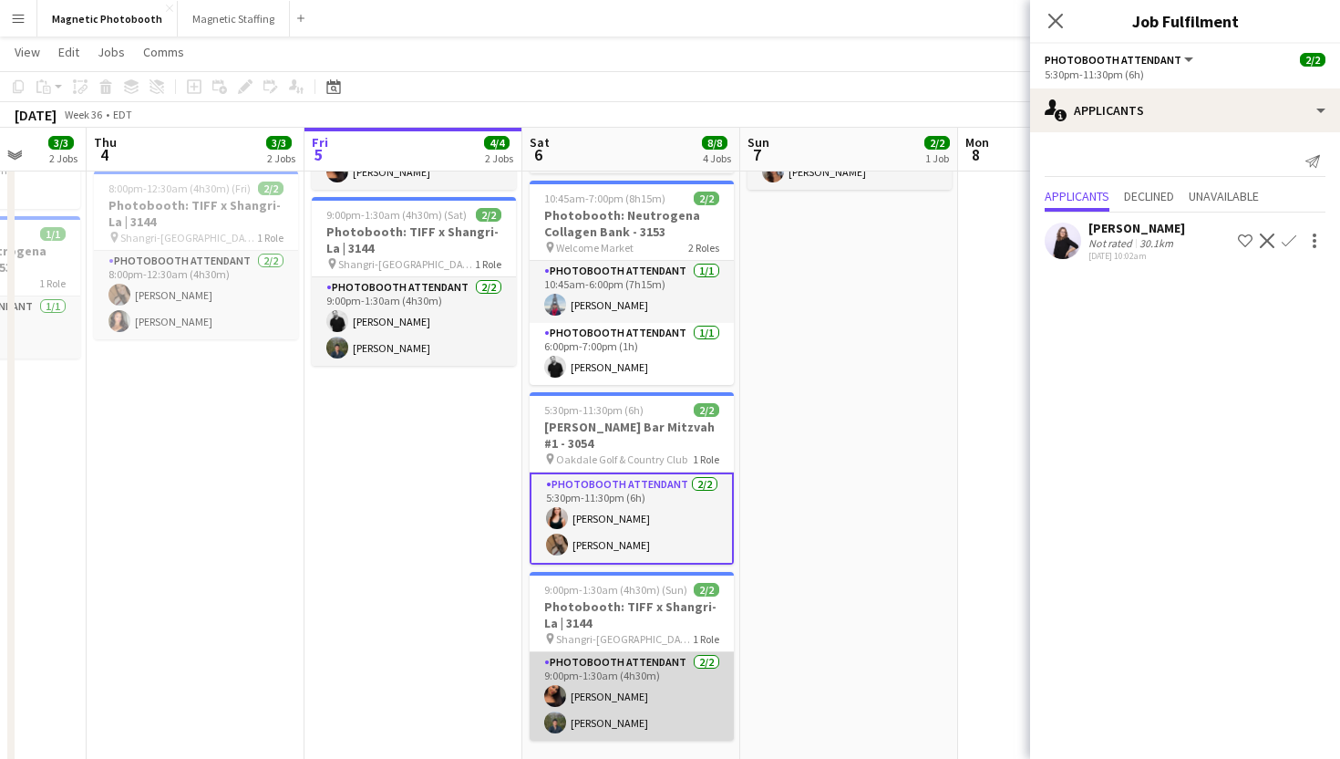
click at [596, 693] on app-card-role "Photobooth Attendant [DATE] 9:00pm-1:30am (4h30m) [PERSON_NAME] [PERSON_NAME]" at bounding box center [632, 696] width 204 height 88
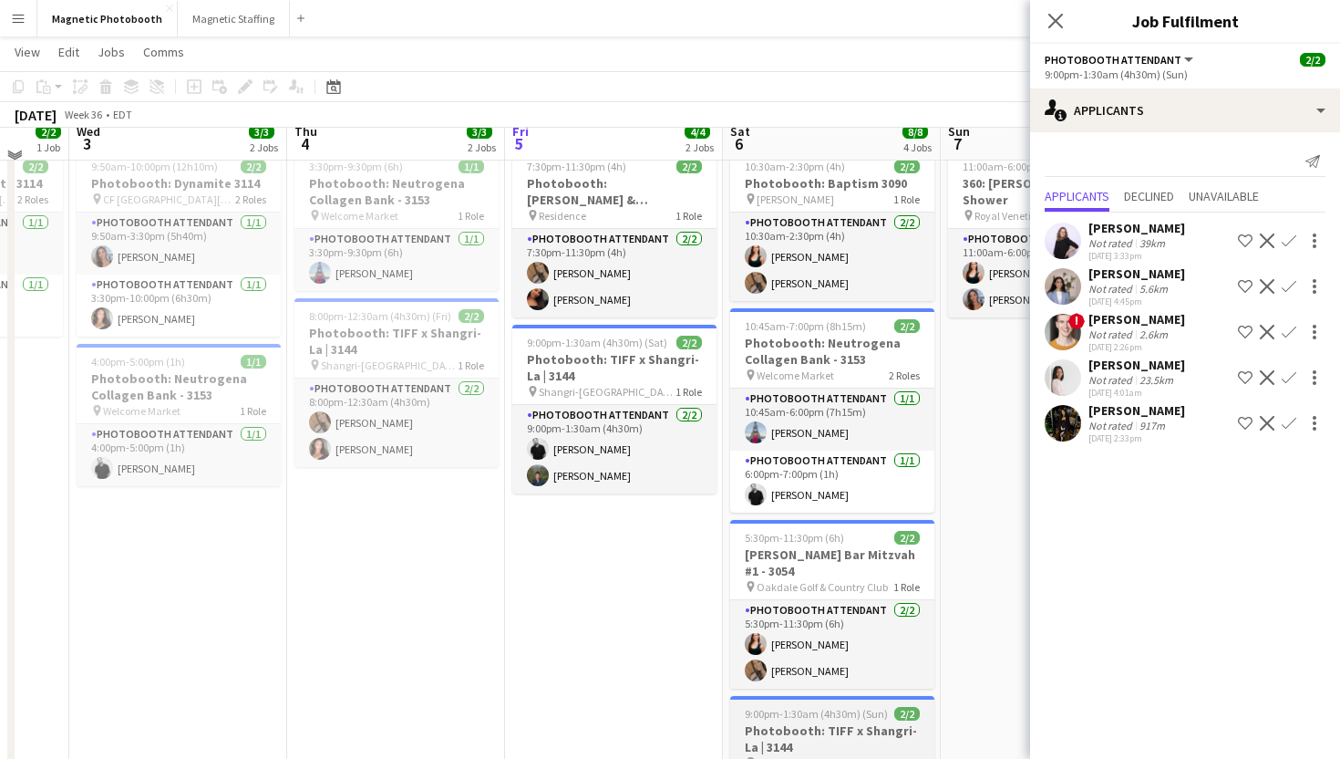
scroll to position [25, 0]
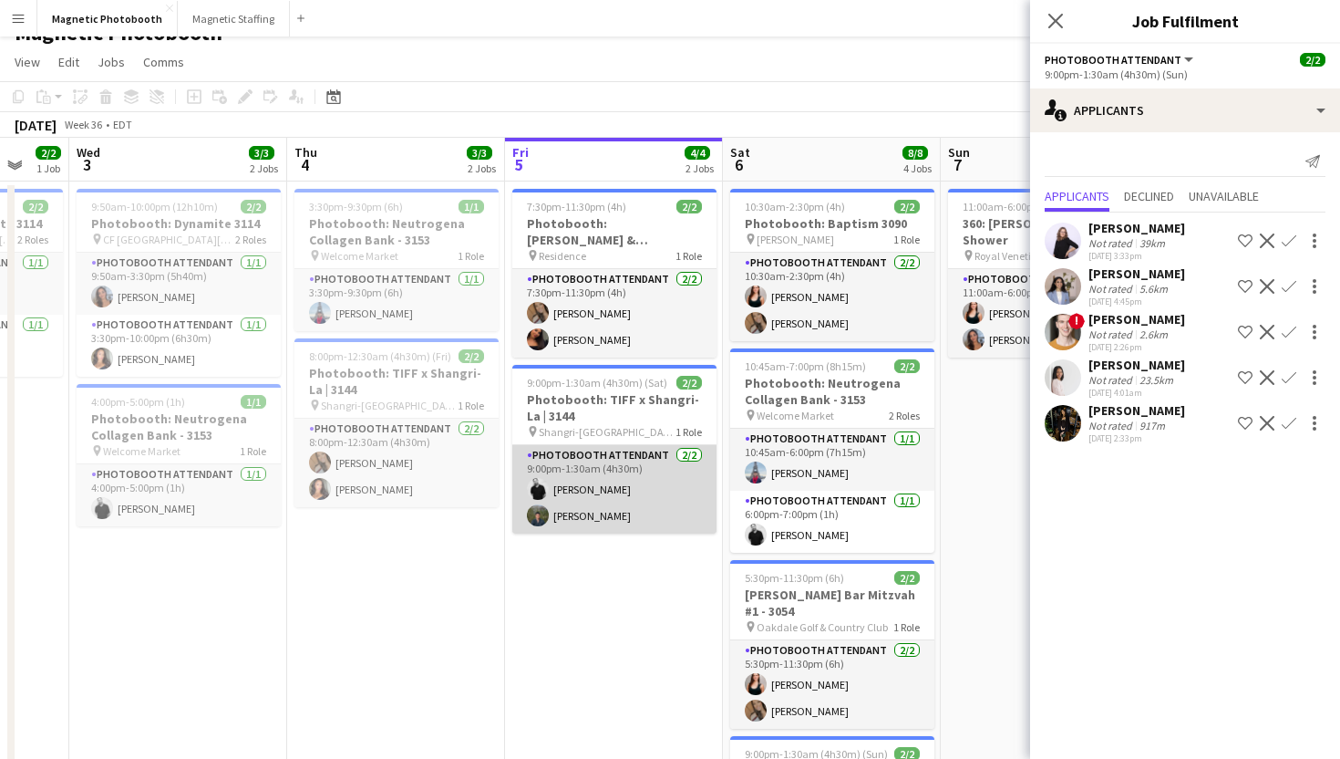
click at [590, 513] on app-card-role "Photobooth Attendant [DATE] 9:00pm-1:30am (4h30m) [PERSON_NAME] [PERSON_NAME]" at bounding box center [614, 489] width 204 height 88
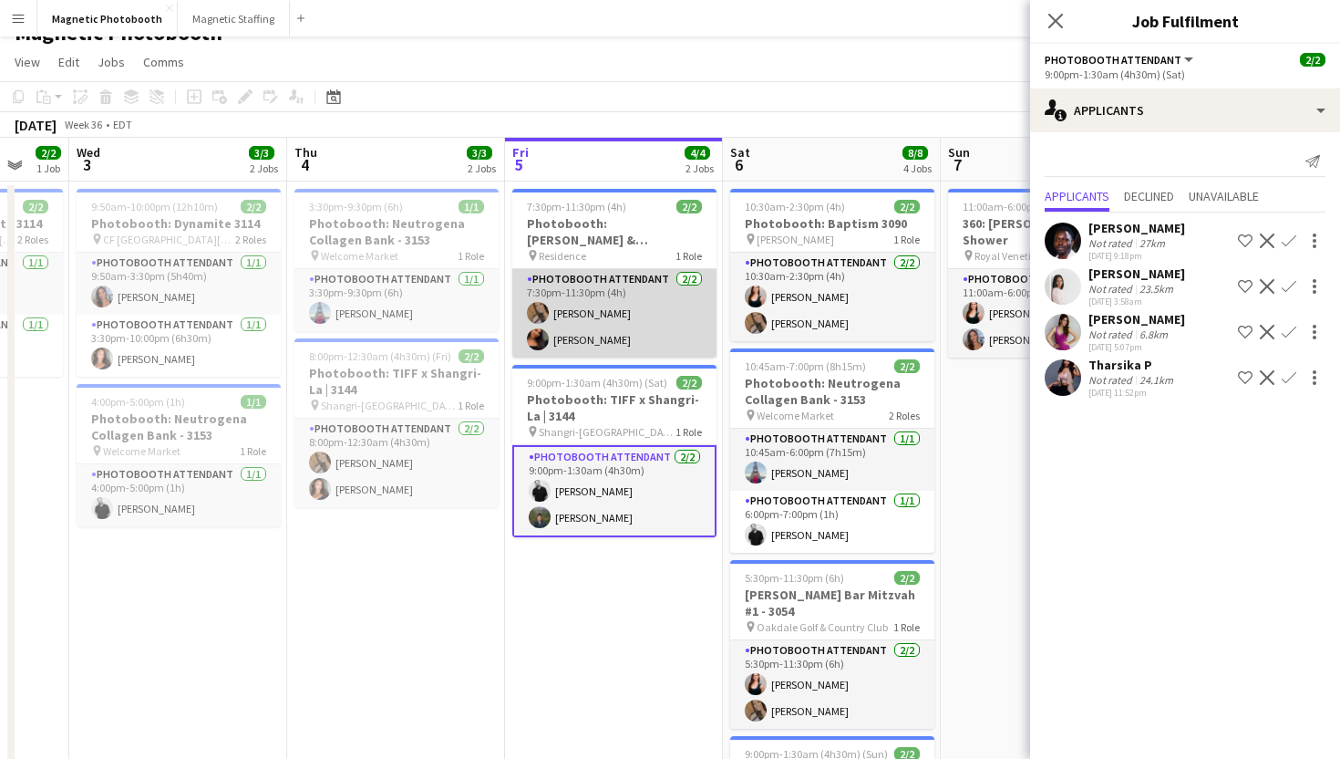
click at [619, 346] on app-card-role "Photobooth Attendant [DATE] 7:30pm-11:30pm (4h) [PERSON_NAME] [PERSON_NAME]" at bounding box center [614, 313] width 204 height 88
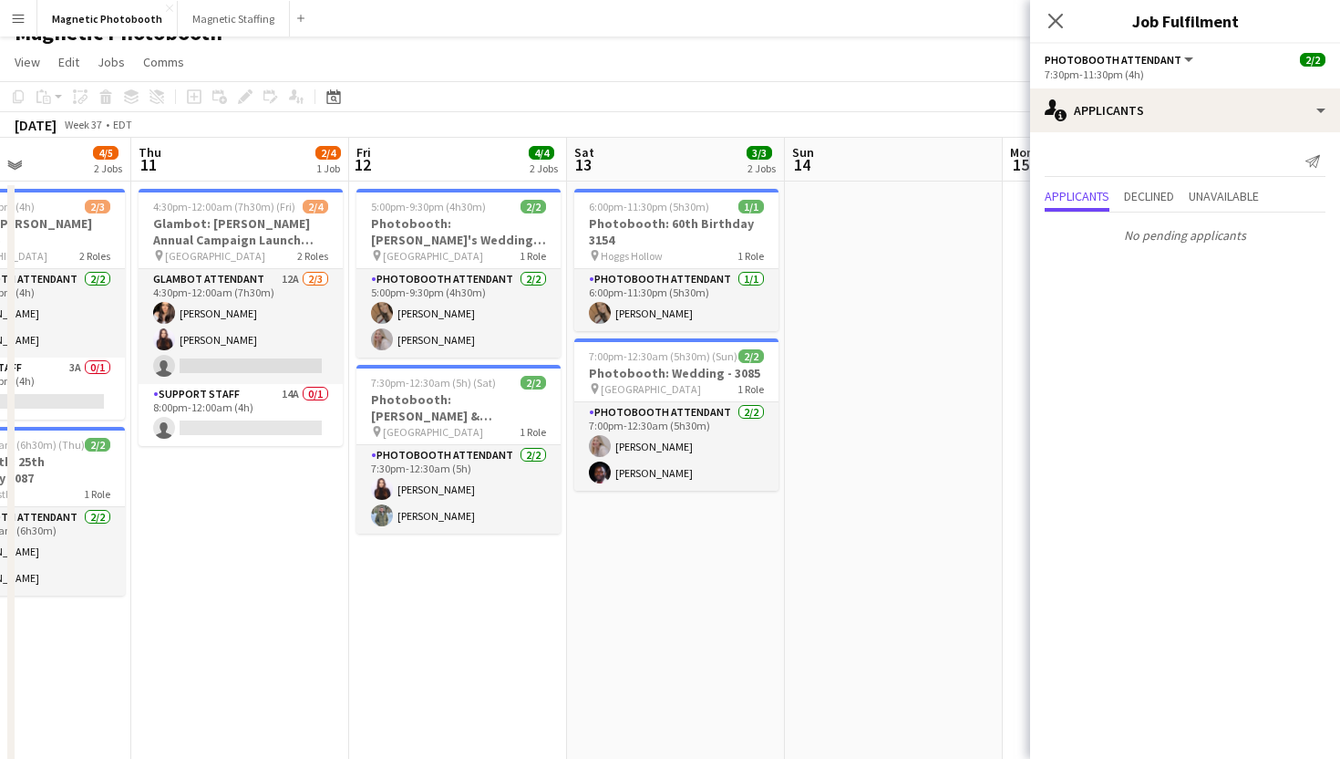
scroll to position [0, 760]
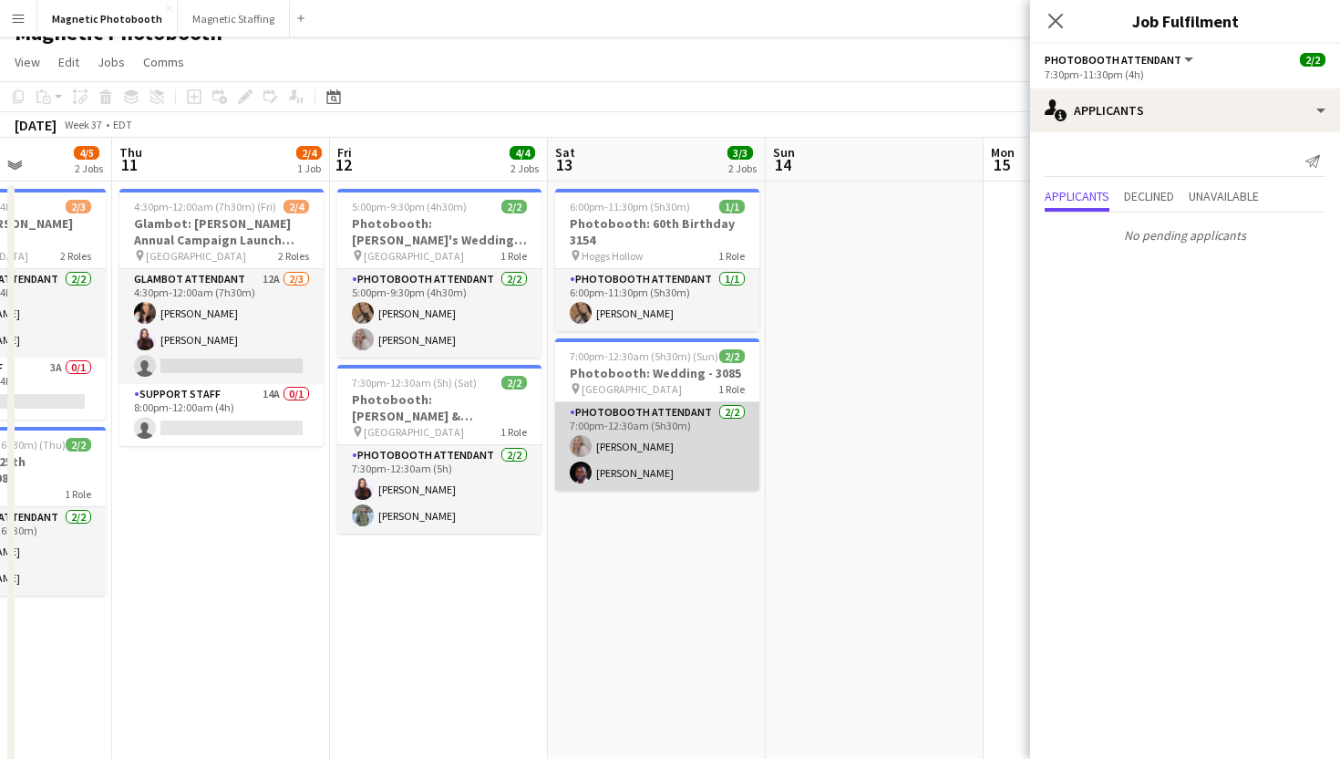
click at [628, 458] on app-card-role "Photobooth Attendant [DATE] 7:00pm-12:30am (5h30m) [PERSON_NAME] [PERSON_NAME]" at bounding box center [657, 446] width 204 height 88
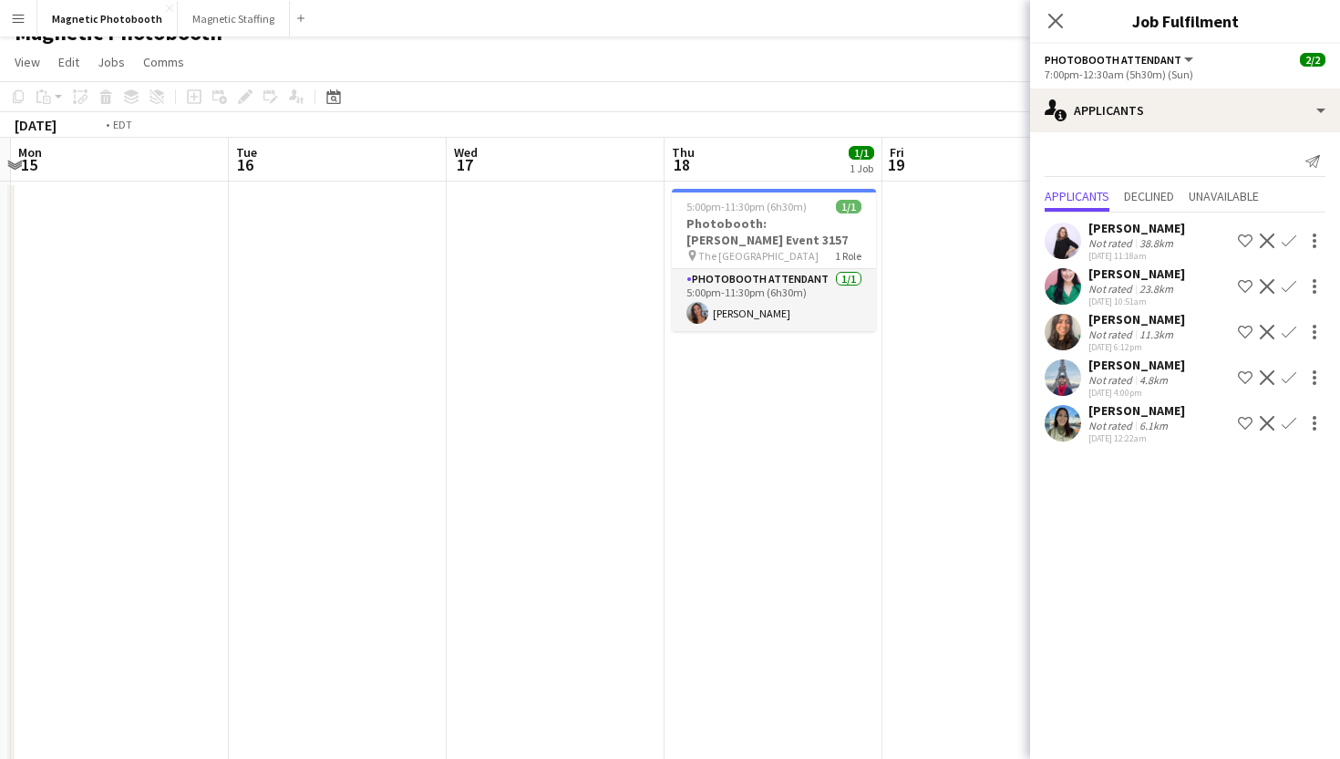
scroll to position [0, 668]
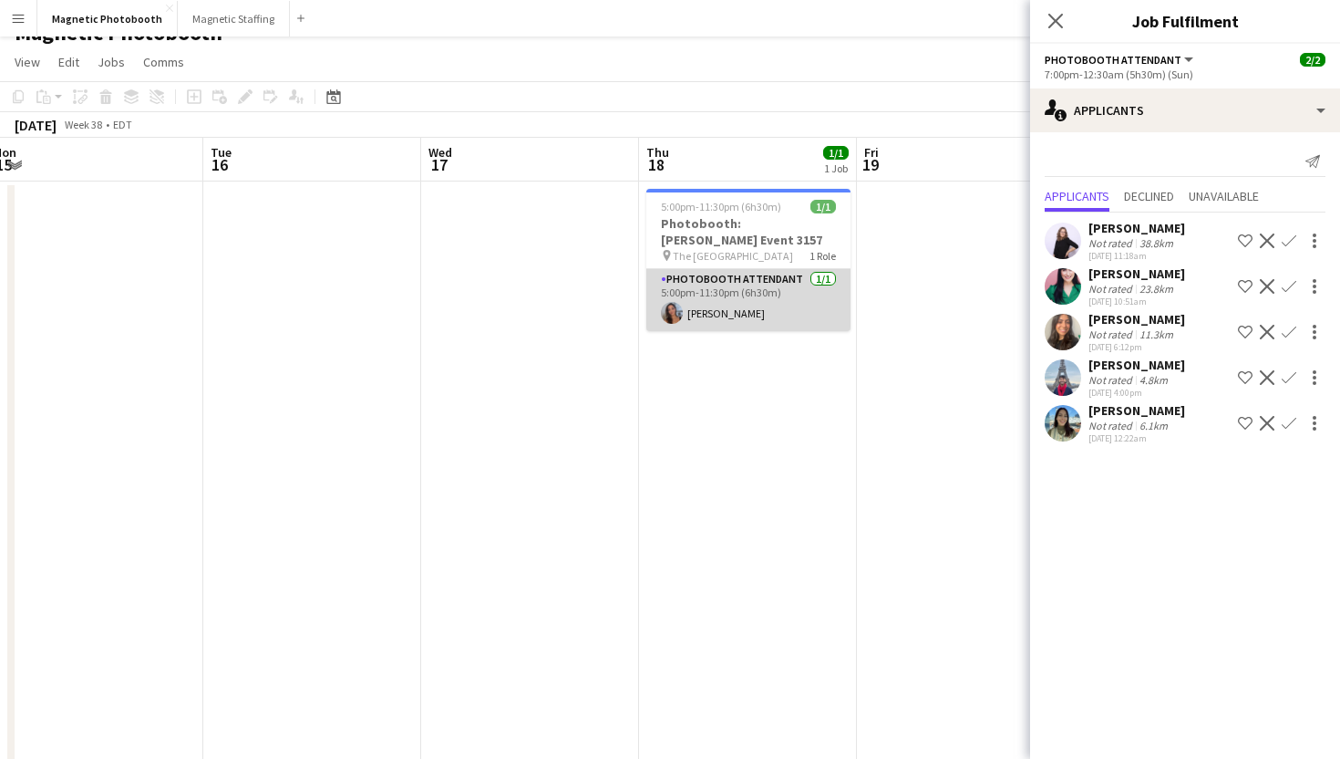
click at [715, 285] on app-card-role "Photobooth Attendant [DATE] 5:00pm-11:30pm (6h30m) [PERSON_NAME]" at bounding box center [748, 300] width 204 height 62
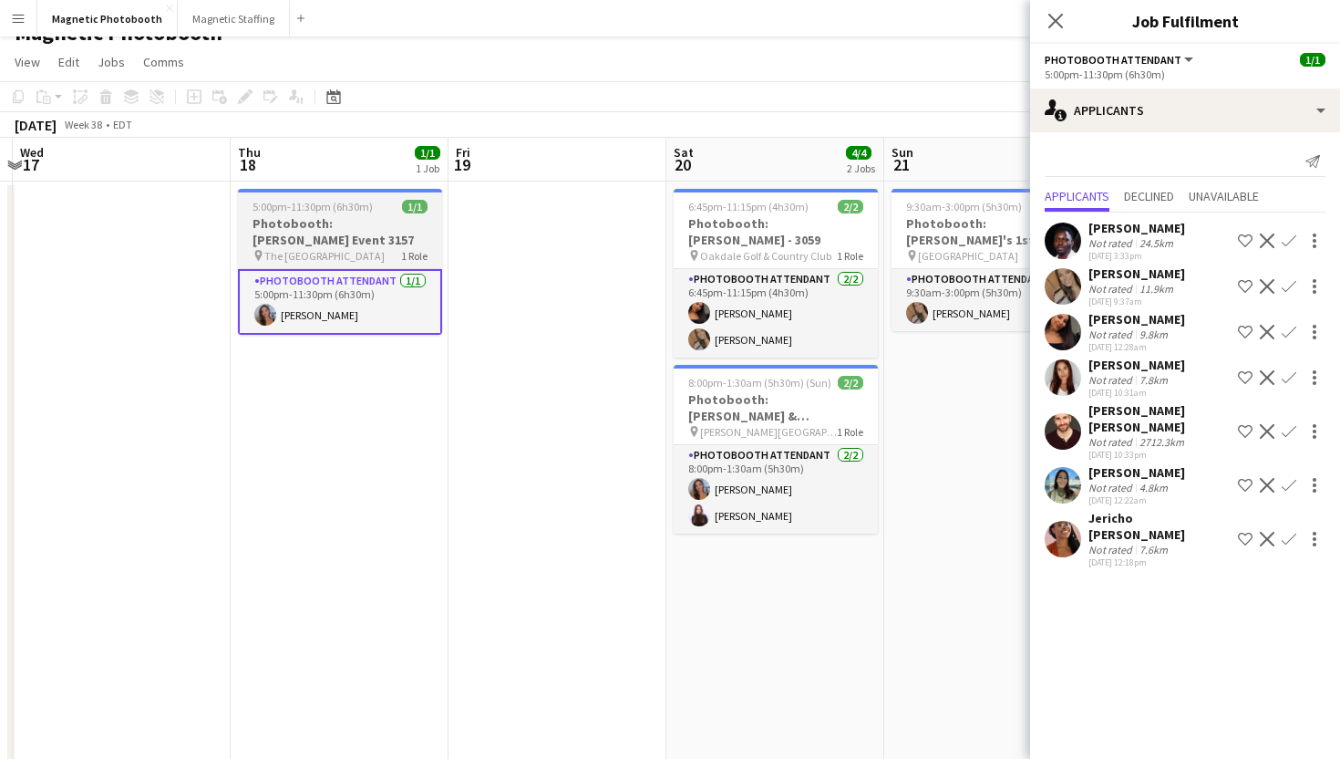
scroll to position [0, 707]
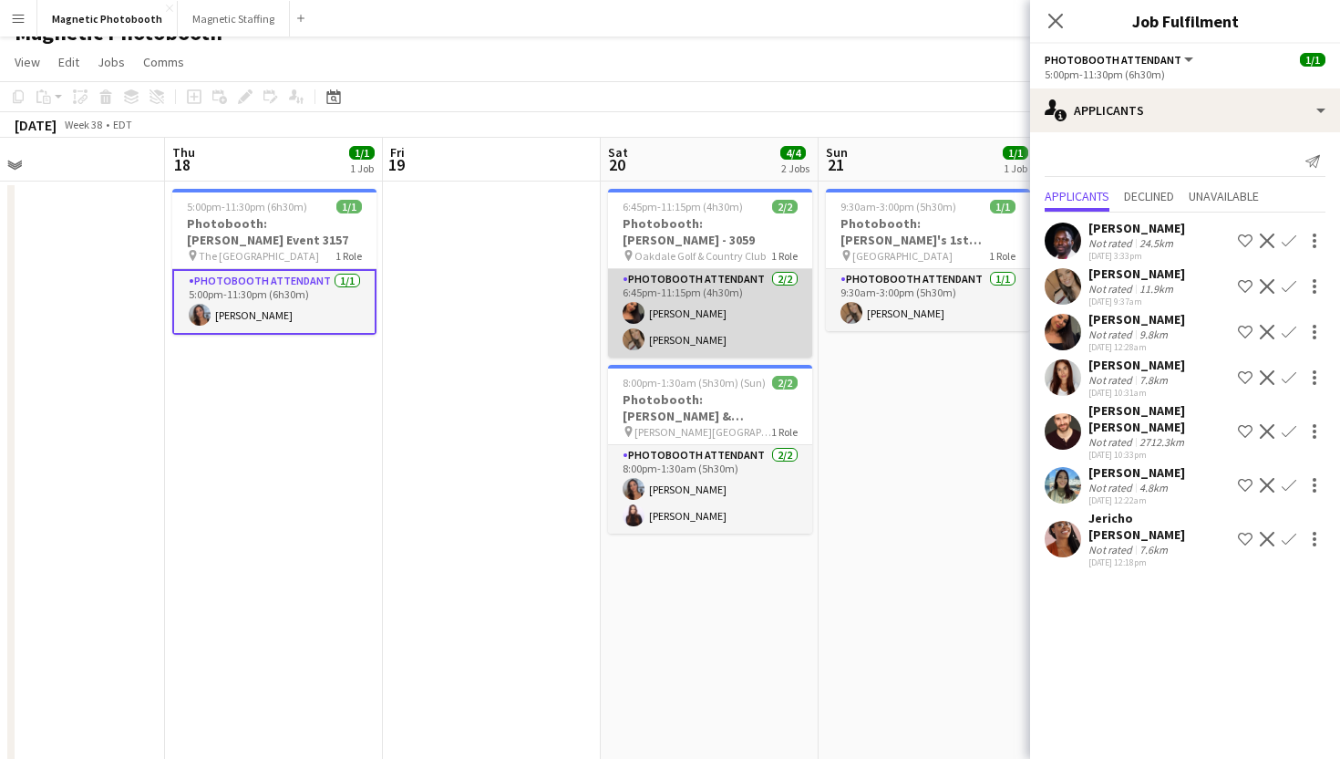
click at [687, 325] on app-card-role "Photobooth Attendant [DATE] 6:45pm-11:15pm (4h30m) [PERSON_NAME] [PERSON_NAME]" at bounding box center [710, 313] width 204 height 88
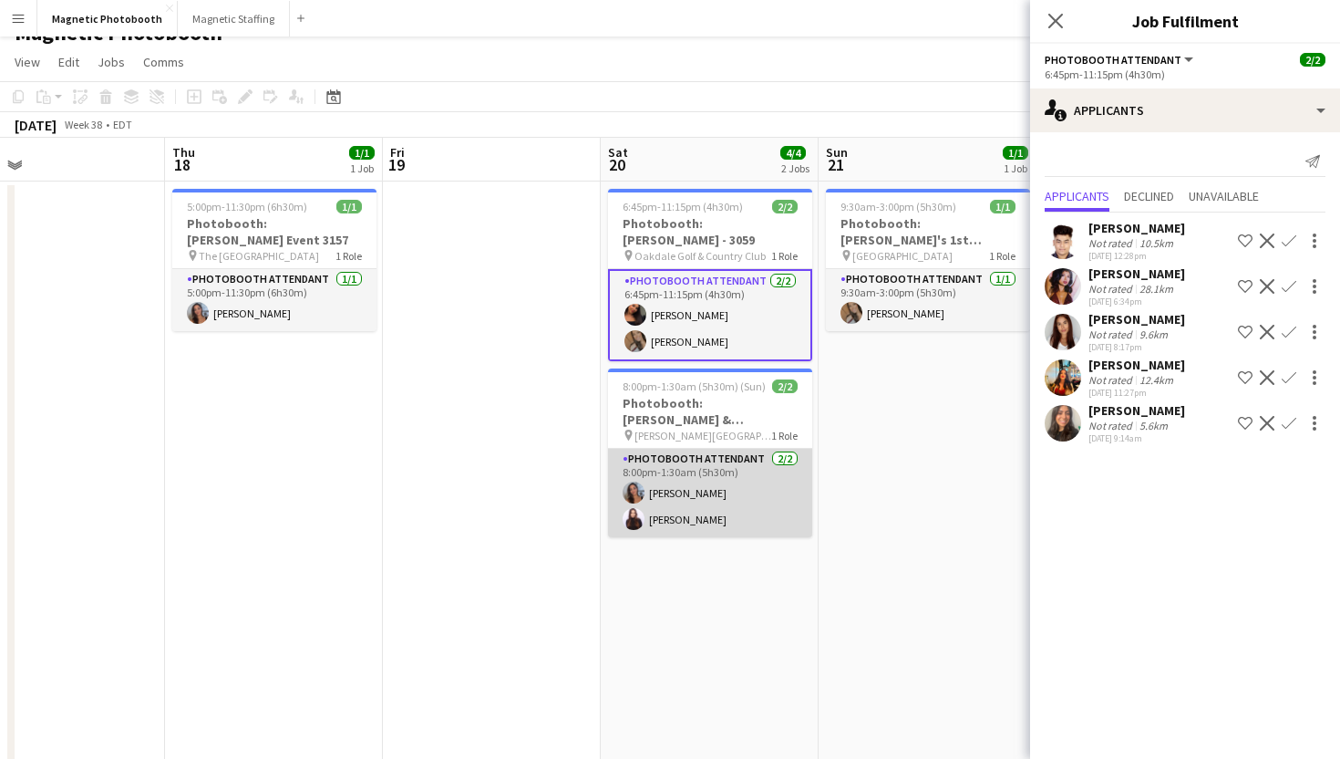
click at [786, 515] on app-card-role "Photobooth Attendant [DATE] 8:00pm-1:30am (5h30m) [PERSON_NAME] [PERSON_NAME]" at bounding box center [710, 493] width 204 height 88
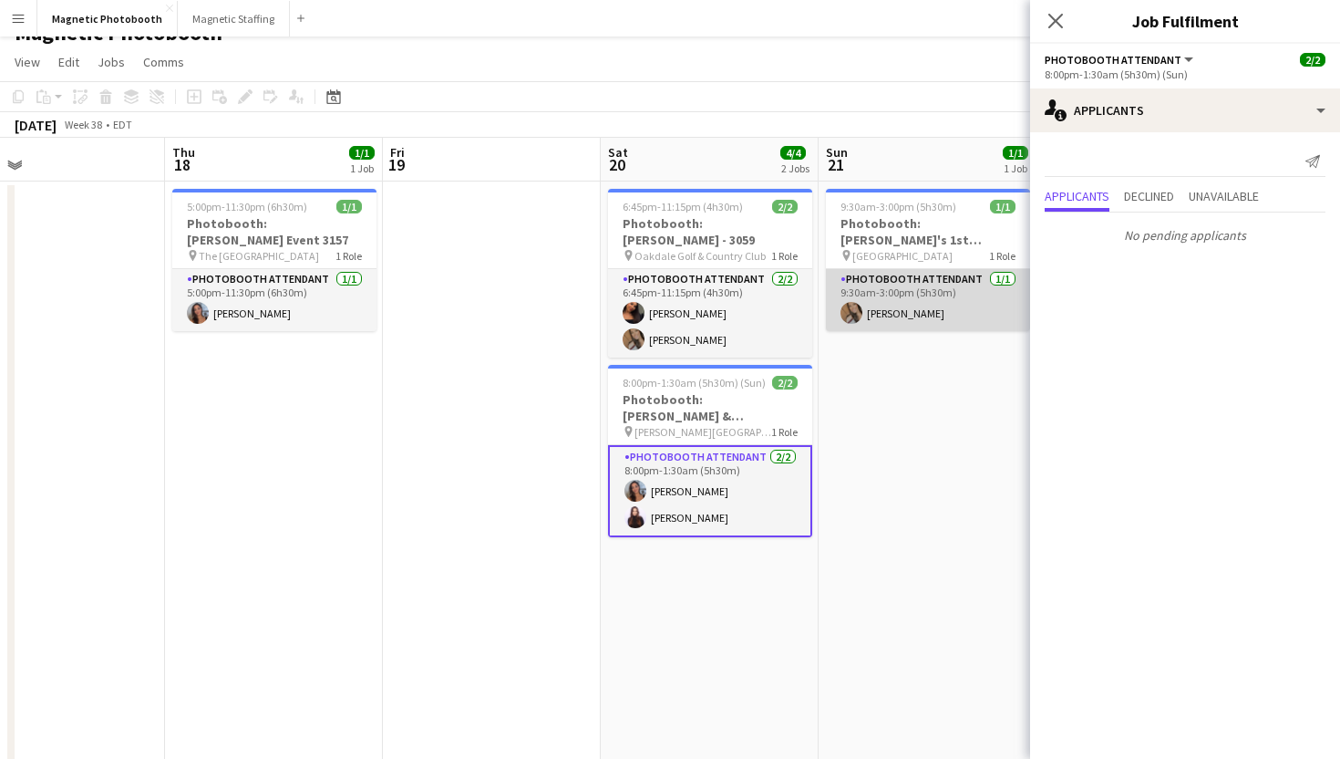
click at [922, 310] on app-card-role "Photobooth Attendant [DATE] 9:30am-3:00pm (5h30m) [PERSON_NAME]" at bounding box center [928, 300] width 204 height 62
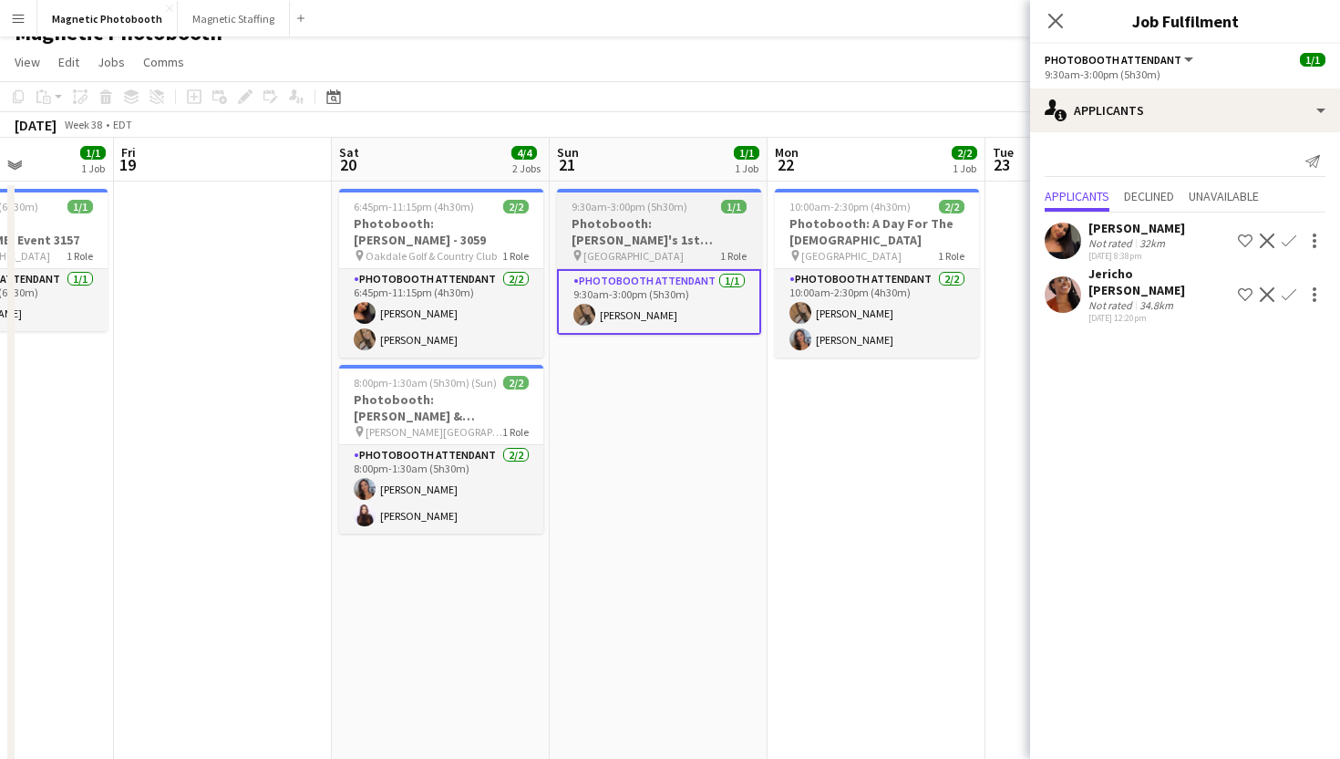
scroll to position [0, 568]
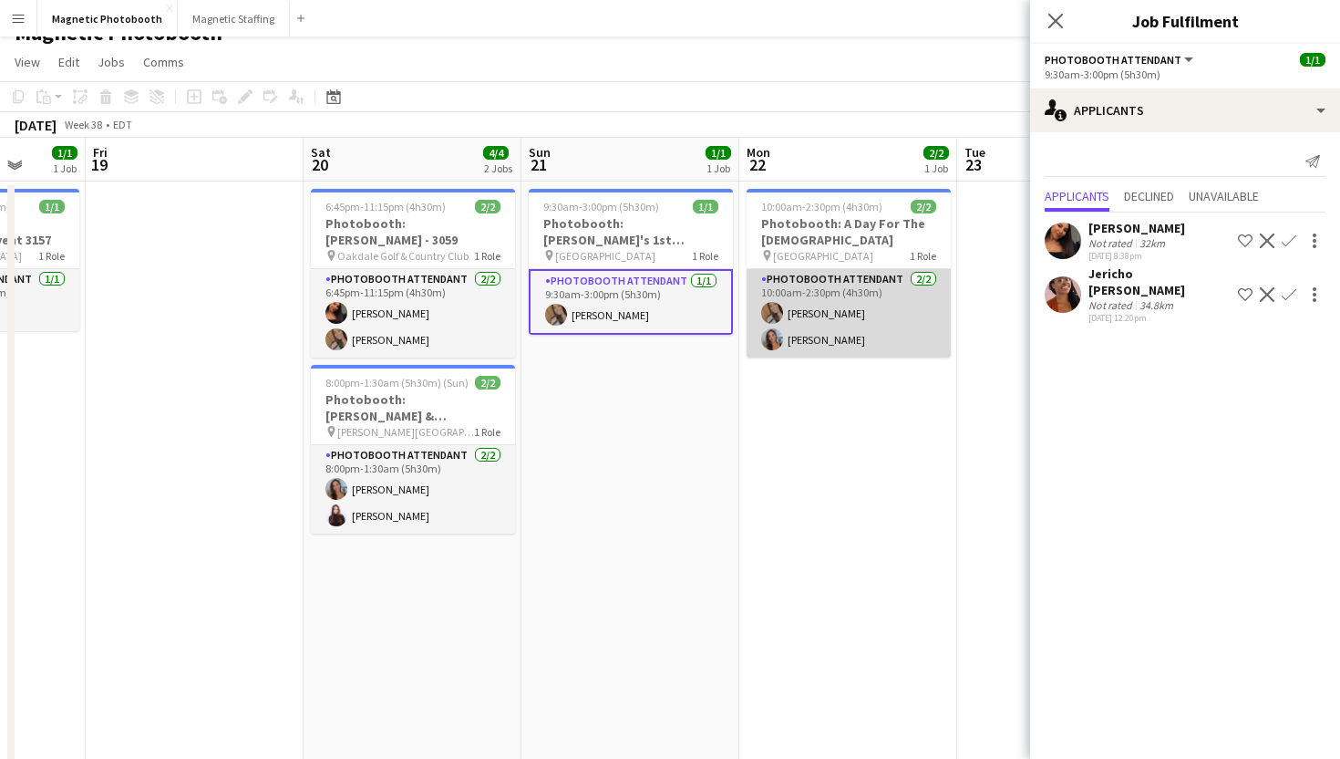
click at [922, 310] on app-card-role "Photobooth Attendant [DATE] 10:00am-2:30pm (4h30m) [PERSON_NAME] [PERSON_NAME]" at bounding box center [849, 313] width 204 height 88
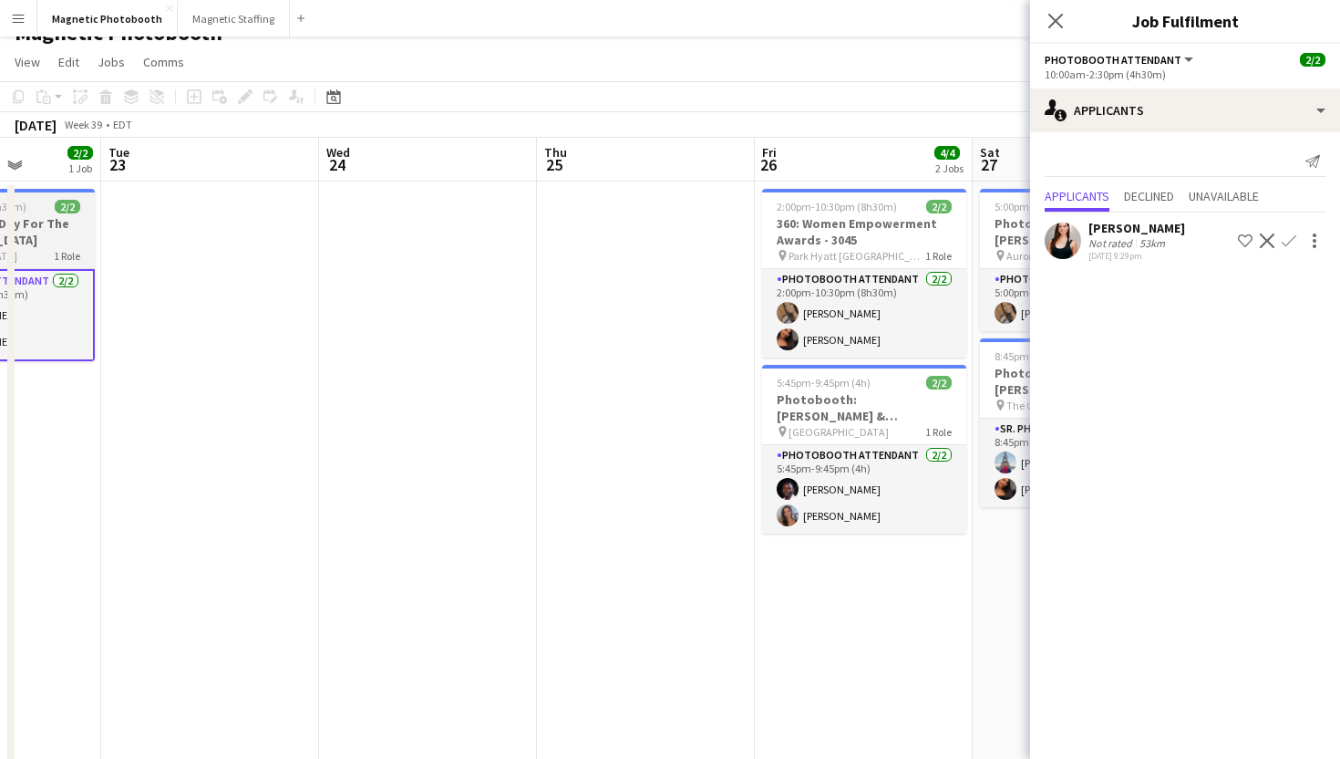
scroll to position [0, 566]
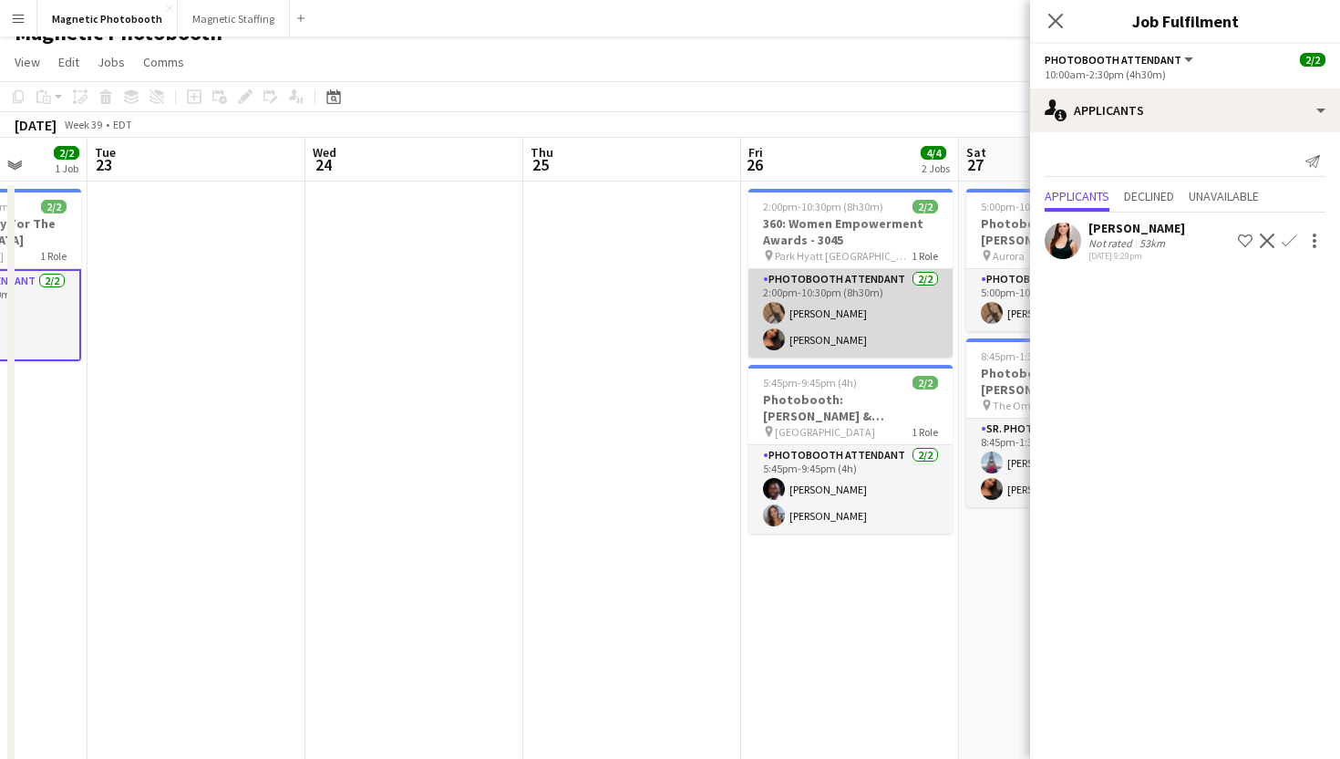
click at [889, 329] on app-card-role "Photobooth Attendant [DATE] 2:00pm-10:30pm (8h30m) [PERSON_NAME] [PERSON_NAME]" at bounding box center [851, 313] width 204 height 88
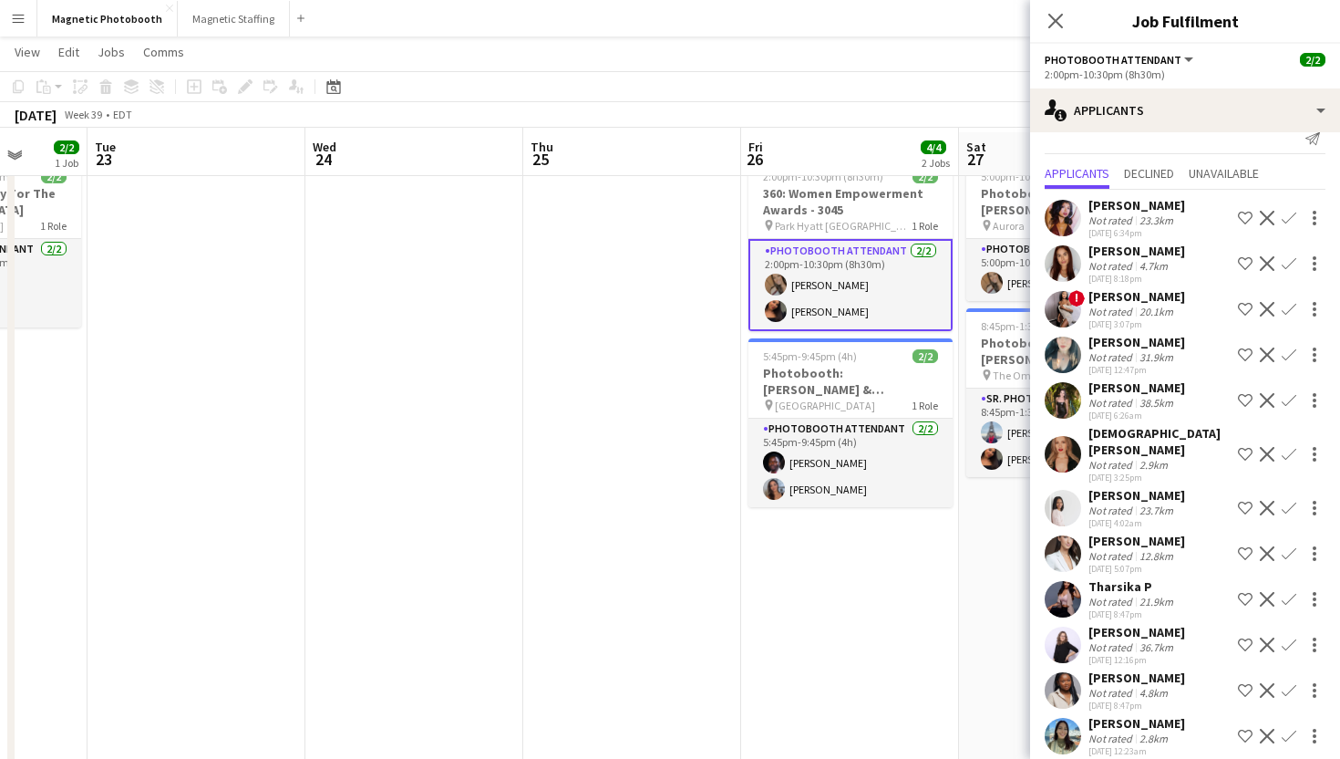
scroll to position [61, 0]
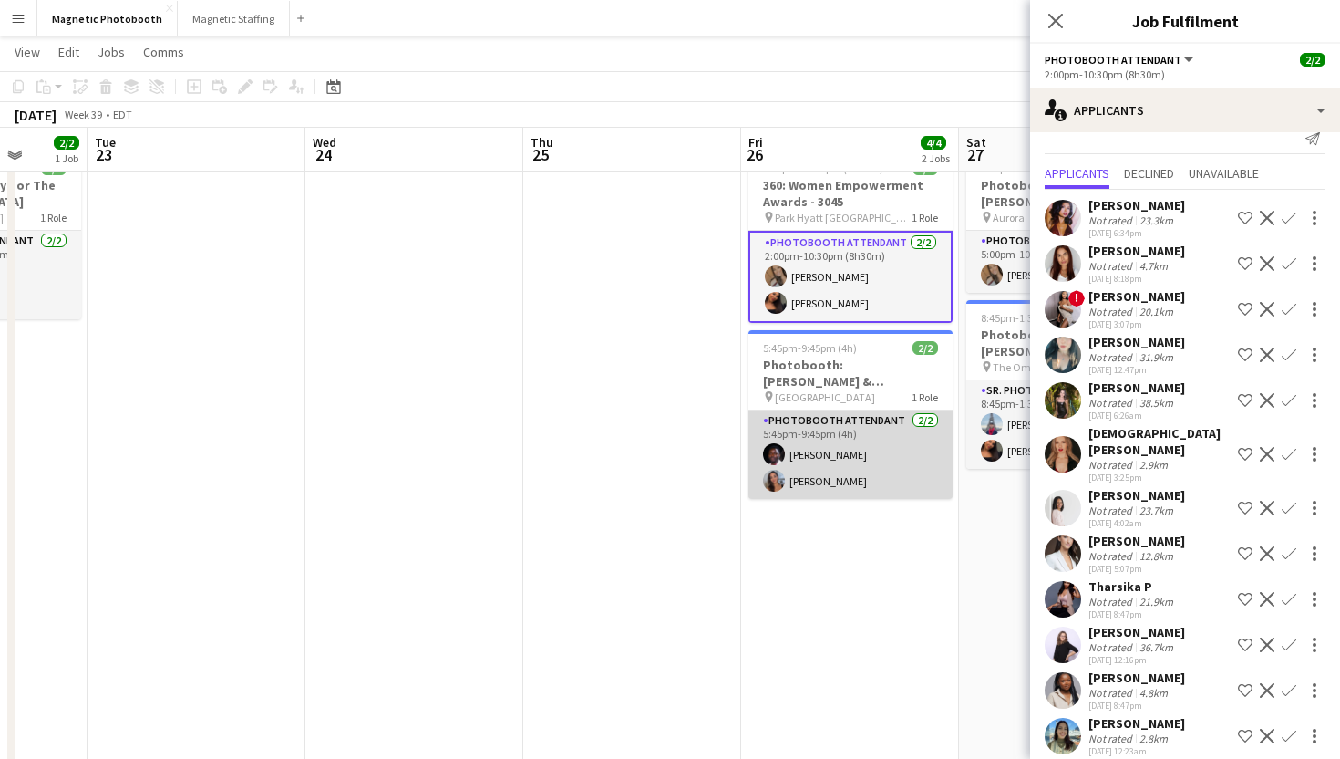
click at [853, 483] on app-card-role "Photobooth Attendant [DATE] 5:45pm-9:45pm (4h) [PERSON_NAME] [PERSON_NAME]" at bounding box center [851, 454] width 204 height 88
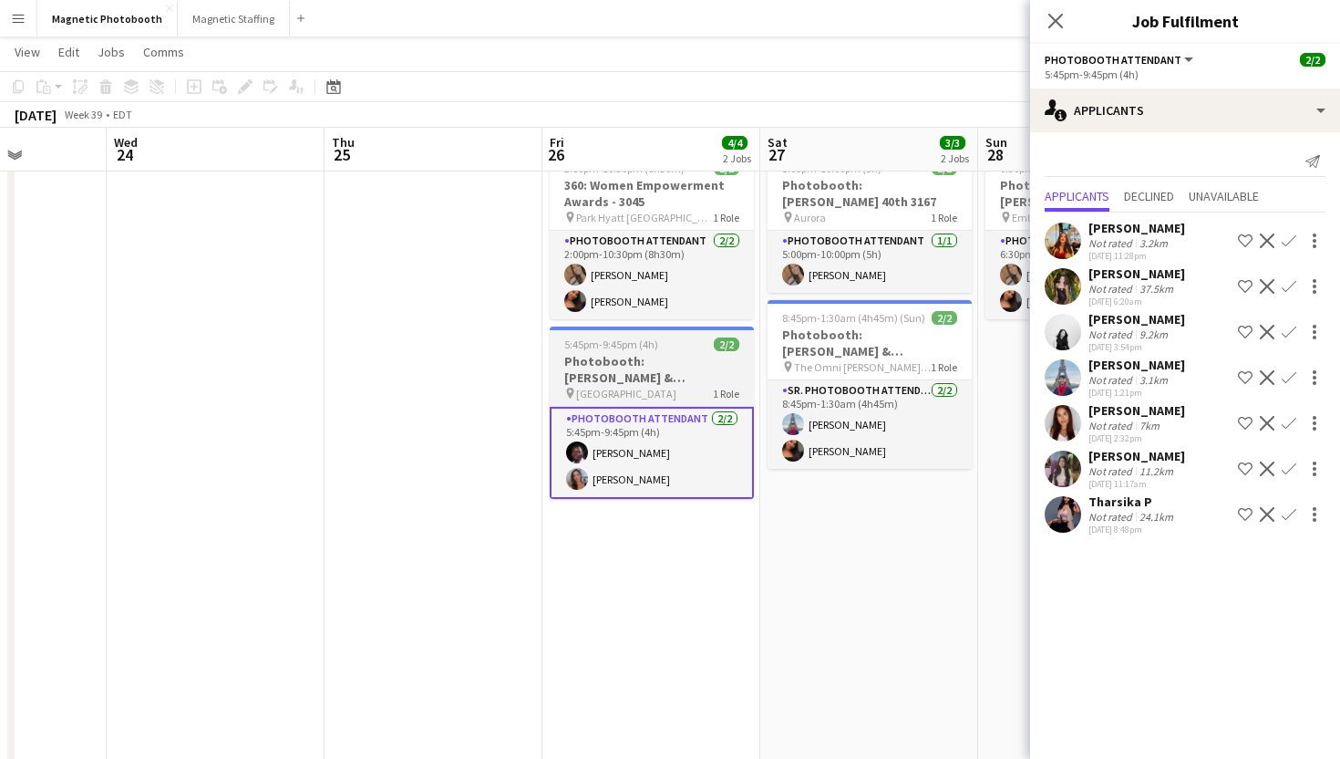
scroll to position [0, 791]
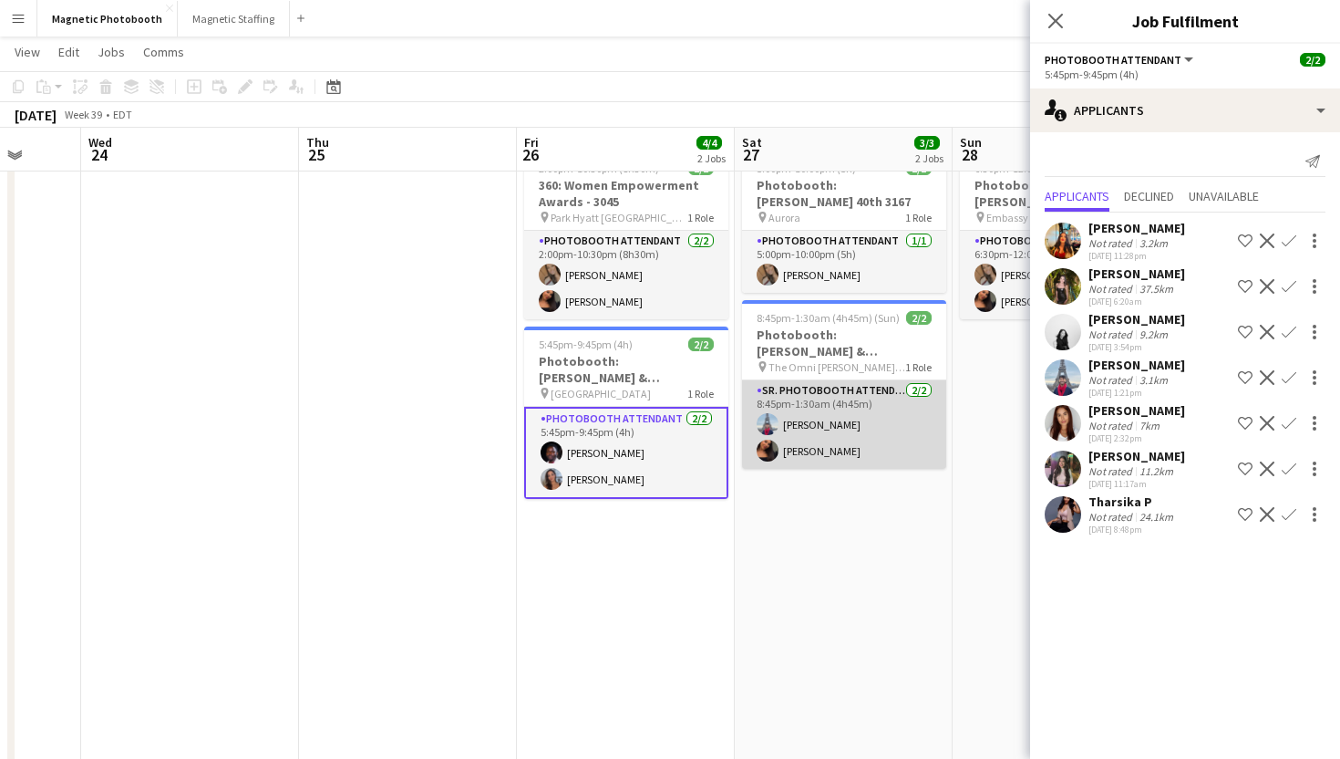
click at [850, 420] on app-card-role "Sr. Photobooth Attendant [DATE] 8:45pm-1:30am (4h45m) [PERSON_NAME] [PERSON_NAM…" at bounding box center [844, 424] width 204 height 88
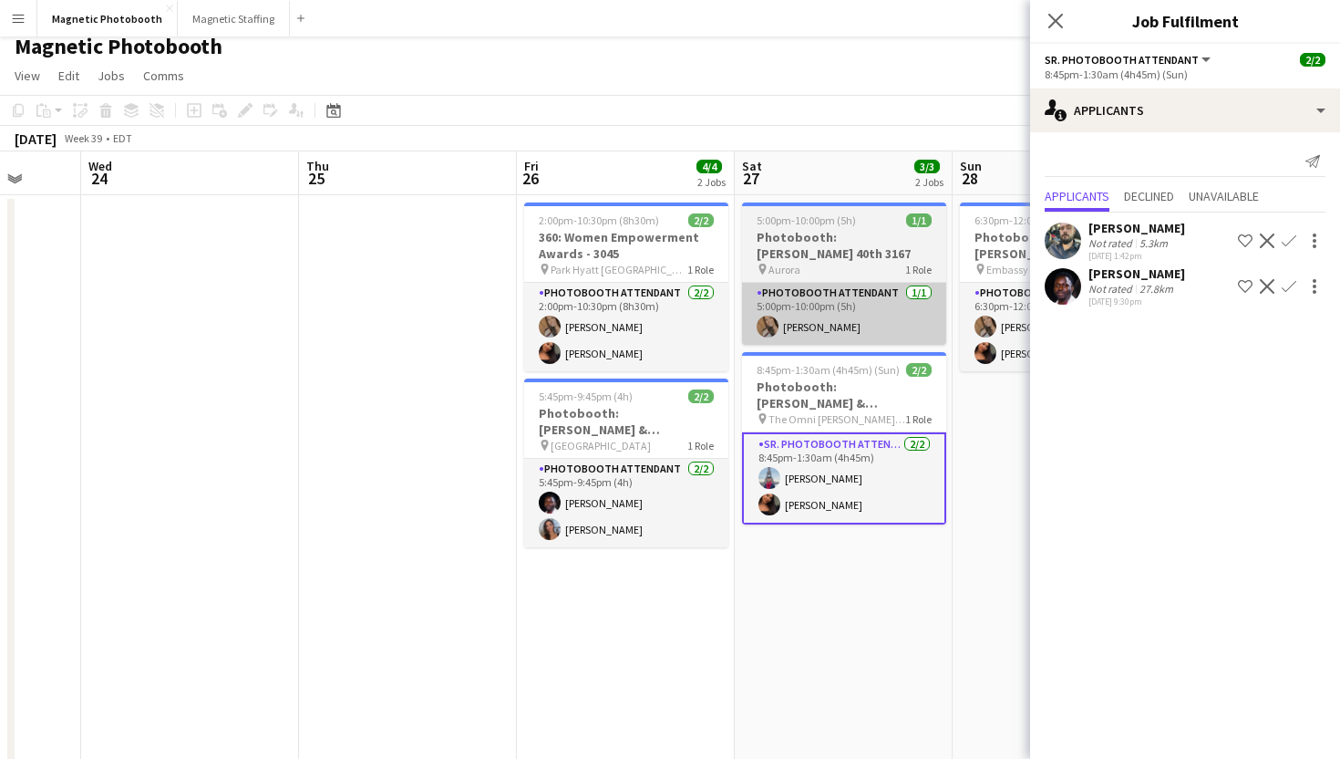
scroll to position [2, 0]
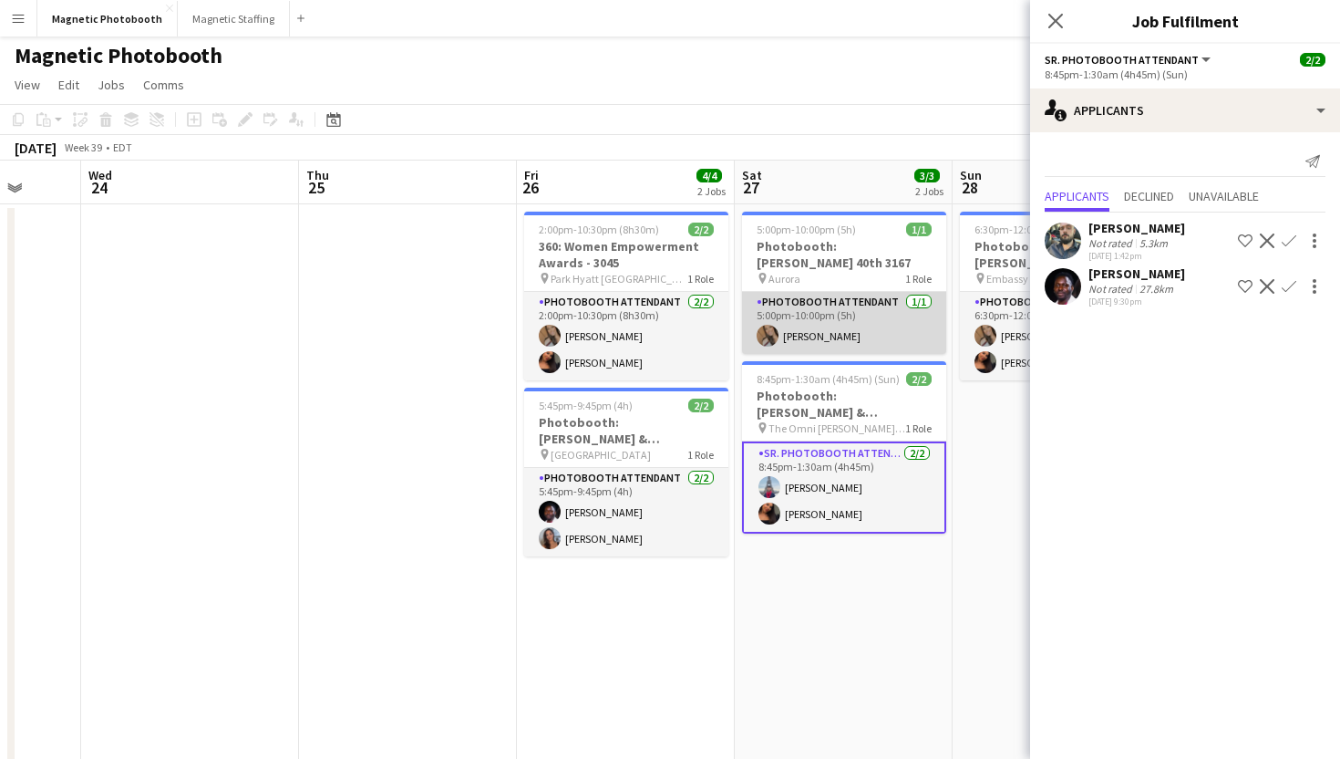
click at [864, 305] on app-card-role "Photobooth Attendant [DATE] 5:00pm-10:00pm (5h) [PERSON_NAME]" at bounding box center [844, 323] width 204 height 62
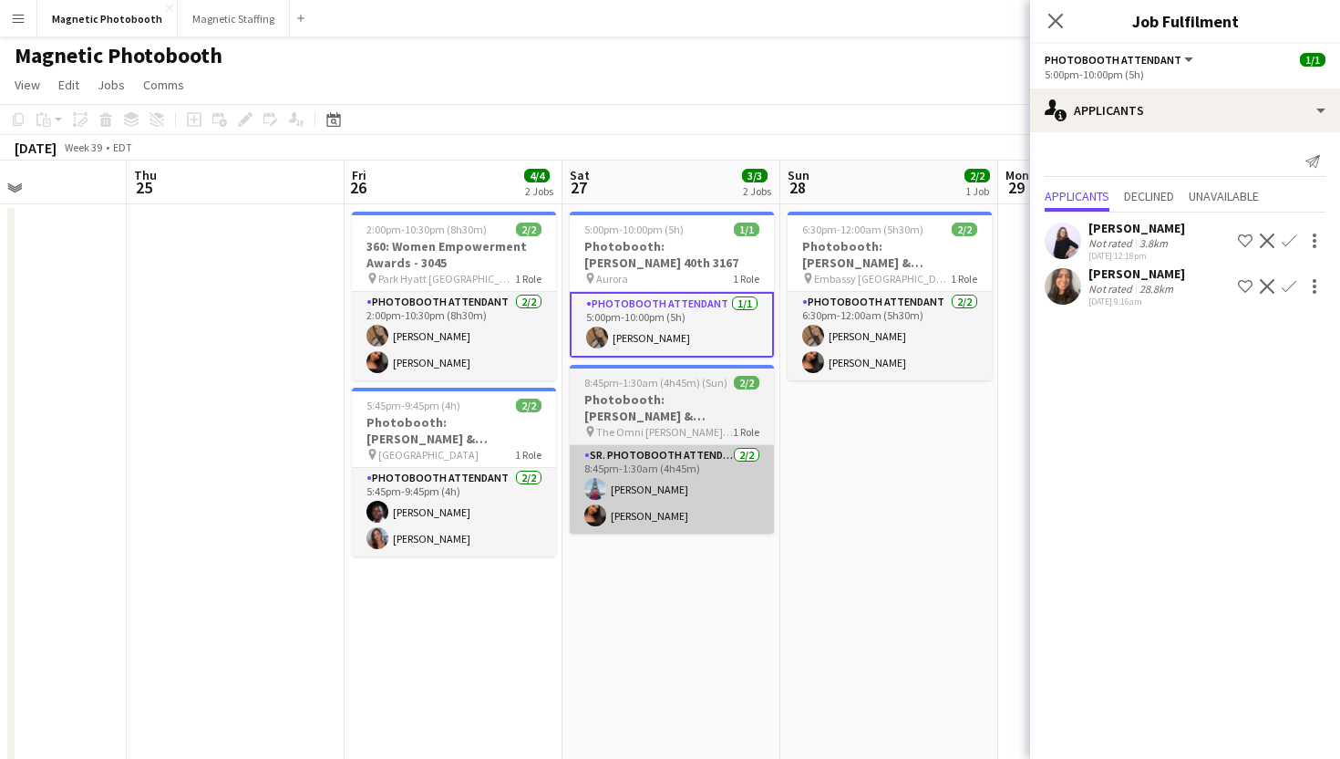
scroll to position [0, 549]
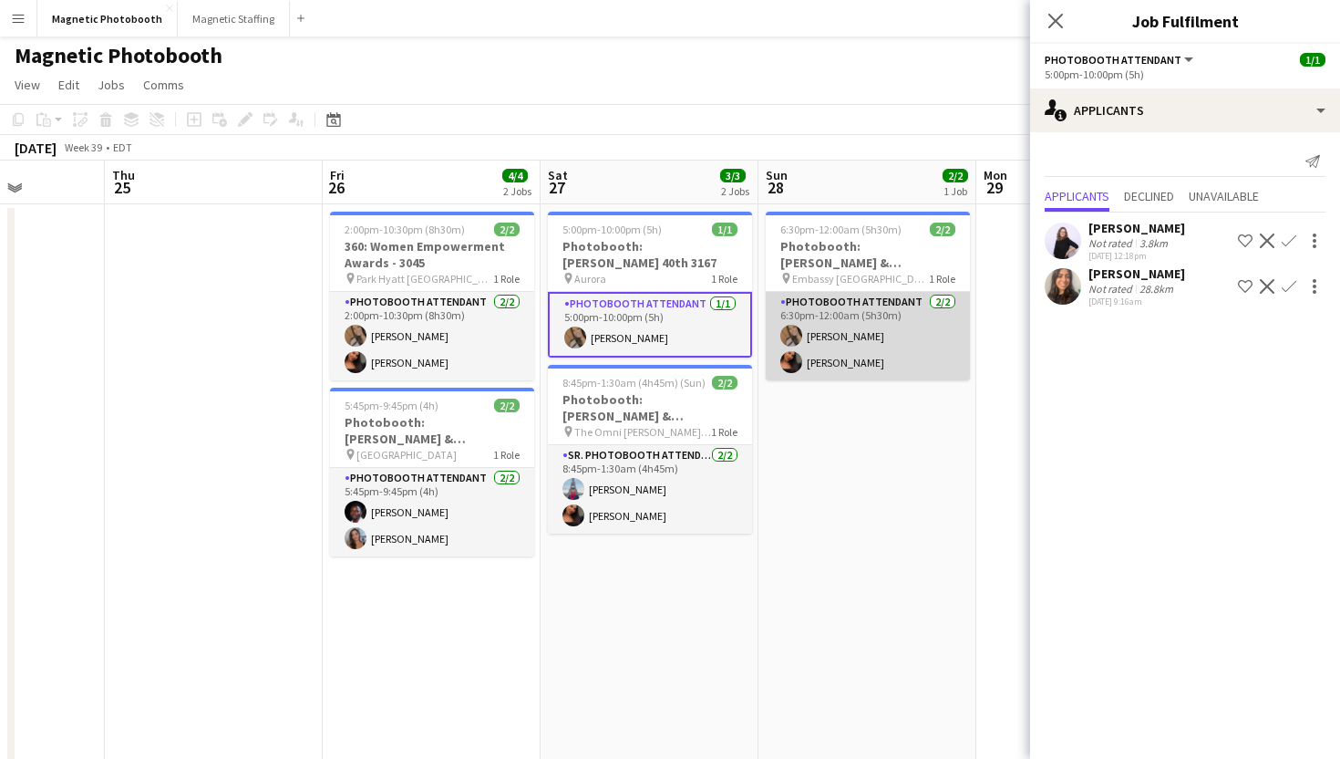
click at [867, 336] on app-card-role "Photobooth Attendant [DATE] 6:30pm-12:00am (5h30m) [PERSON_NAME] [PERSON_NAME]" at bounding box center [868, 336] width 204 height 88
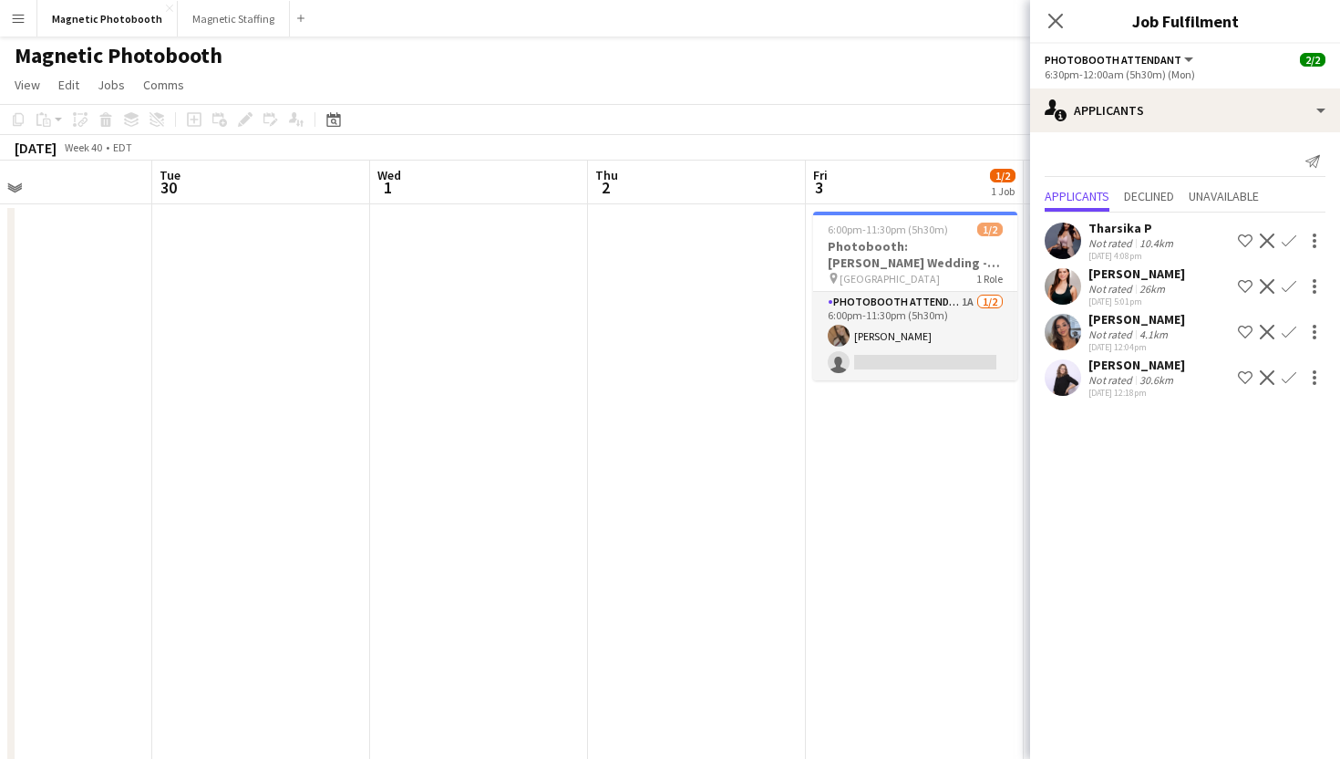
scroll to position [0, 509]
click at [868, 336] on app-card-role "Photobooth Attendant 1A [DATE] 6:00pm-11:30pm (5h30m) [PERSON_NAME] single-neut…" at bounding box center [908, 336] width 204 height 88
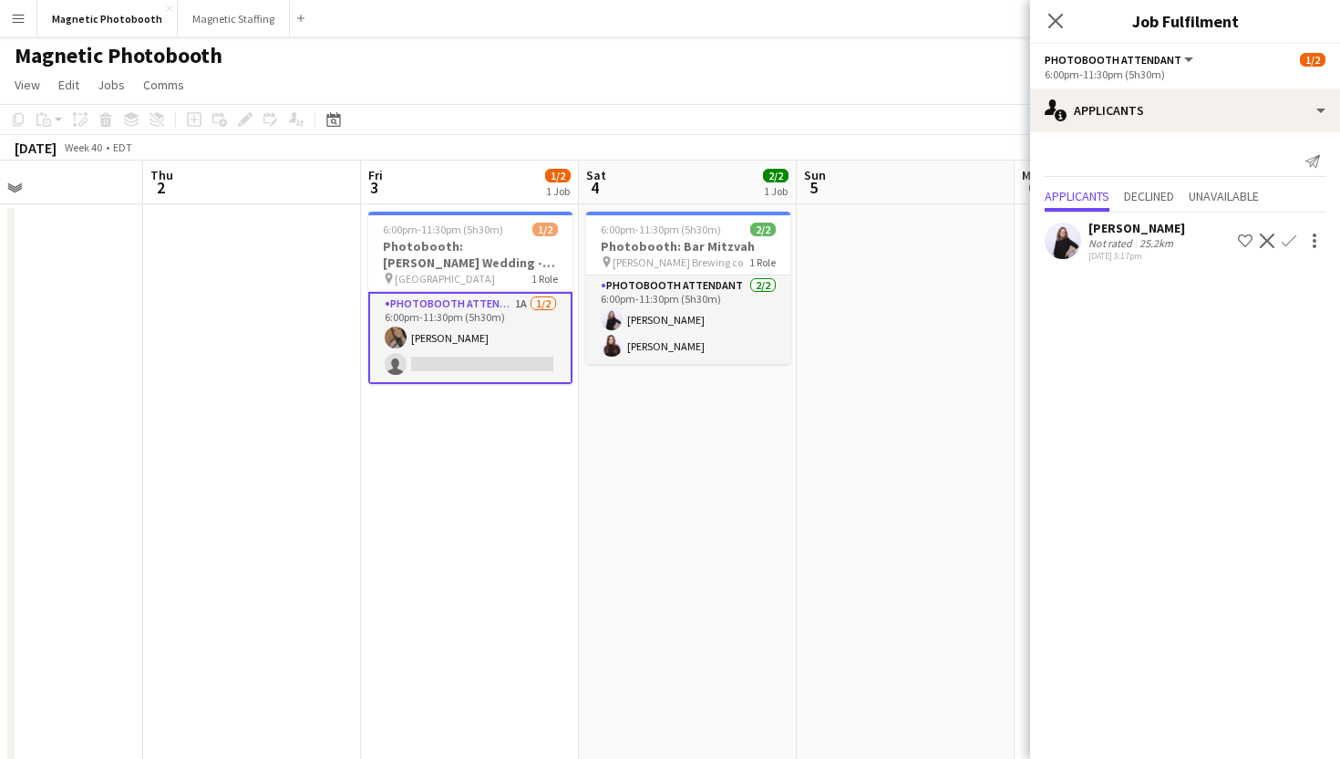
scroll to position [0, 522]
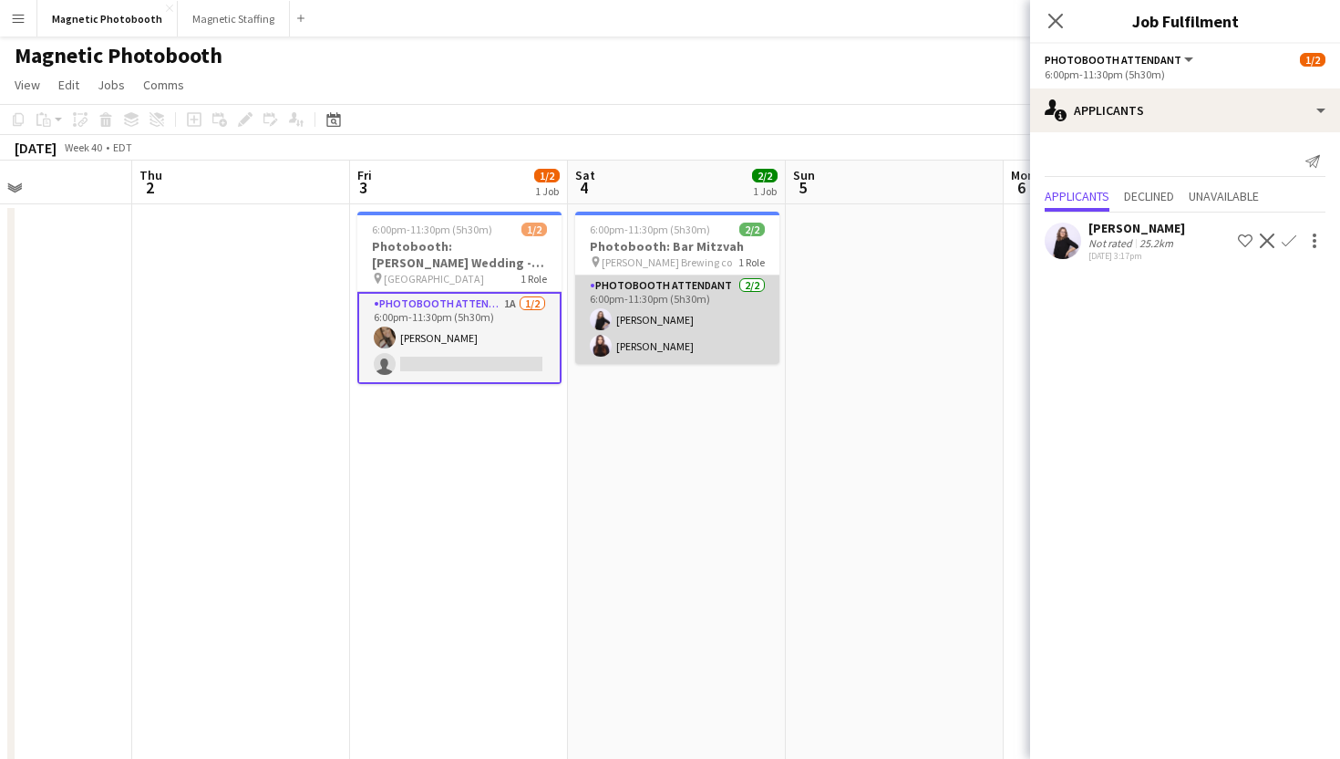
click at [749, 347] on app-card-role "Photobooth Attendant [DATE] 6:00pm-11:30pm (5h30m) [PERSON_NAME] [PERSON_NAME]" at bounding box center [677, 319] width 204 height 88
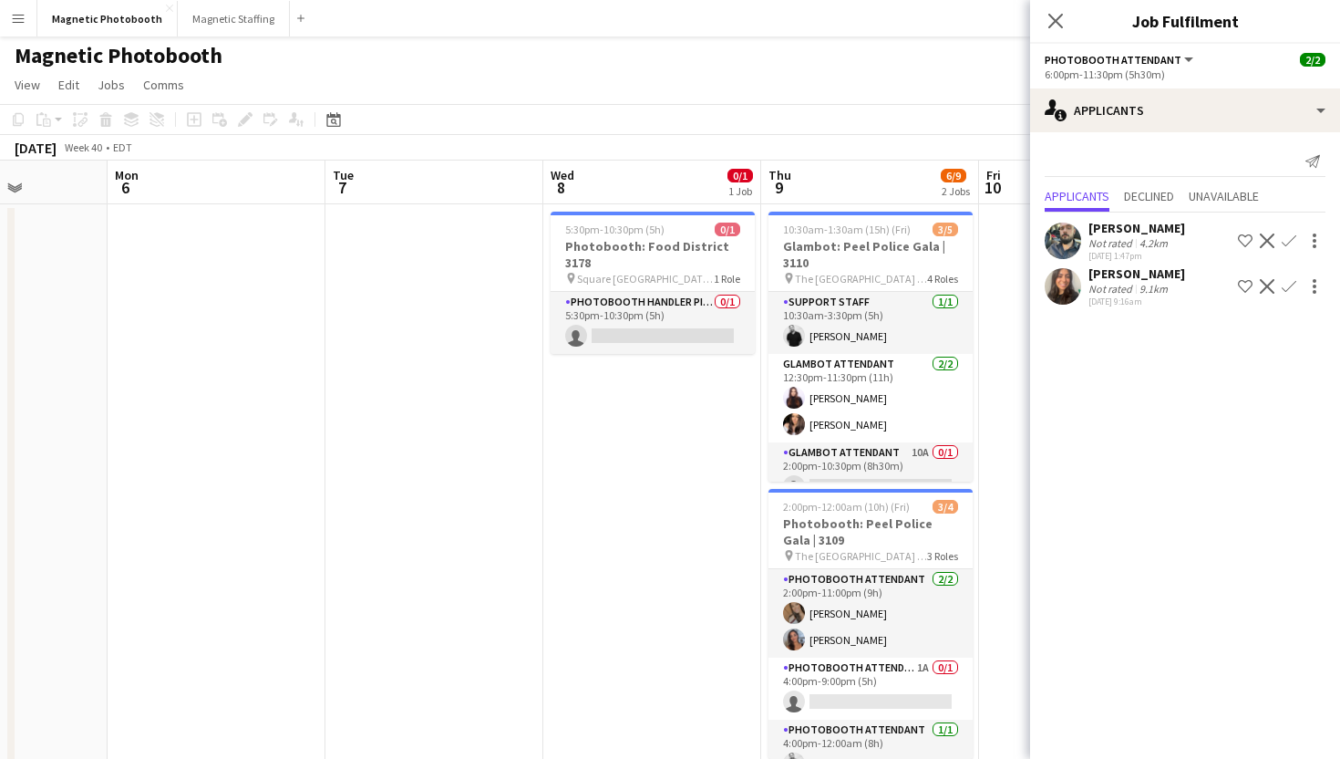
scroll to position [0, 592]
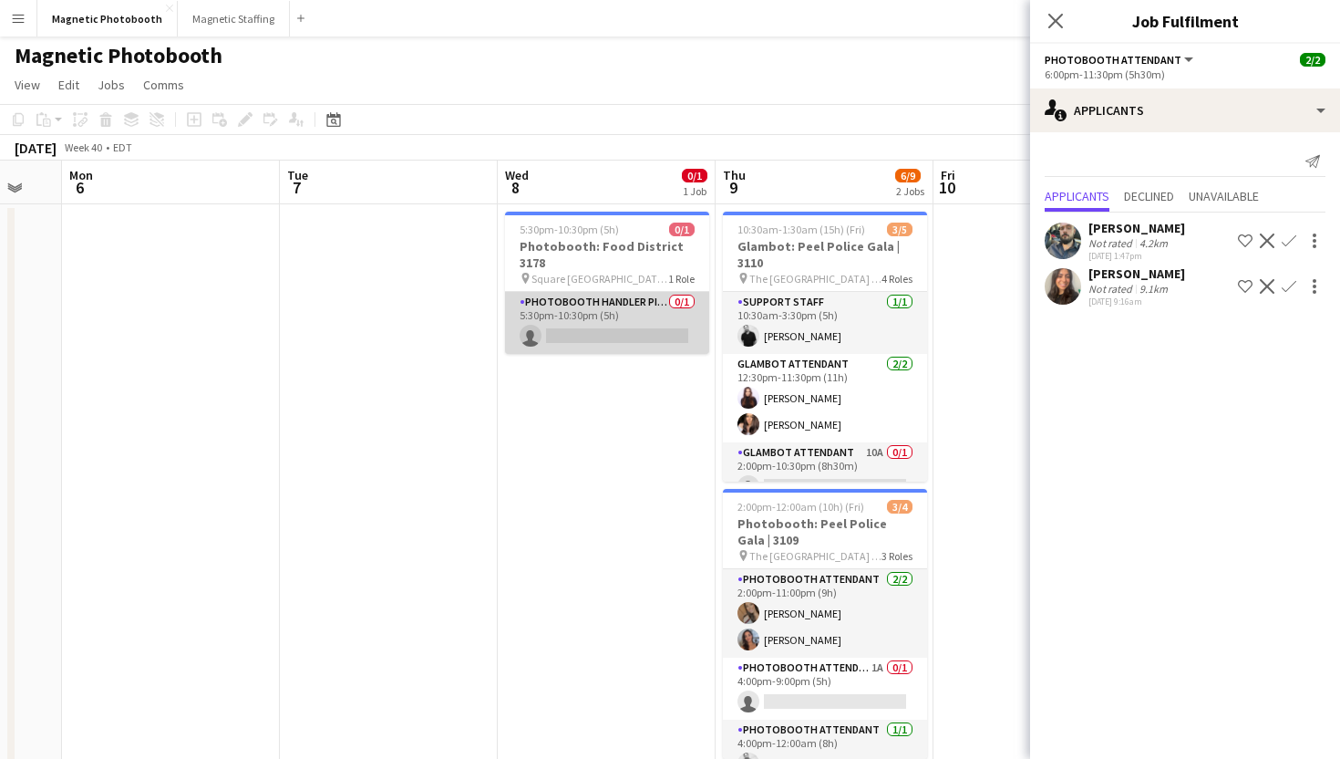
click at [671, 324] on app-card-role "Photobooth Handler Pick-Up/Drop-Off 0/1 5:30pm-10:30pm (5h) single-neutral-acti…" at bounding box center [607, 323] width 204 height 62
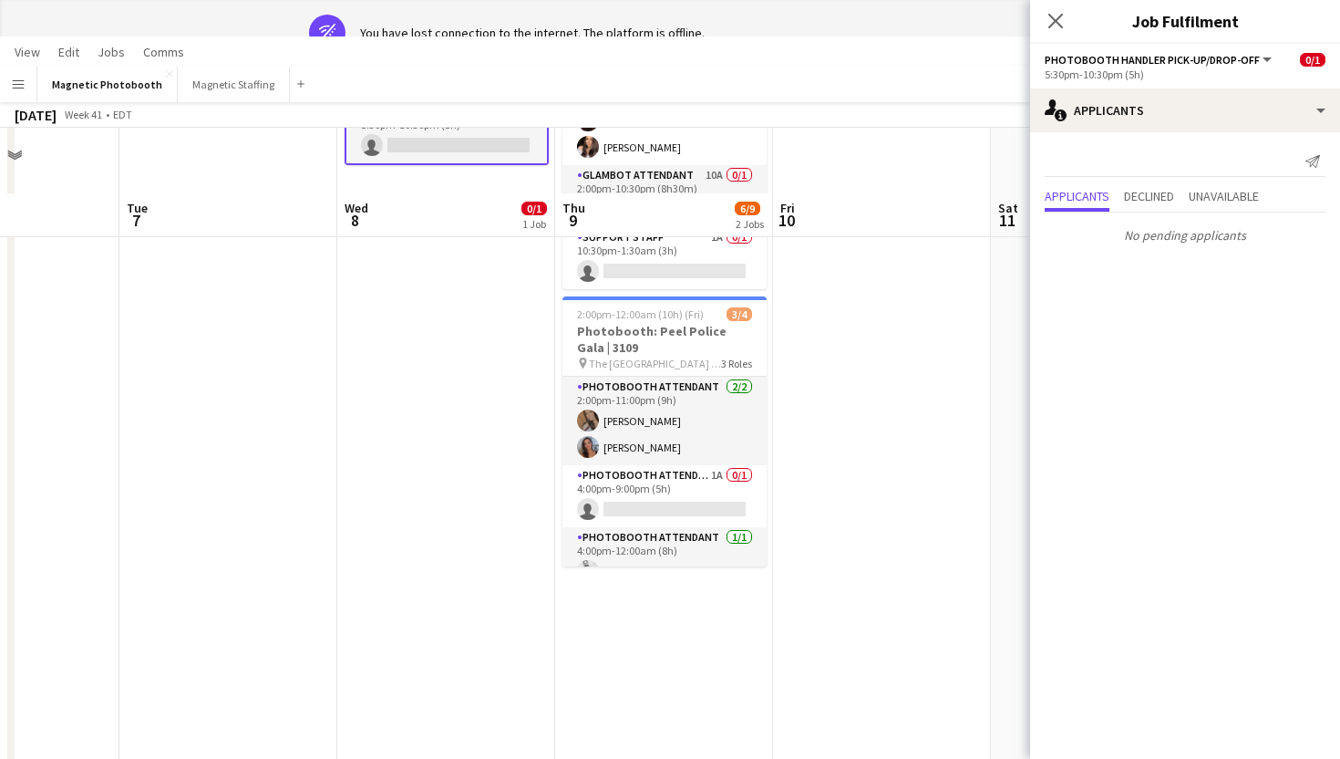
scroll to position [0, 0]
